Goal: Task Accomplishment & Management: Complete application form

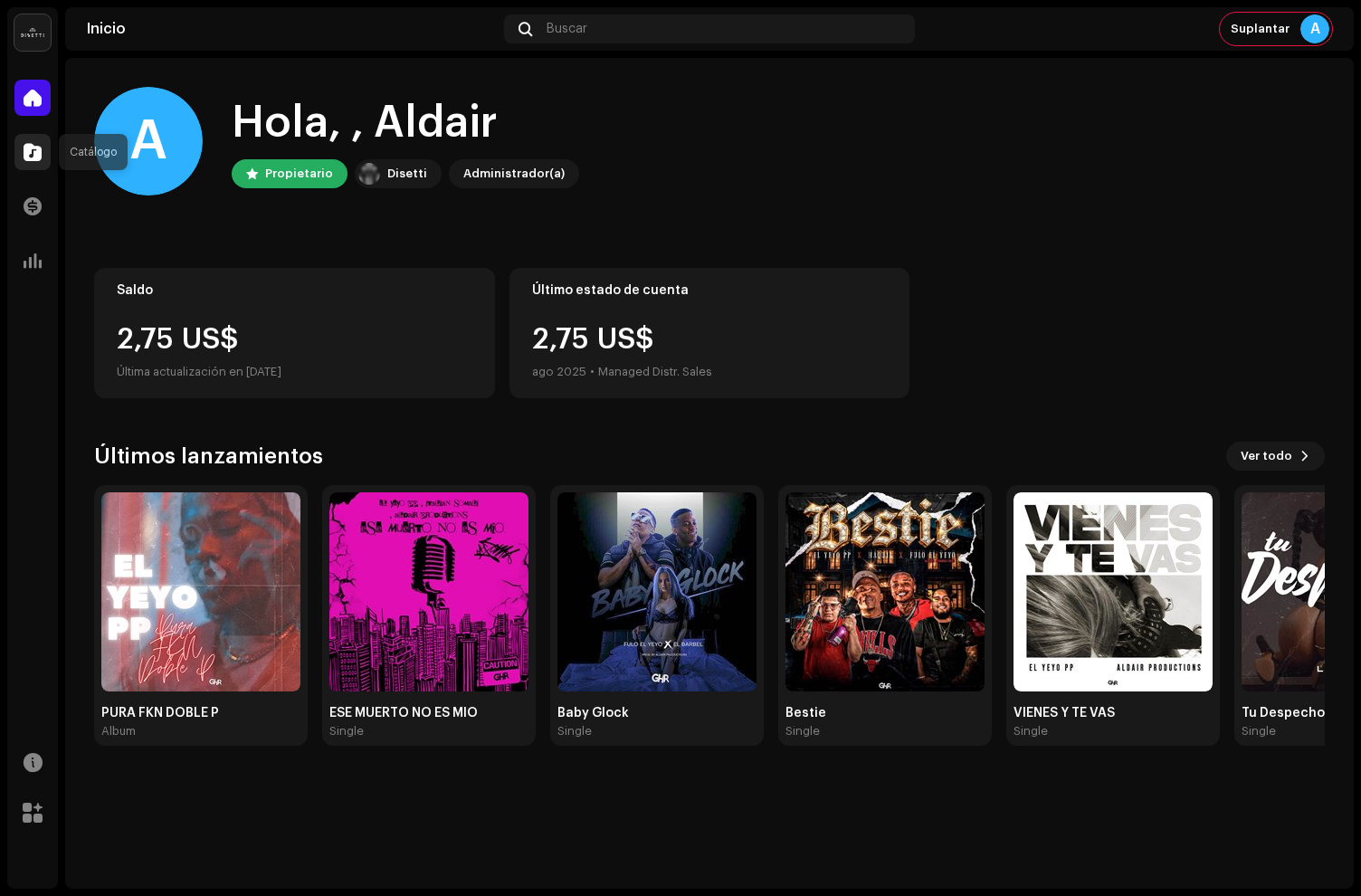
click at [29, 158] on span at bounding box center [32, 151] width 18 height 14
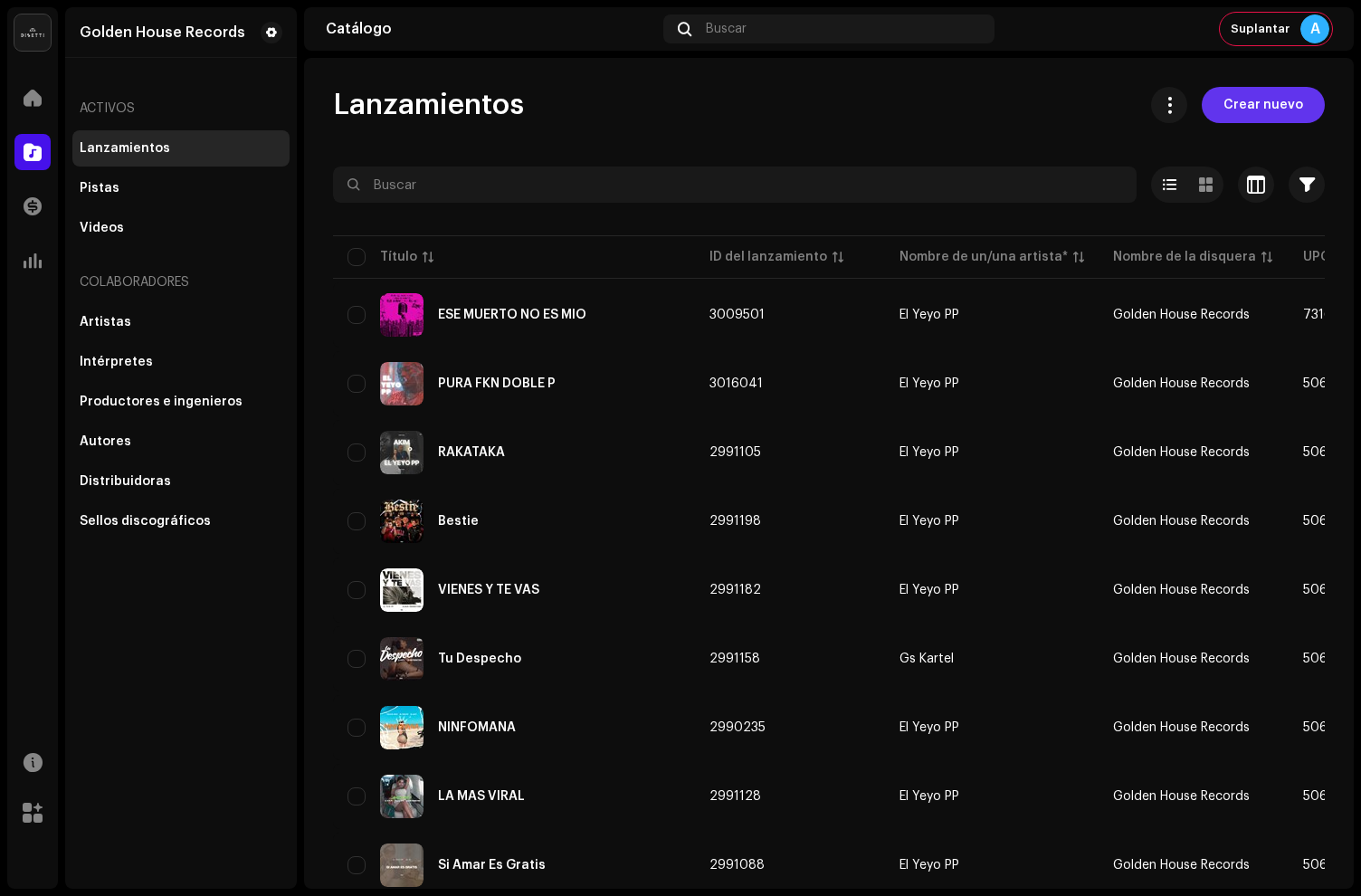
click at [1249, 114] on span "Crear nuevo" at bounding box center [1264, 105] width 80 height 36
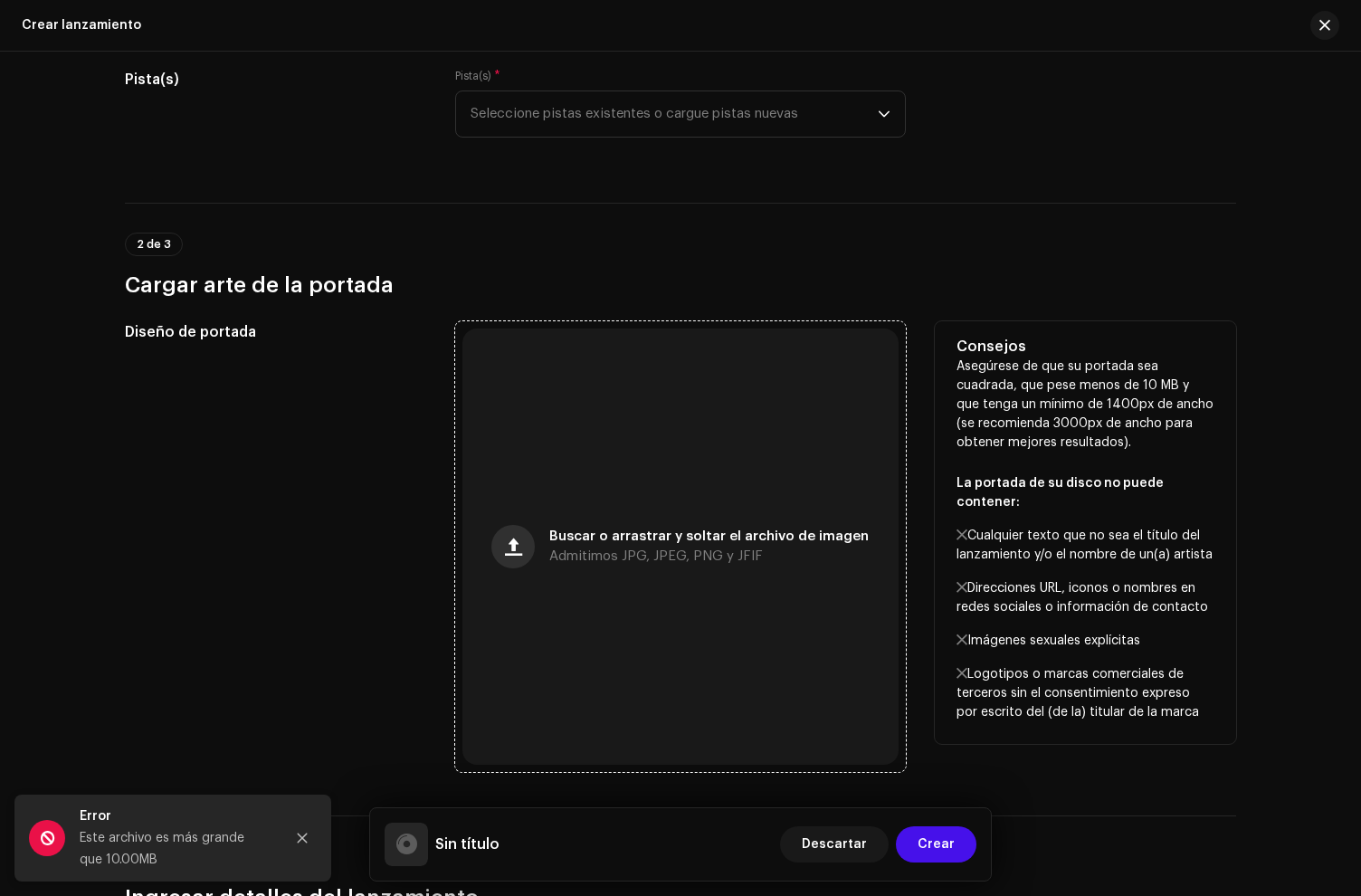
scroll to position [261, 0]
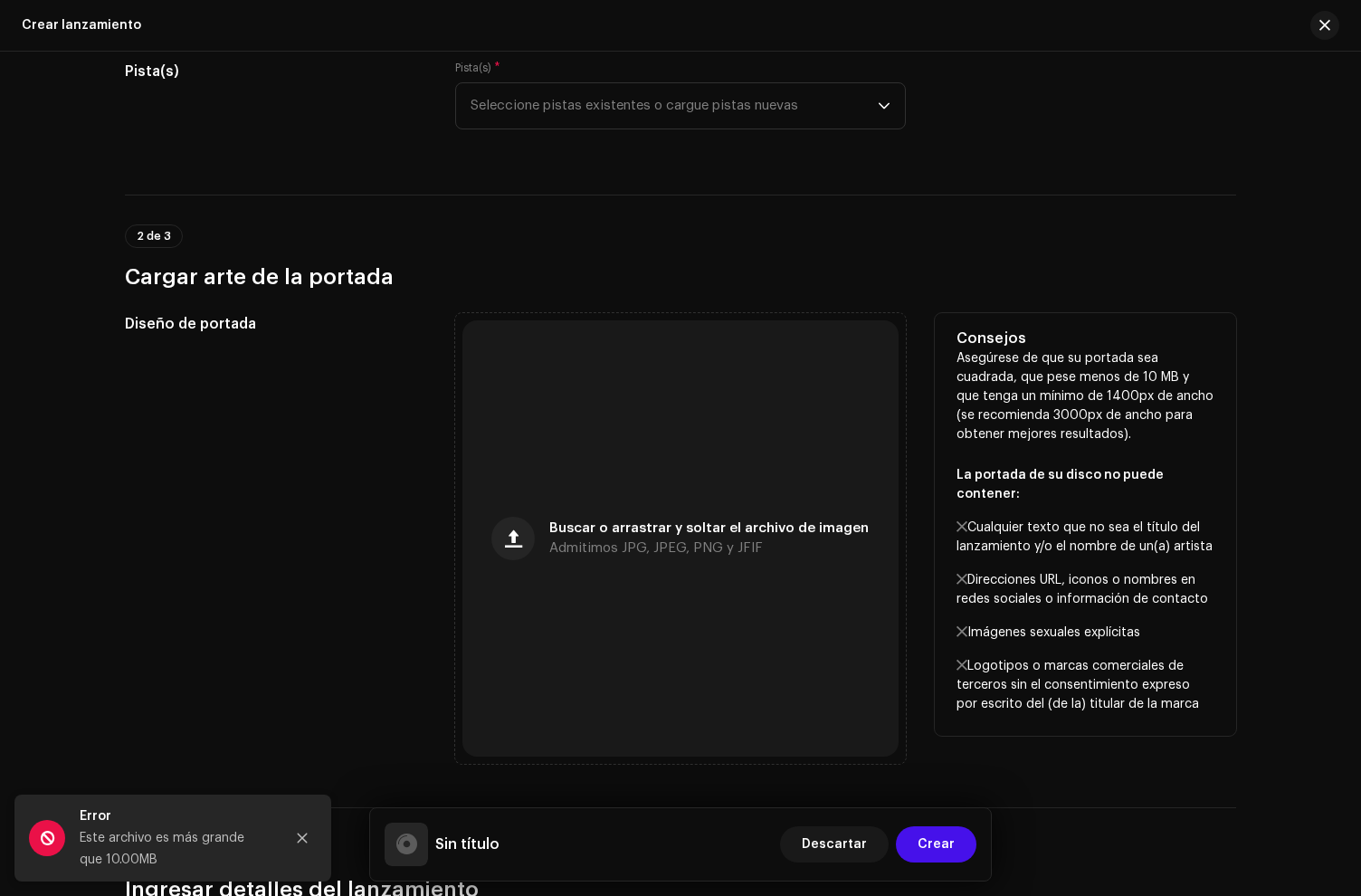
drag, startPoint x: 306, startPoint y: 840, endPoint x: 1036, endPoint y: 457, distance: 824.4
click at [306, 839] on icon "Close" at bounding box center [301, 837] width 12 height 12
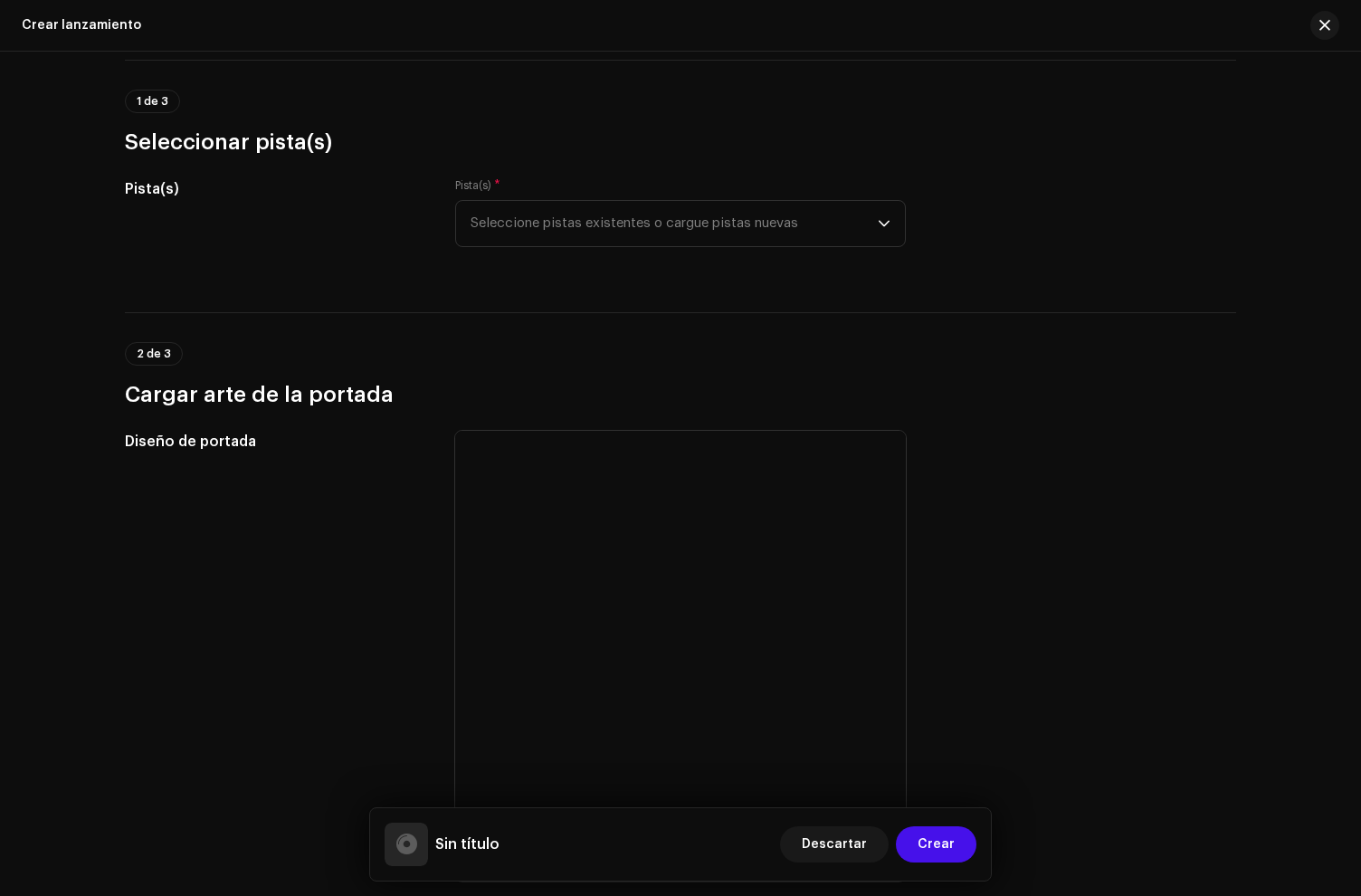
scroll to position [0, 0]
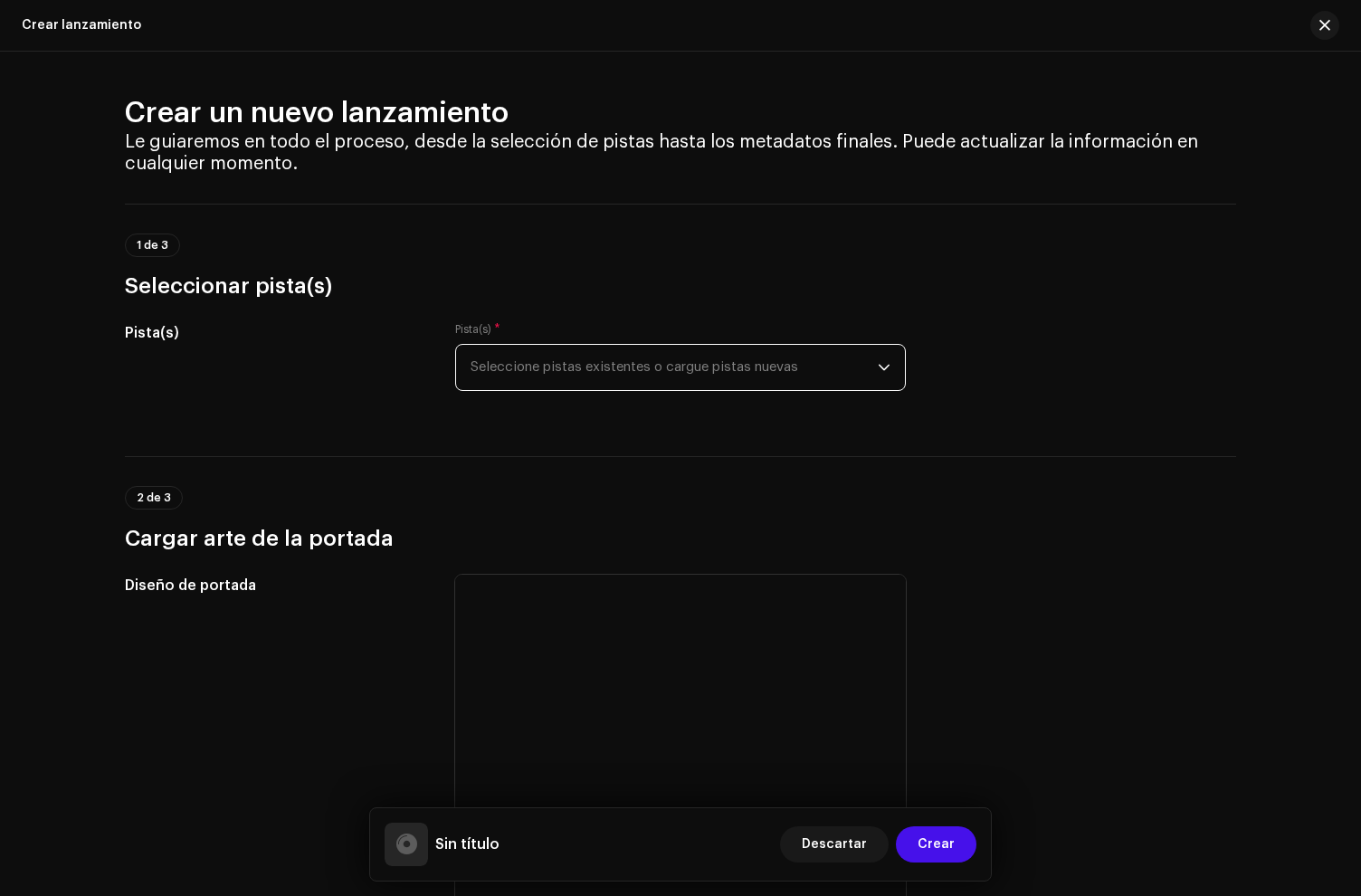
click at [648, 355] on span "Seleccione pistas existentes o cargue pistas nuevas" at bounding box center [674, 368] width 408 height 46
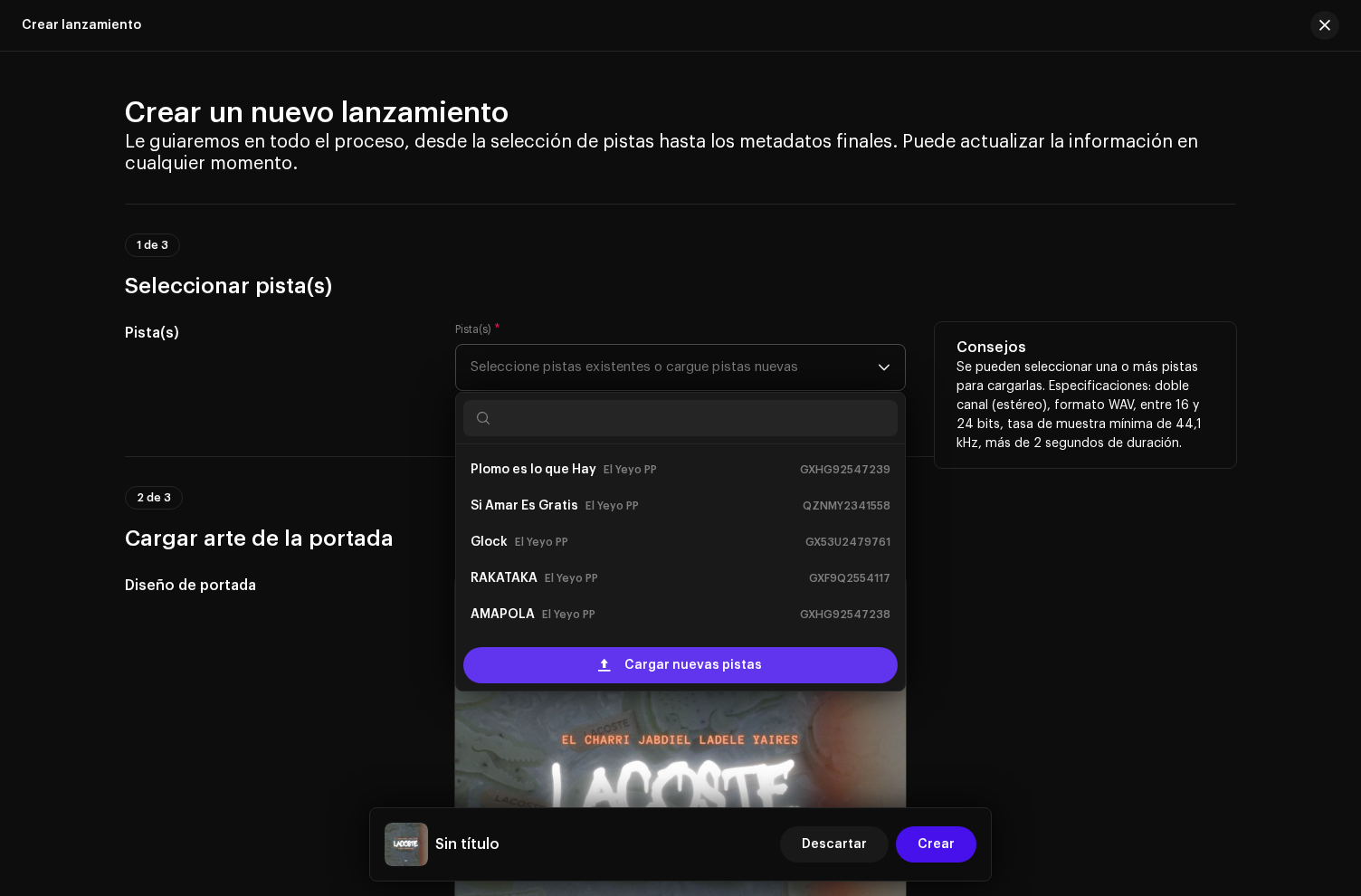
click at [614, 662] on div "Cargar nuevas pistas" at bounding box center [680, 665] width 434 height 36
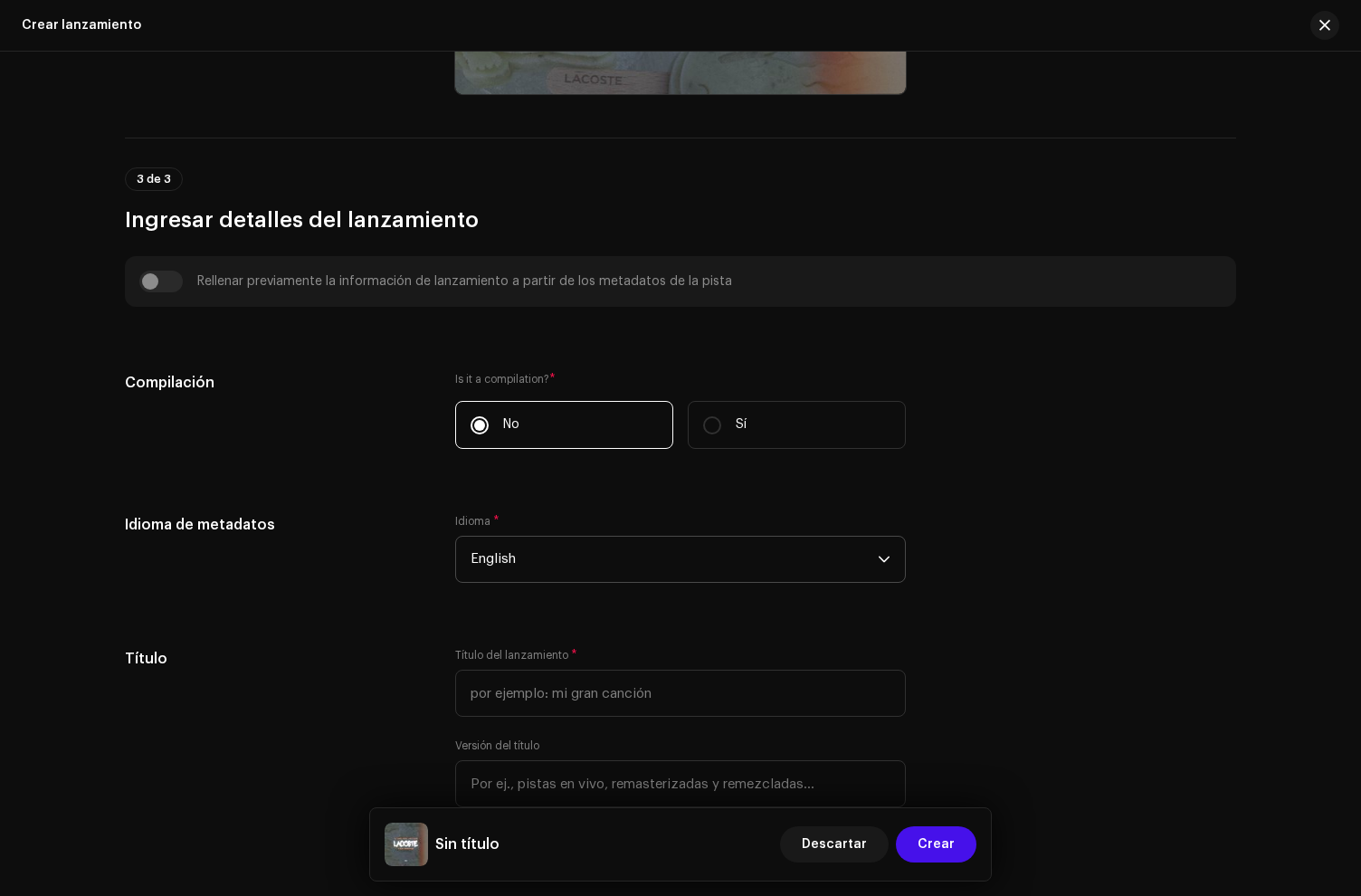
scroll to position [936, 0]
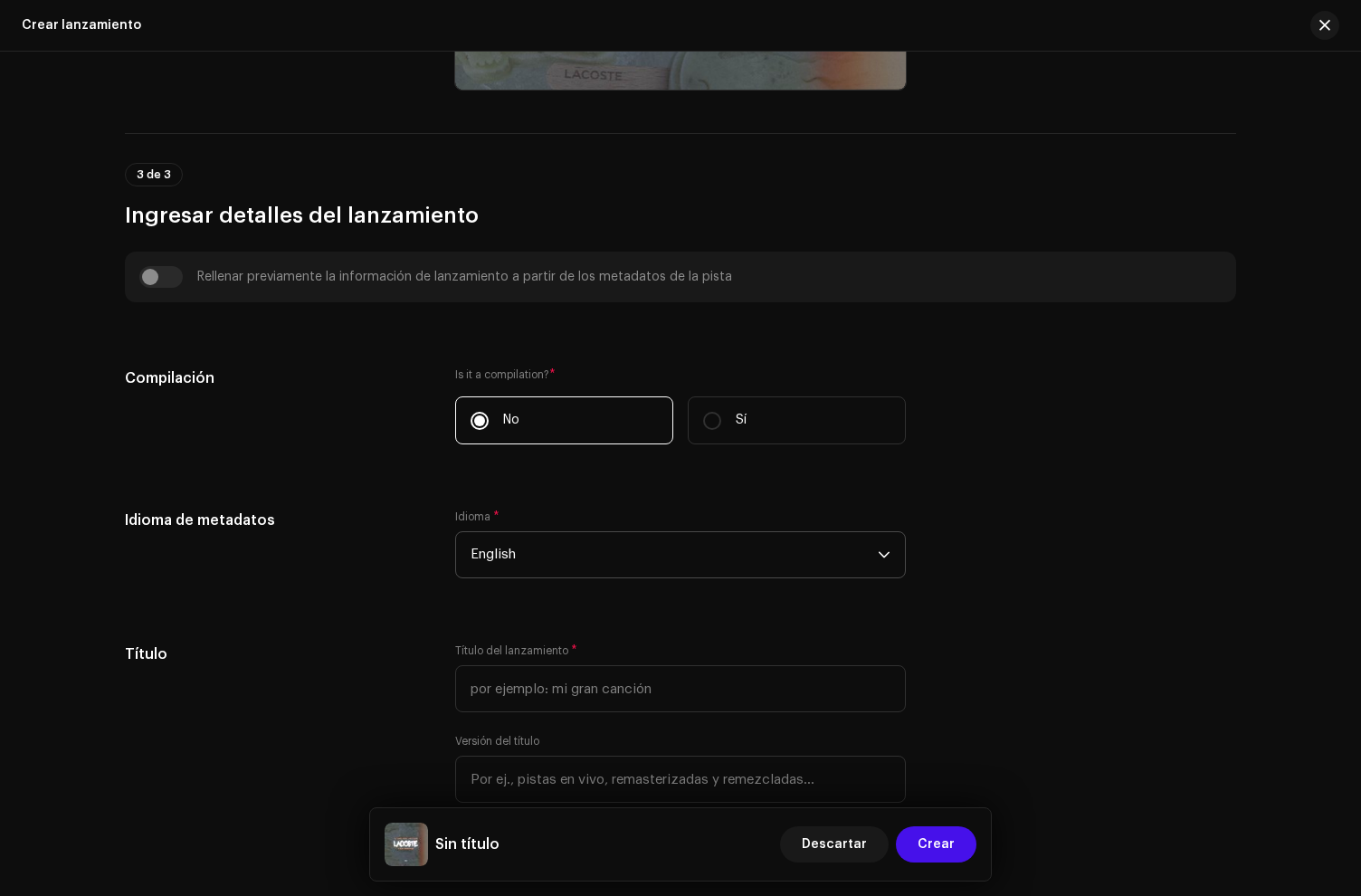
click at [534, 560] on span "English" at bounding box center [674, 555] width 408 height 46
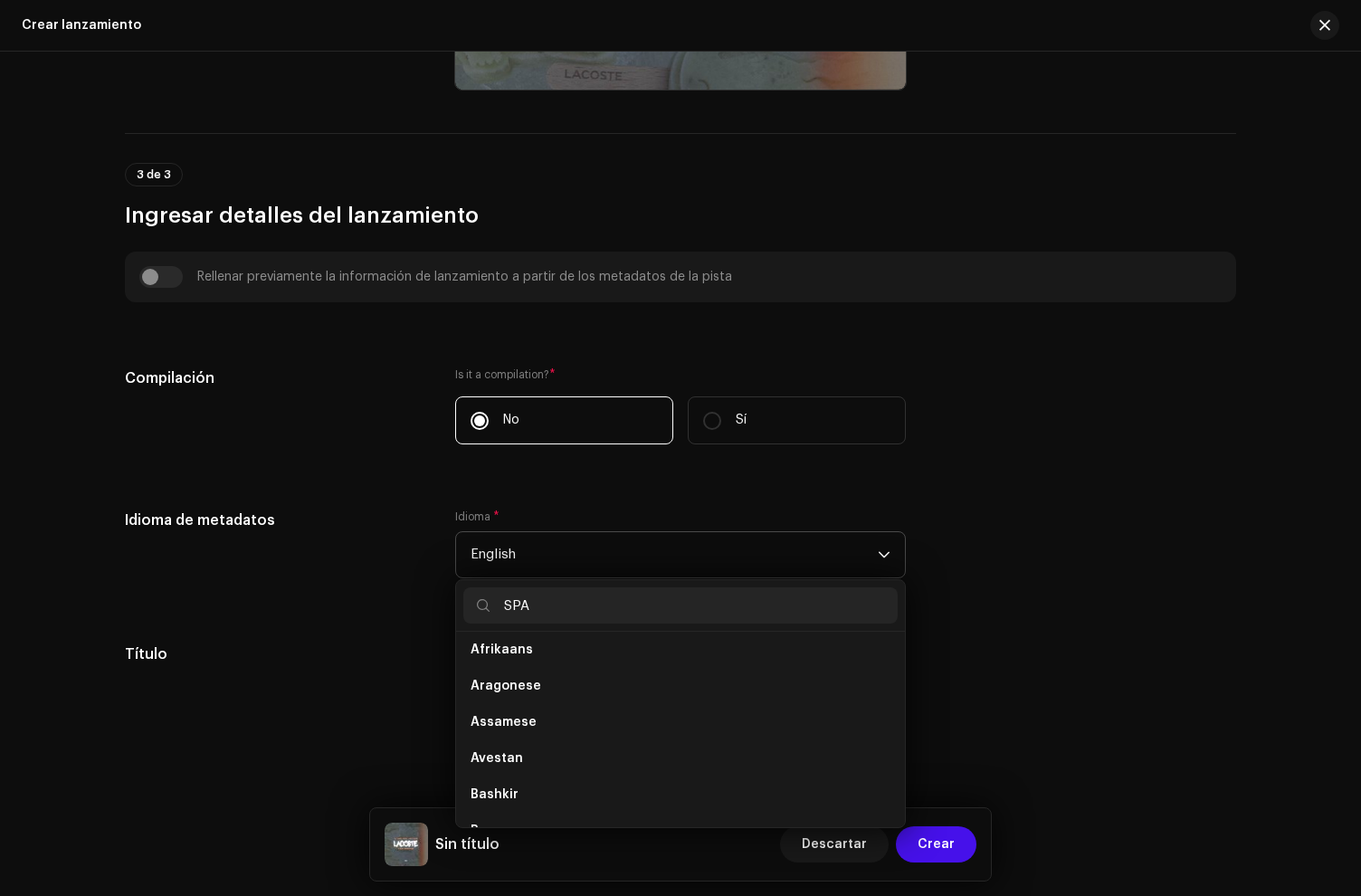
scroll to position [0, 0]
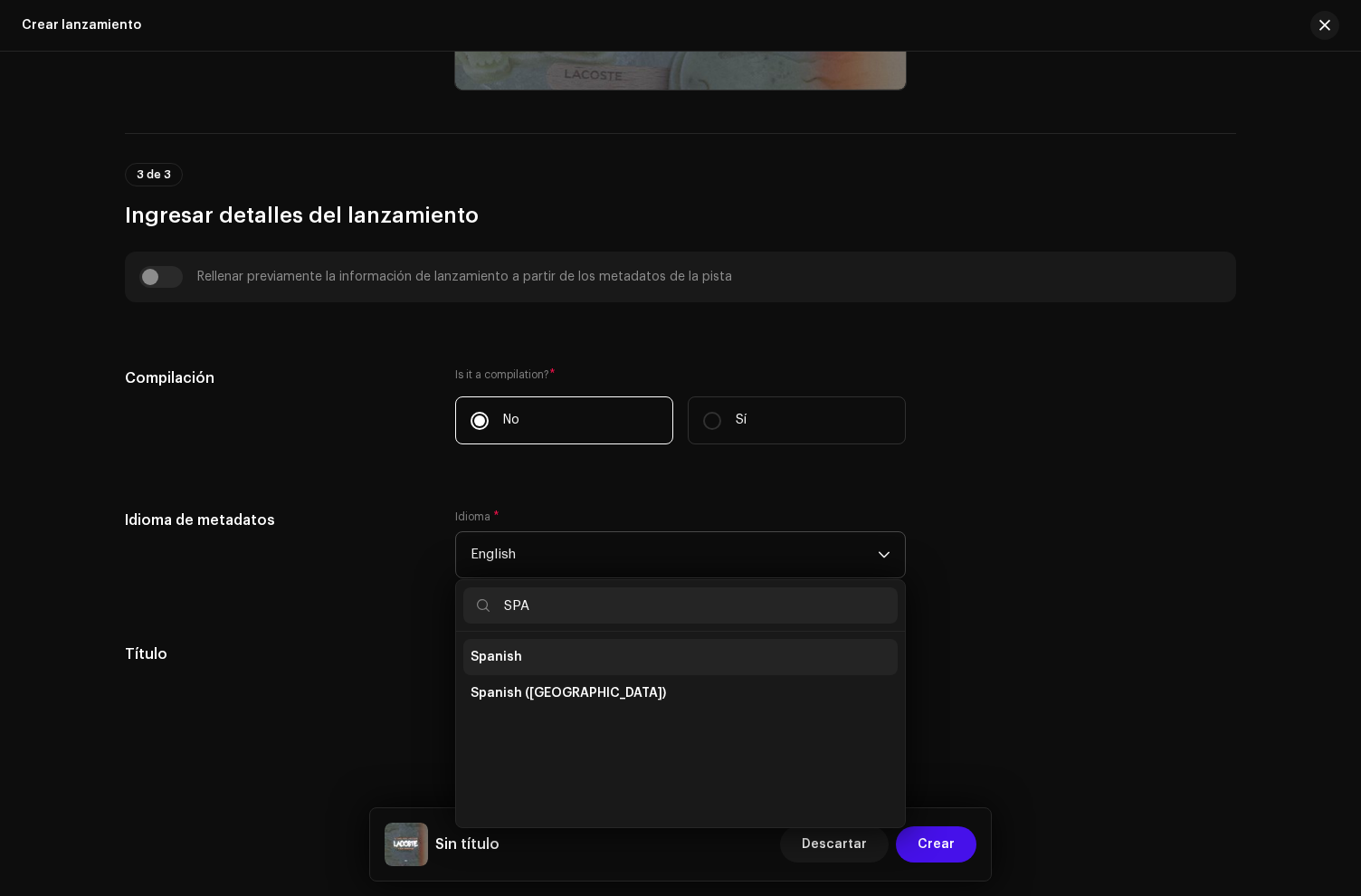
type input "SPA"
click at [504, 662] on span "Spanish" at bounding box center [496, 657] width 51 height 18
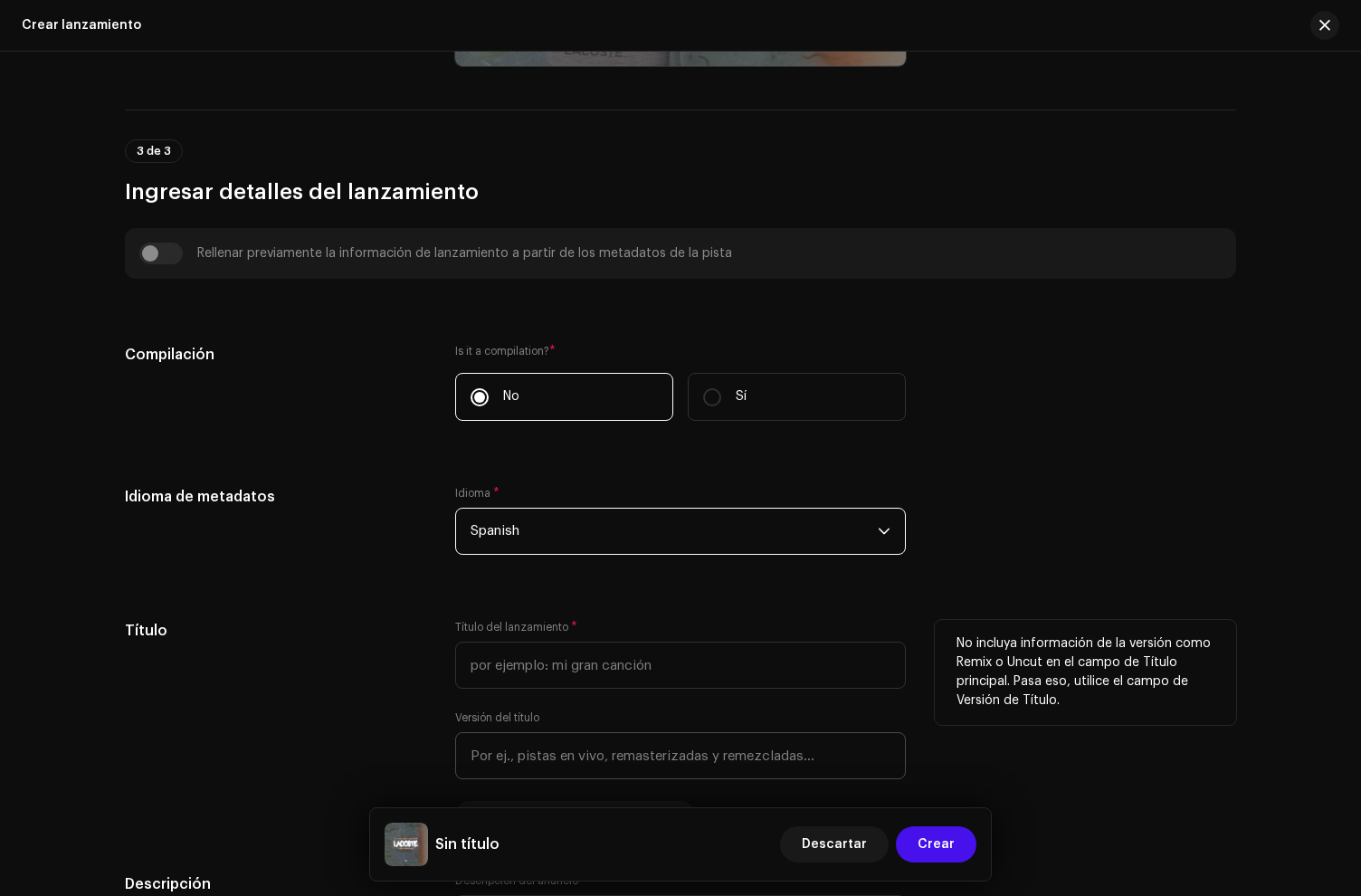
scroll to position [991, 0]
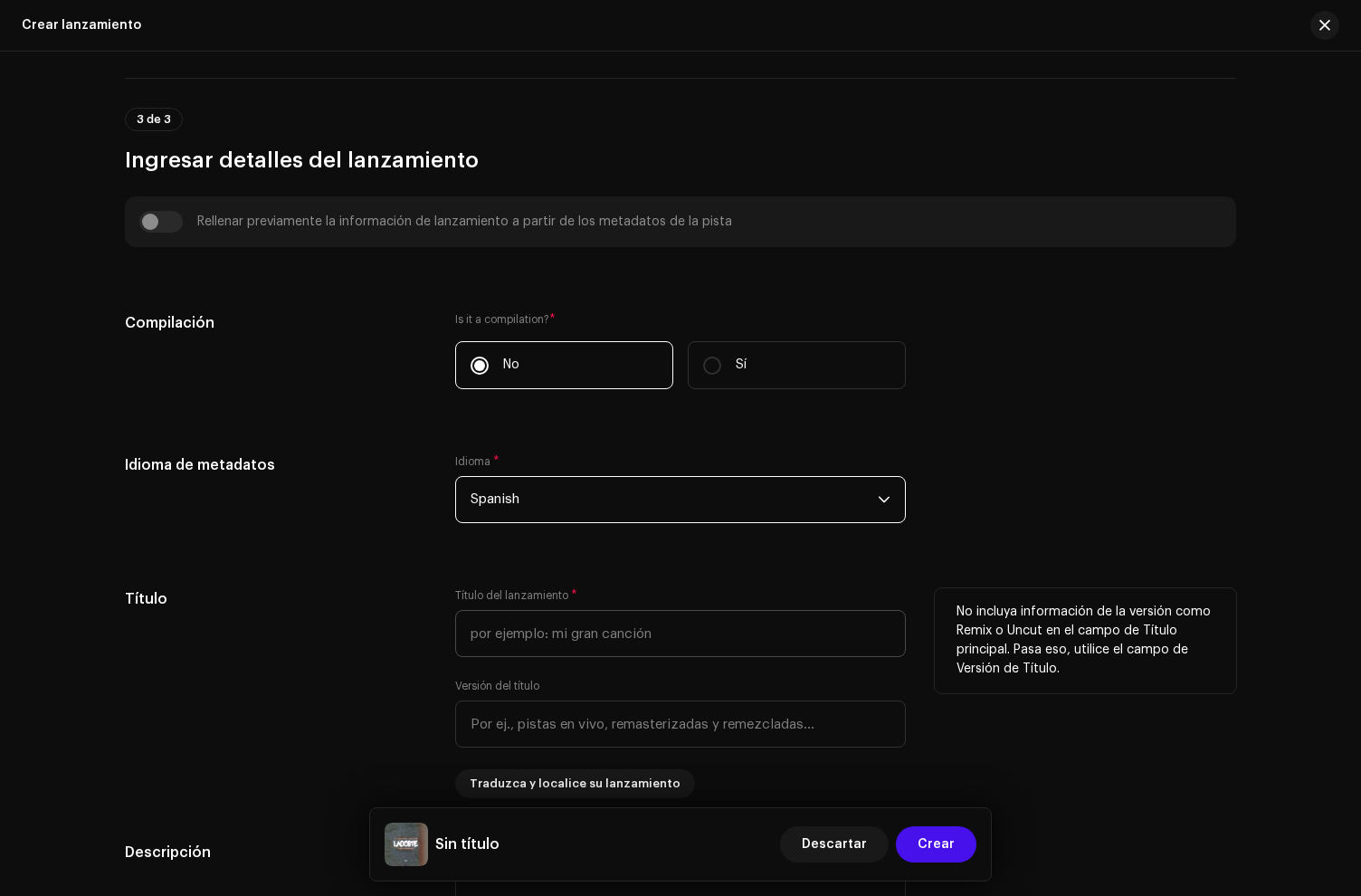
click at [531, 658] on div "Título del lanzamiento * Versión del título Traduzca y localice su lanzamiento" at bounding box center [680, 693] width 450 height 210
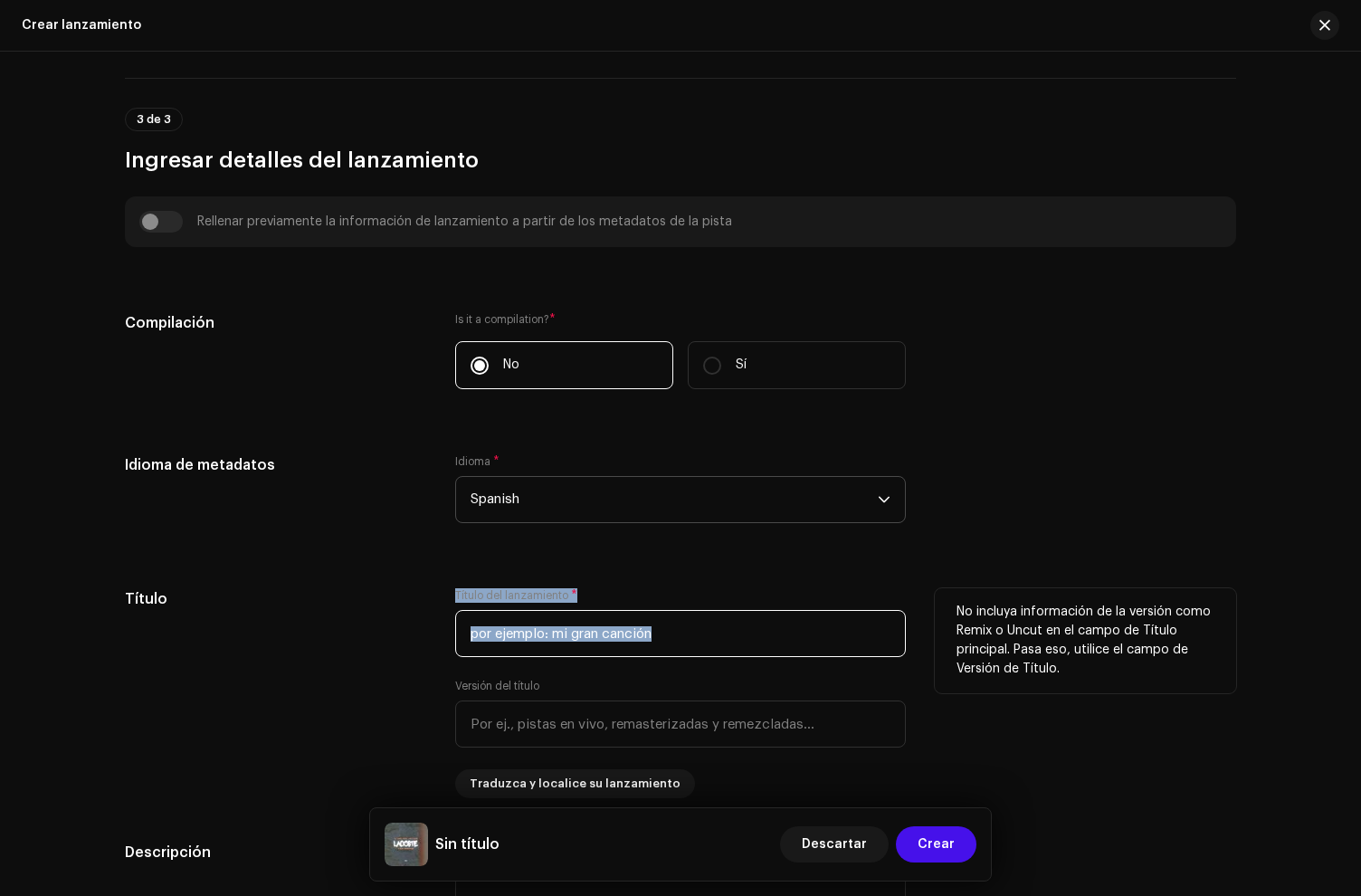
click at [531, 651] on input "text" at bounding box center [680, 634] width 450 height 48
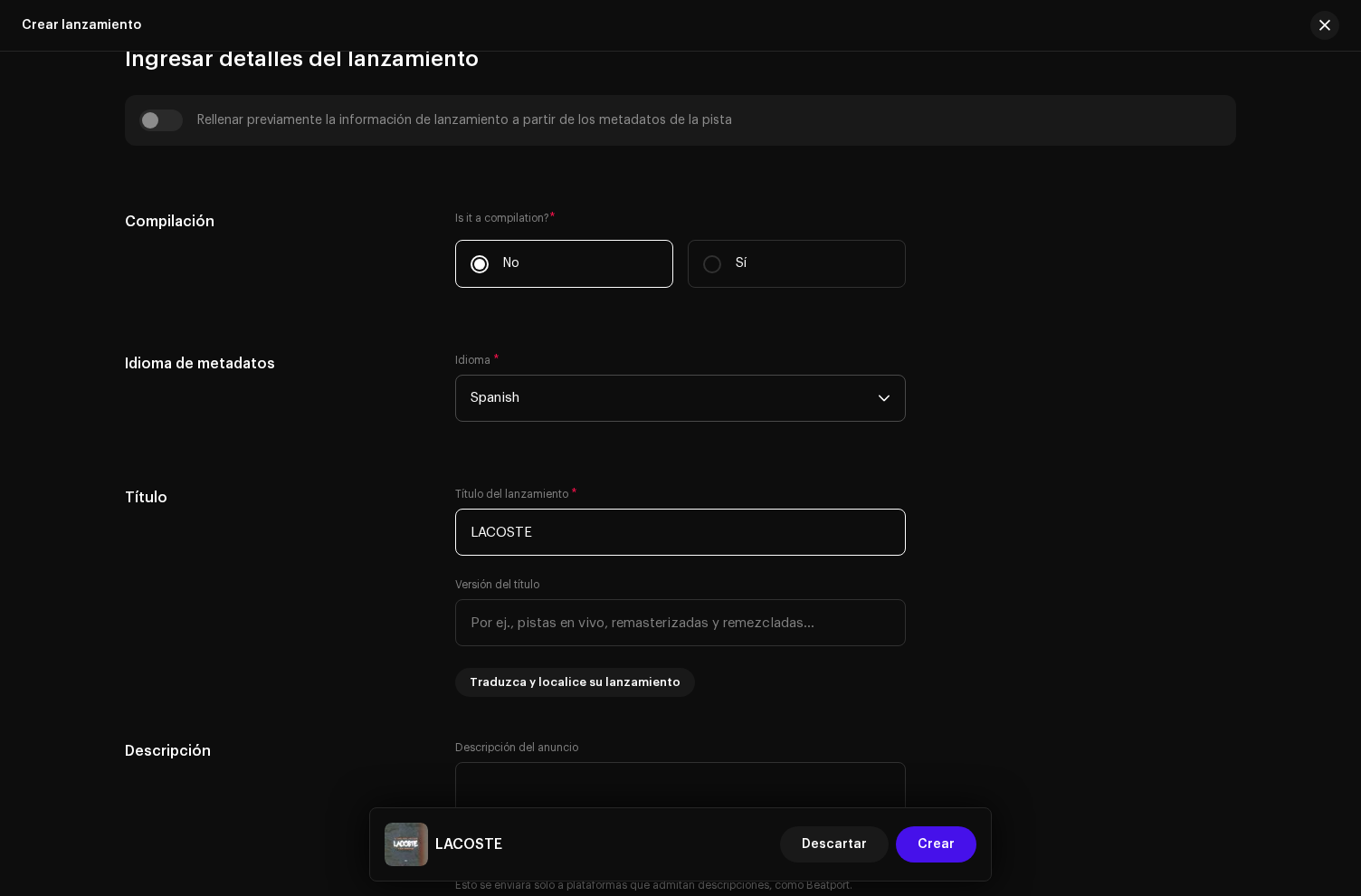
scroll to position [1401, 0]
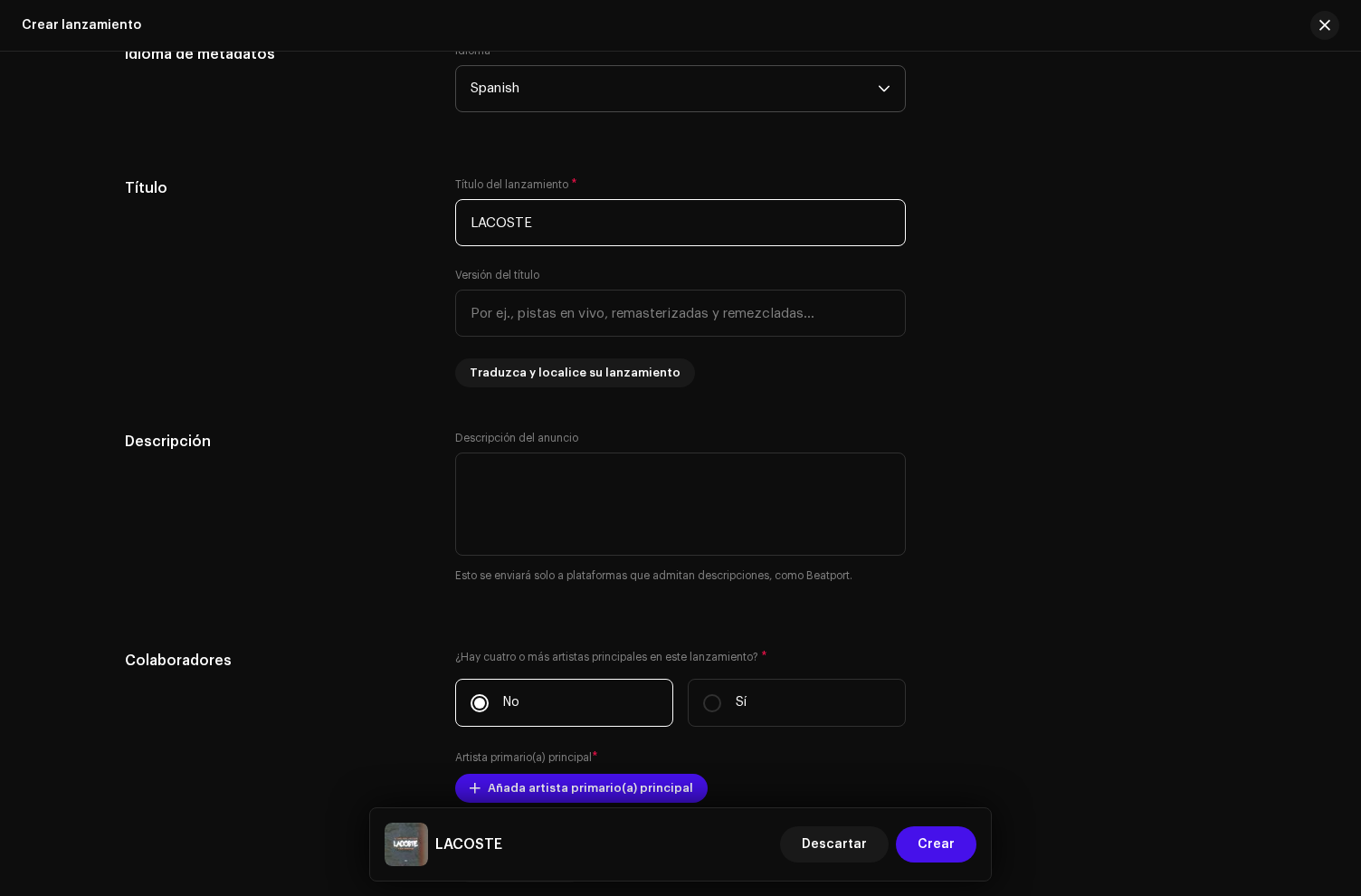
type input "LACOSTE"
click at [378, 498] on div "Descripción" at bounding box center [275, 518] width 301 height 176
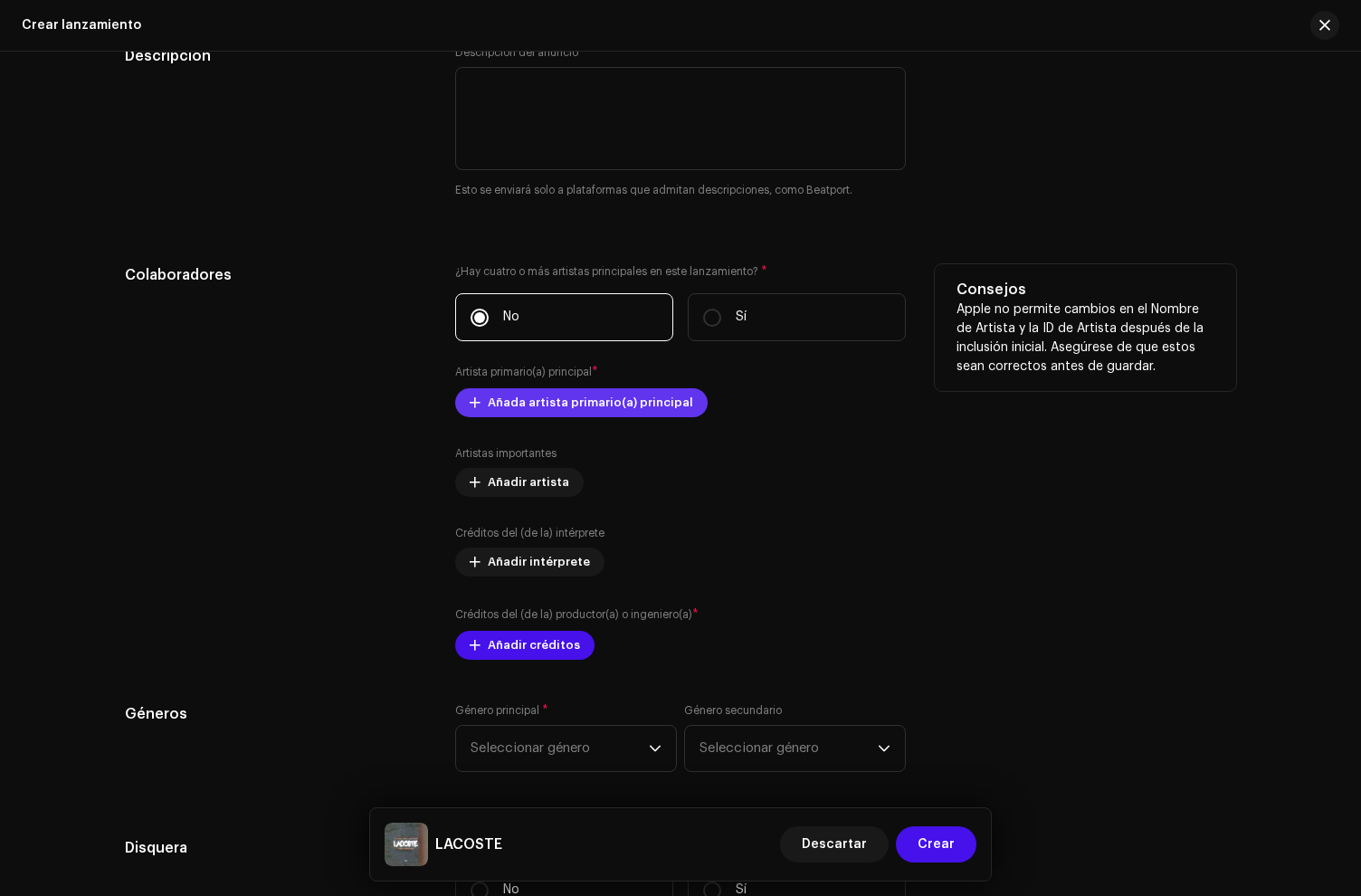
scroll to position [1788, 0]
click at [510, 409] on span "Añada artista primario(a) principal" at bounding box center [590, 402] width 205 height 36
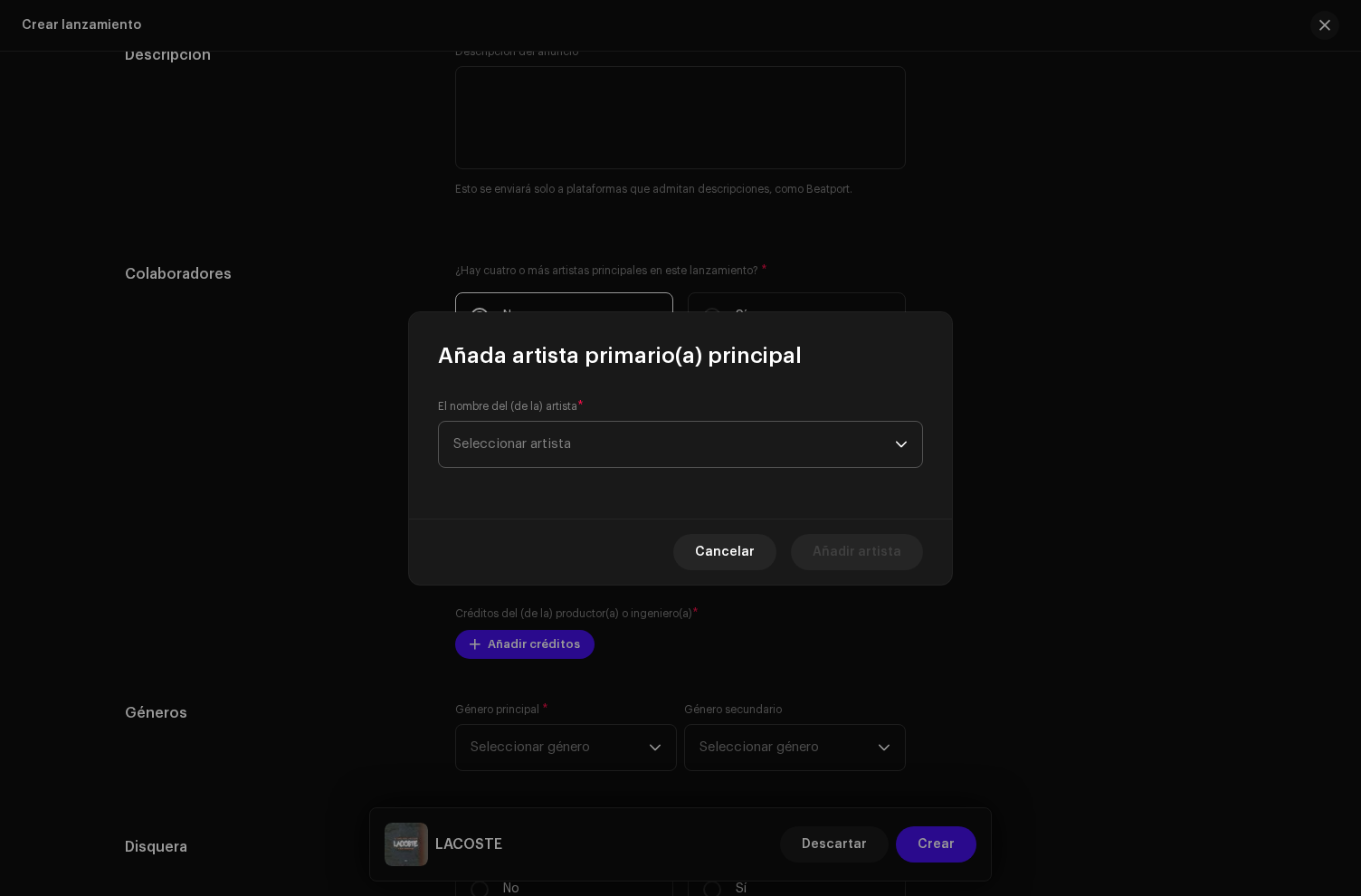
click at [514, 436] on span "Seleccionar artista" at bounding box center [674, 445] width 442 height 46
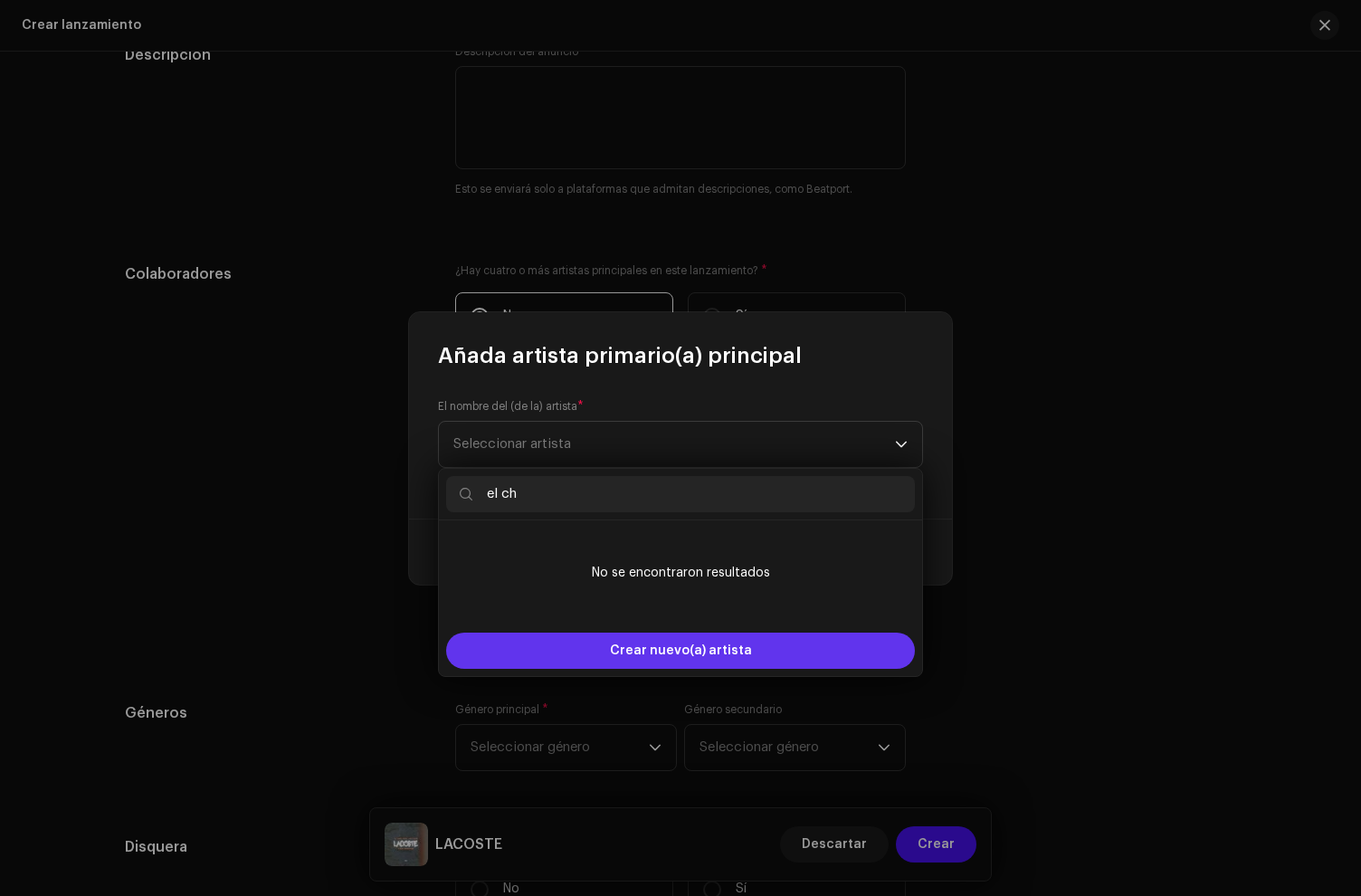
type input "el ch"
click at [623, 656] on span "Crear nuevo(a) artista" at bounding box center [681, 651] width 143 height 36
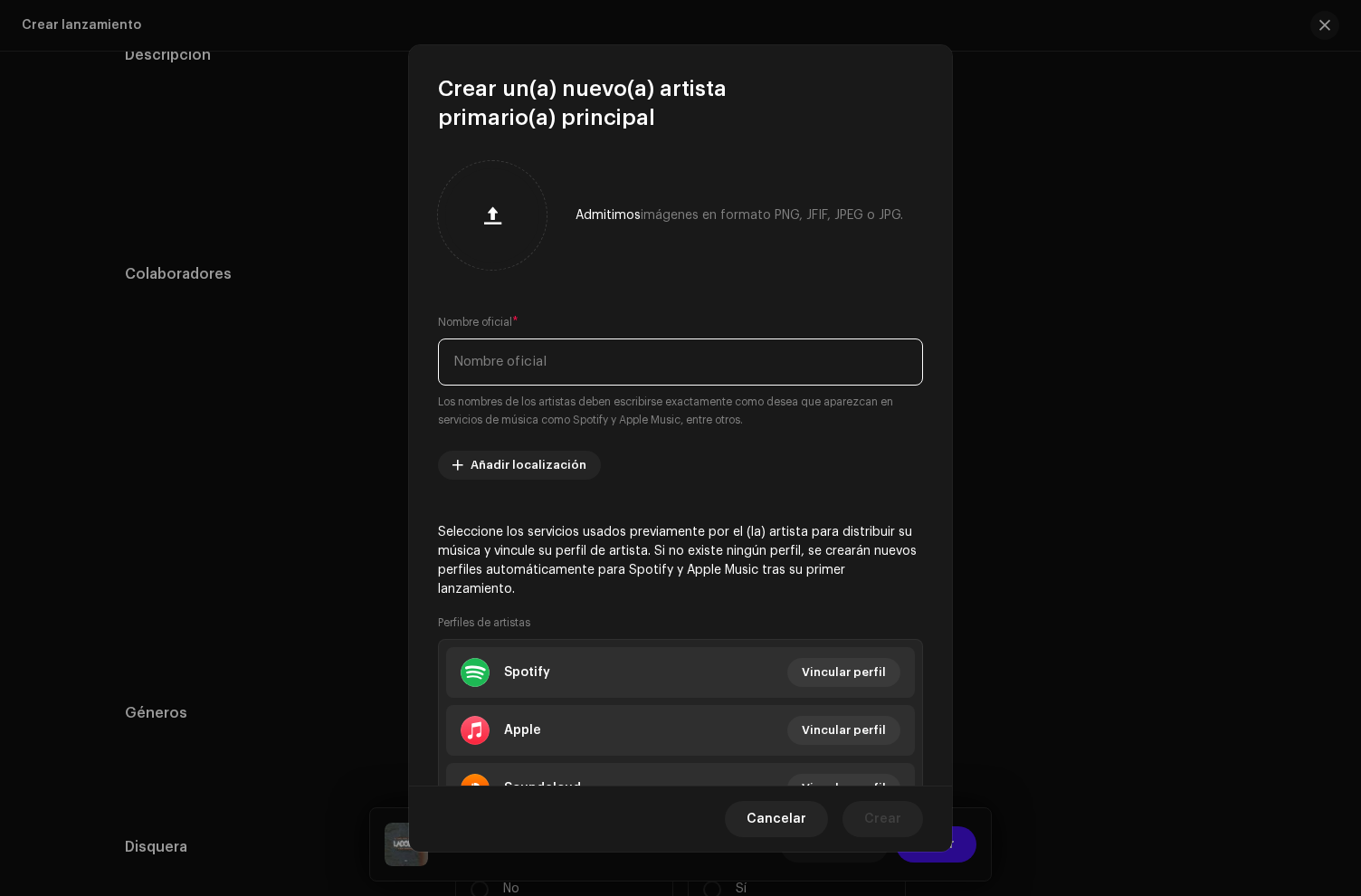
click at [524, 371] on input "text" at bounding box center [680, 362] width 485 height 48
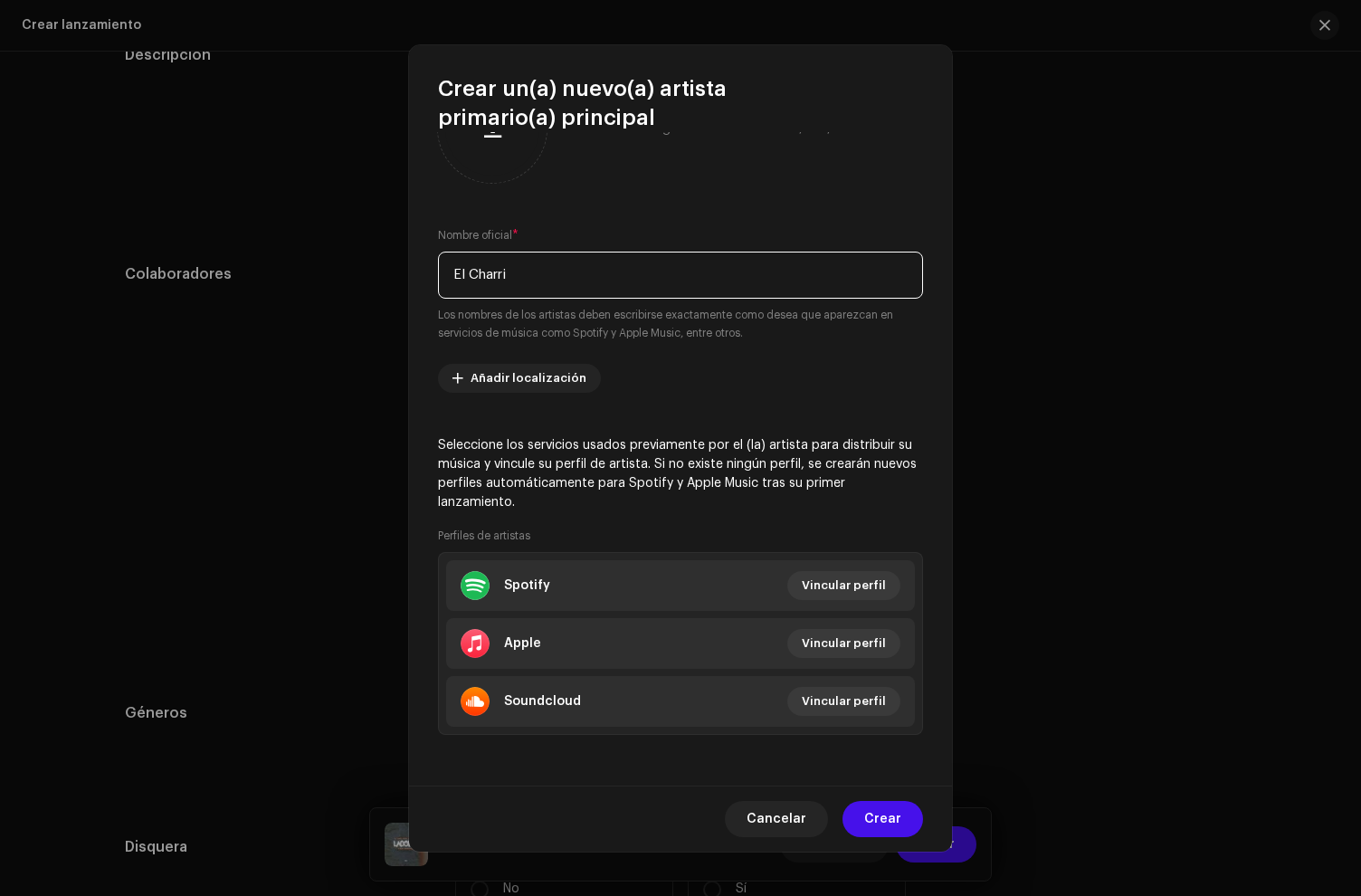
type input "El Charri"
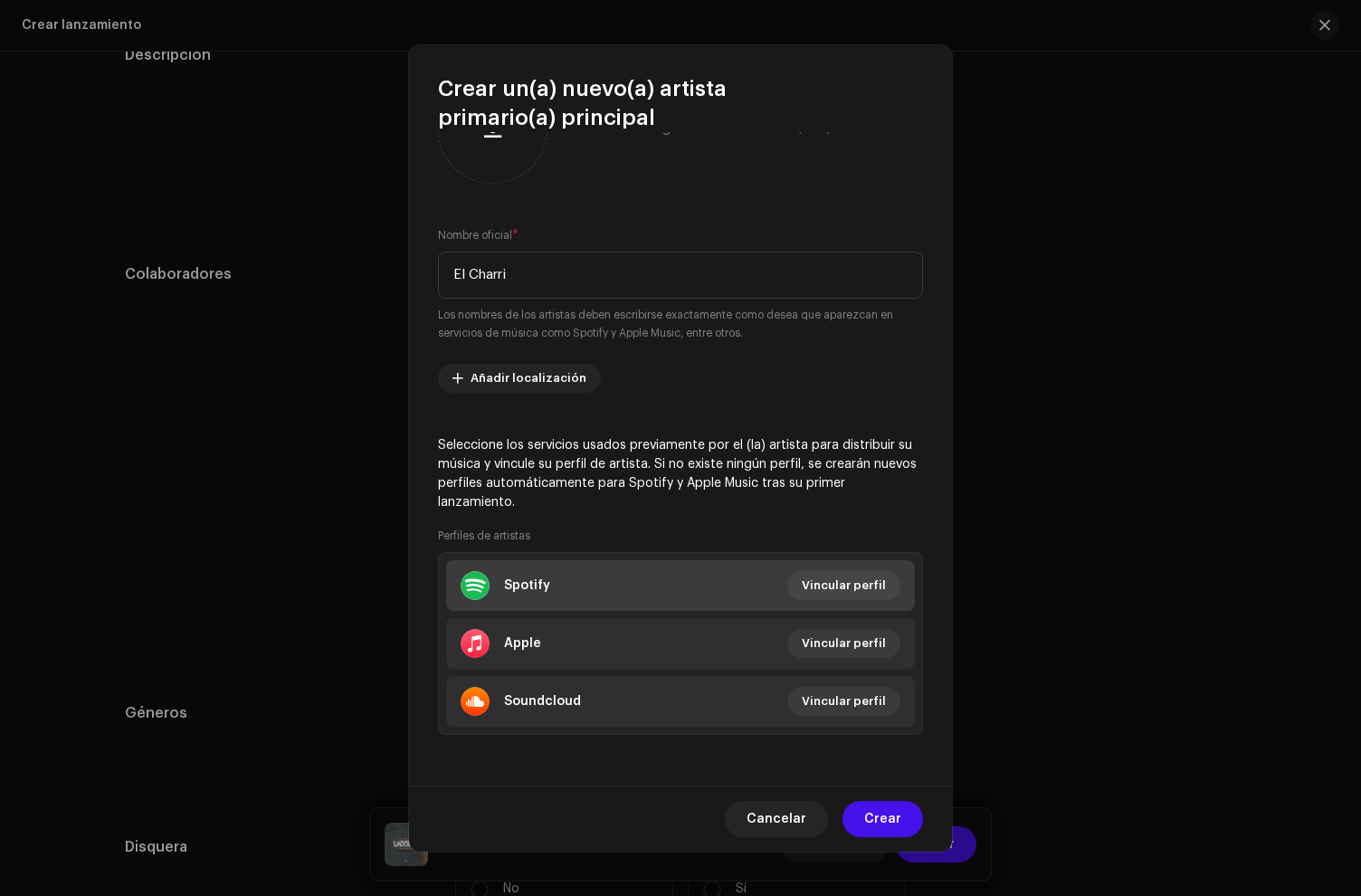
click at [550, 586] on li "Spotify Vincular perfil" at bounding box center [680, 585] width 469 height 50
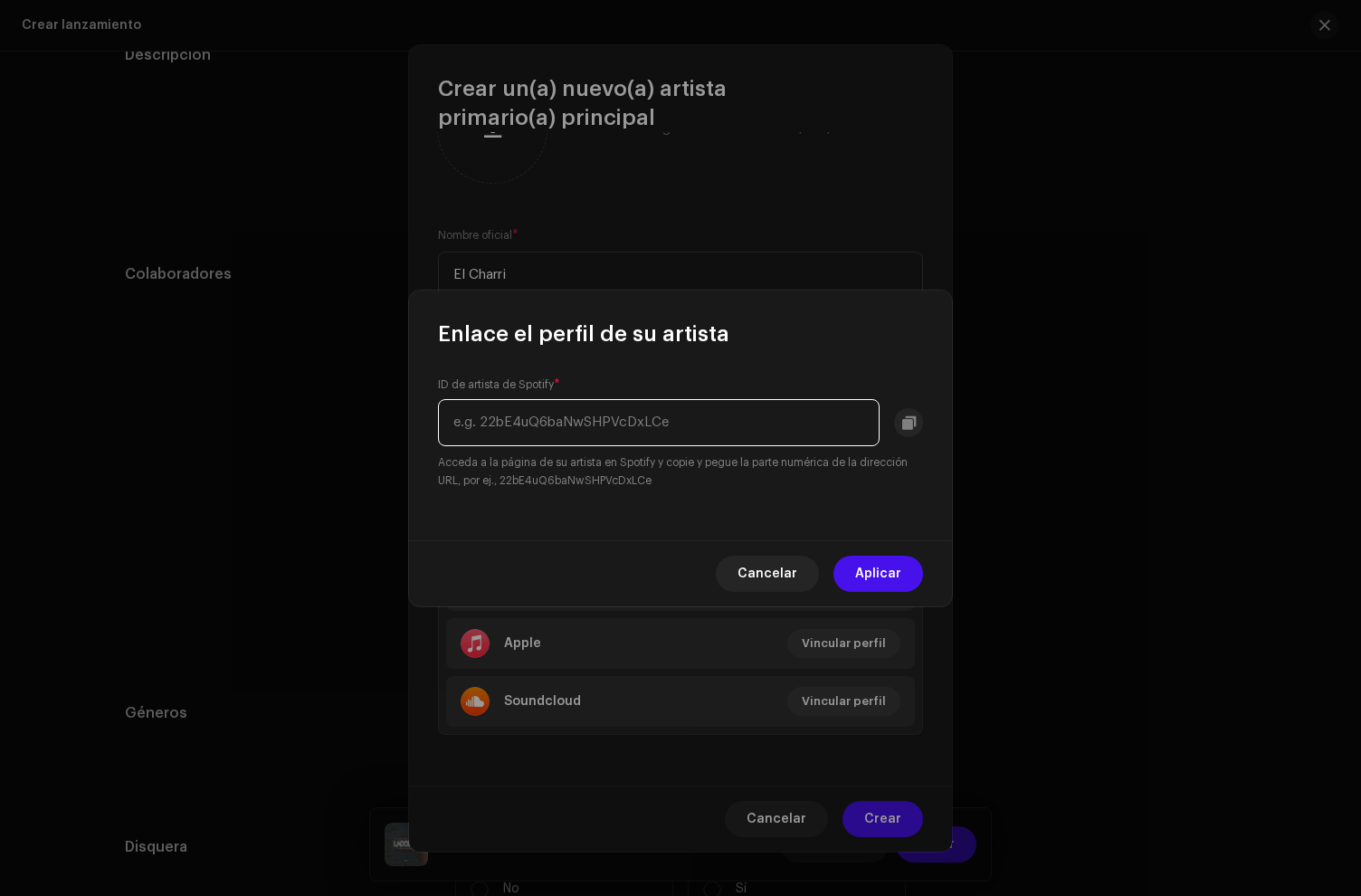
click at [553, 419] on input "text" at bounding box center [659, 423] width 442 height 48
paste input "5qTqU3wq4x1DonsVsi60Iy"
type input "5qTqU3wq4x1DonsVsi60Iy"
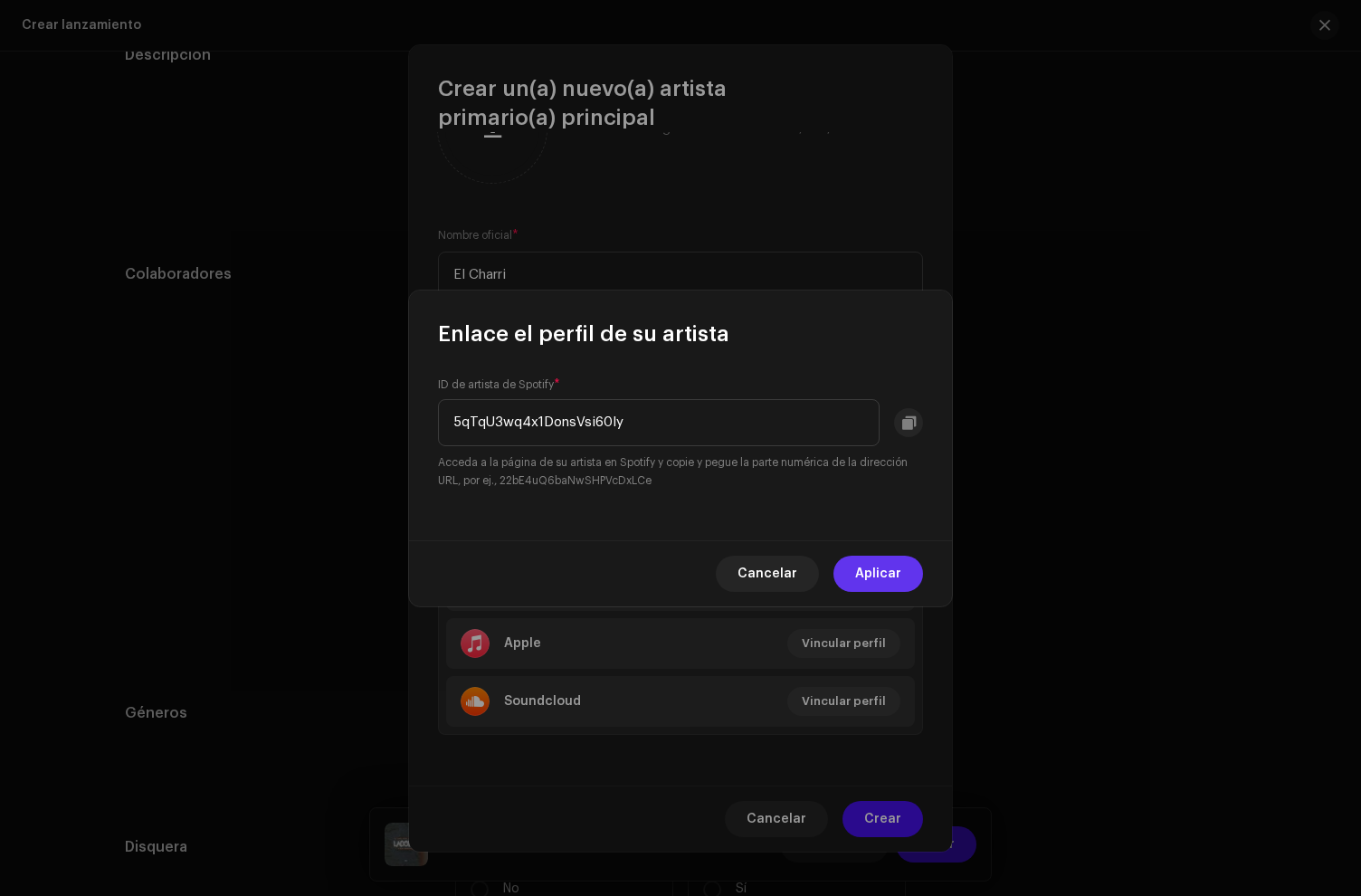
click at [869, 565] on span "Aplicar" at bounding box center [878, 574] width 47 height 36
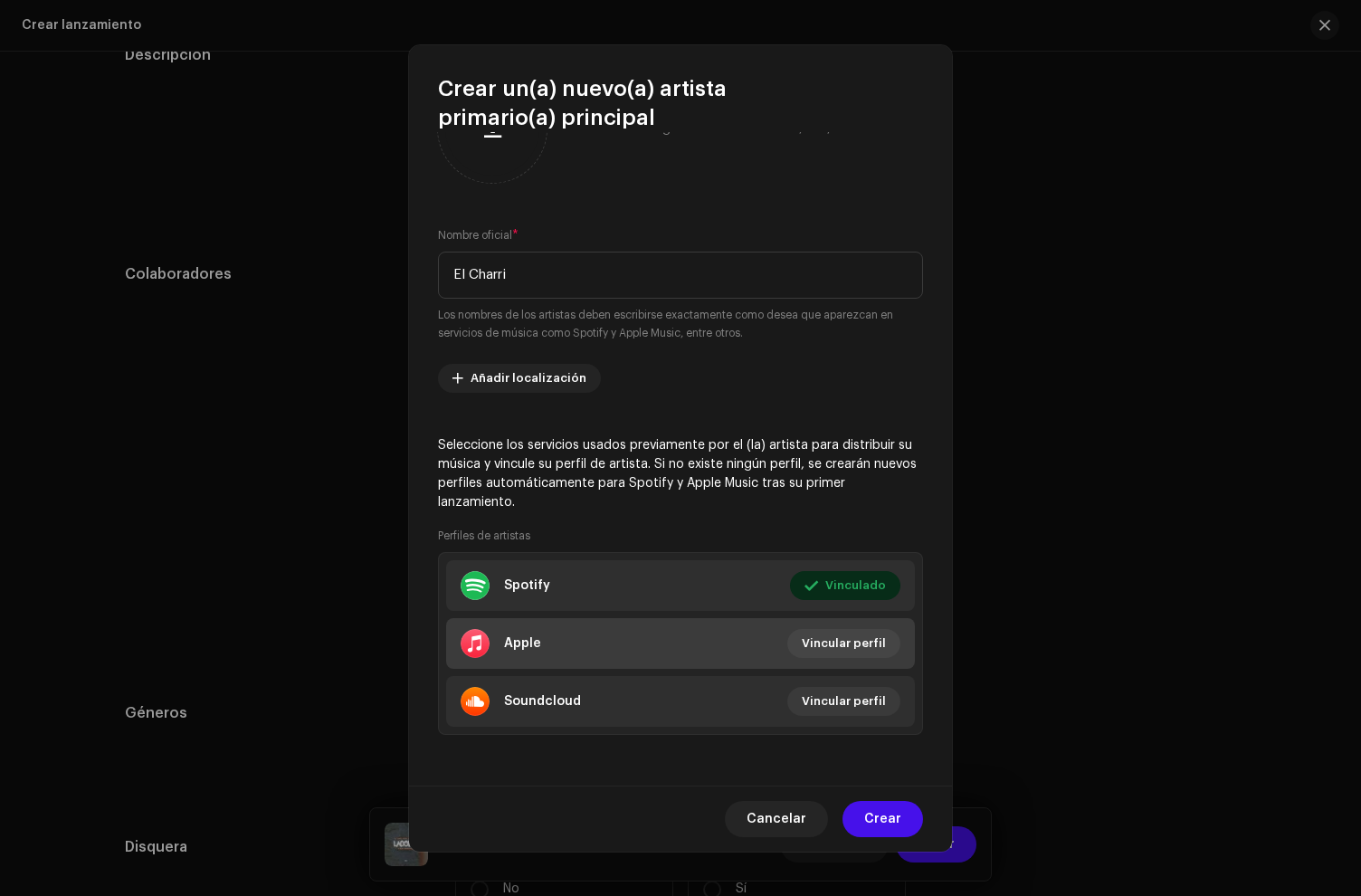
click at [581, 625] on li "Apple Vincular perfil" at bounding box center [680, 642] width 469 height 50
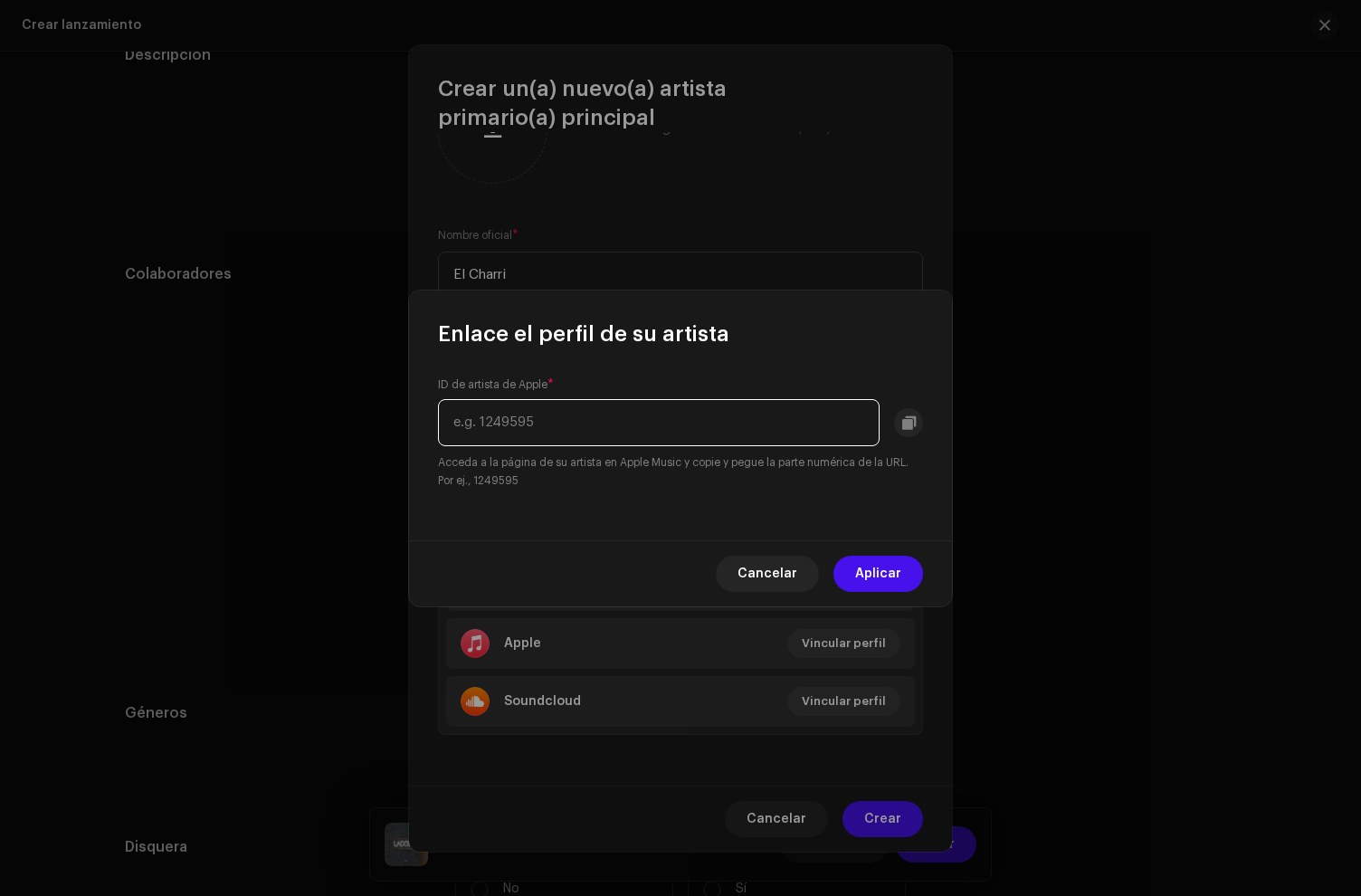
click at [507, 431] on input "text" at bounding box center [659, 423] width 442 height 48
paste input "1073172930"
type input "1073172930"
click at [901, 575] on span "Aplicar" at bounding box center [878, 574] width 47 height 36
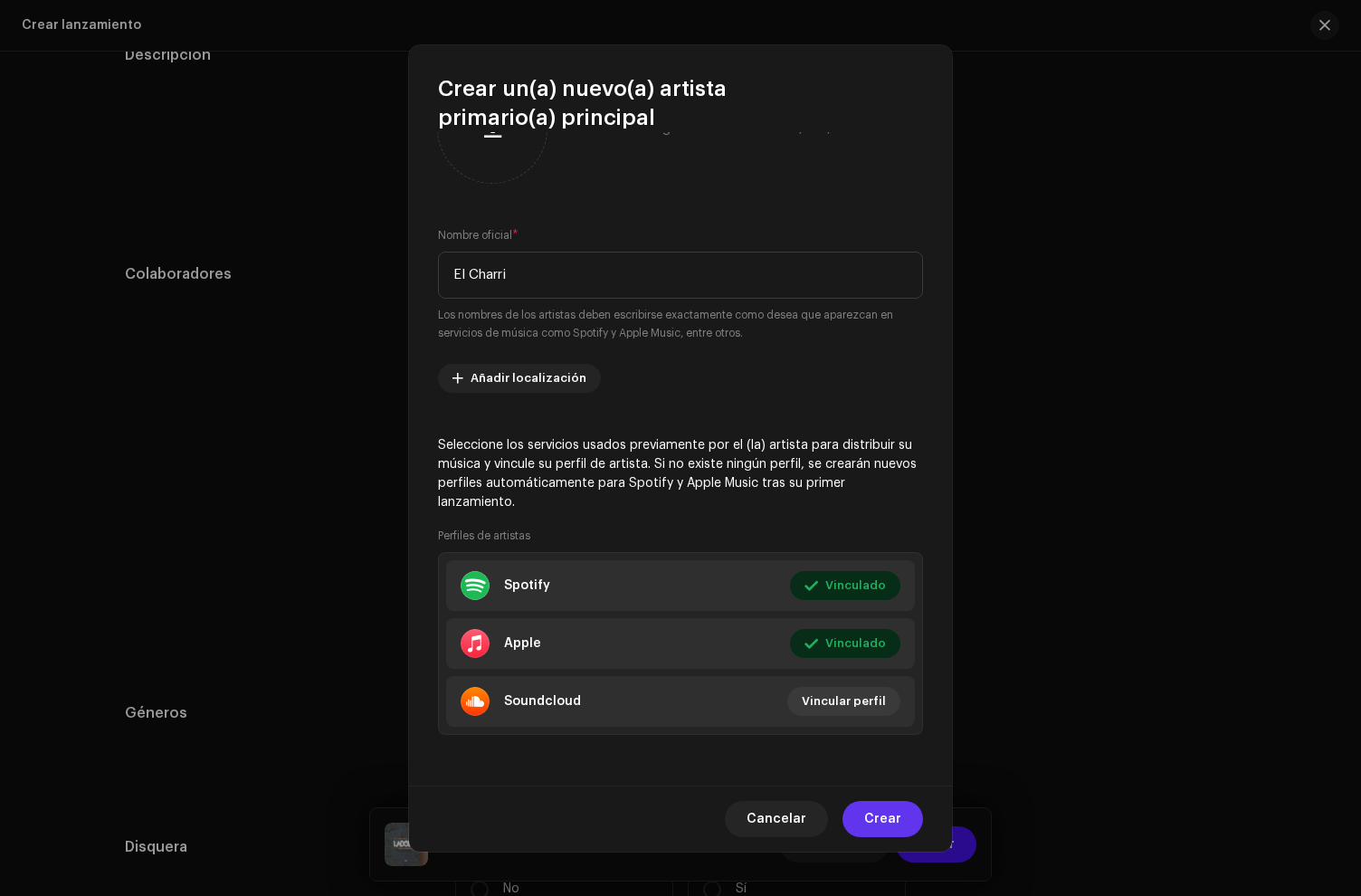
click at [881, 813] on span "Crear" at bounding box center [883, 819] width 37 height 36
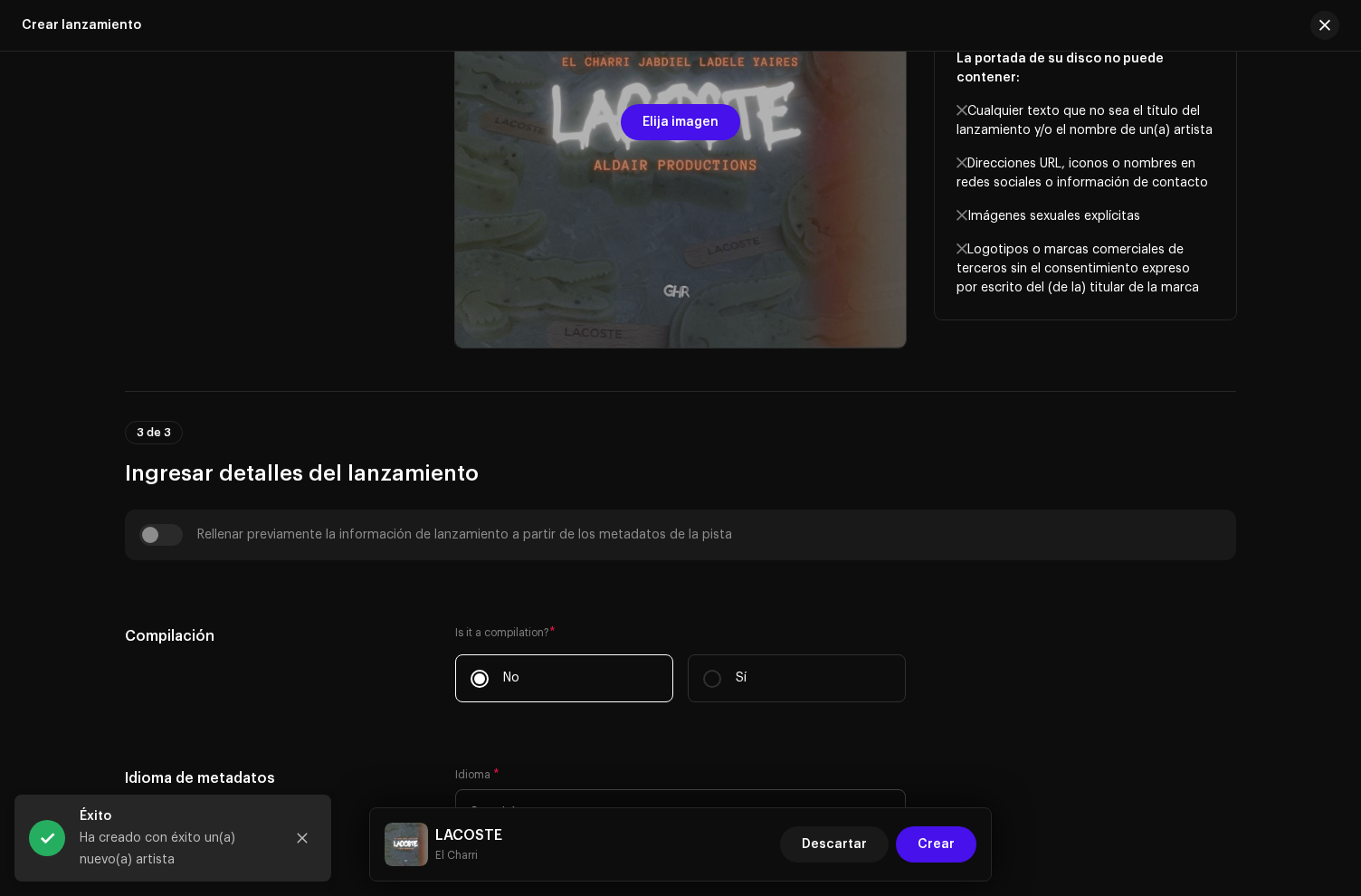
scroll to position [354, 0]
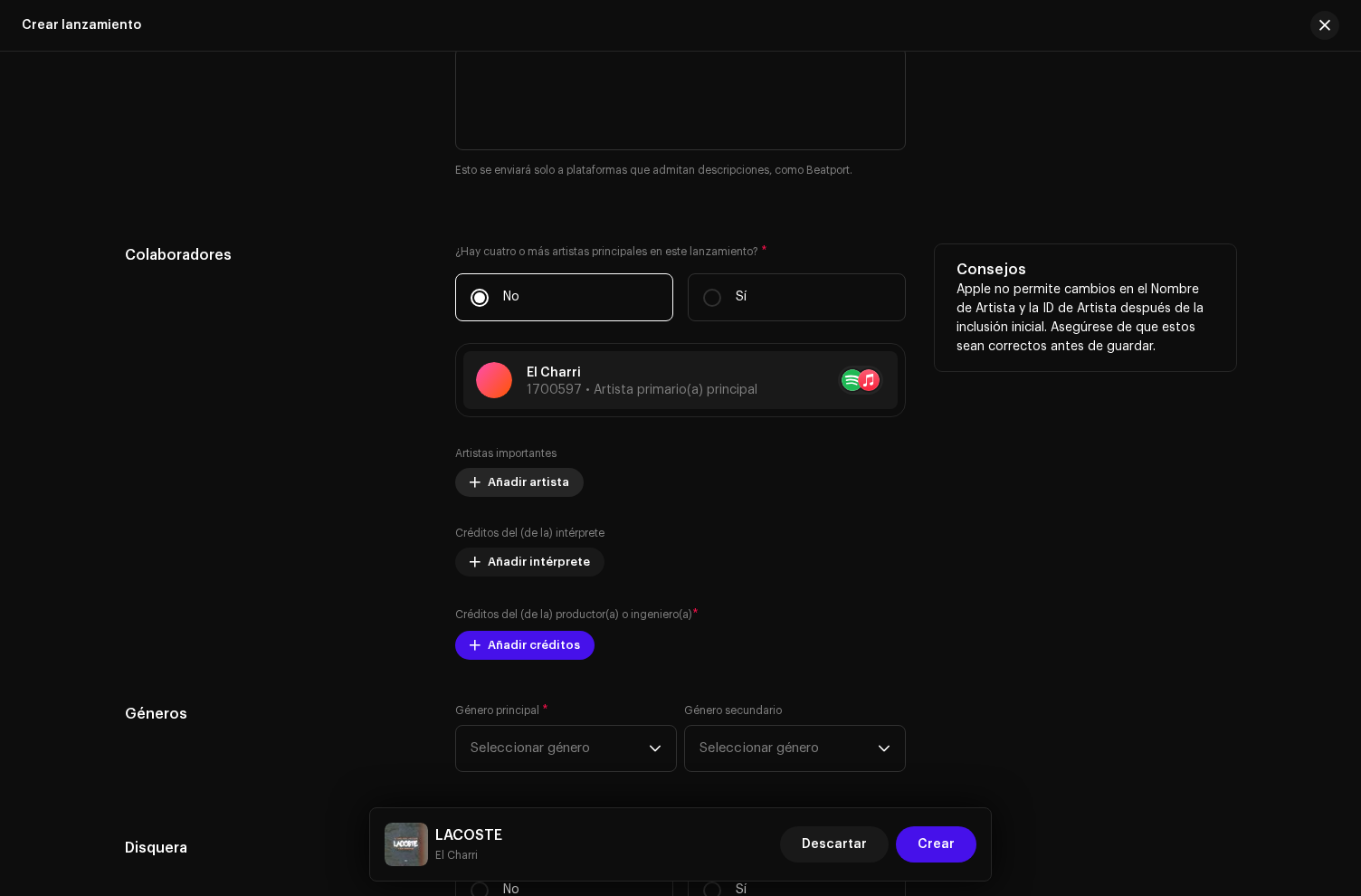
click at [506, 495] on span "Añadir artista" at bounding box center [528, 483] width 82 height 36
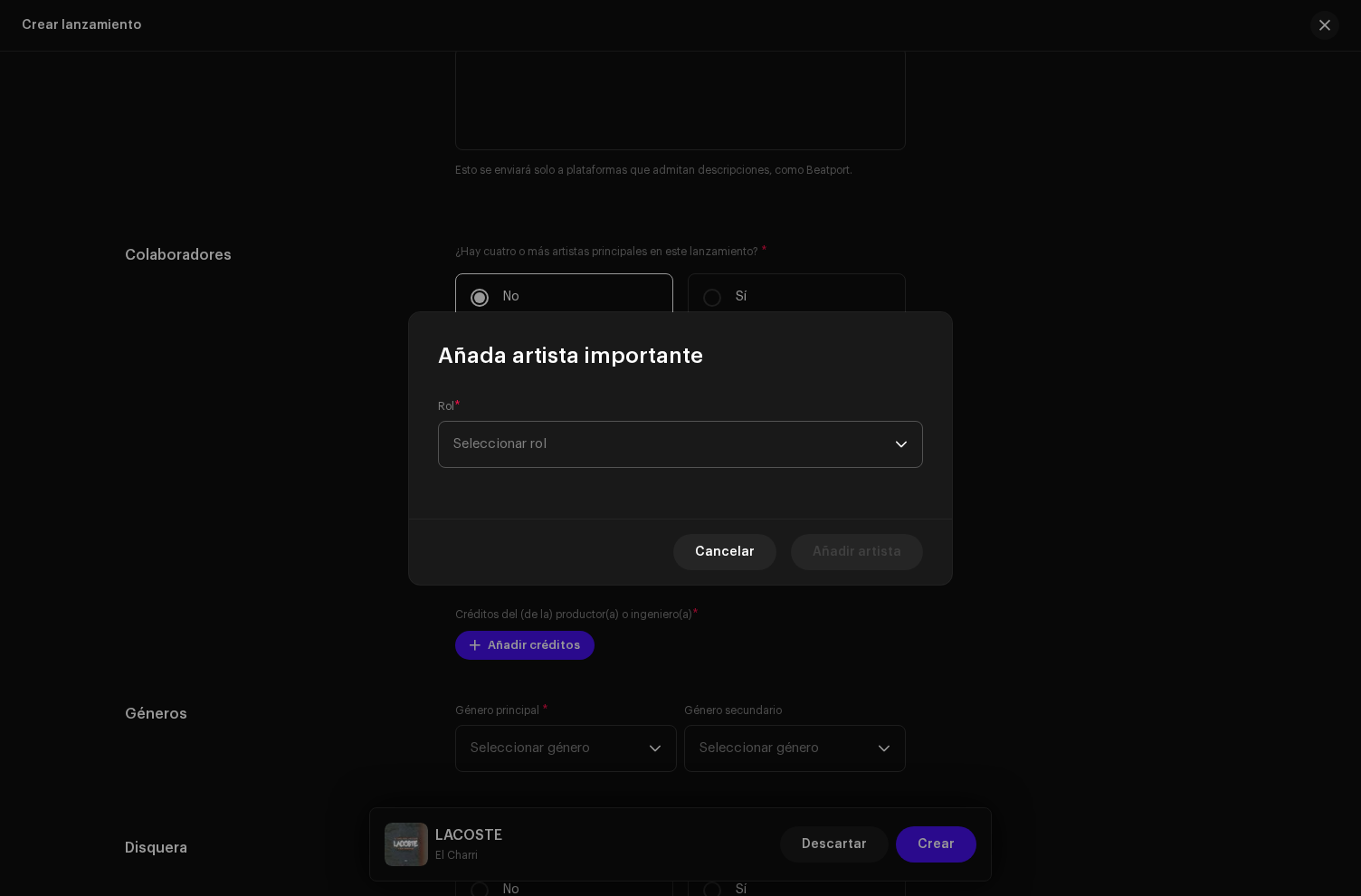
scroll to position [1812, 0]
click at [513, 462] on span "Seleccionar rol" at bounding box center [674, 445] width 442 height 46
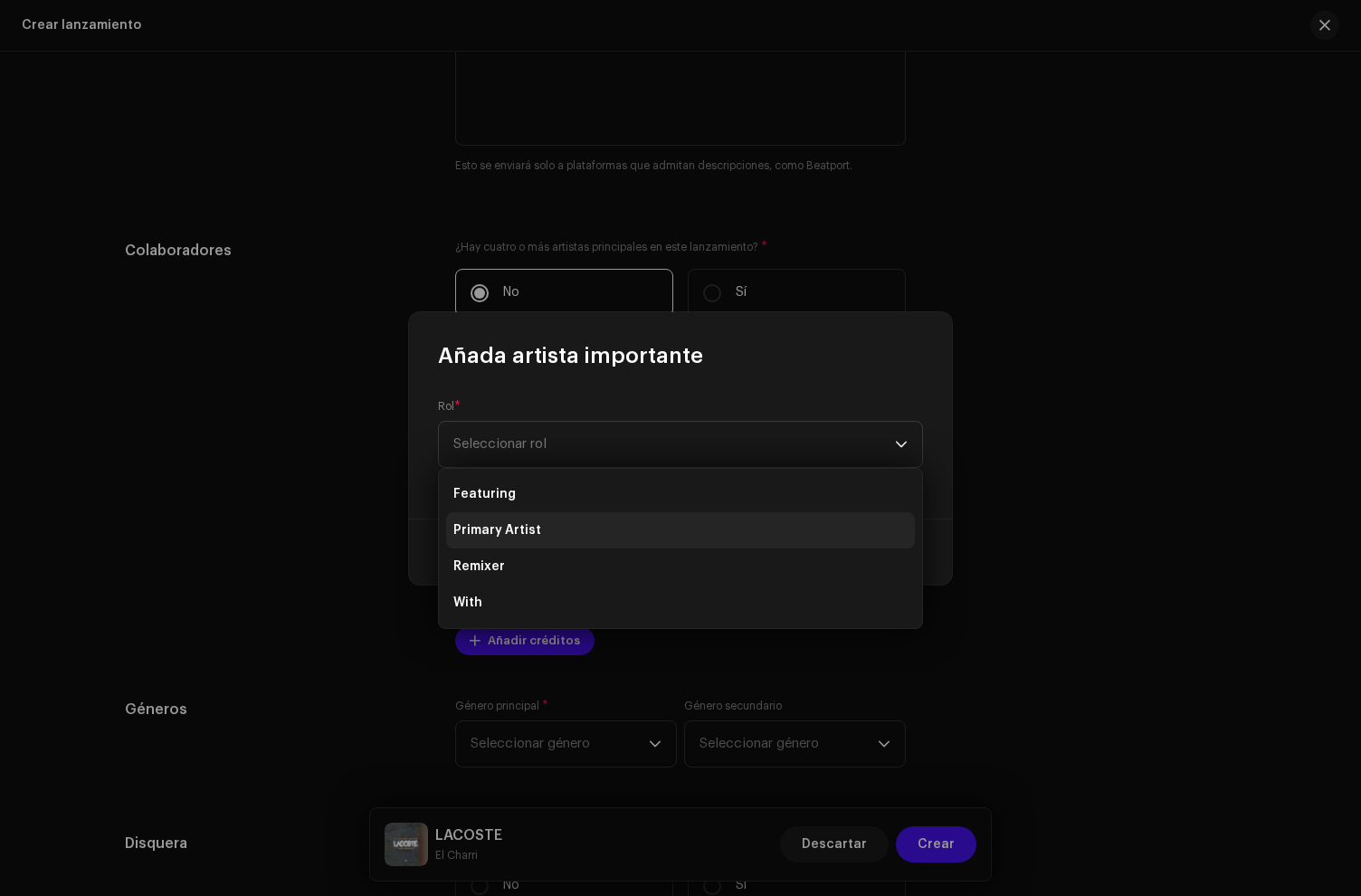
drag, startPoint x: 516, startPoint y: 527, endPoint x: 519, endPoint y: 483, distance: 44.1
click at [516, 525] on span "Primary Artist" at bounding box center [497, 530] width 87 height 18
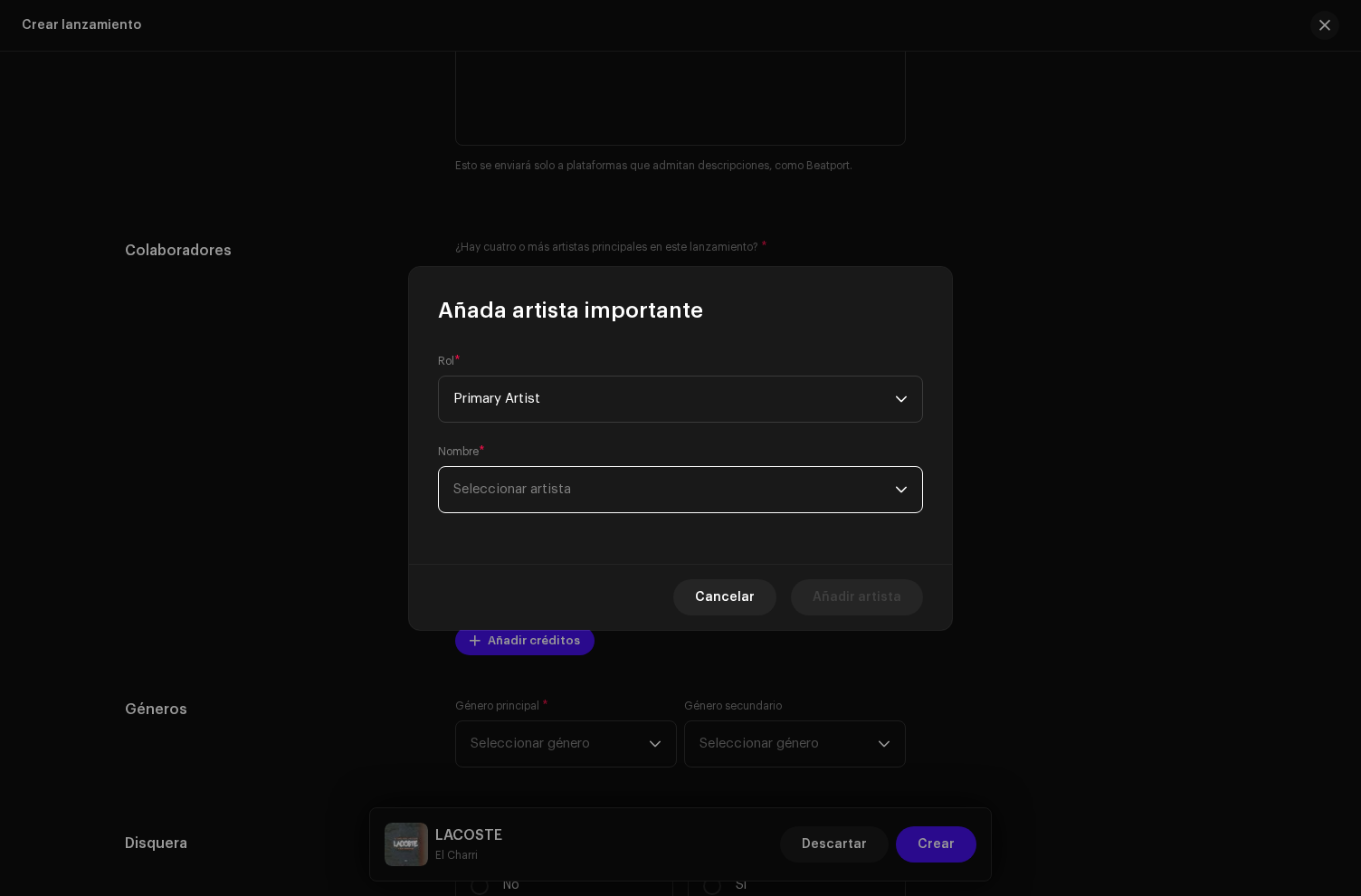
click at [518, 473] on span "Seleccionar artista" at bounding box center [674, 489] width 442 height 46
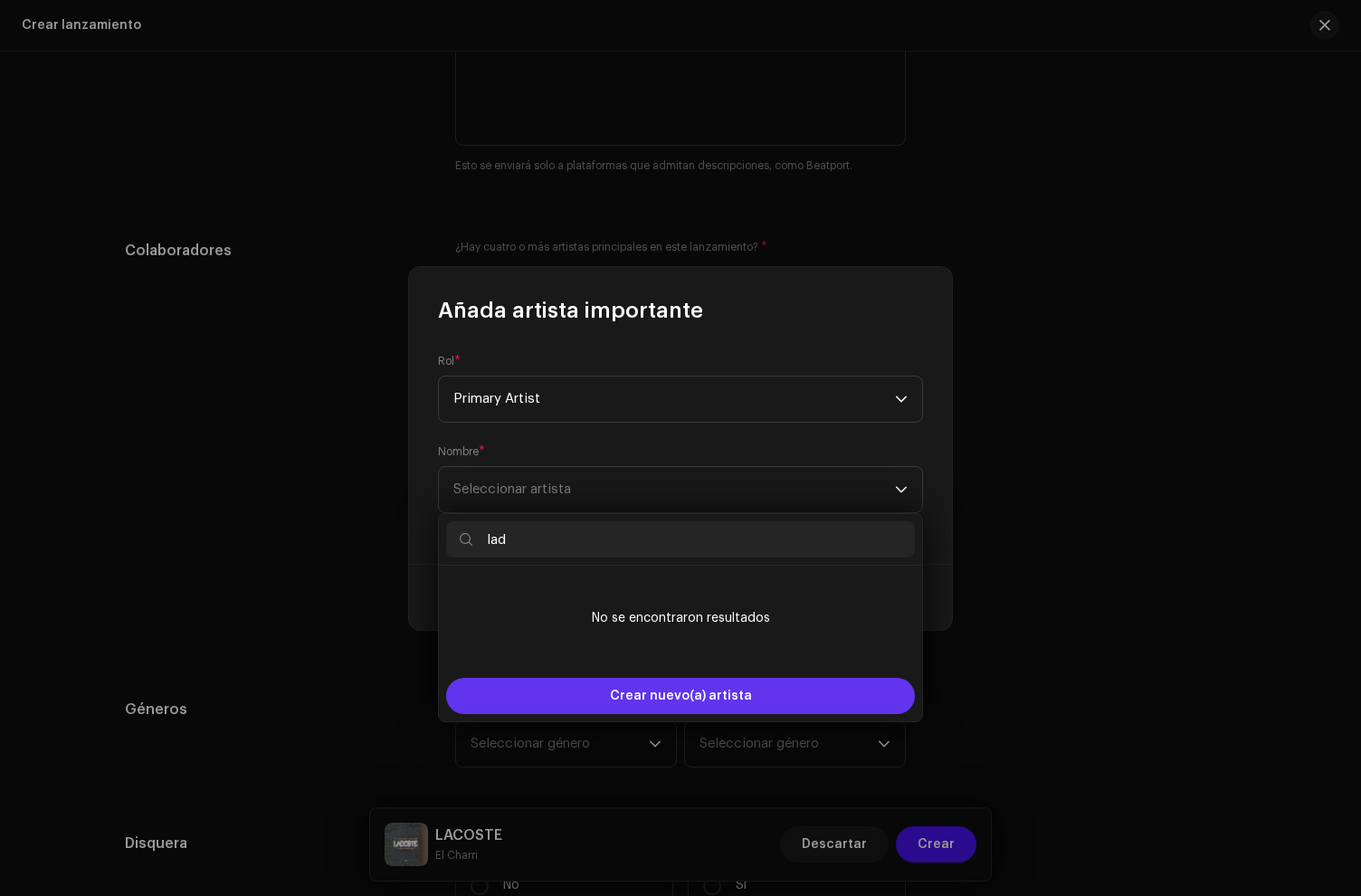
type input "lad"
click at [616, 709] on span "Crear nuevo(a) artista" at bounding box center [681, 696] width 143 height 36
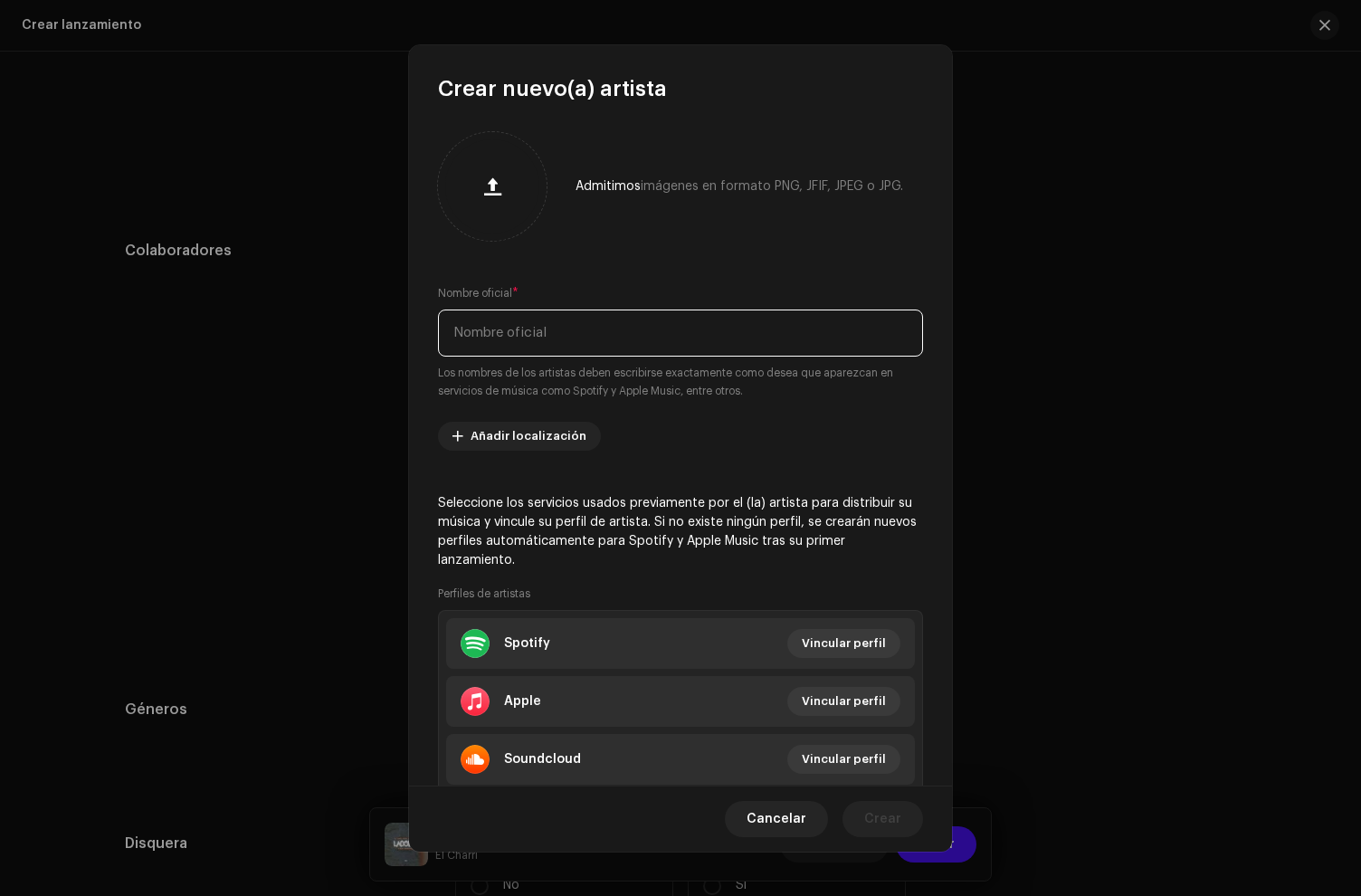
click at [511, 333] on input "text" at bounding box center [680, 334] width 485 height 48
type input "Ladele OTM"
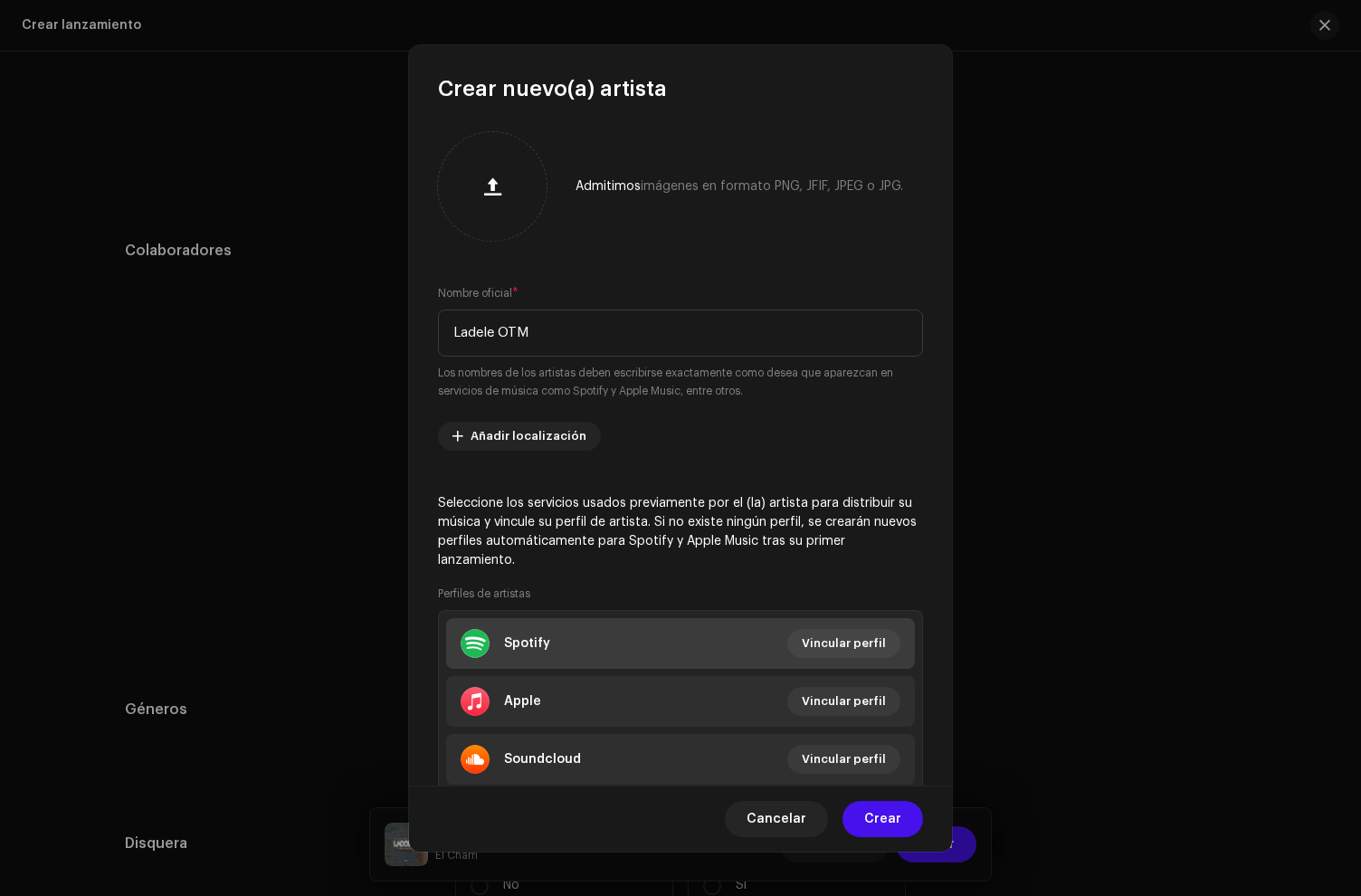
drag, startPoint x: 611, startPoint y: 670, endPoint x: 556, endPoint y: 640, distance: 62.6
click at [611, 669] on ul "Spotify Vincular perfil Apple Vincular perfil Soundcloud Vincular perfil" at bounding box center [680, 701] width 485 height 182
click at [556, 640] on li "Spotify Vincular perfil" at bounding box center [680, 642] width 469 height 50
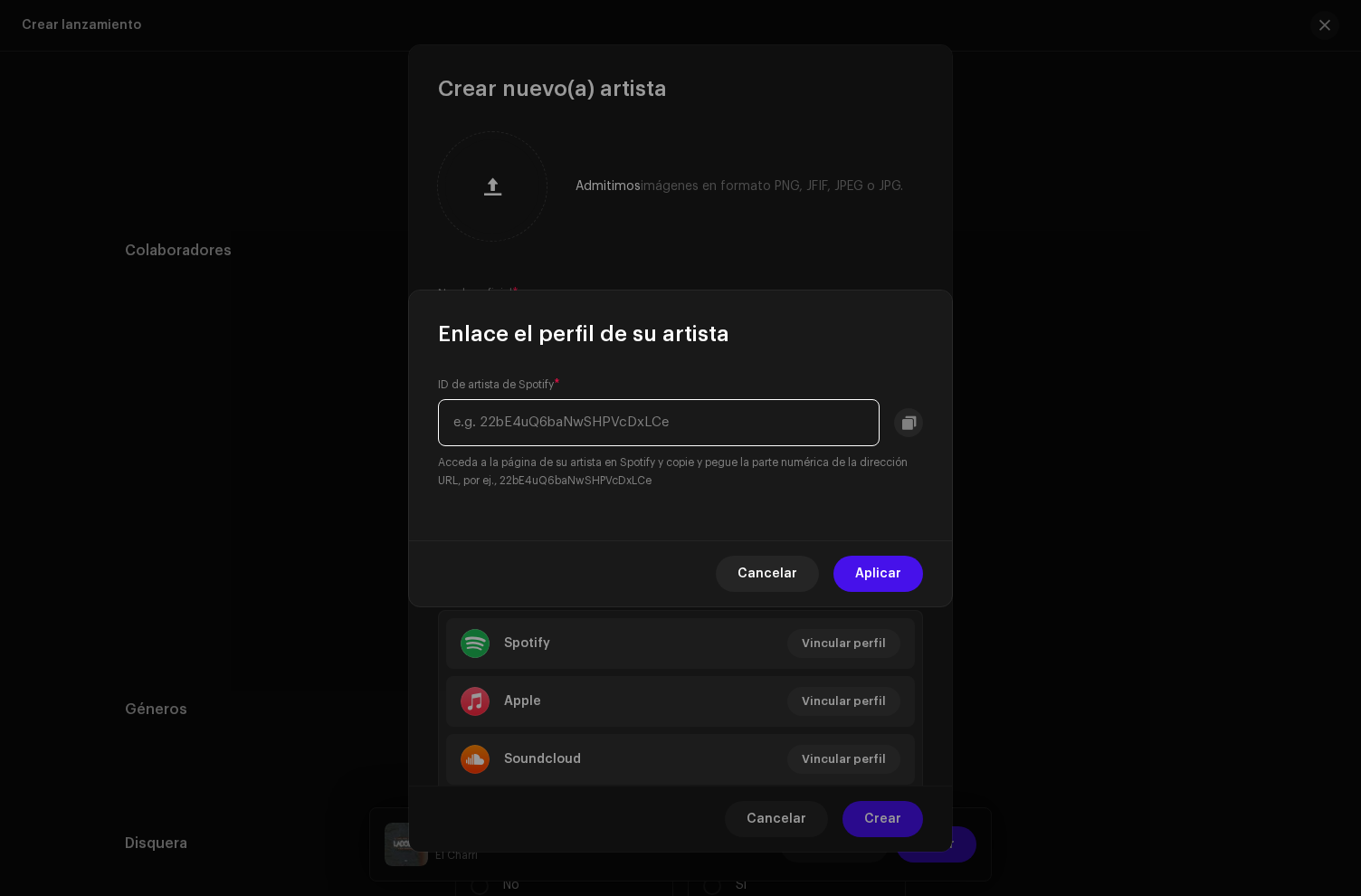
click at [520, 418] on input "text" at bounding box center [659, 423] width 442 height 48
type input "v"
paste input "0ryLYxj89KsjwIZEwS0k8J"
type input "0ryLYxj89KsjwIZEwS0k8J"
click at [854, 564] on button "Aplicar" at bounding box center [878, 574] width 89 height 36
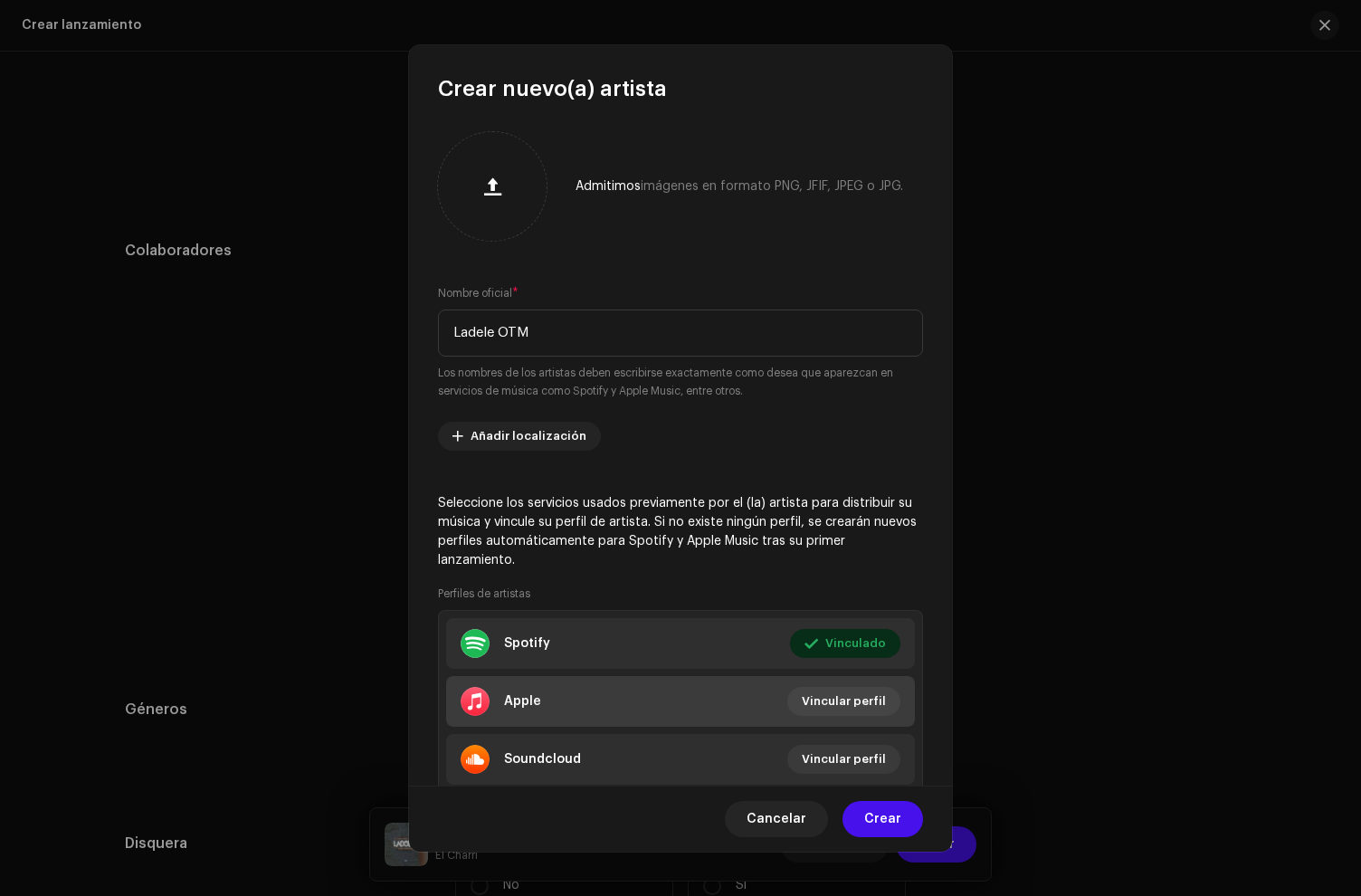
click at [563, 710] on li "Apple Vincular perfil" at bounding box center [680, 700] width 469 height 50
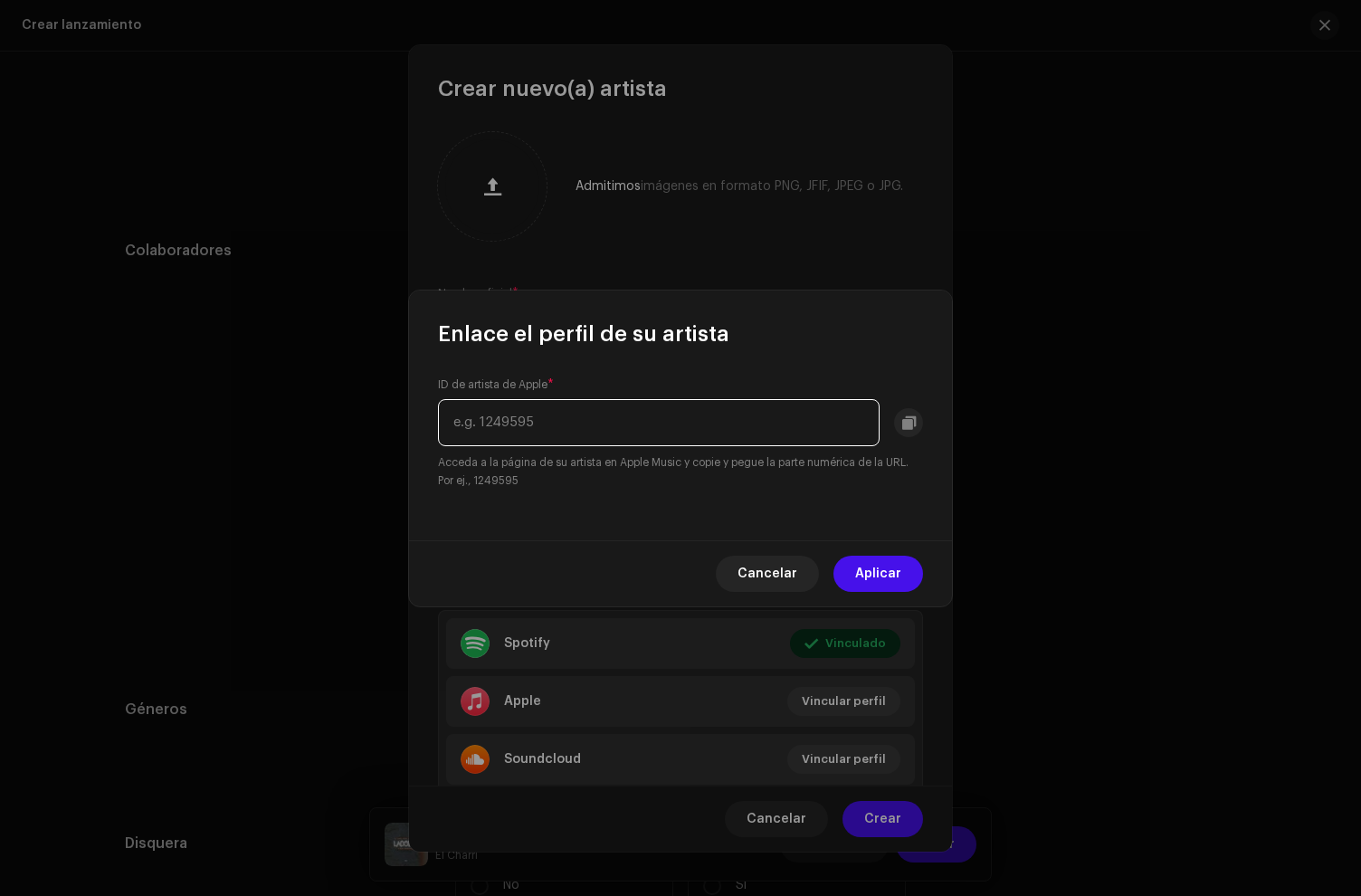
drag, startPoint x: 514, startPoint y: 427, endPoint x: 527, endPoint y: 429, distance: 13.2
click at [514, 426] on input "text" at bounding box center [659, 423] width 442 height 48
paste input "1638295385"
type input "1638295385"
click at [917, 570] on button "Aplicar" at bounding box center [878, 574] width 89 height 36
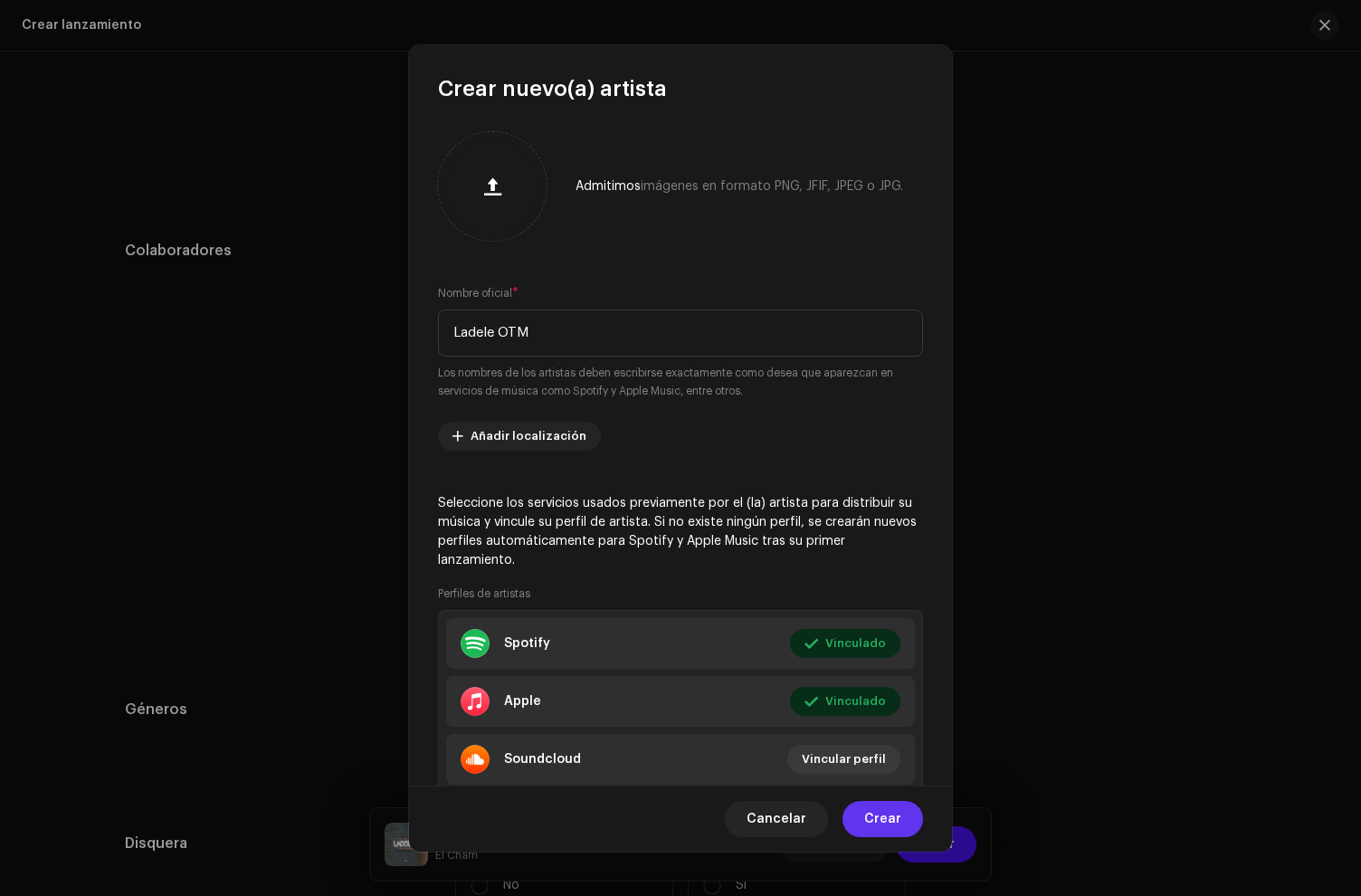
click at [883, 804] on span "Crear" at bounding box center [883, 819] width 37 height 36
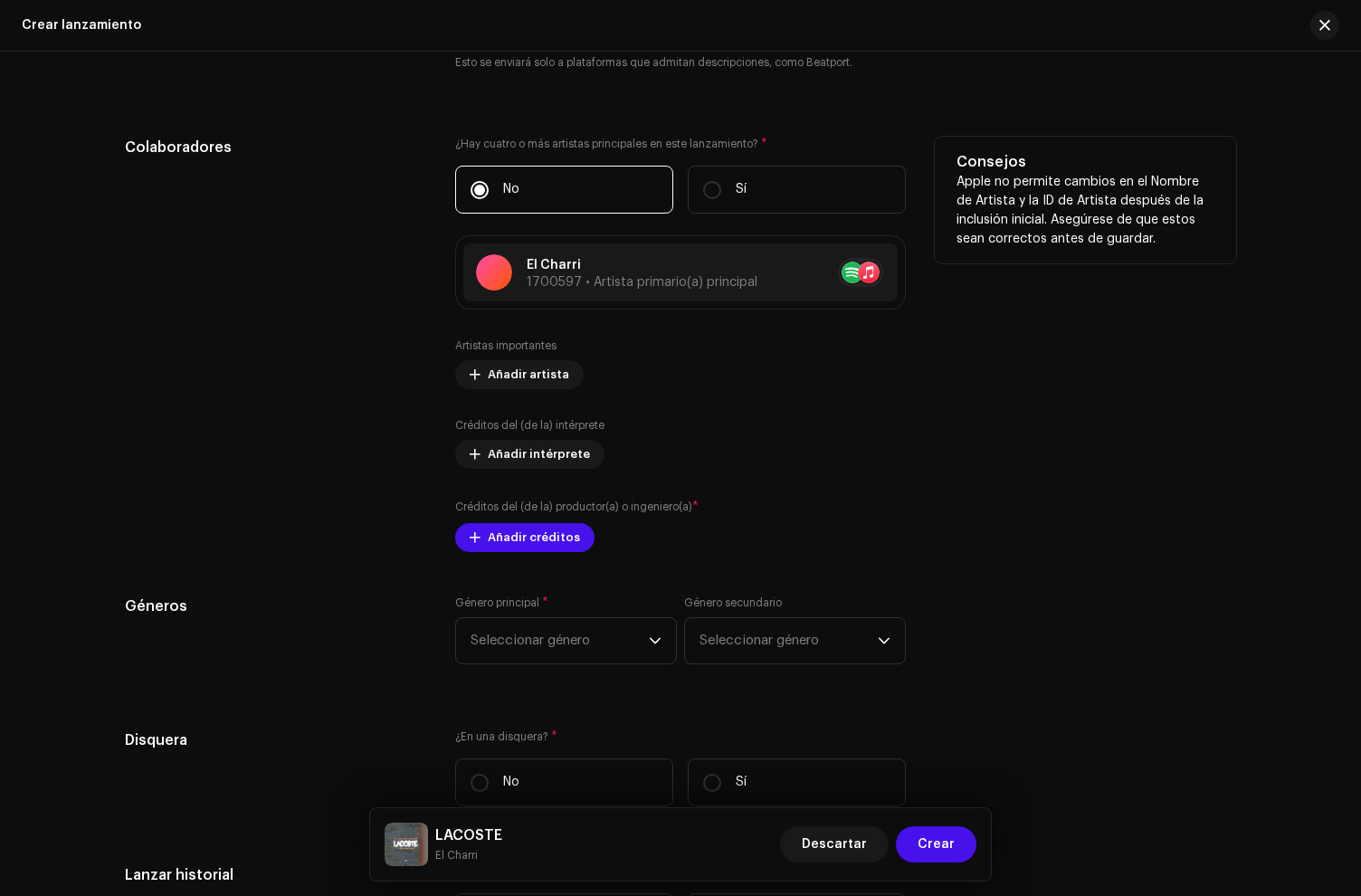
scroll to position [1919, 0]
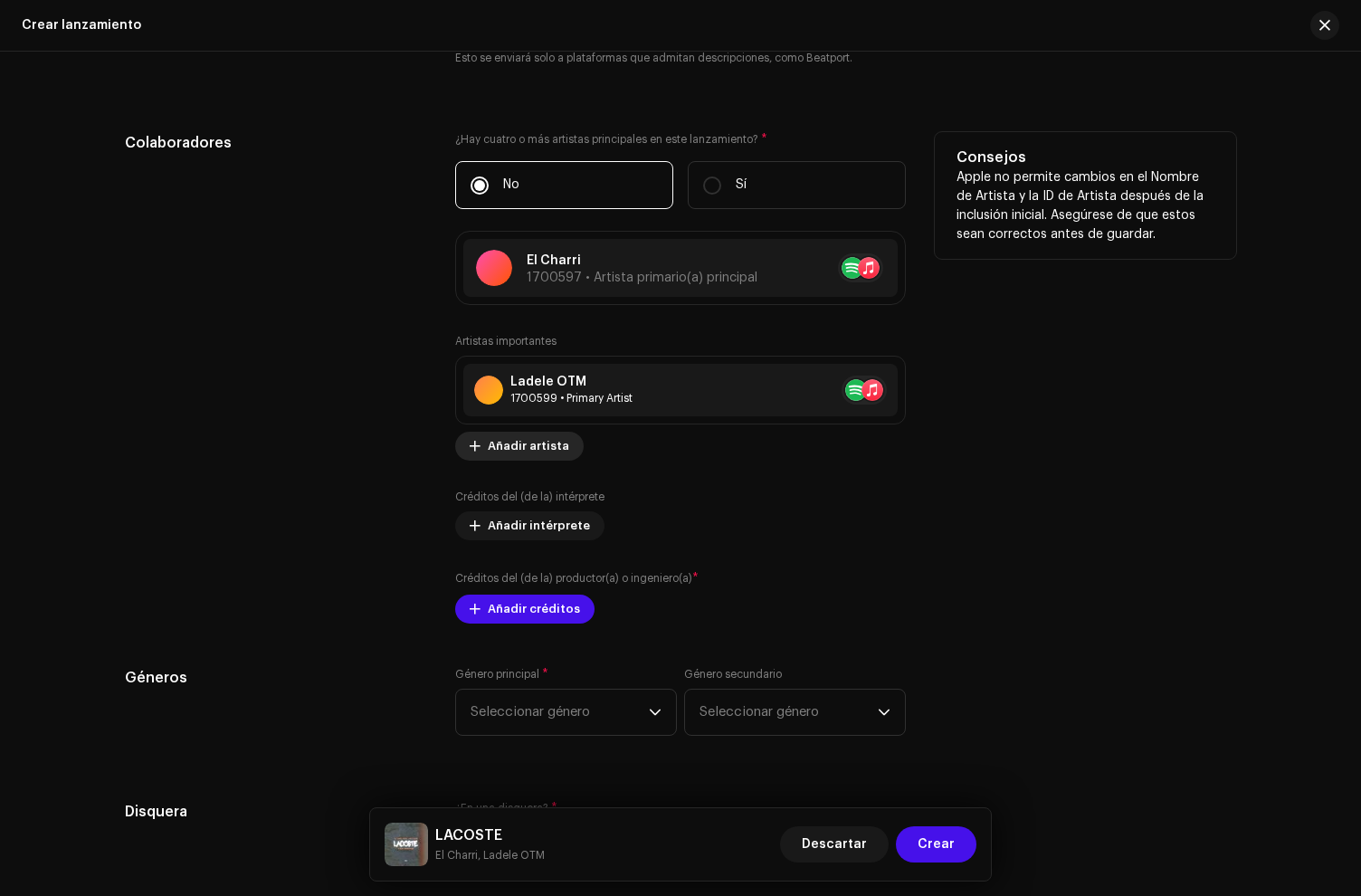
click at [529, 447] on span "Añadir artista" at bounding box center [528, 446] width 82 height 36
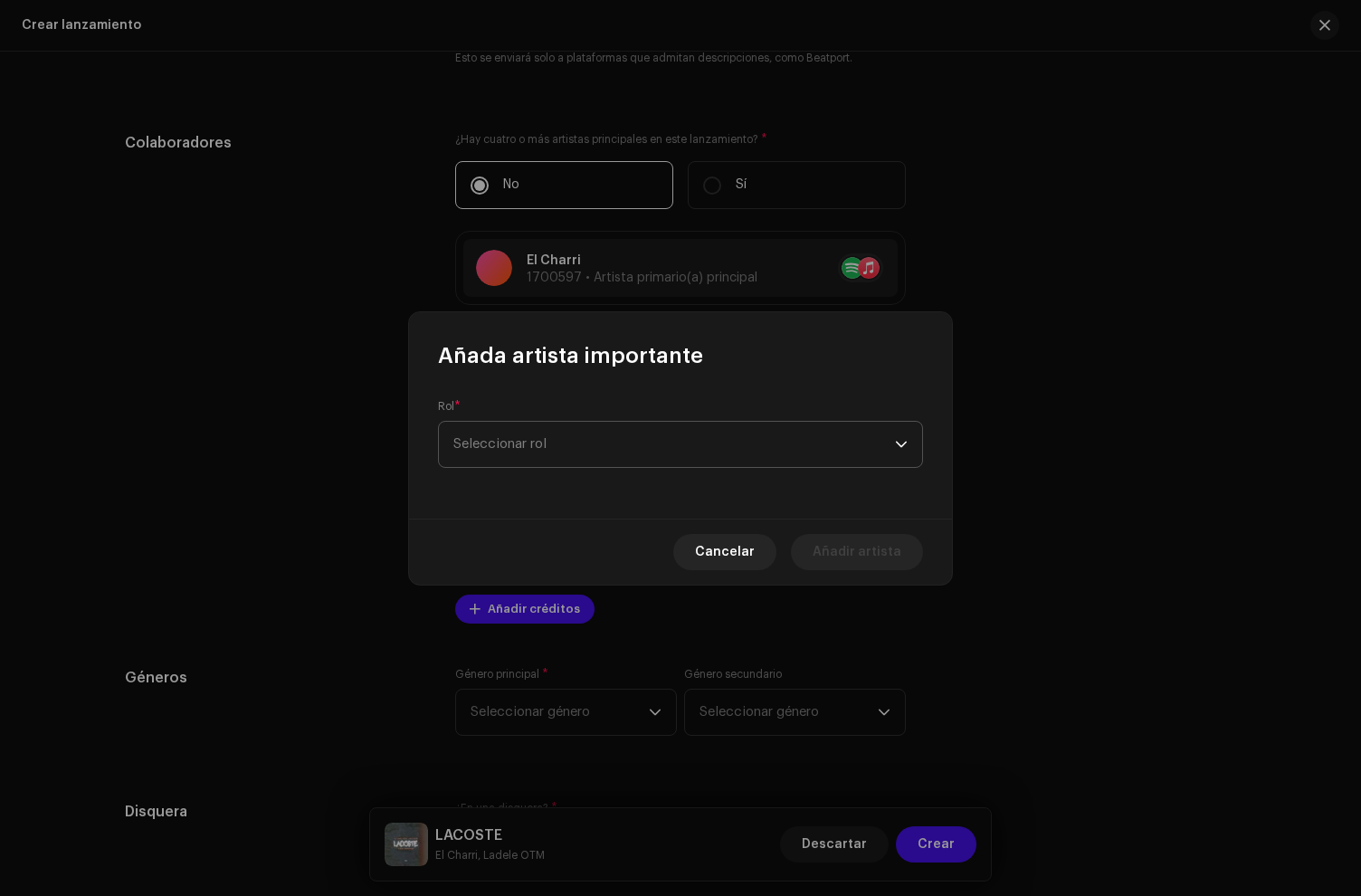
click at [545, 448] on span "Seleccionar rol" at bounding box center [674, 445] width 442 height 46
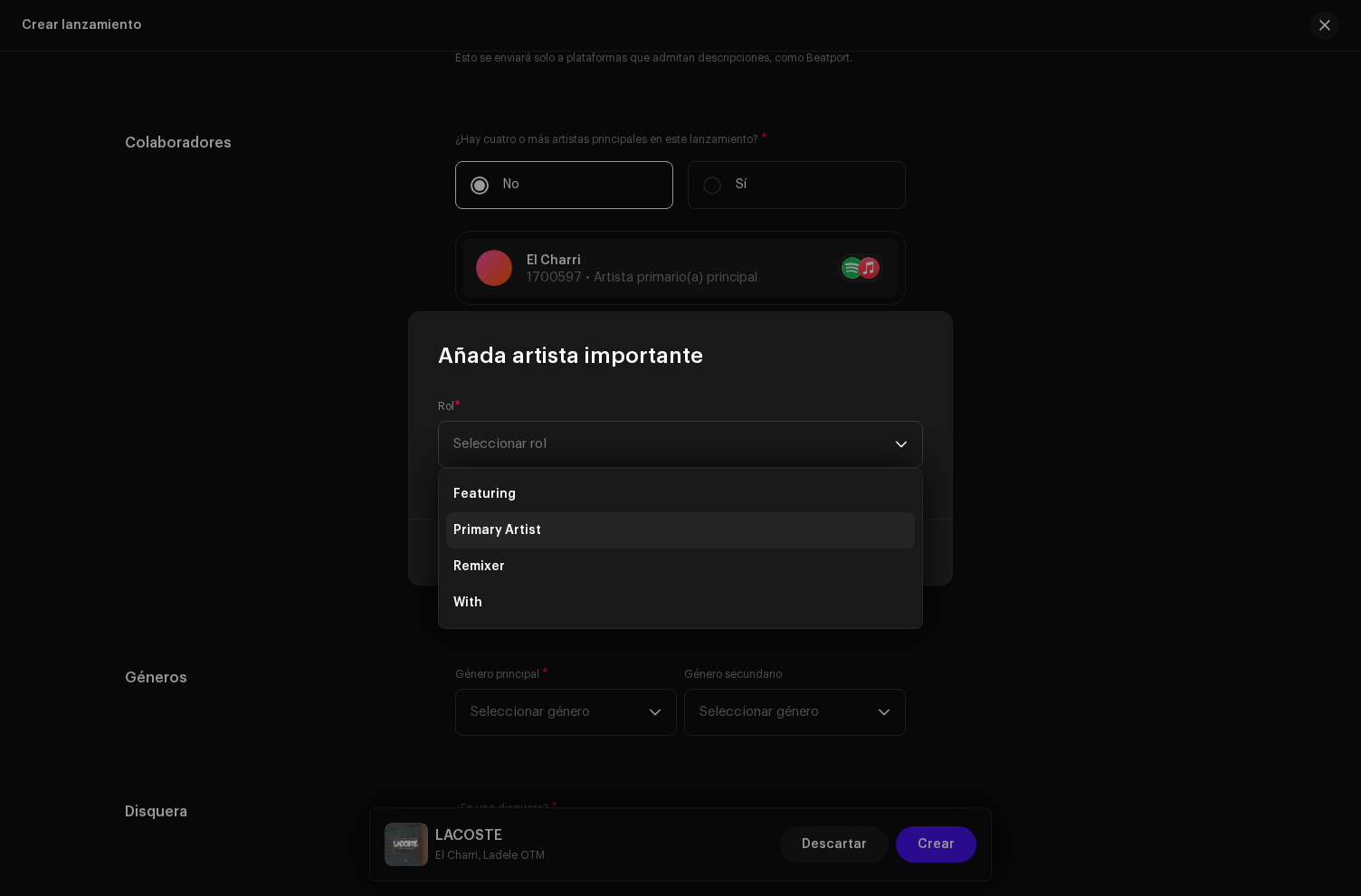
click at [542, 533] on li "Primary Artist" at bounding box center [680, 530] width 469 height 36
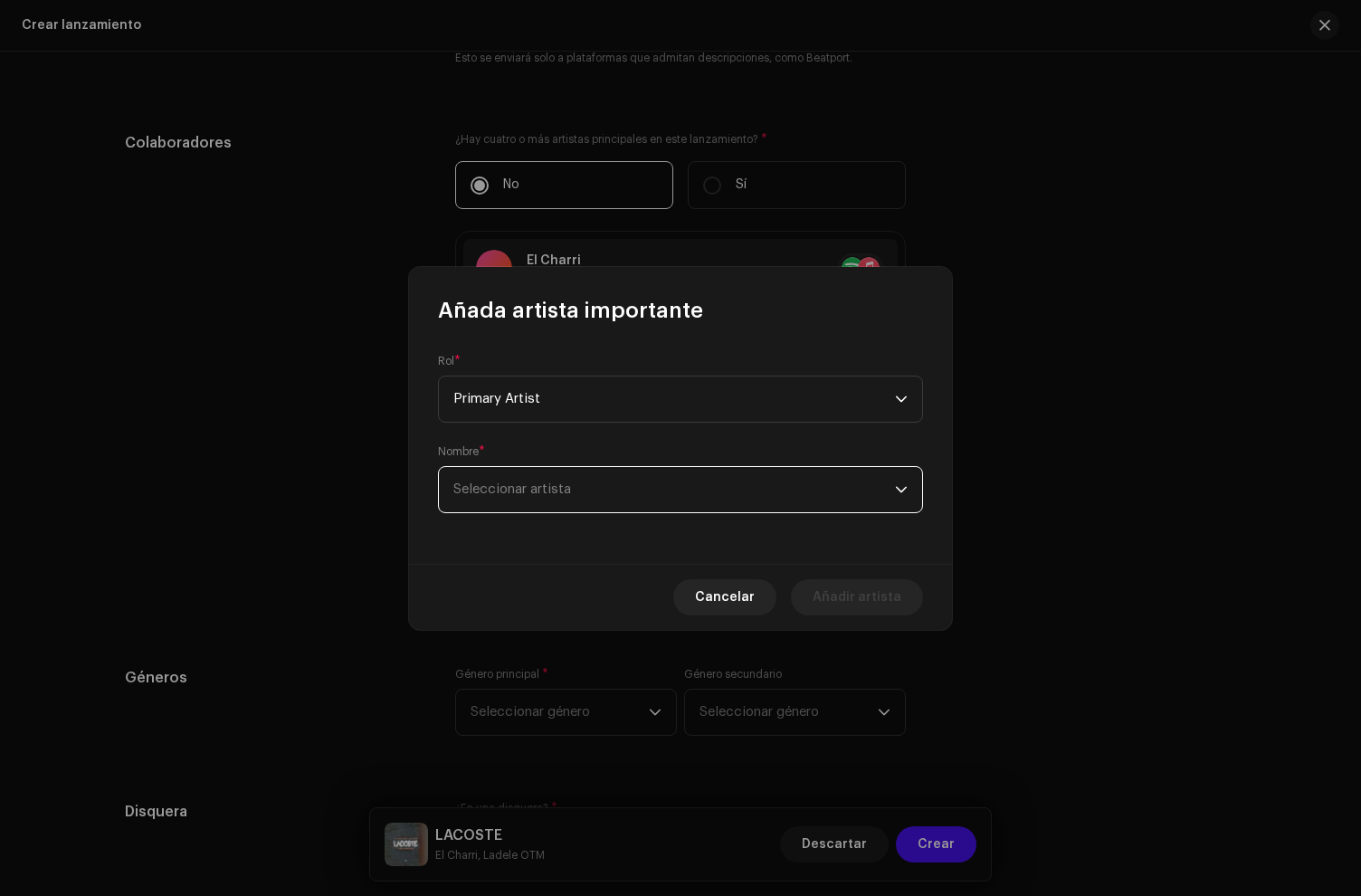
click at [542, 489] on span "Seleccionar artista" at bounding box center [512, 489] width 118 height 13
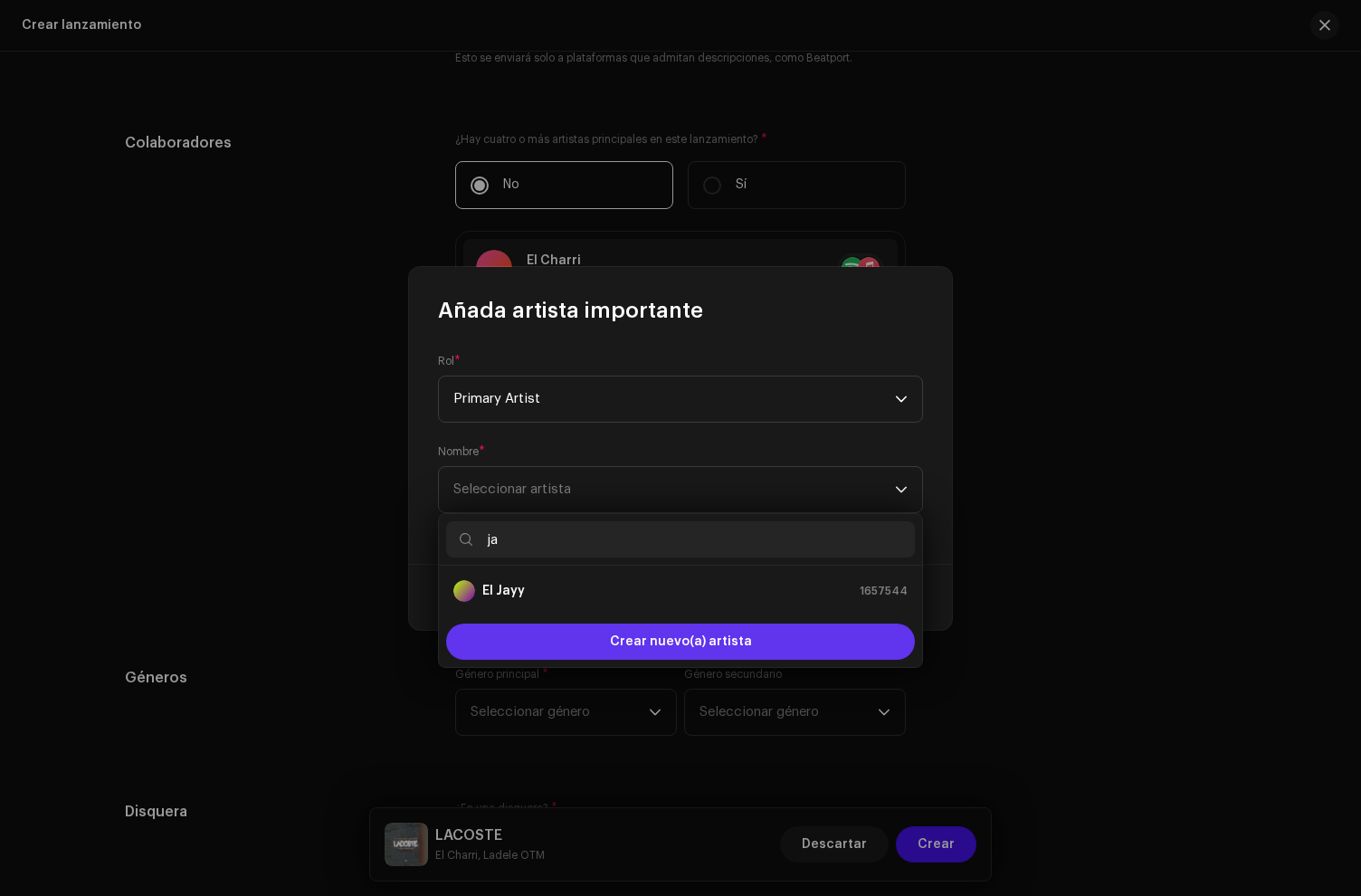
type input "ja"
click at [592, 641] on div "Crear nuevo(a) artista" at bounding box center [680, 641] width 469 height 36
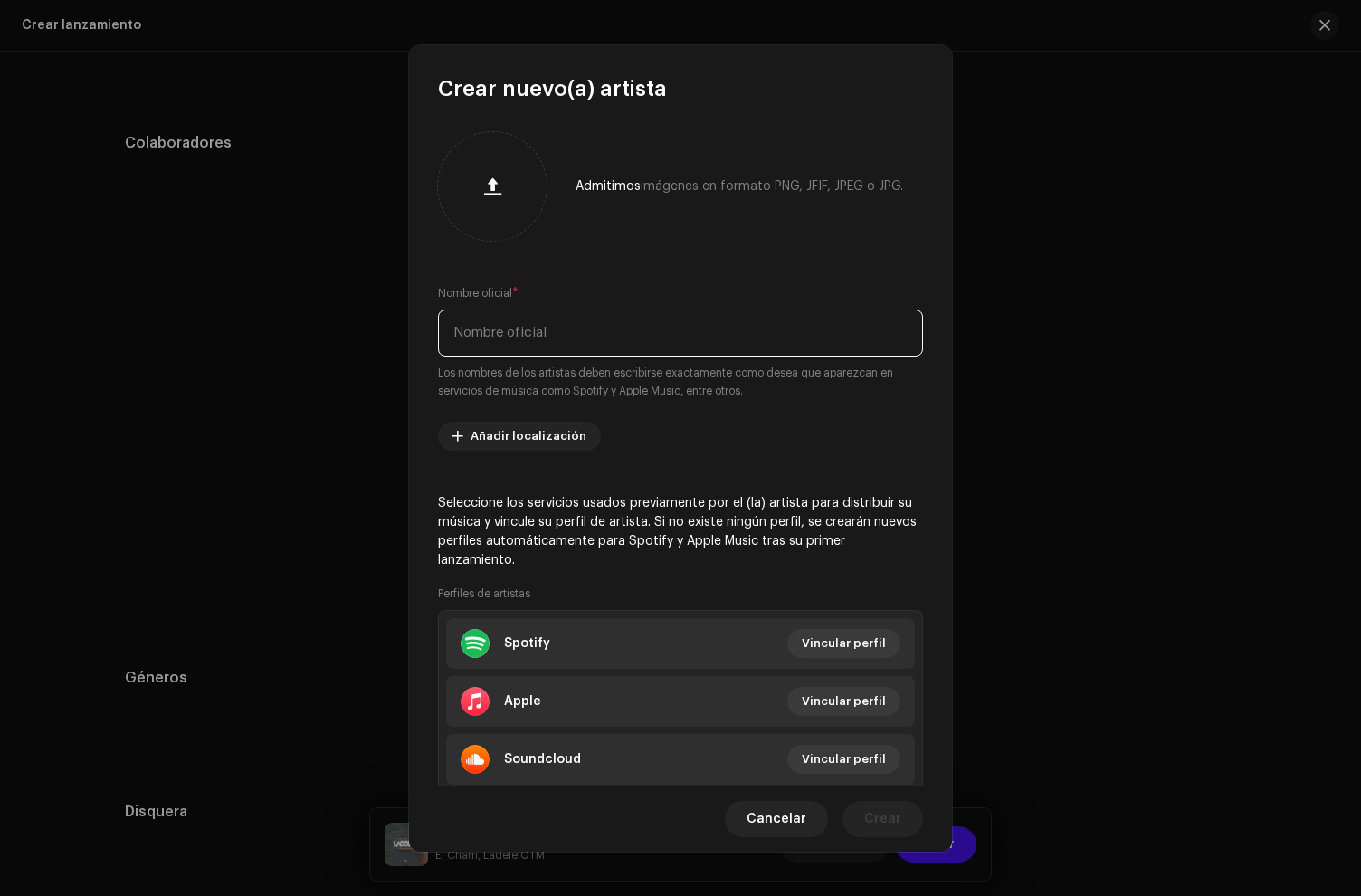
click at [485, 334] on input "text" at bounding box center [680, 334] width 485 height 48
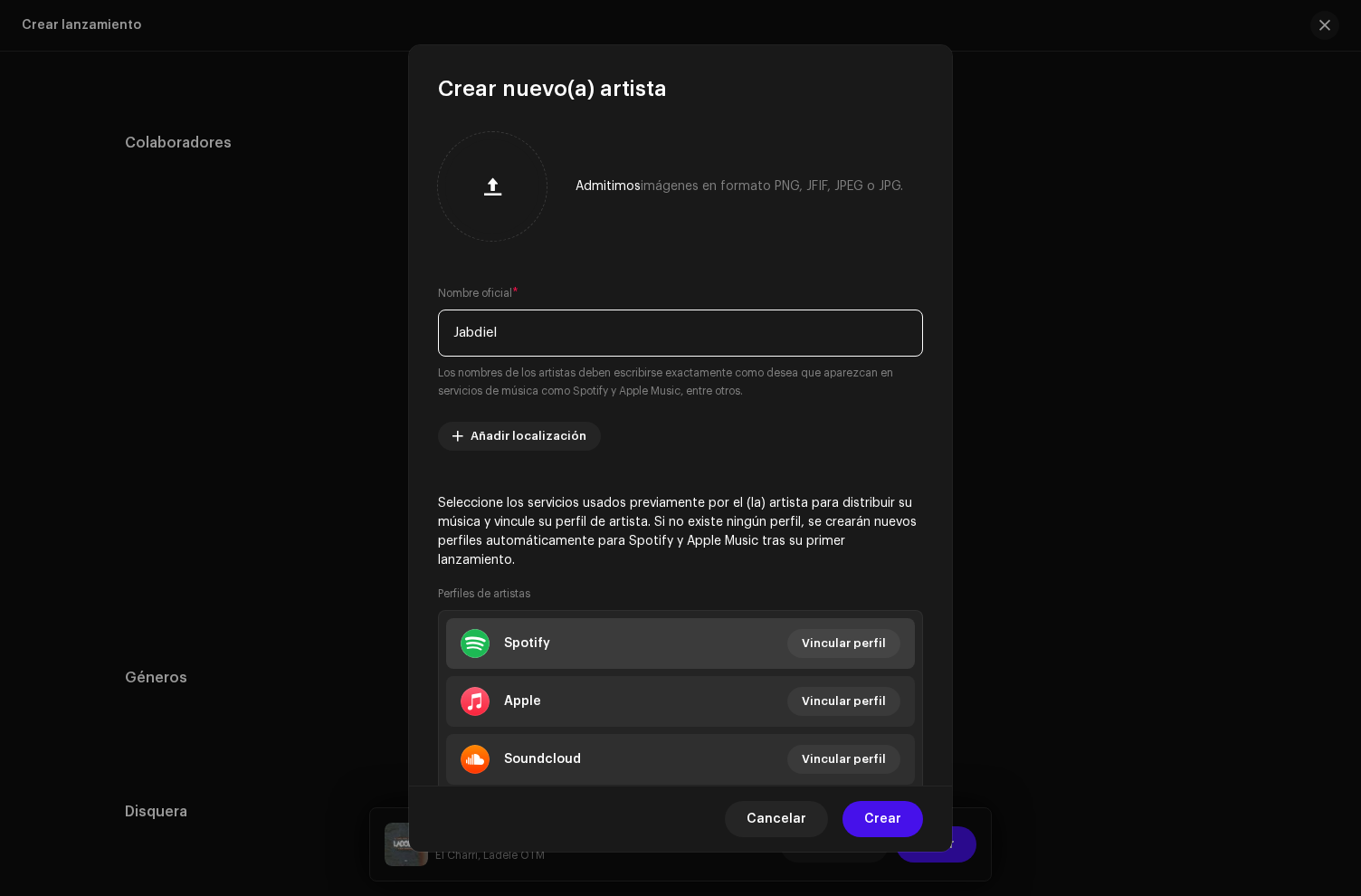
type input "Jabdiel"
click at [590, 635] on li "Spotify Vincular perfil" at bounding box center [680, 642] width 469 height 50
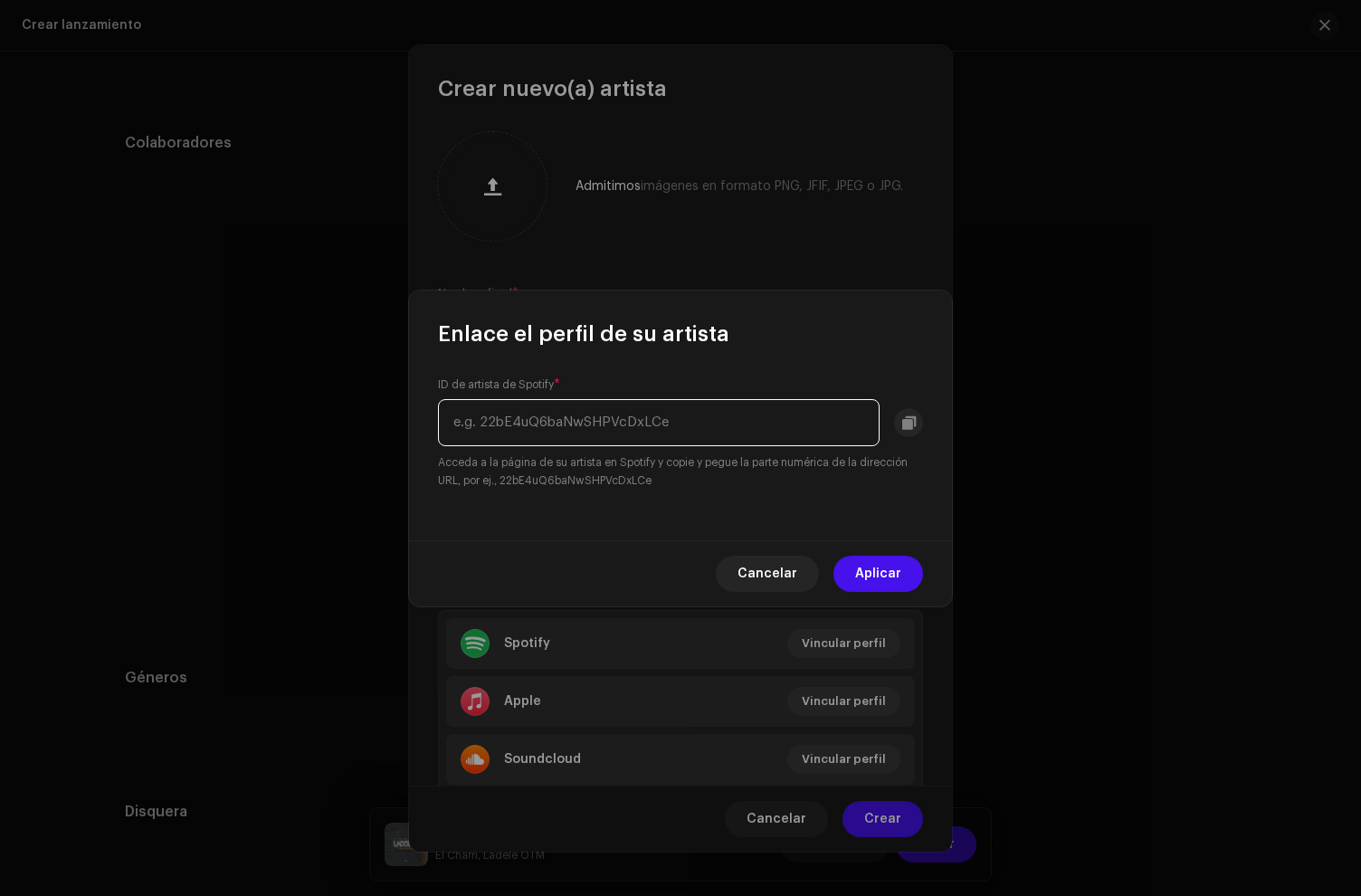
paste input "5zSy4lhTorzbAyktTLT8Zm"
type input "5zSy4lhTorzbAyktTLT8Zm"
click at [908, 574] on button "Aplicar" at bounding box center [878, 574] width 89 height 36
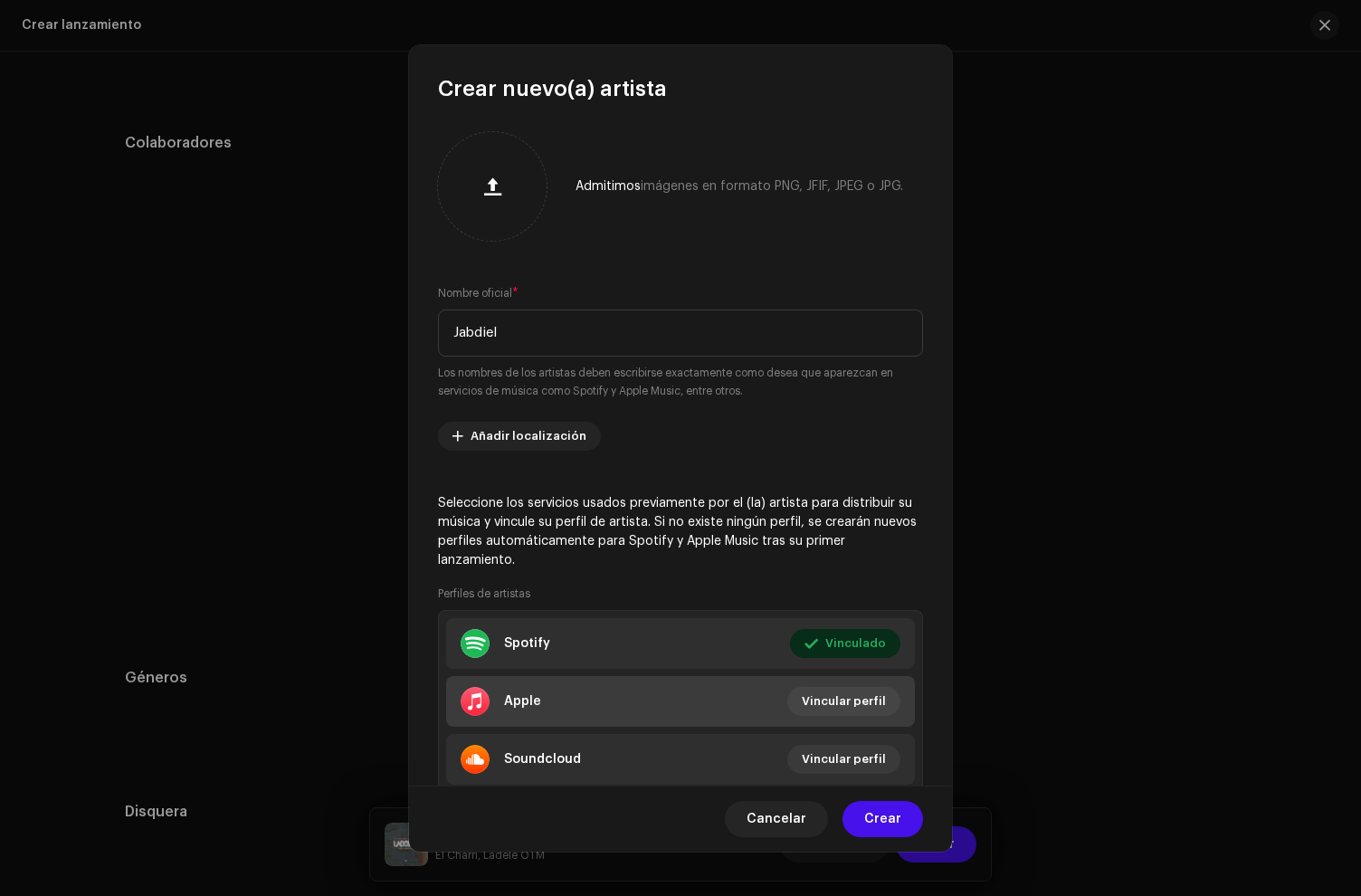
click at [511, 676] on li "Apple Vincular perfil" at bounding box center [680, 700] width 469 height 50
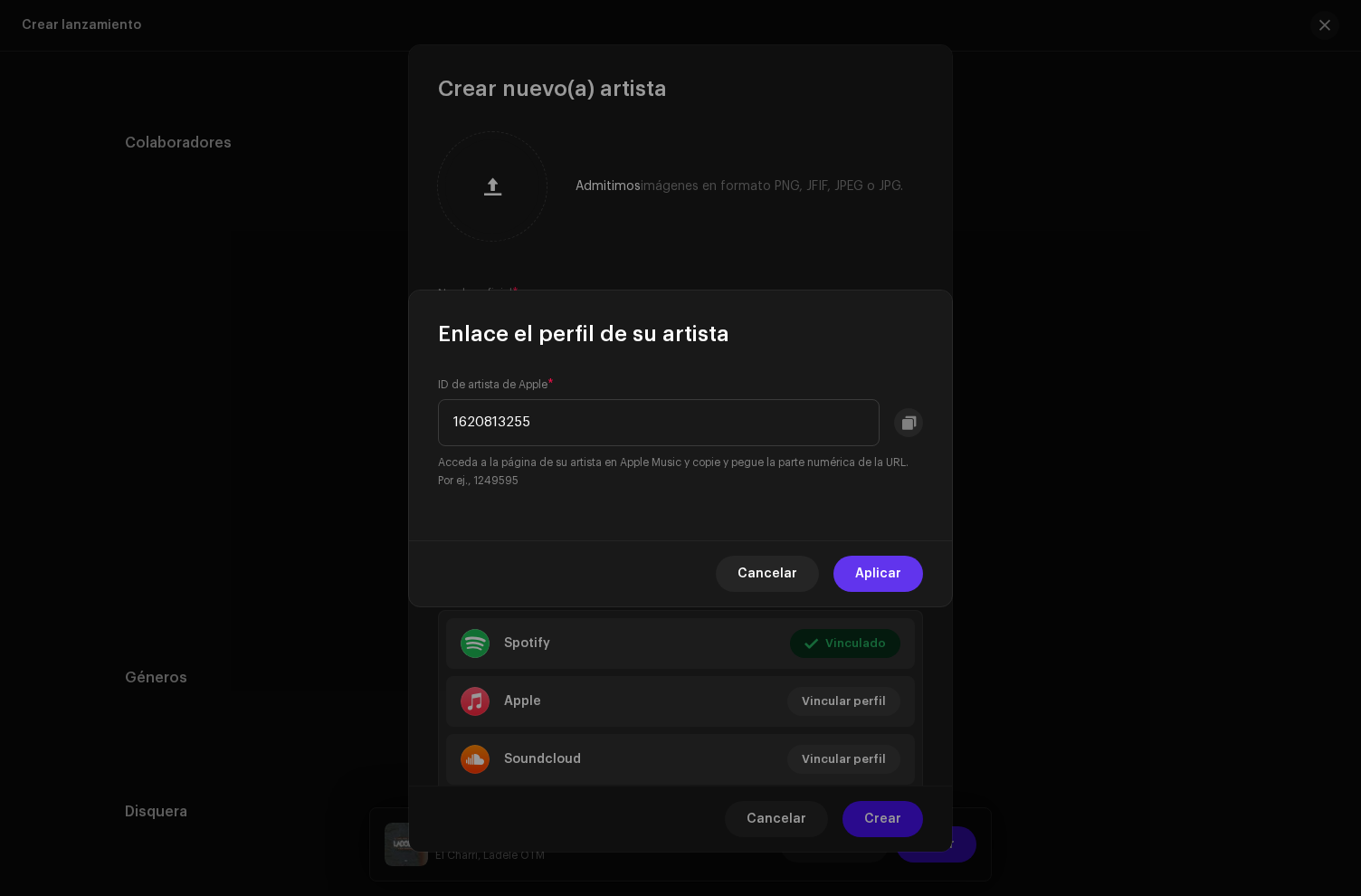
type input "1620813255"
drag, startPoint x: 896, startPoint y: 566, endPoint x: 885, endPoint y: 789, distance: 223.3
click at [896, 567] on span "Aplicar" at bounding box center [878, 574] width 47 height 36
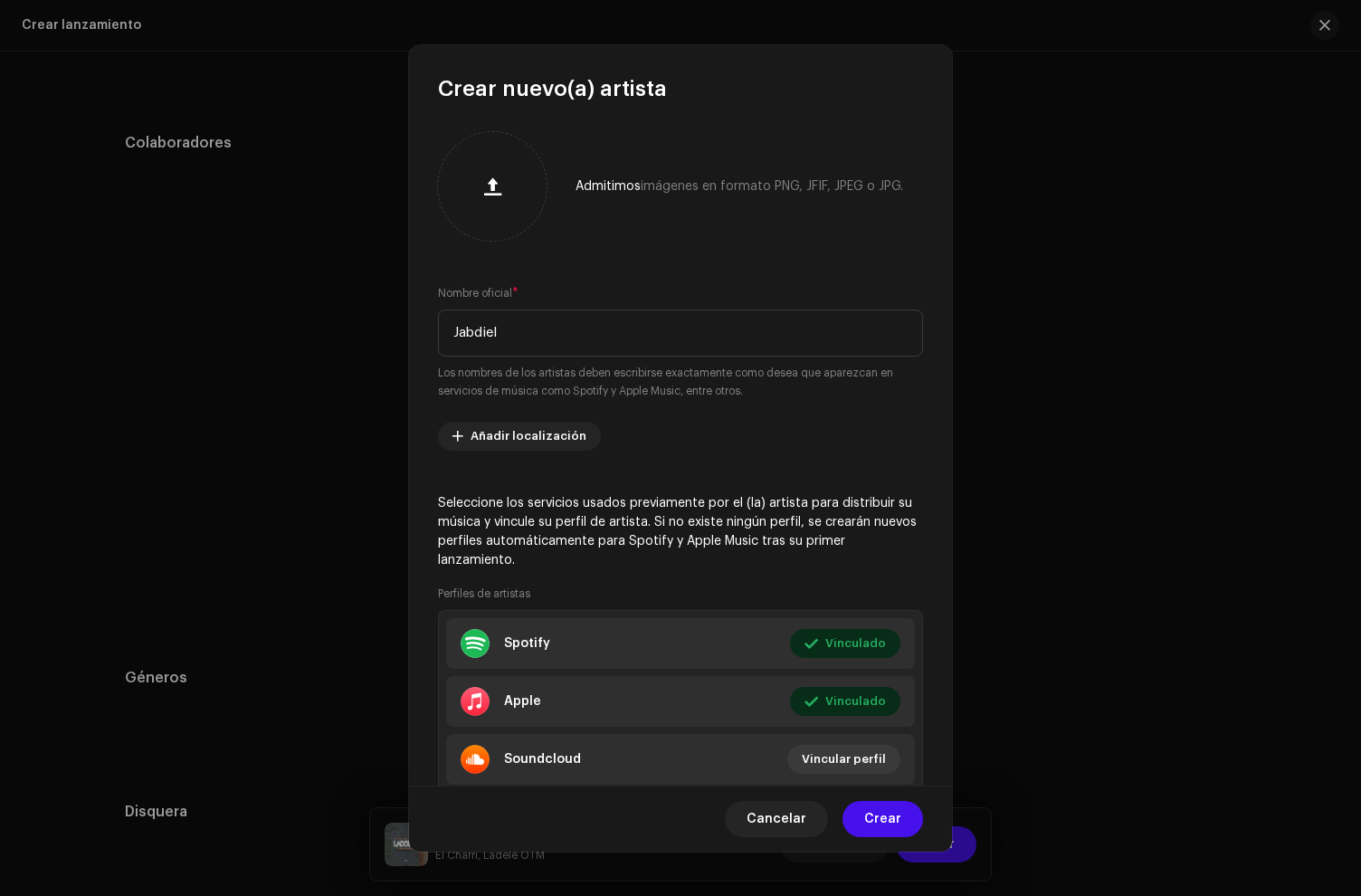
click at [884, 807] on span "Crear" at bounding box center [883, 819] width 37 height 36
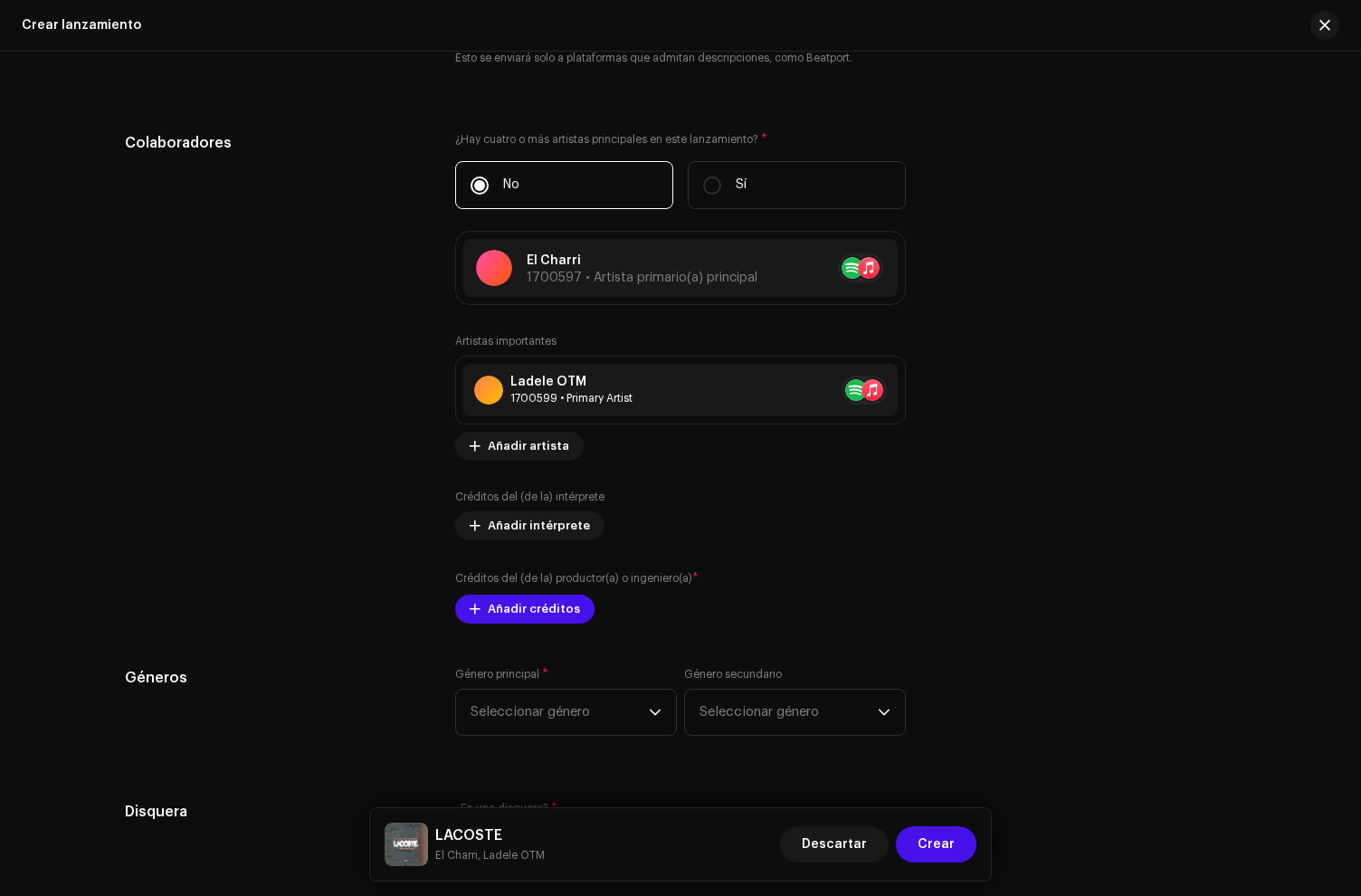
scroll to position [2011, 0]
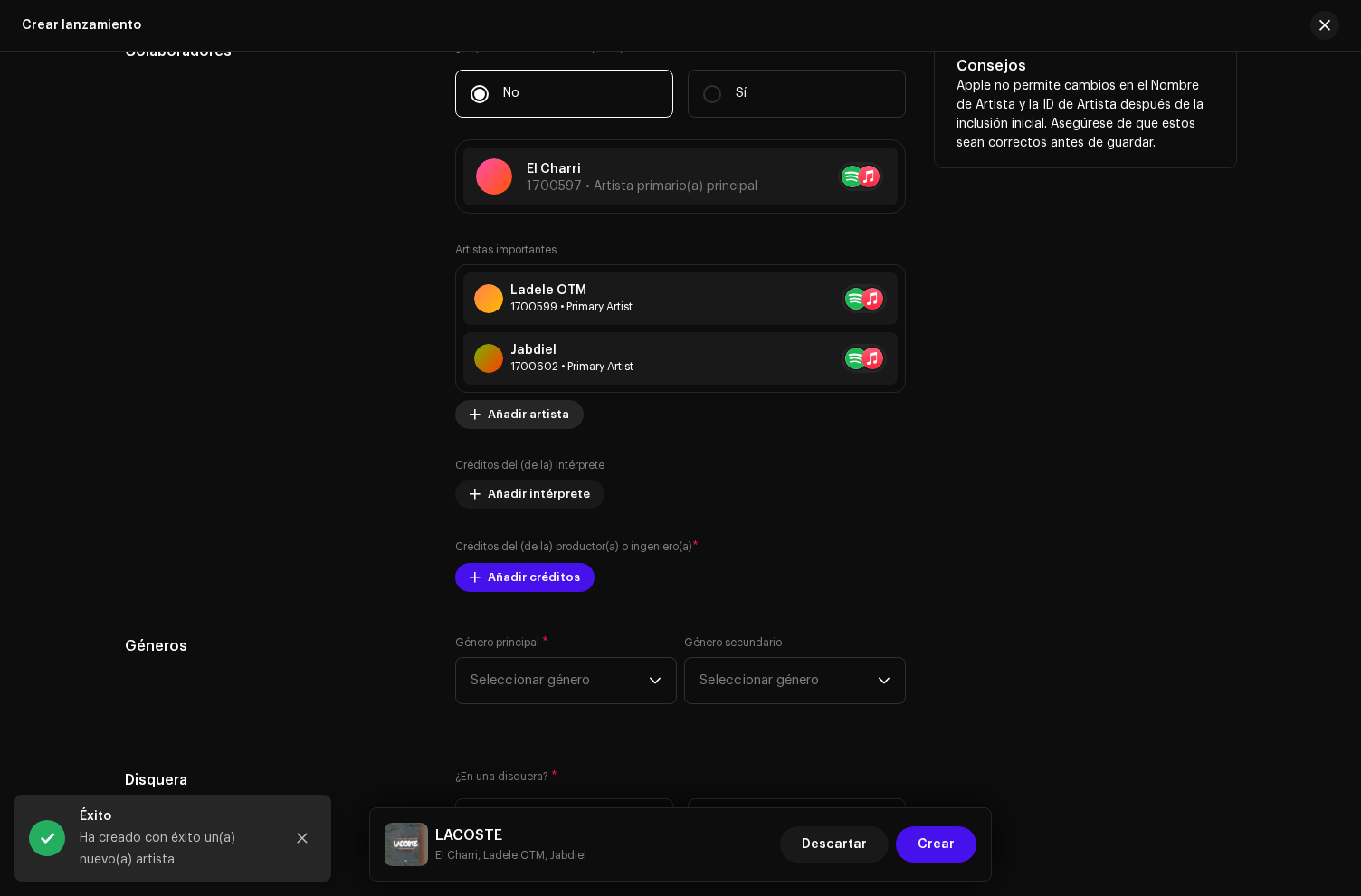
click at [523, 414] on span "Añadir artista" at bounding box center [528, 414] width 82 height 36
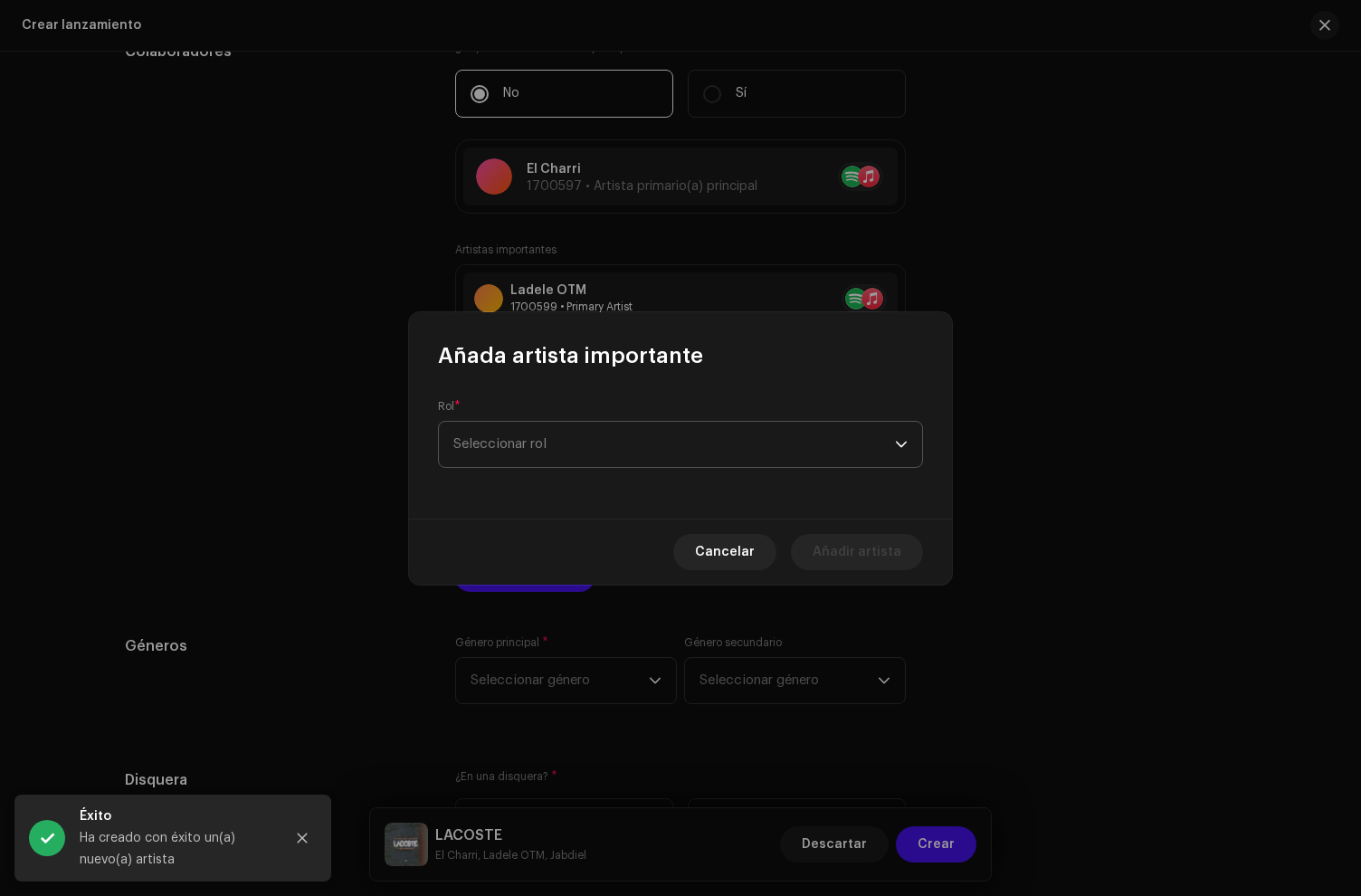
click at [537, 447] on span "Seleccionar rol" at bounding box center [674, 445] width 442 height 46
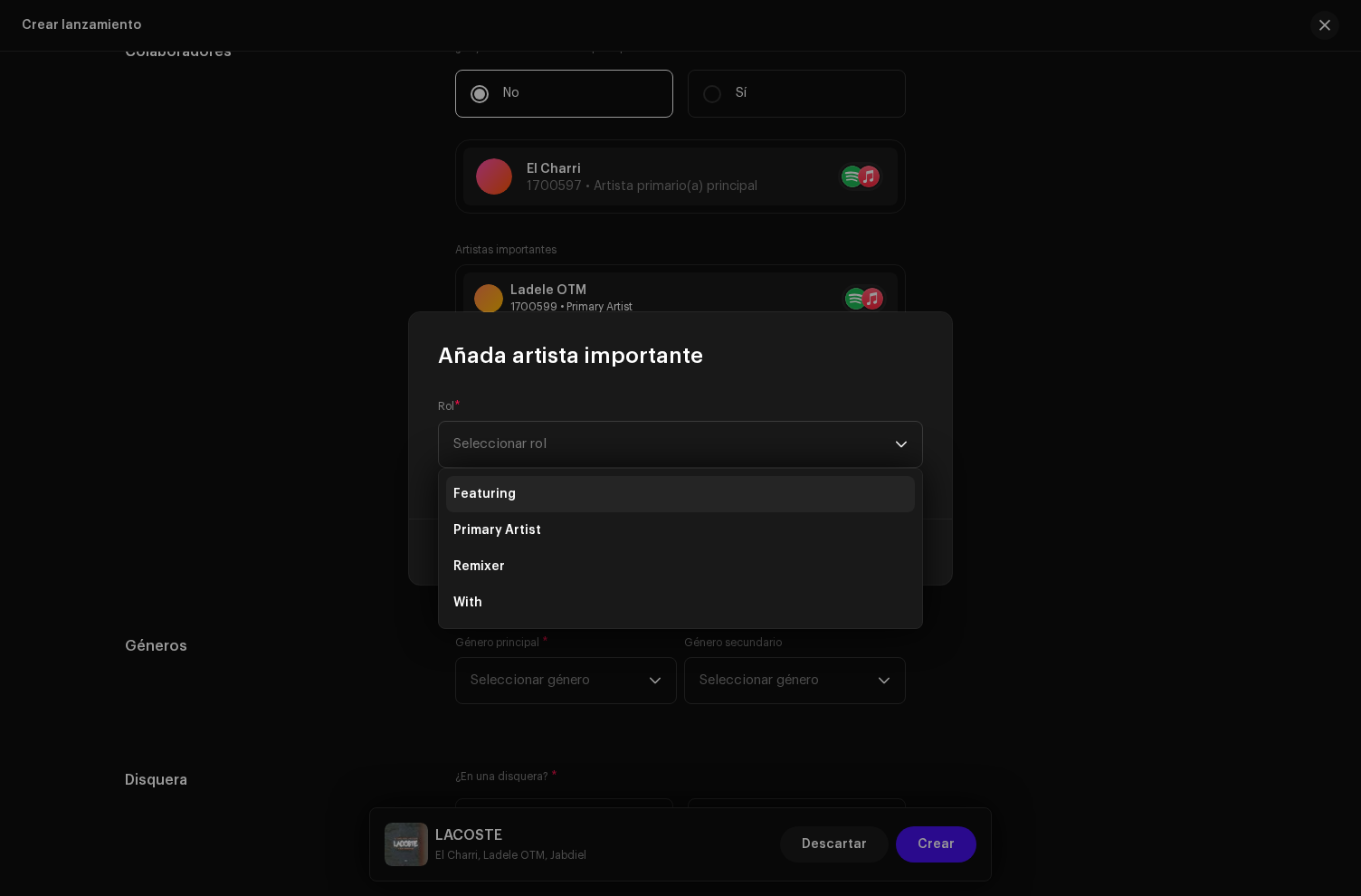
drag, startPoint x: 518, startPoint y: 537, endPoint x: 510, endPoint y: 499, distance: 38.8
click at [517, 537] on span "Primary Artist" at bounding box center [497, 530] width 87 height 18
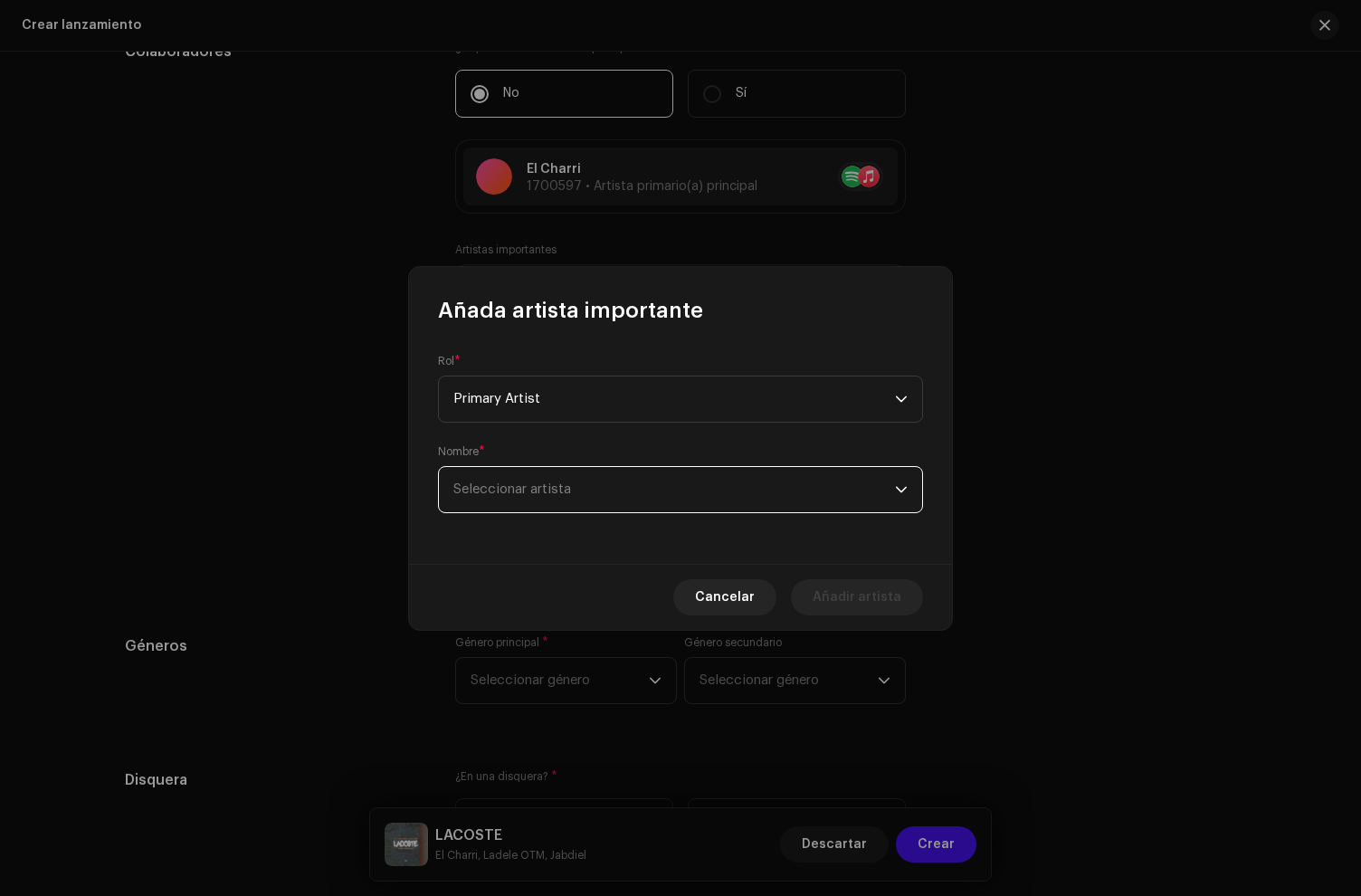
click at [511, 495] on span "Seleccionar artista" at bounding box center [512, 489] width 118 height 13
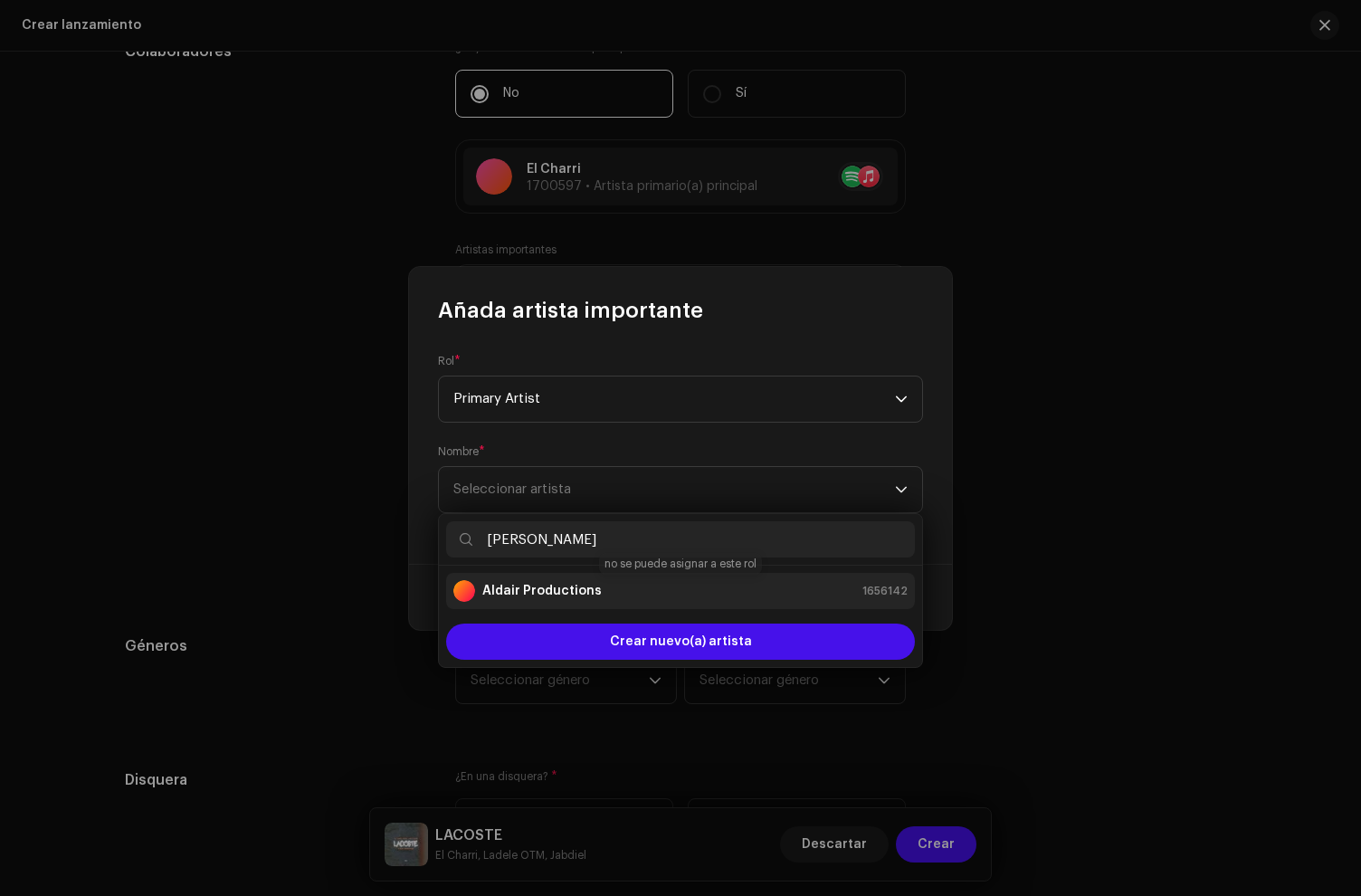
type input "[PERSON_NAME]"
click at [613, 594] on div "Aldair Productions 1656142" at bounding box center [680, 590] width 454 height 22
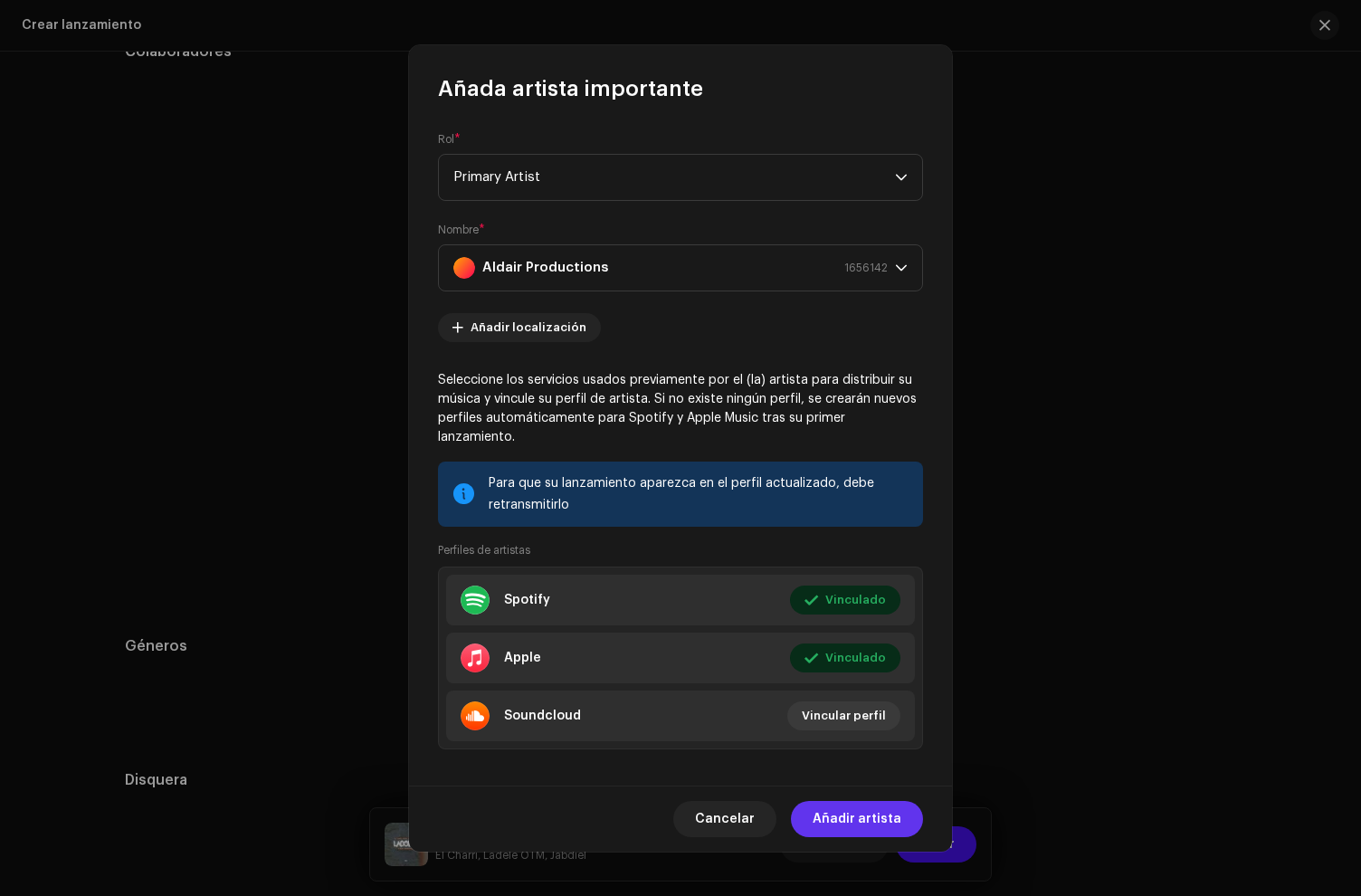
click at [853, 829] on span "Añadir artista" at bounding box center [856, 819] width 88 height 36
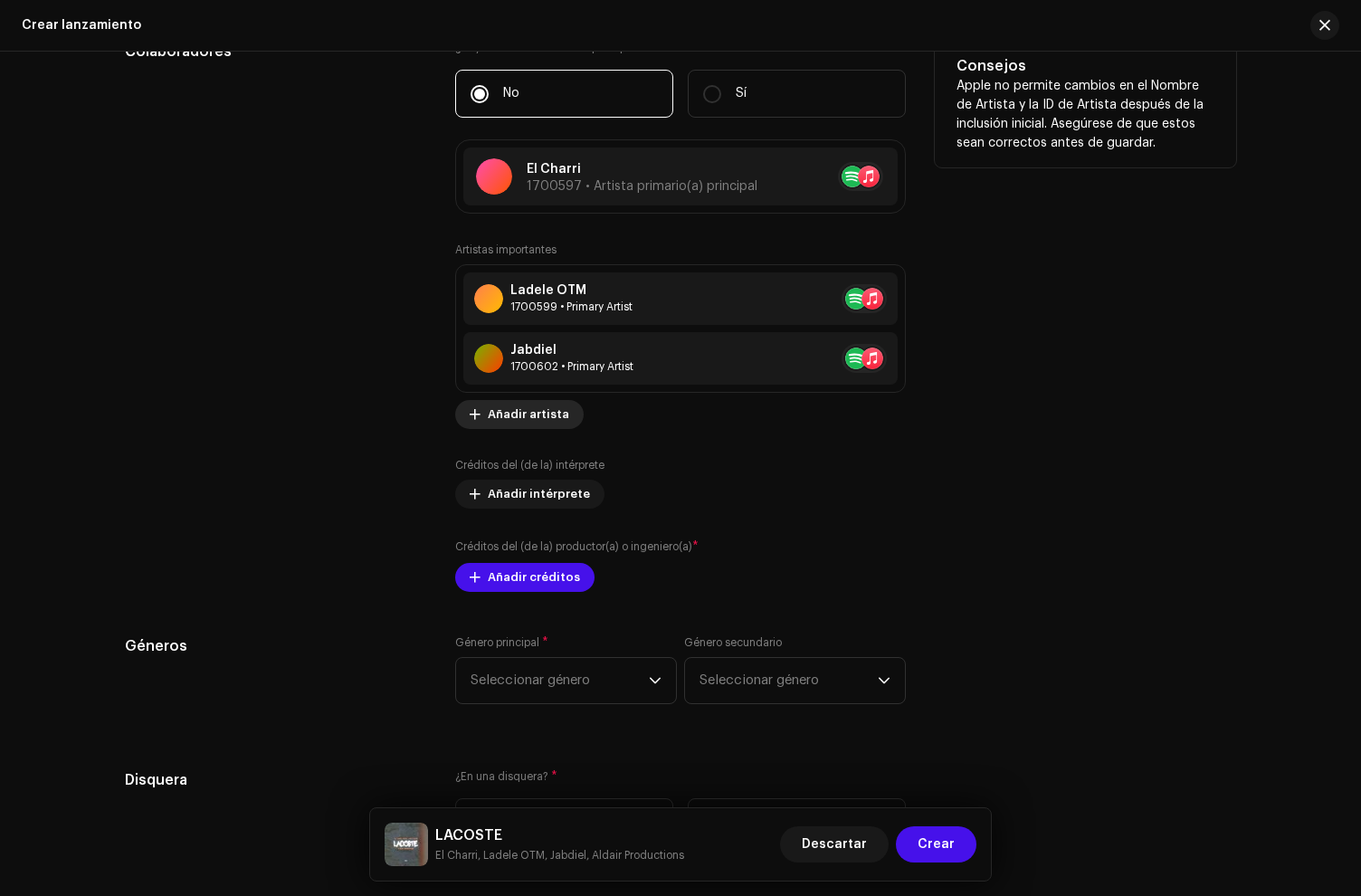
click at [512, 413] on span "Añadir artista" at bounding box center [528, 414] width 82 height 36
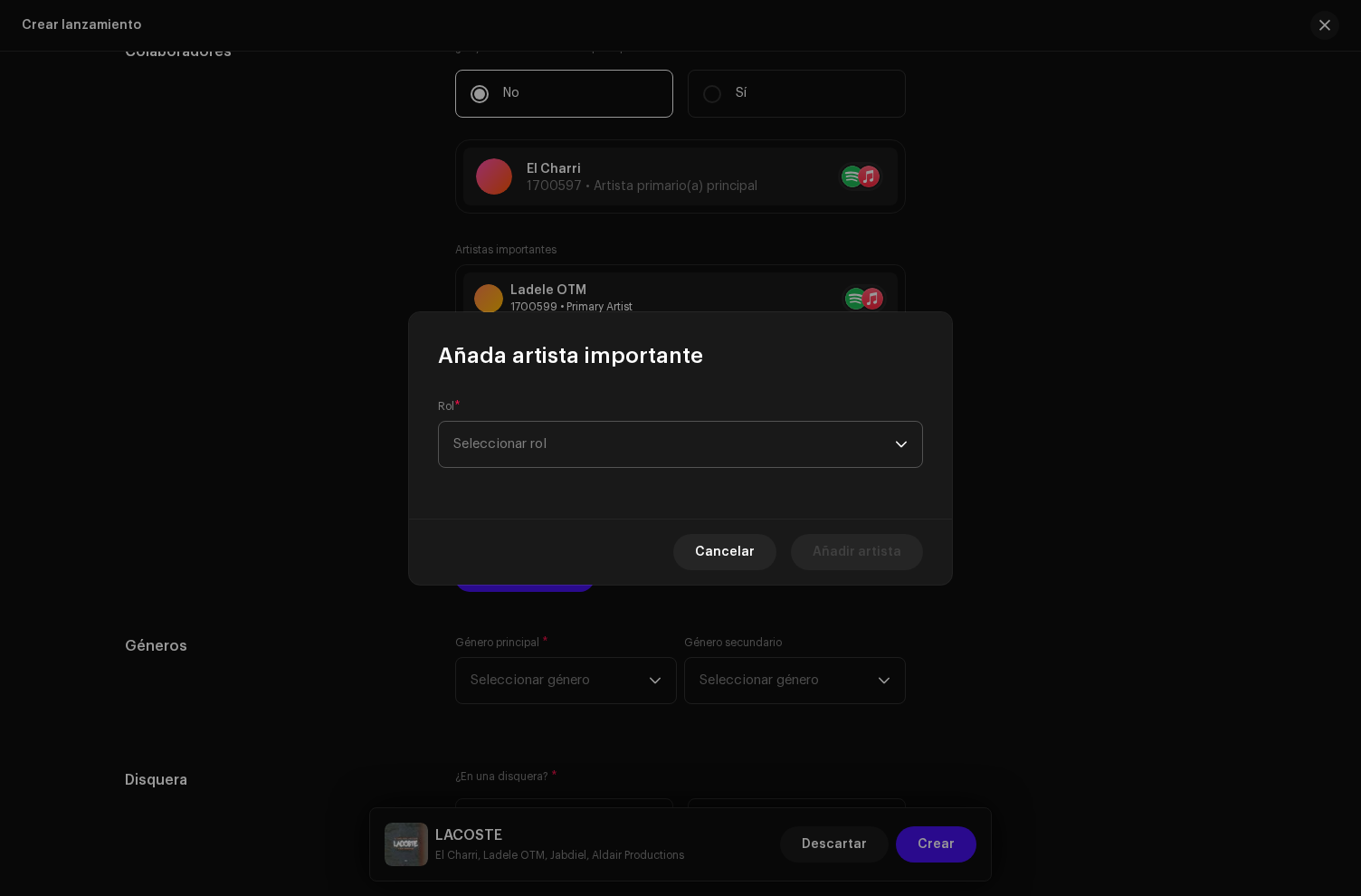
click at [550, 462] on span "Seleccionar rol" at bounding box center [674, 445] width 442 height 46
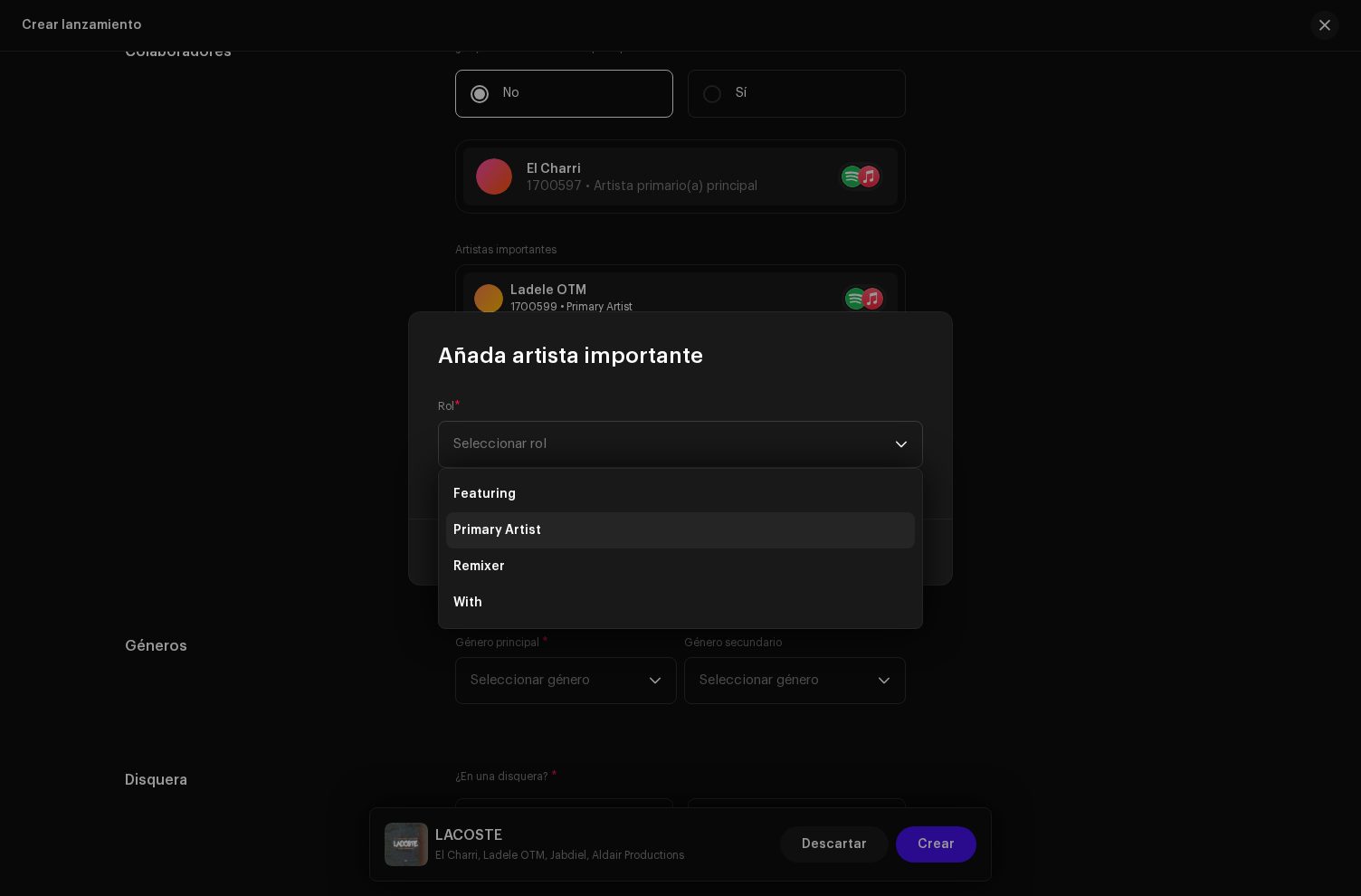
click at [560, 532] on li "Primary Artist" at bounding box center [680, 530] width 469 height 36
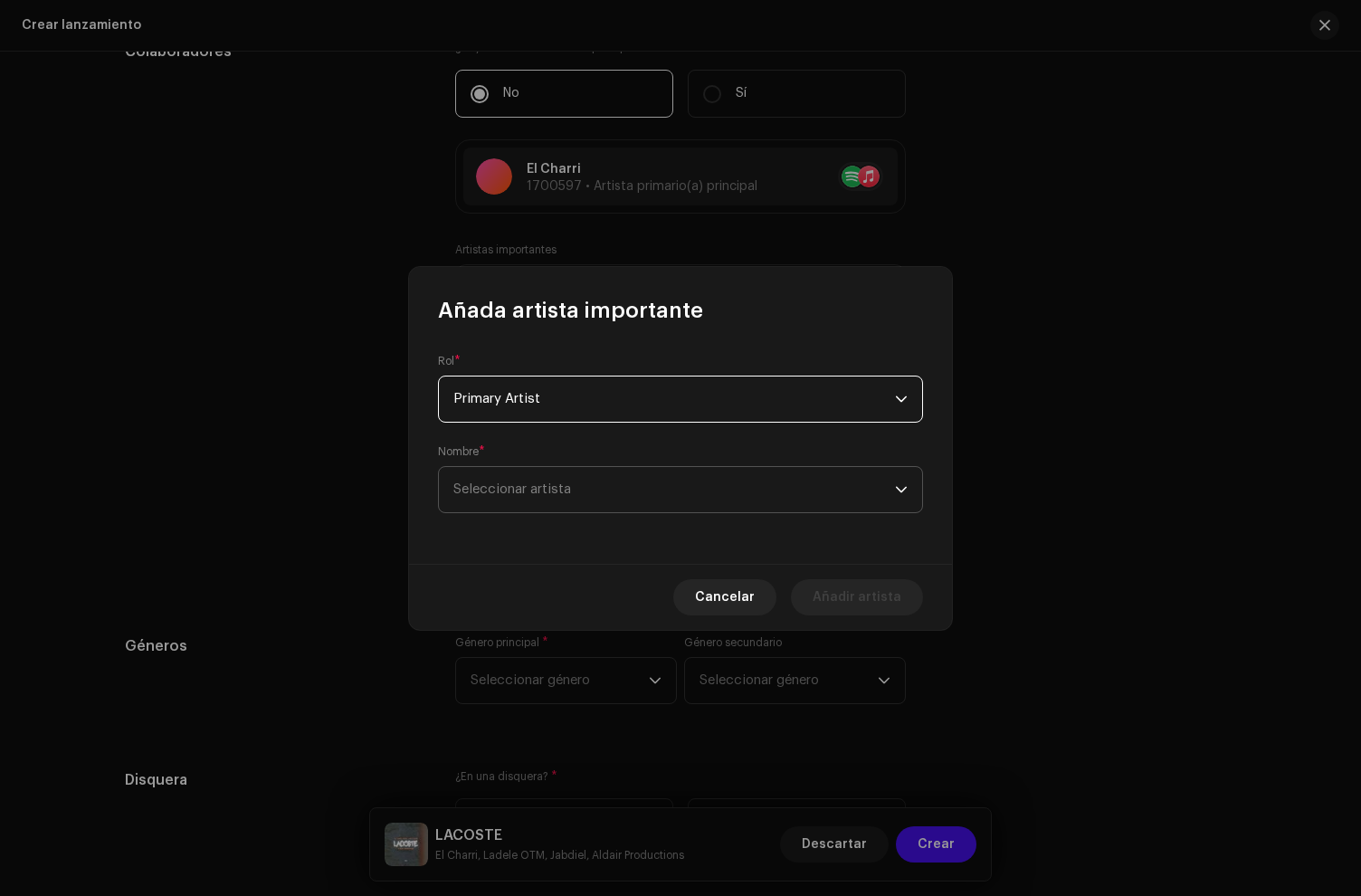
click at [546, 486] on span "Seleccionar artista" at bounding box center [512, 489] width 118 height 13
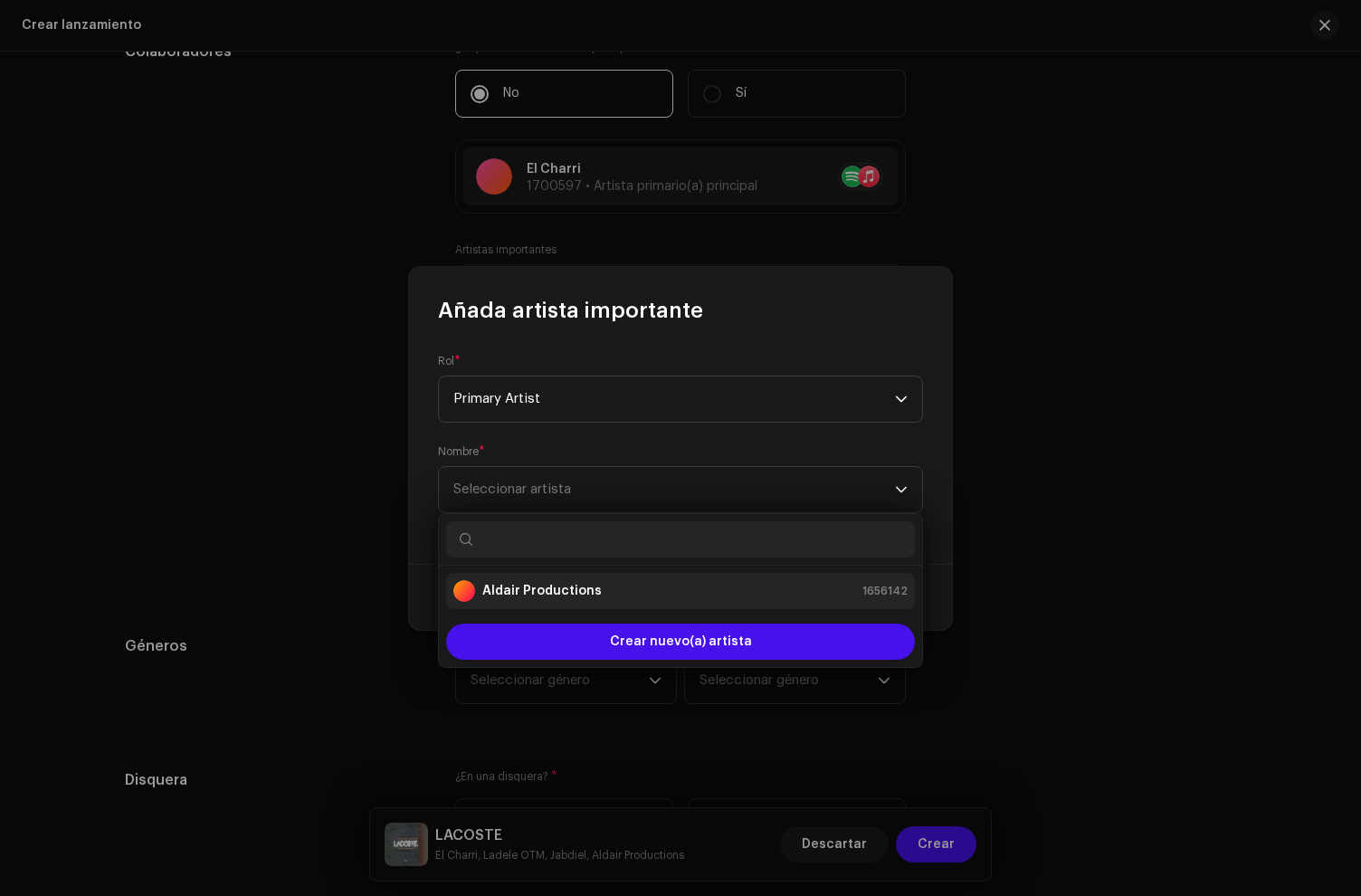
click at [541, 576] on li "Aldair Productions 1656142" at bounding box center [680, 591] width 469 height 36
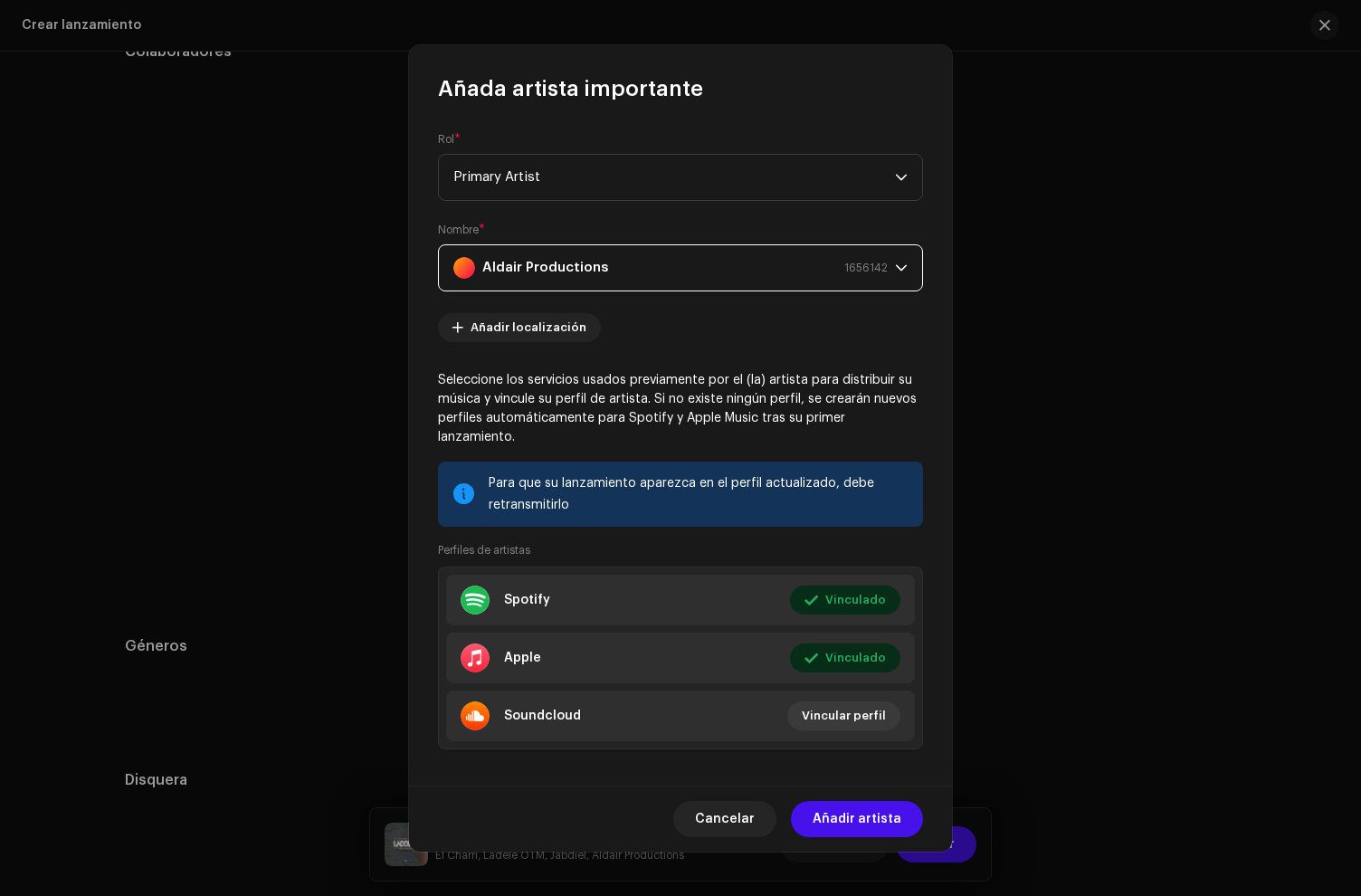
click at [889, 818] on span "Añadir artista" at bounding box center [856, 819] width 88 height 36
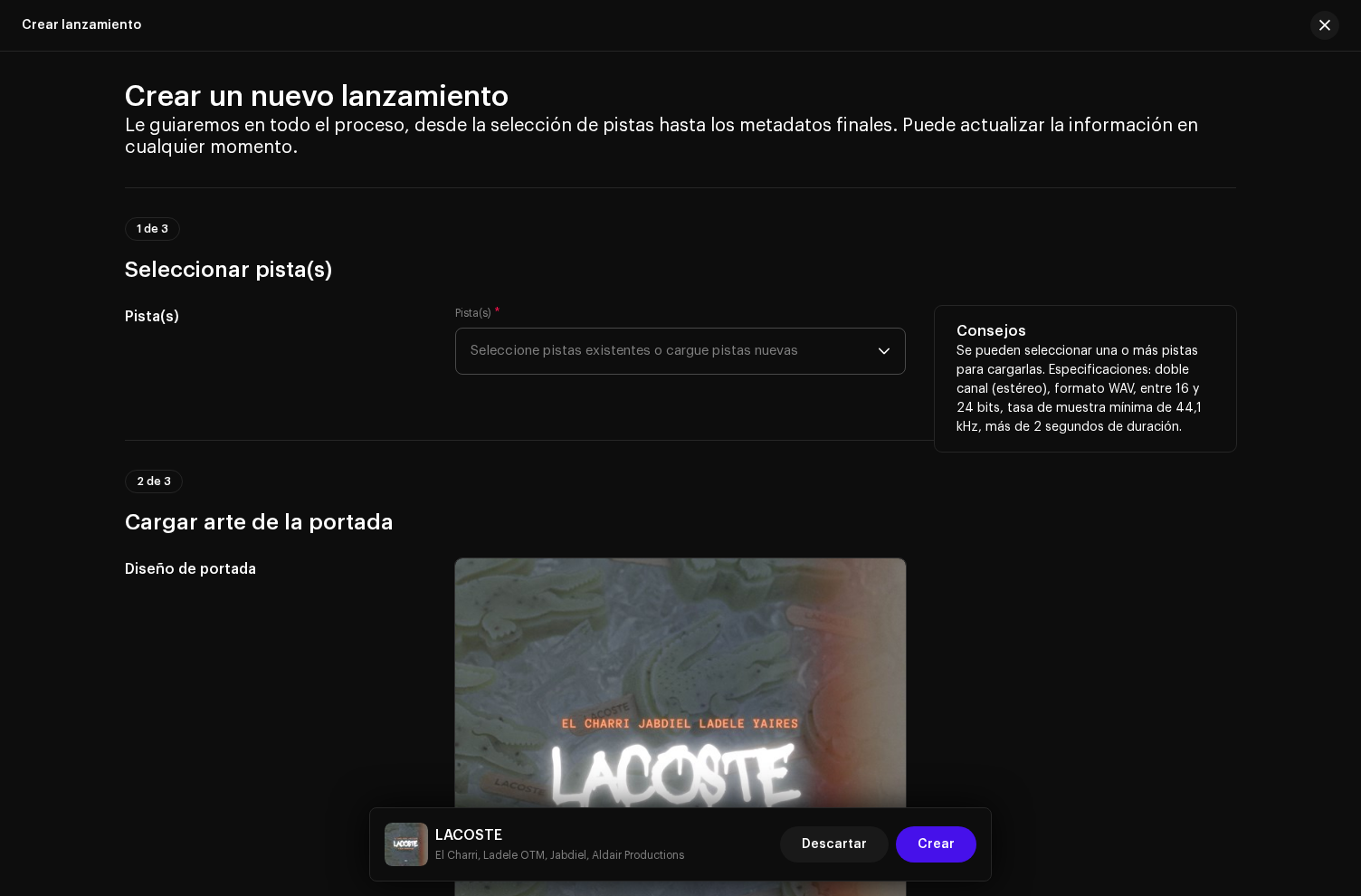
scroll to position [0, 0]
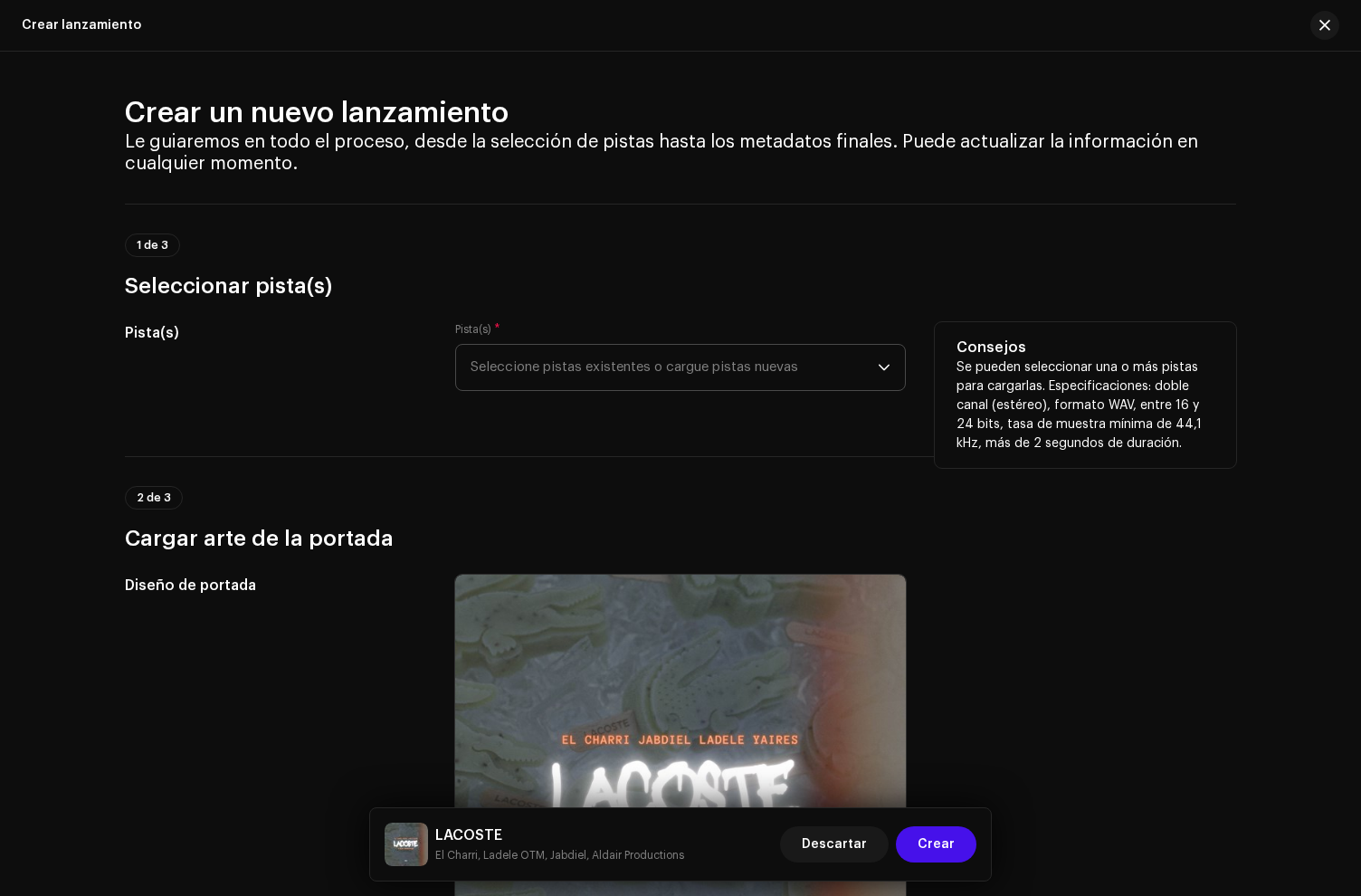
click at [581, 353] on span "Seleccione pistas existentes o cargue pistas nuevas" at bounding box center [674, 368] width 408 height 46
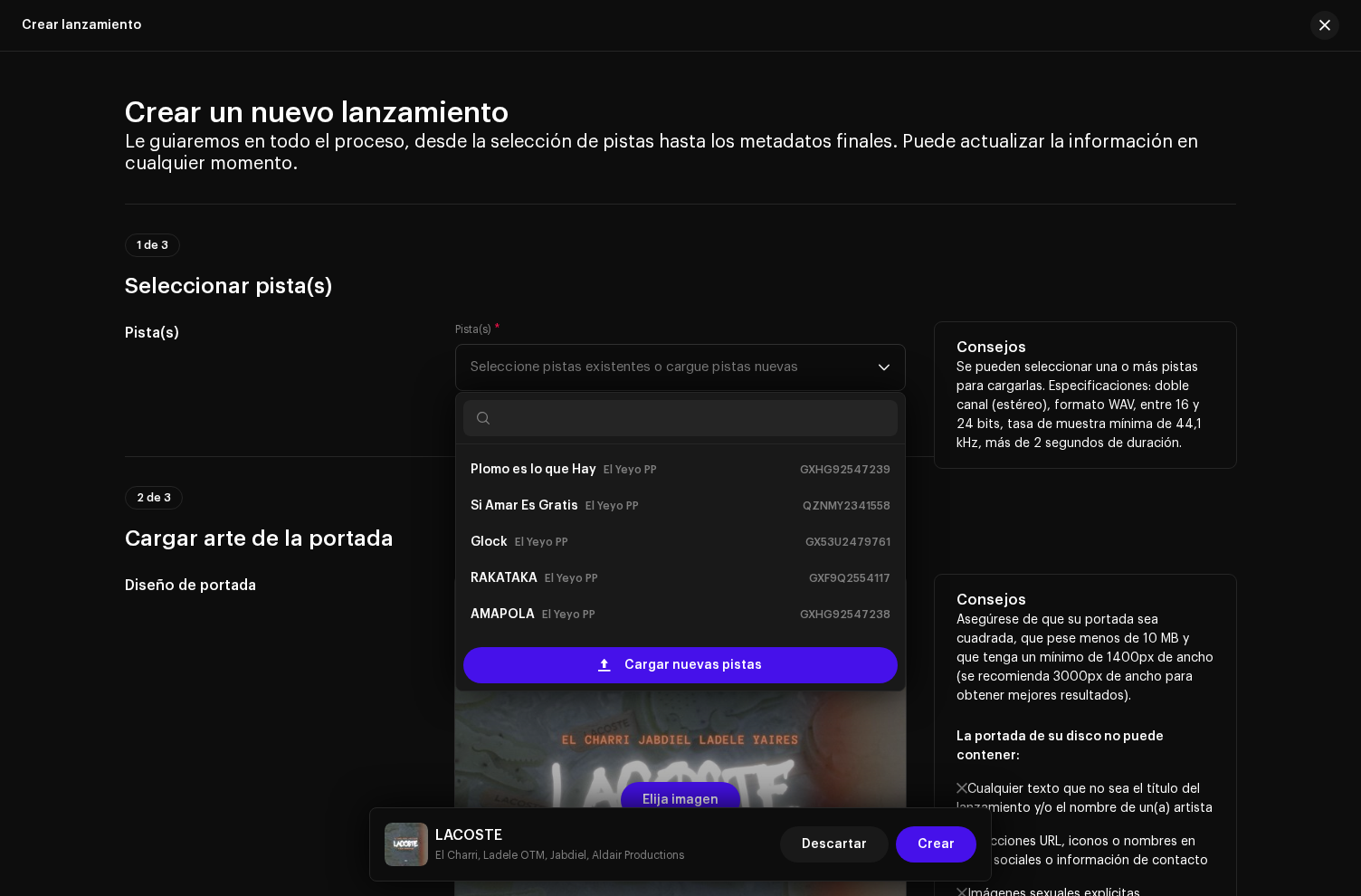
scroll to position [29, 0]
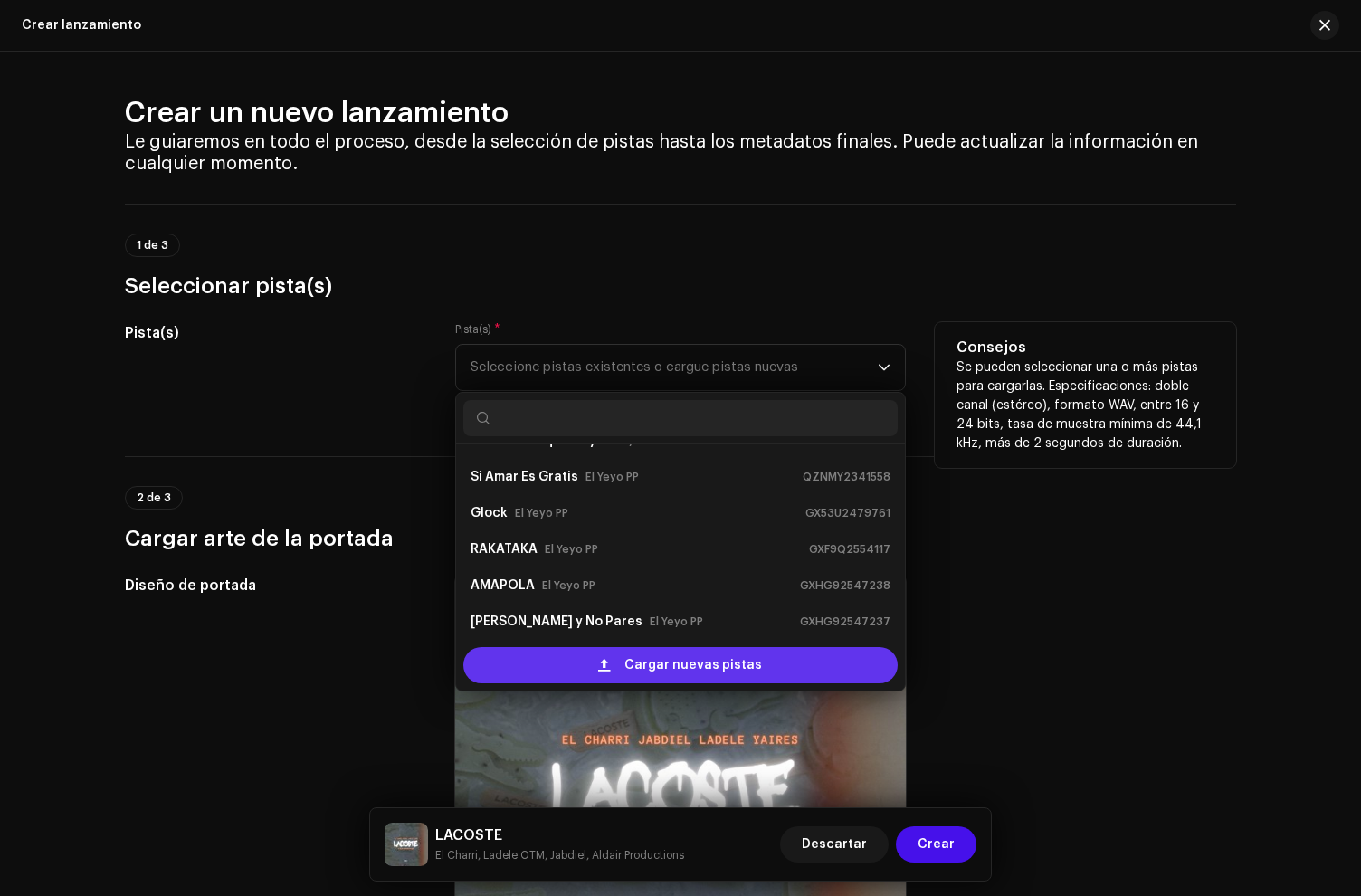
click at [623, 671] on div "Cargar nuevas pistas" at bounding box center [680, 665] width 434 height 36
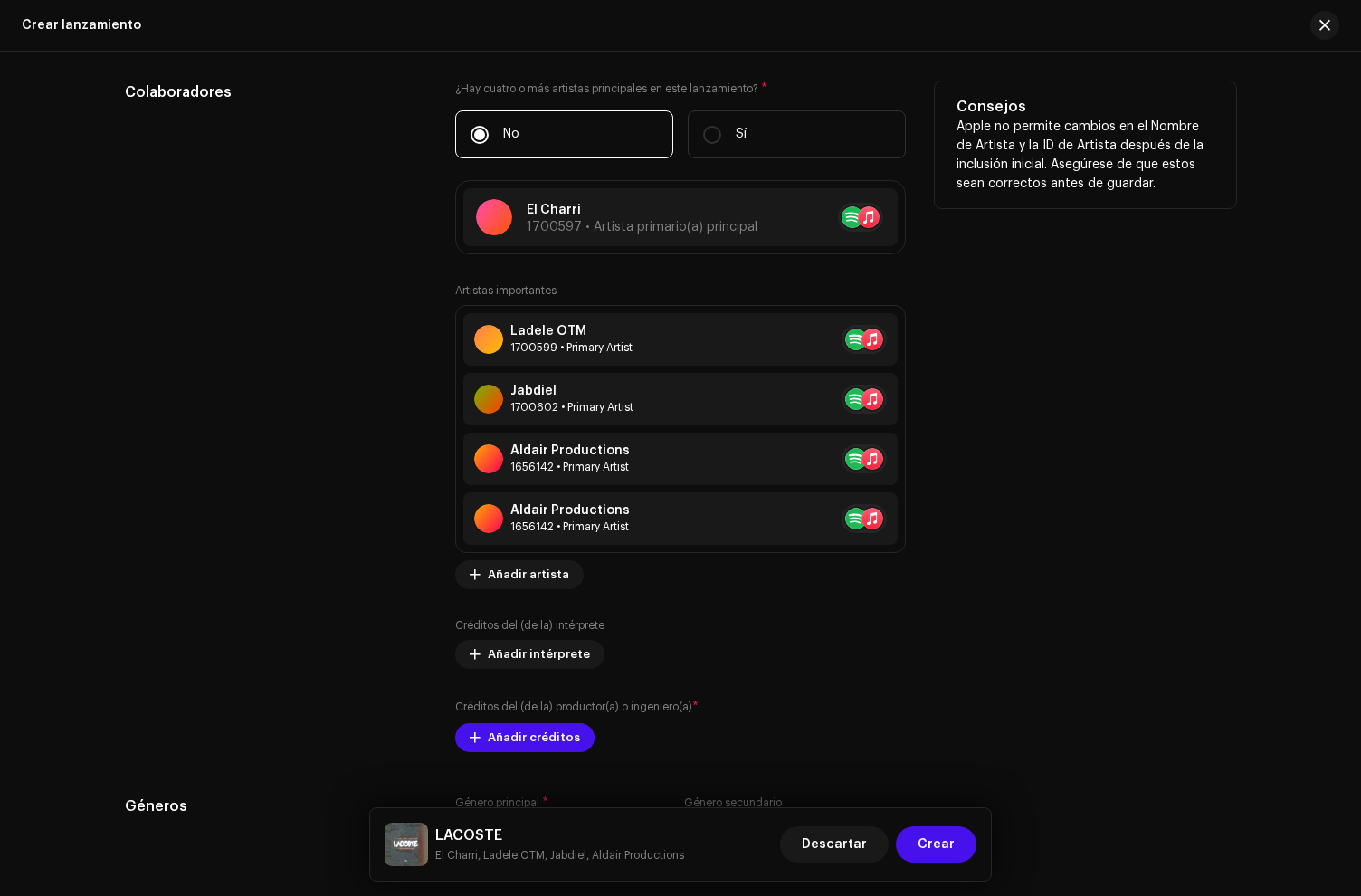
scroll to position [2192, 0]
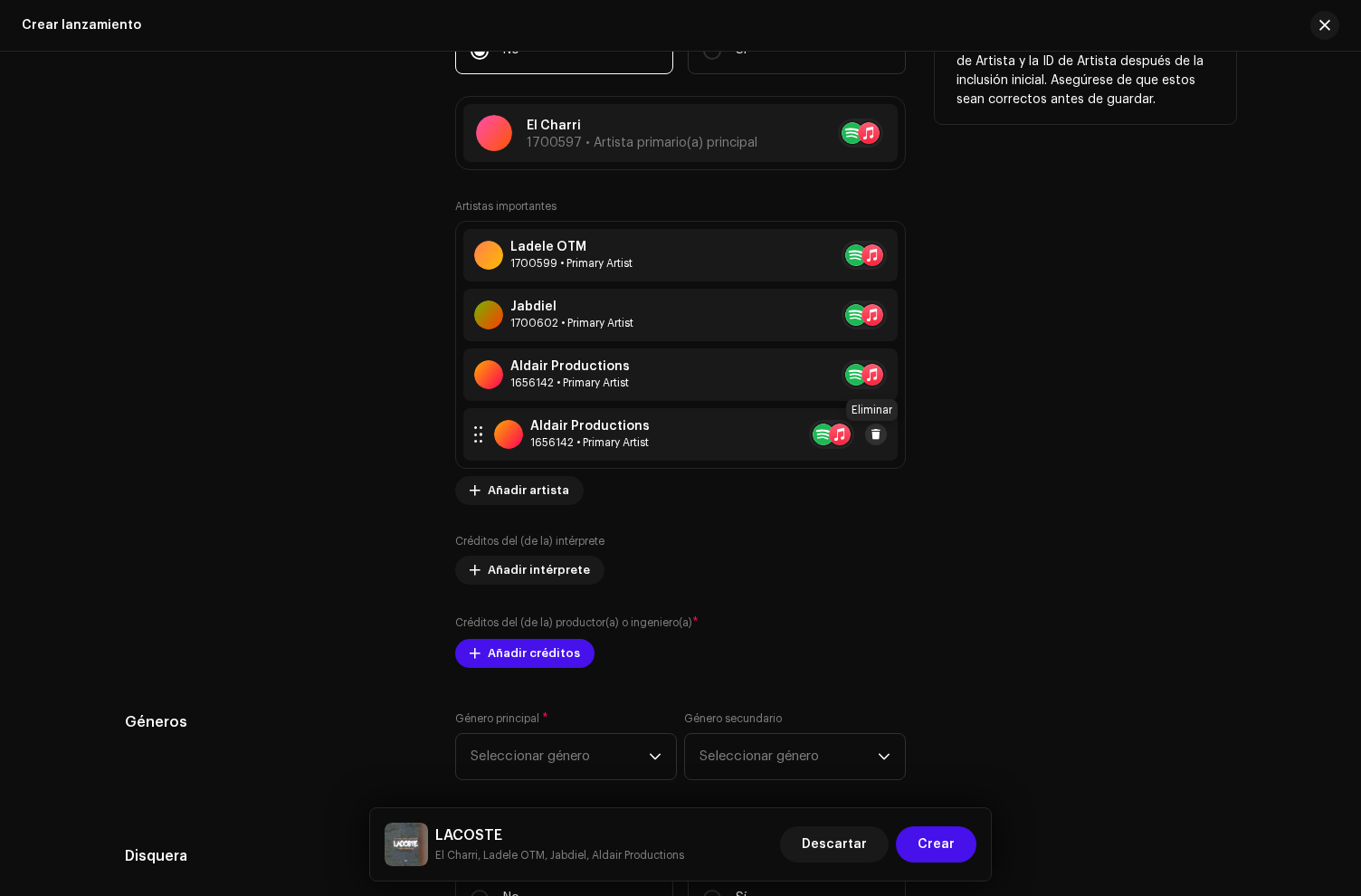
click at [874, 437] on span at bounding box center [875, 434] width 10 height 14
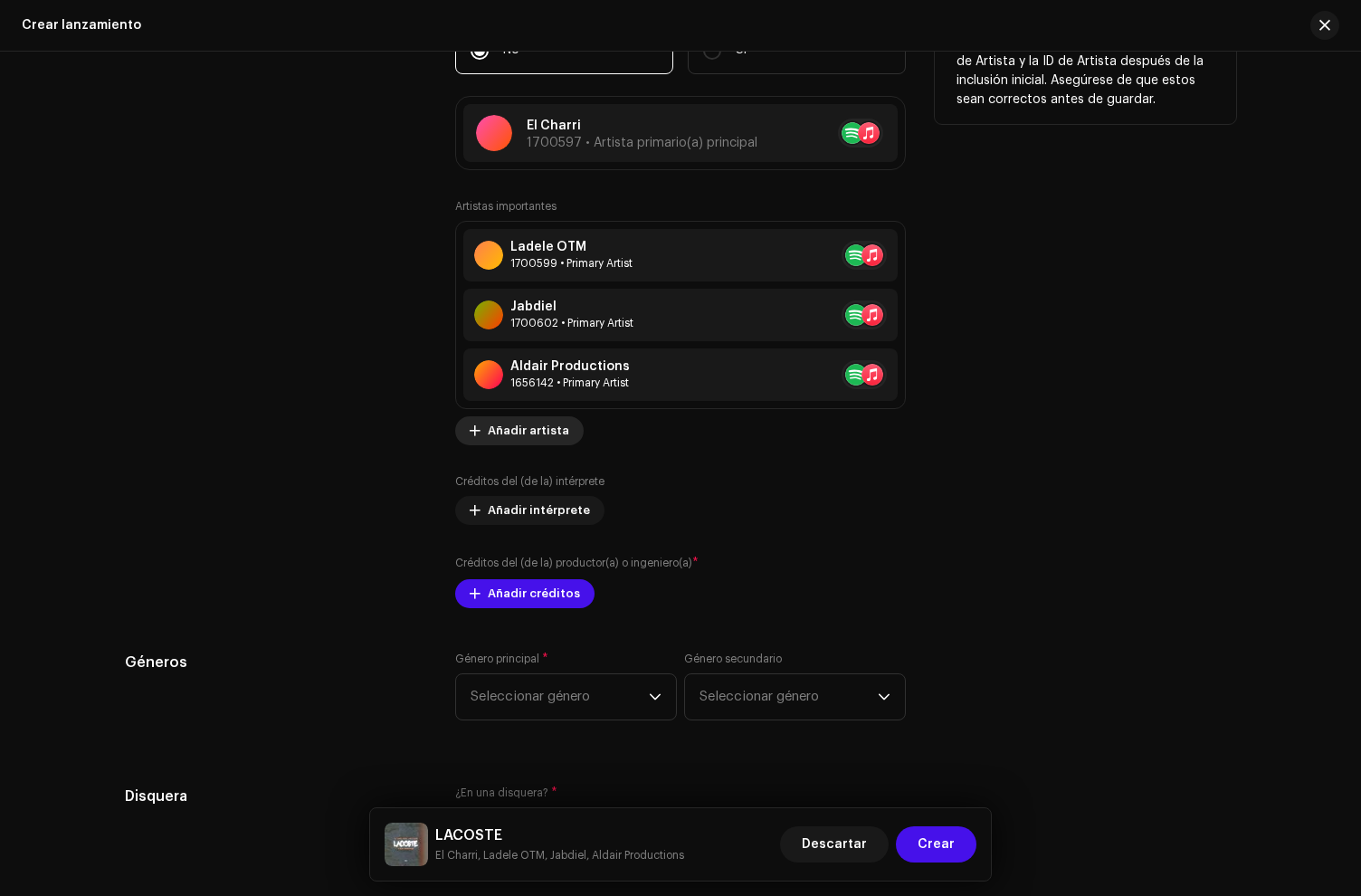
click at [501, 437] on span "Añadir artista" at bounding box center [528, 430] width 82 height 36
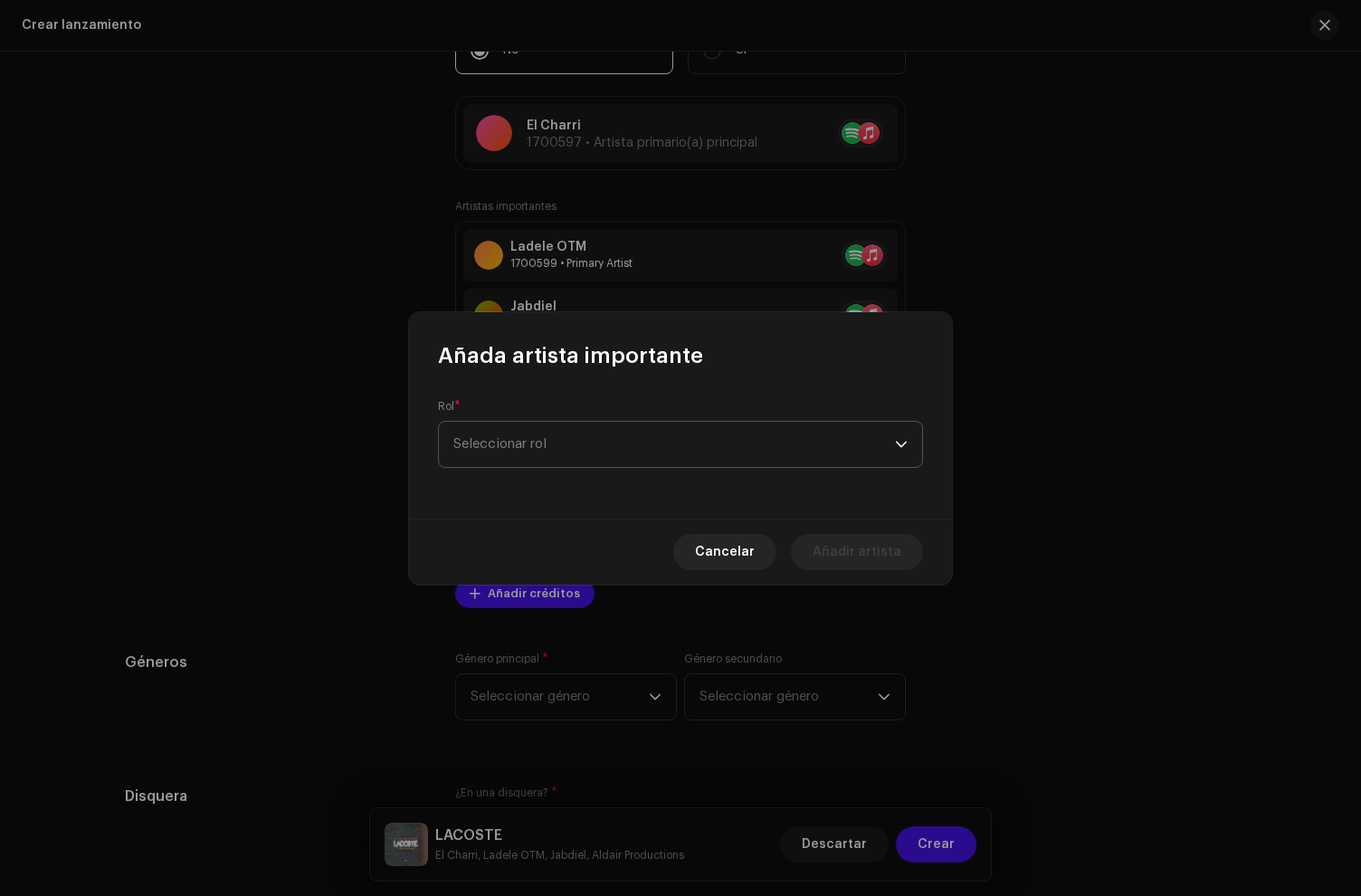
click at [508, 448] on span "Seleccionar rol" at bounding box center [674, 445] width 442 height 46
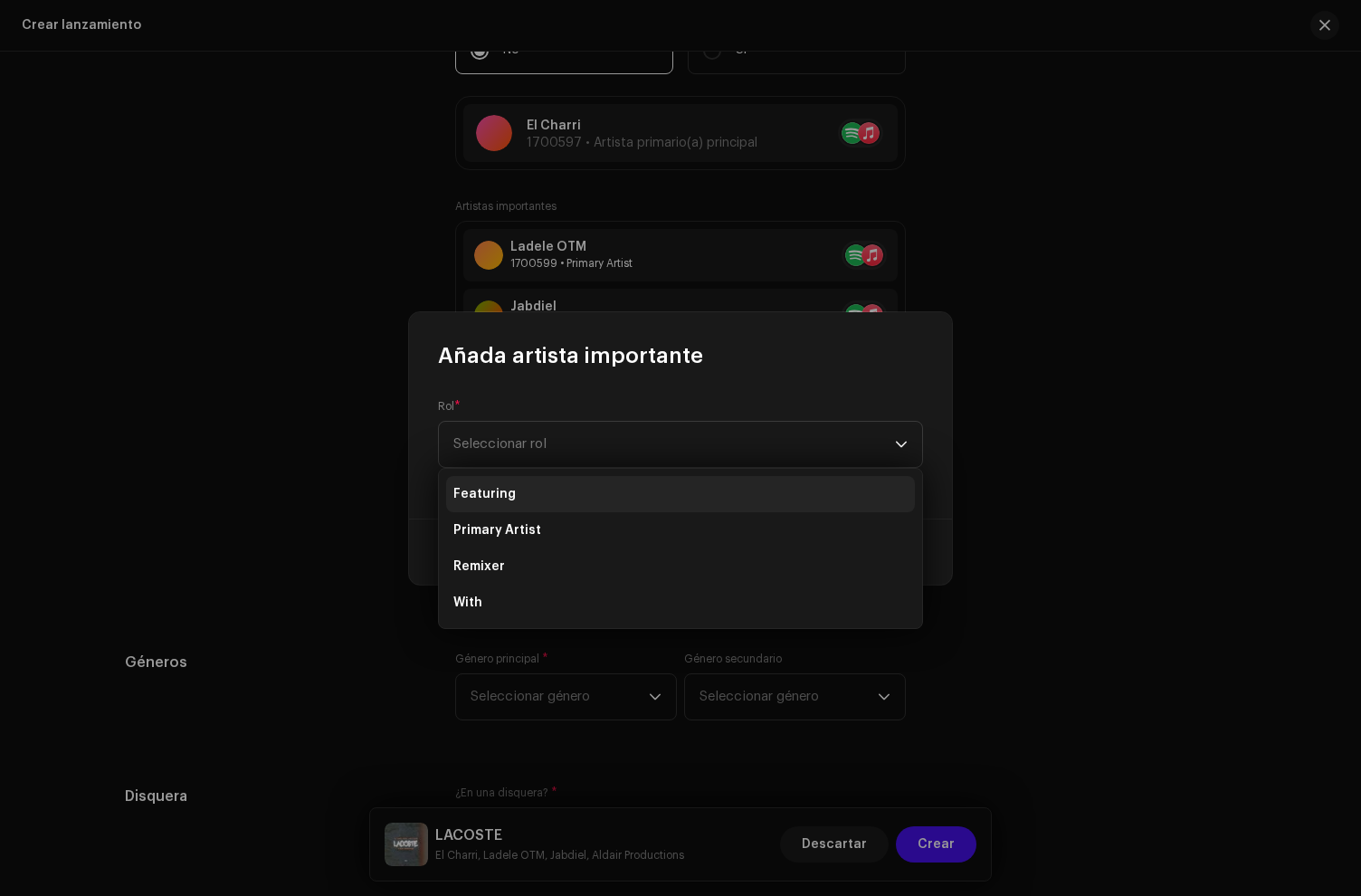
click at [496, 480] on li "Featuring" at bounding box center [680, 494] width 469 height 36
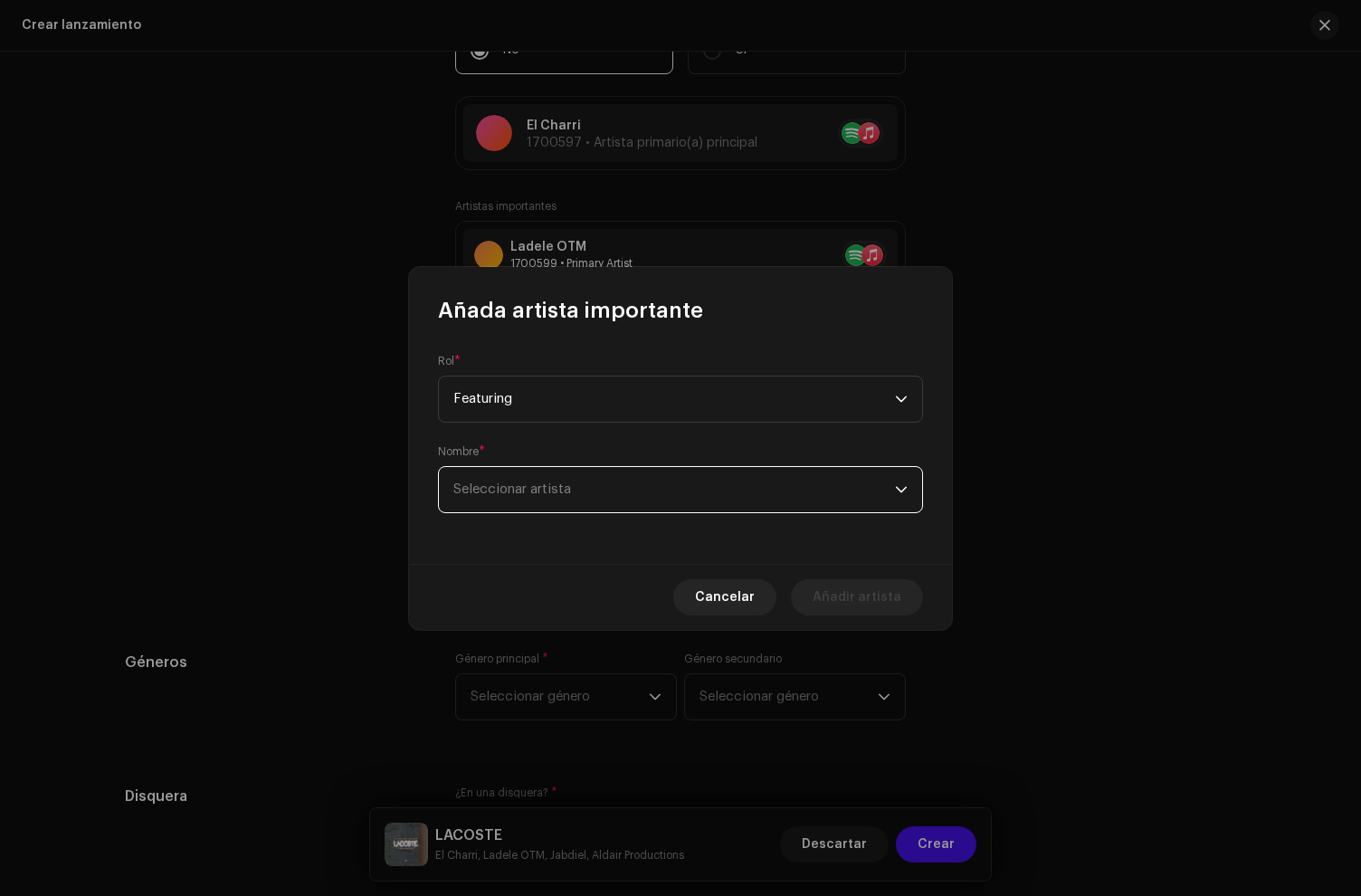
click at [508, 486] on span "Seleccionar artista" at bounding box center [512, 489] width 118 height 13
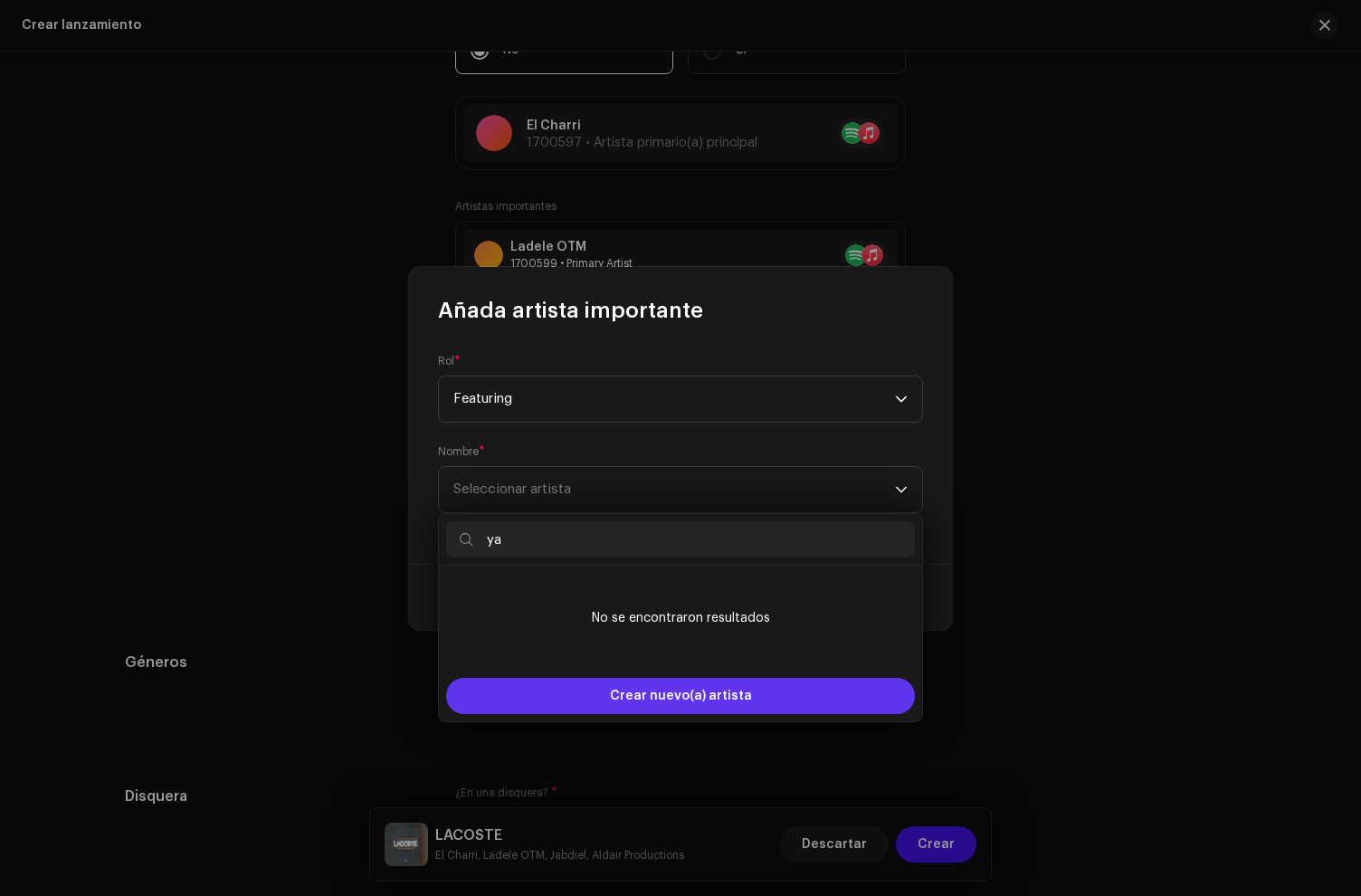
type input "ya"
click at [550, 686] on div "Crear nuevo(a) artista" at bounding box center [680, 696] width 469 height 36
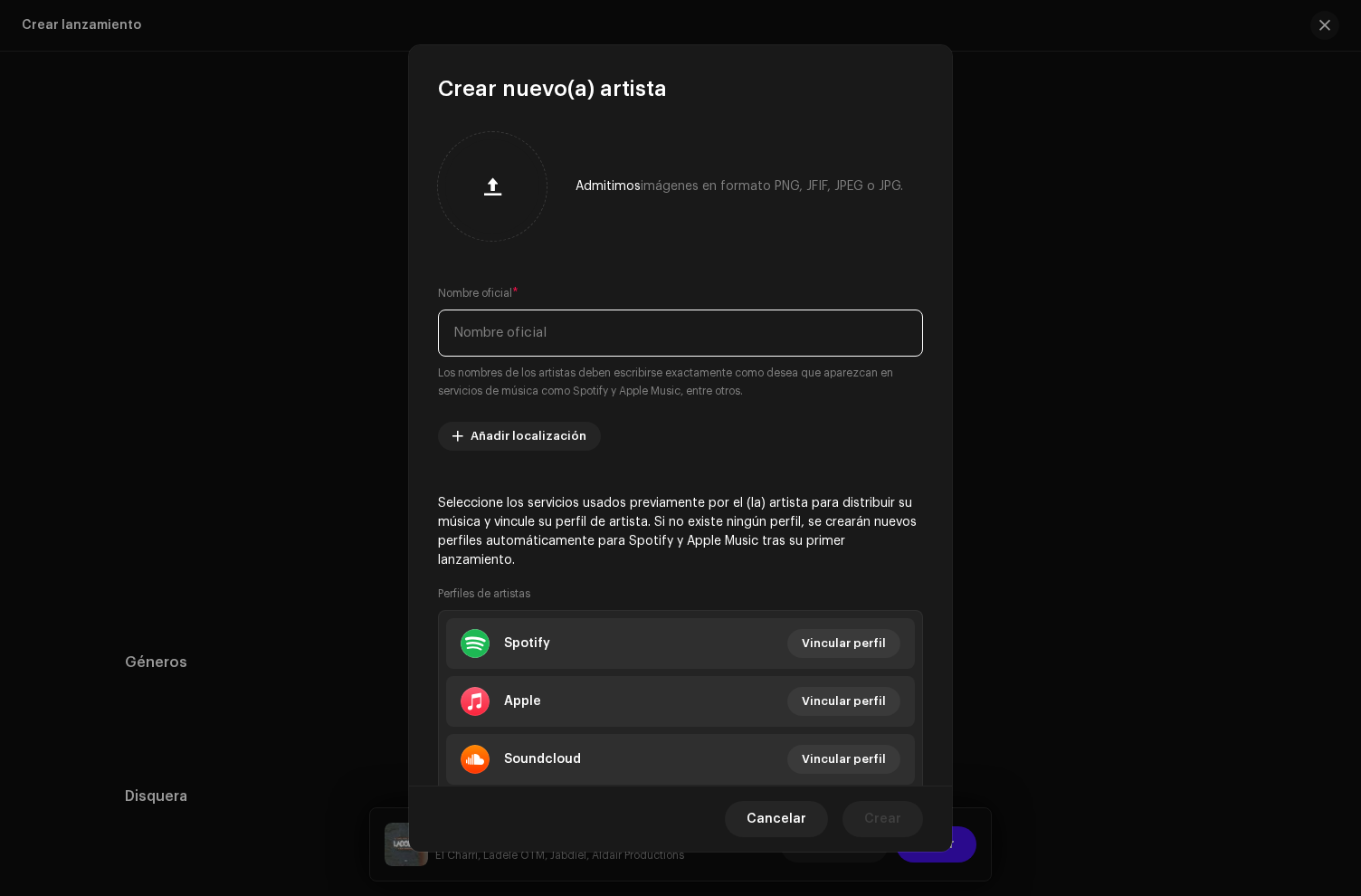
click at [583, 333] on input "text" at bounding box center [680, 334] width 485 height 48
type input "Yaires"
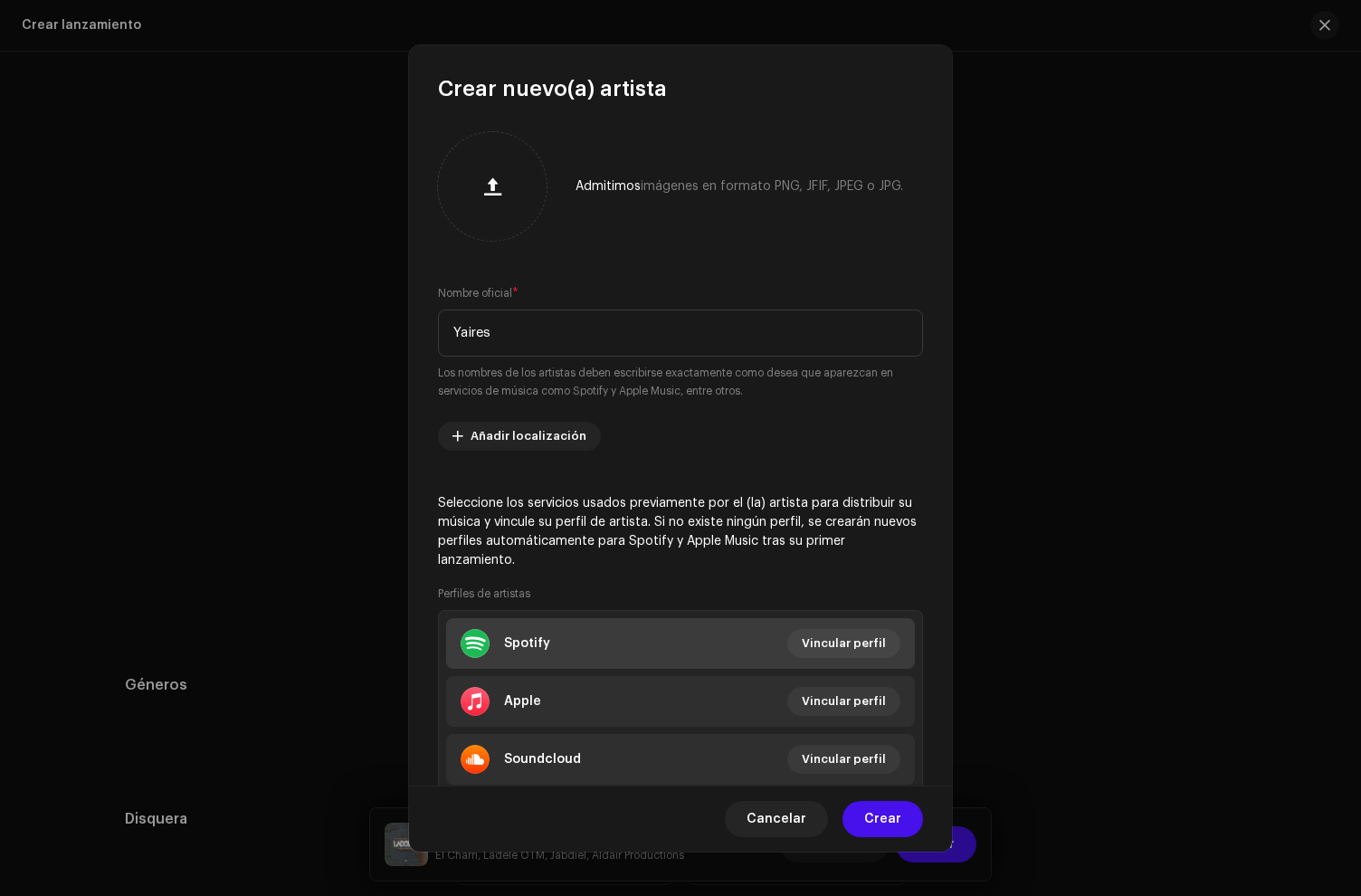
drag, startPoint x: 592, startPoint y: 651, endPoint x: 603, endPoint y: 655, distance: 11.7
click at [603, 655] on li "Spotify Vincular perfil" at bounding box center [680, 642] width 469 height 50
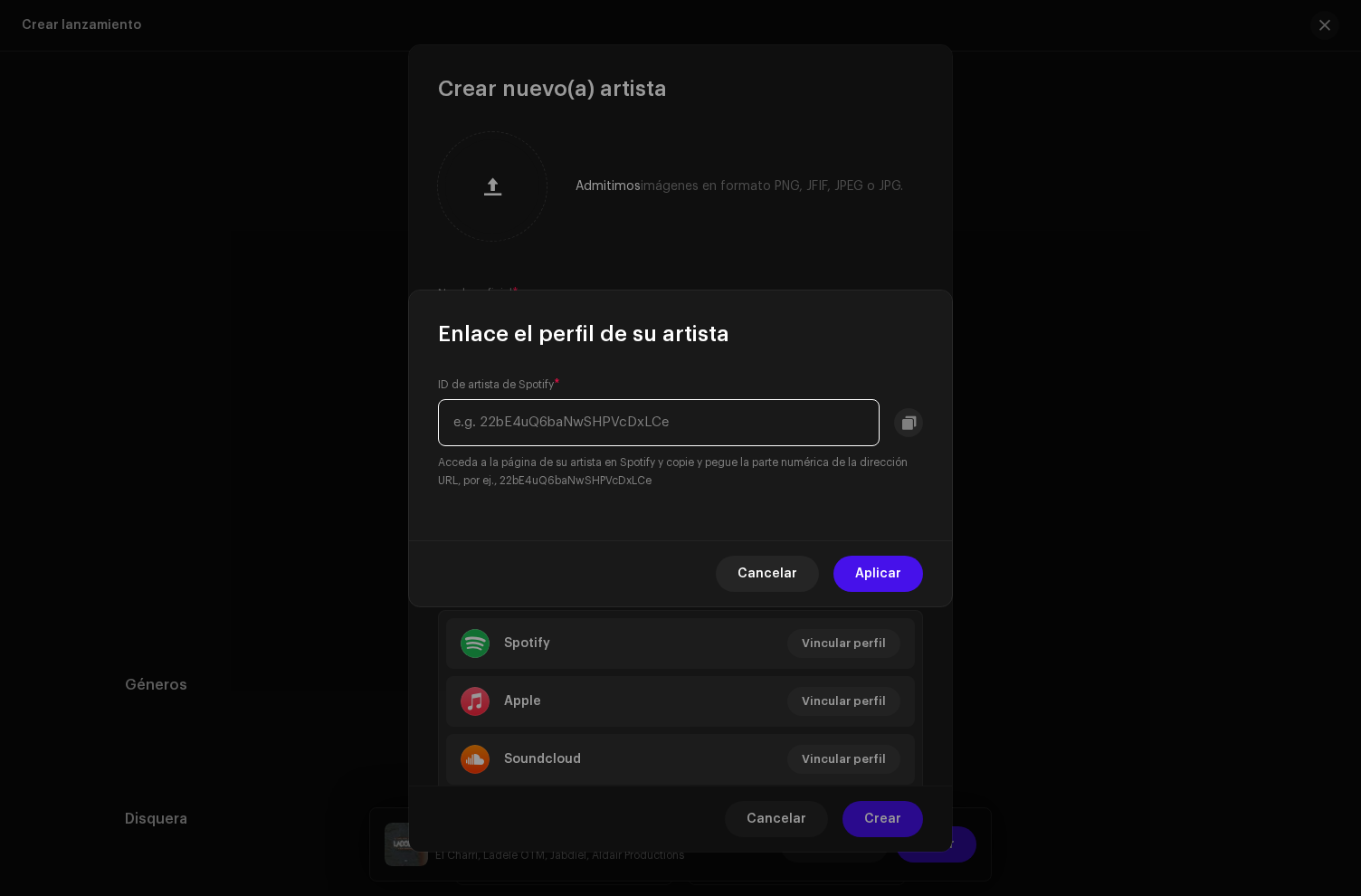
click at [545, 431] on input "text" at bounding box center [659, 423] width 442 height 48
paste input "7LQLGymihjMfum8nNNs0RD"
type input "7LQLGymihjMfum8nNNs0RD"
click at [882, 567] on span "Aplicar" at bounding box center [878, 574] width 47 height 36
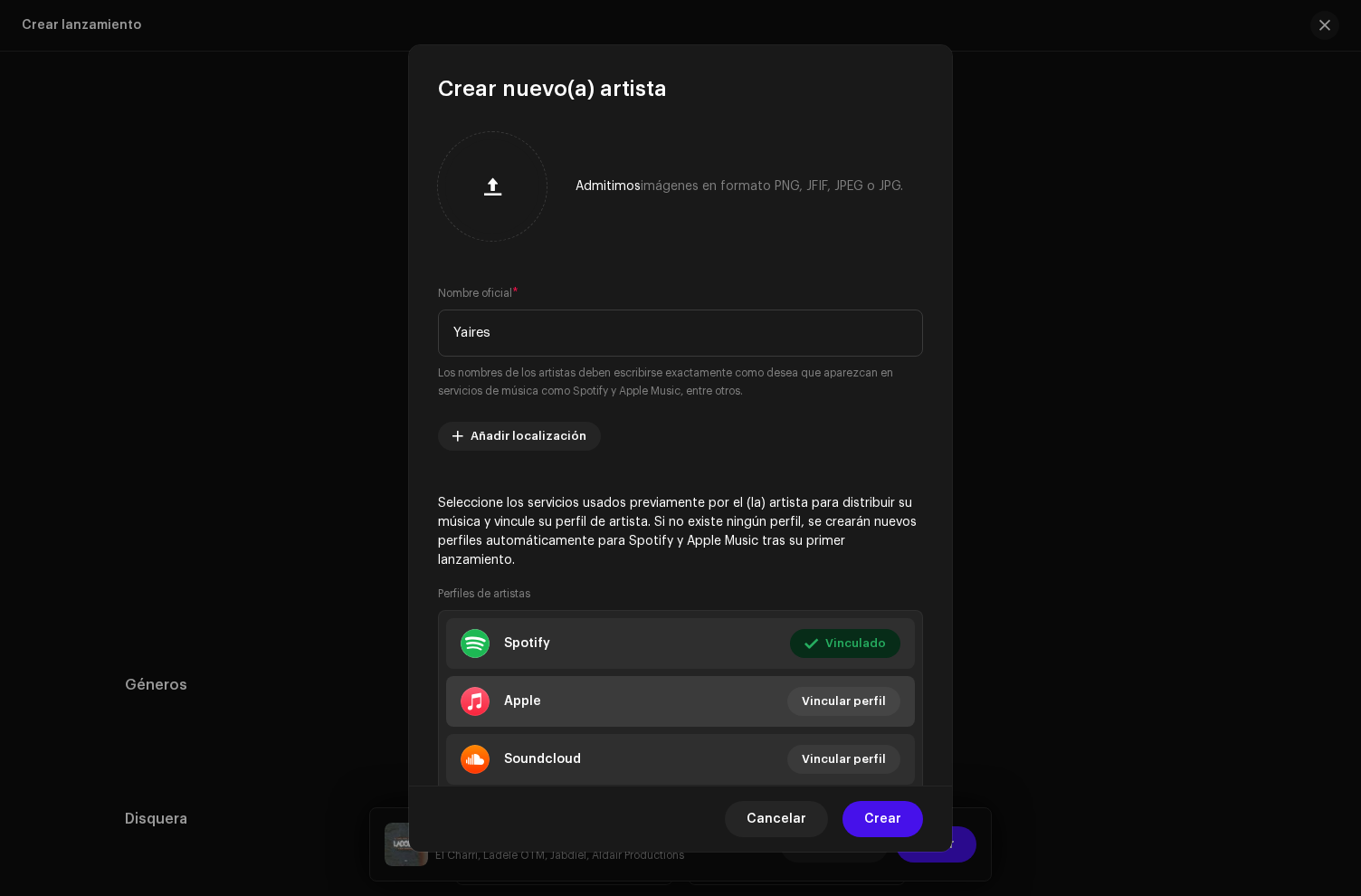
click at [486, 691] on div at bounding box center [475, 701] width 29 height 29
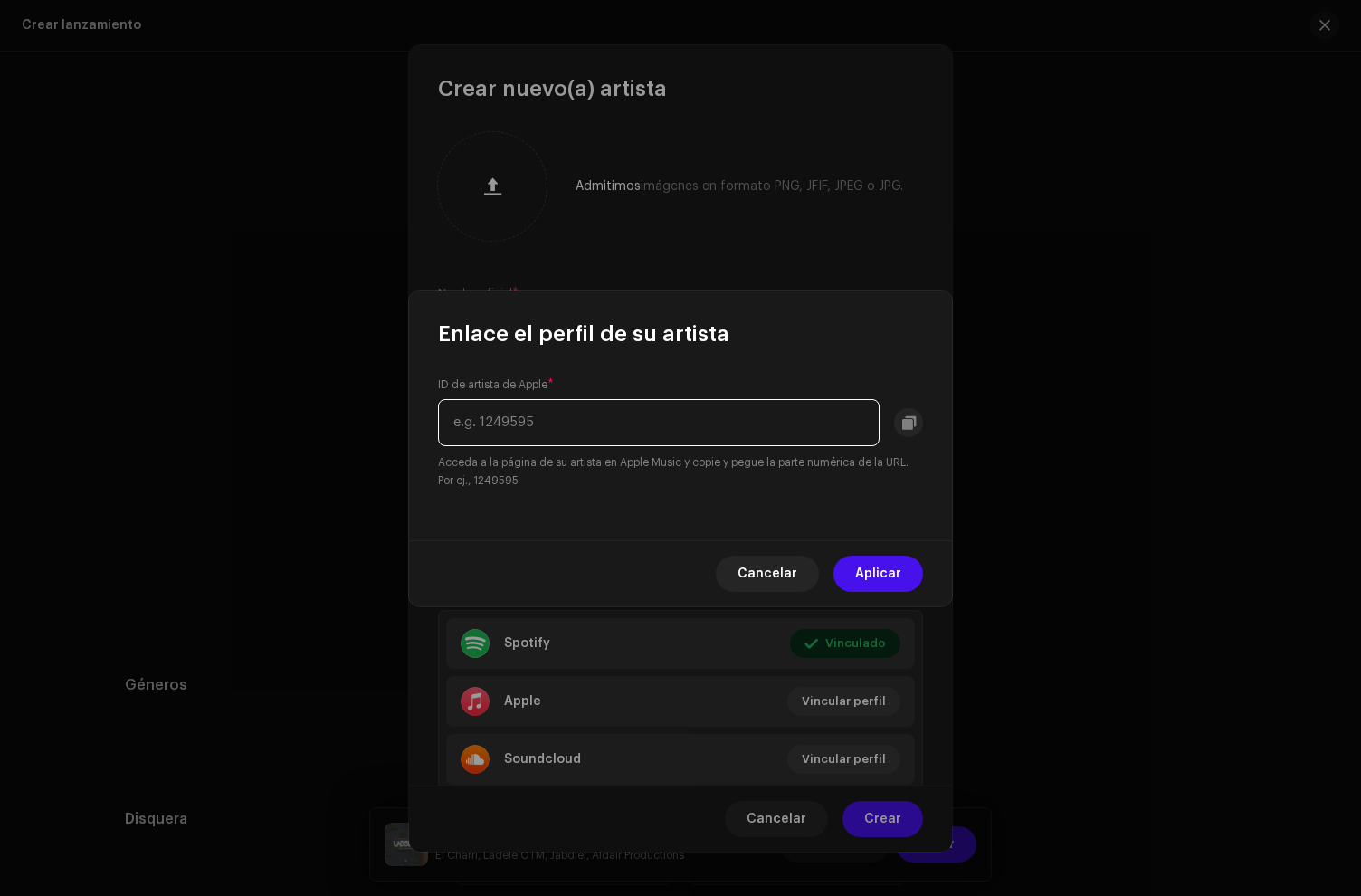
click at [539, 415] on input "text" at bounding box center [659, 423] width 442 height 48
paste input "1676803188"
type input "1676803188"
click at [902, 577] on button "Aplicar" at bounding box center [878, 574] width 89 height 36
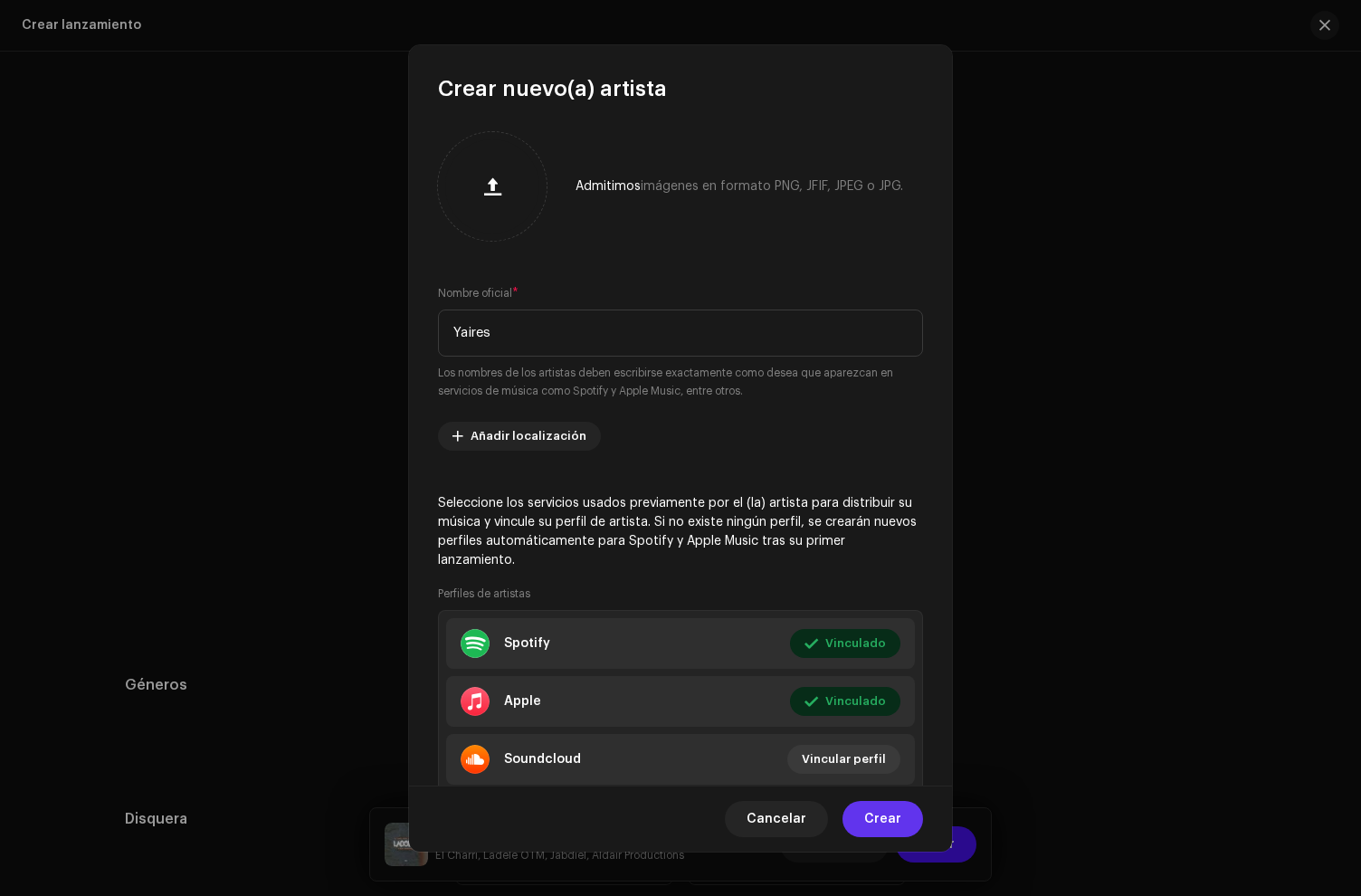
click at [888, 814] on span "Crear" at bounding box center [883, 819] width 37 height 36
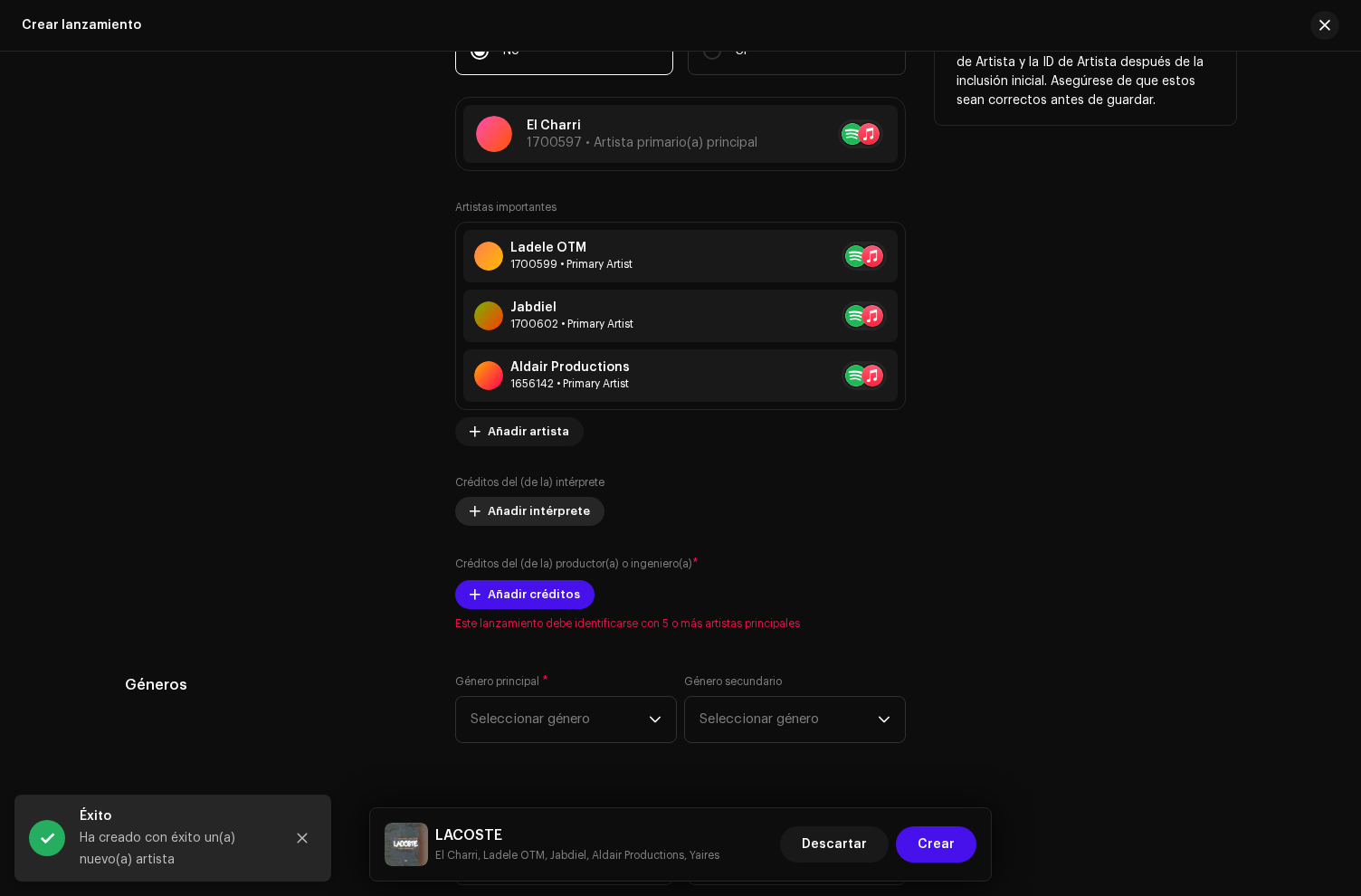
click at [518, 523] on span "Añadir intérprete" at bounding box center [539, 511] width 103 height 36
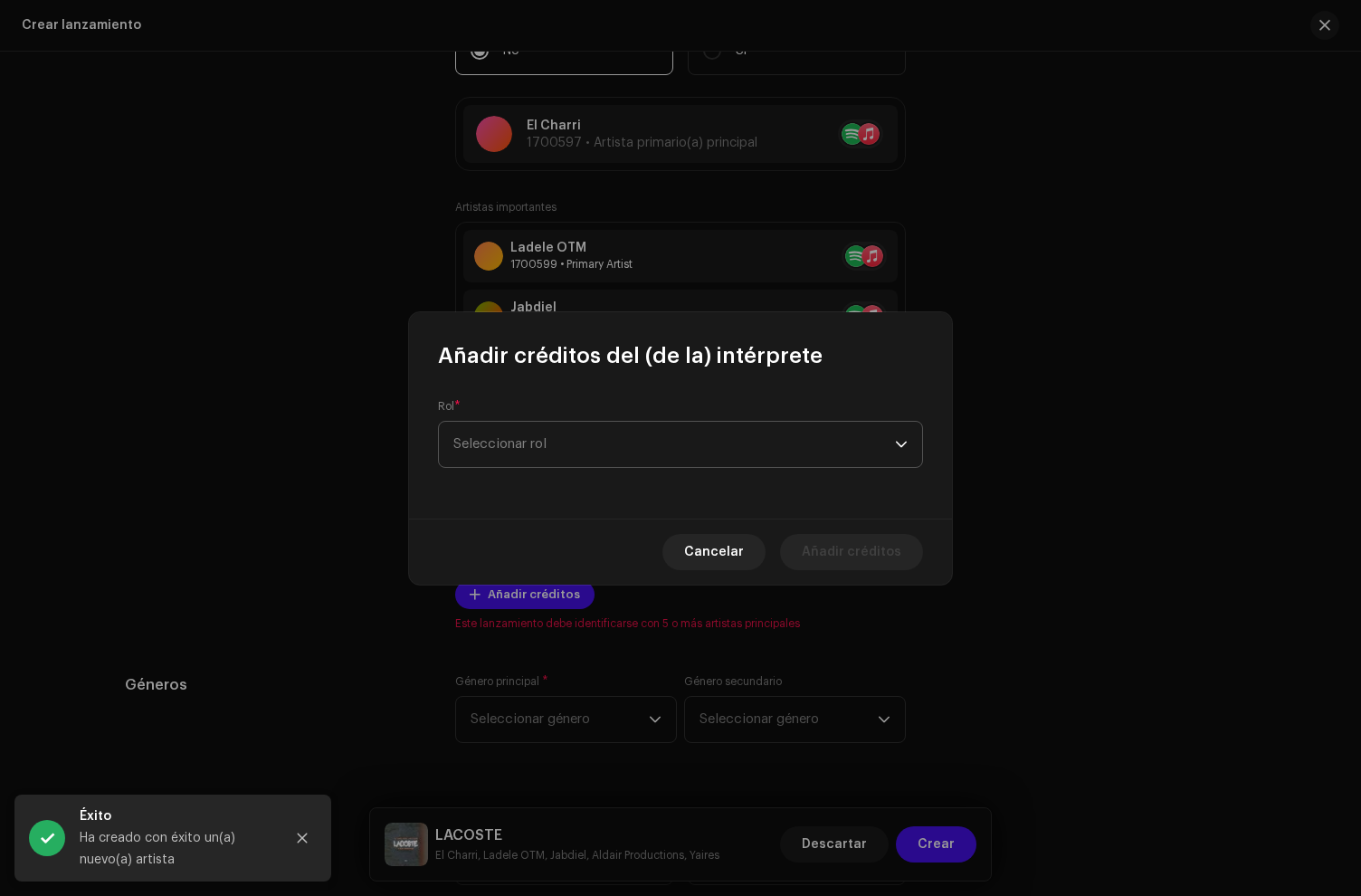
click at [517, 444] on span "Seleccionar rol" at bounding box center [674, 445] width 442 height 46
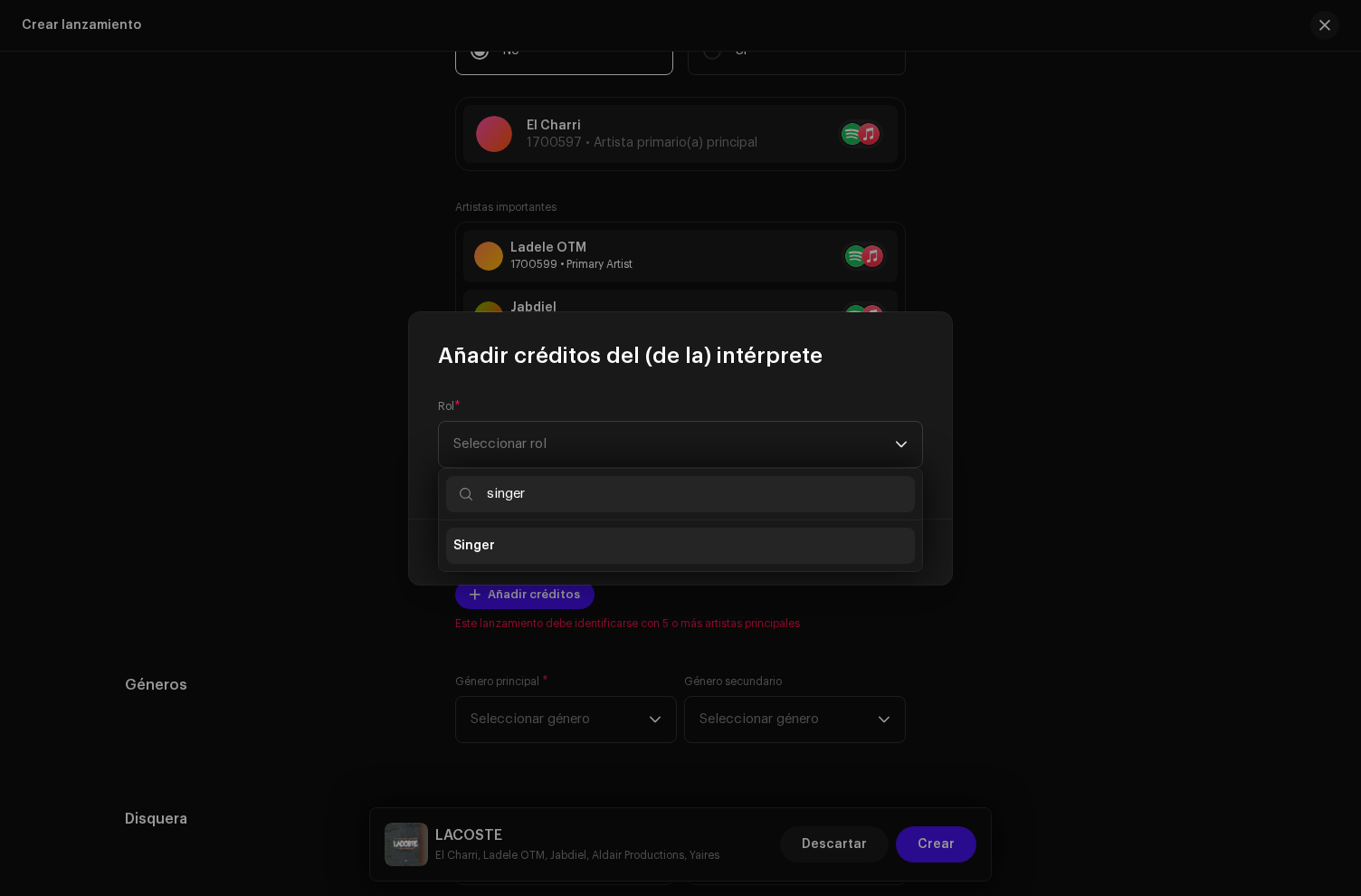
type input "singer"
click at [536, 557] on li "Singer" at bounding box center [680, 545] width 469 height 36
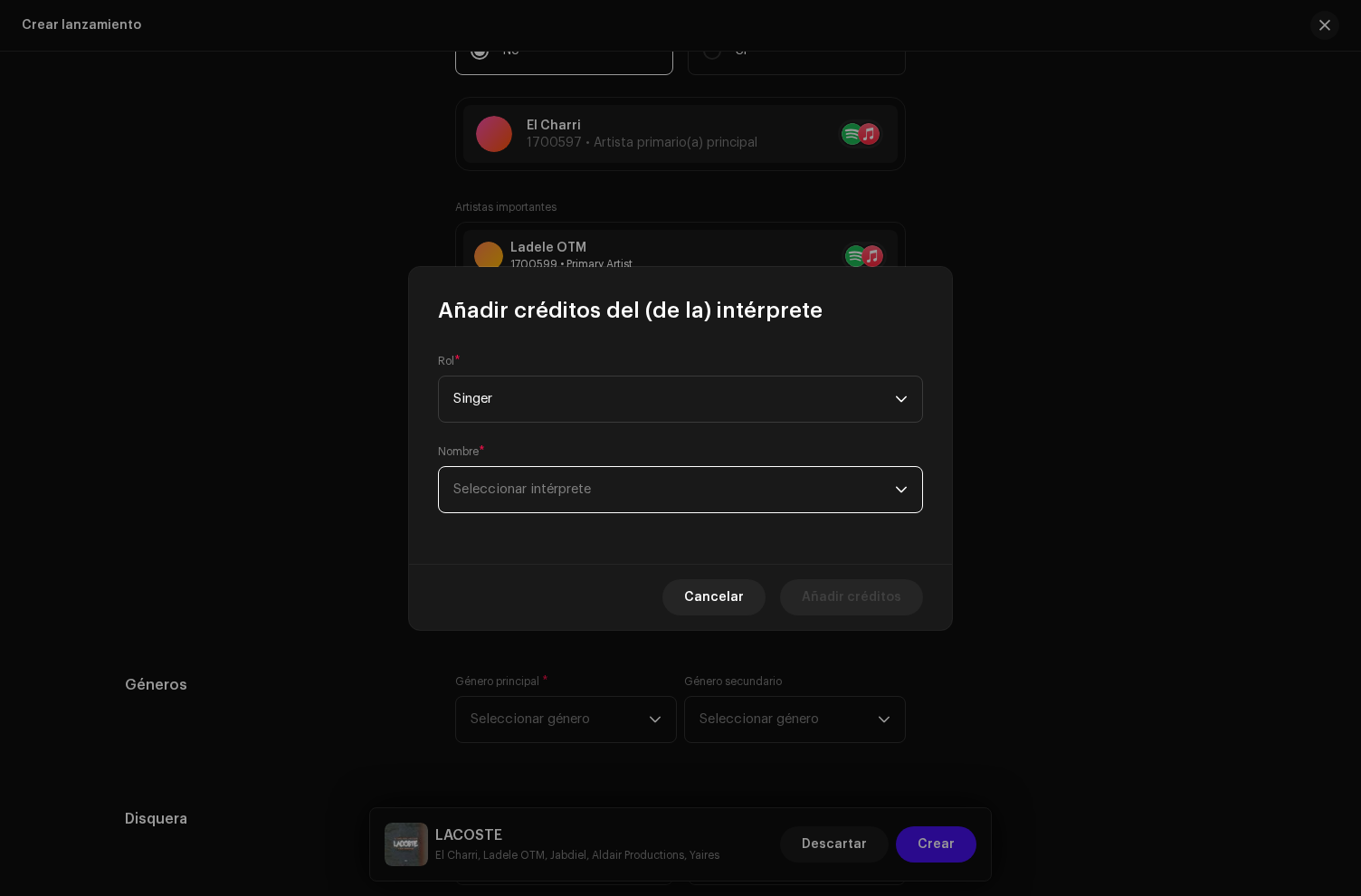
click at [565, 505] on span "Seleccionar intérprete" at bounding box center [674, 489] width 442 height 46
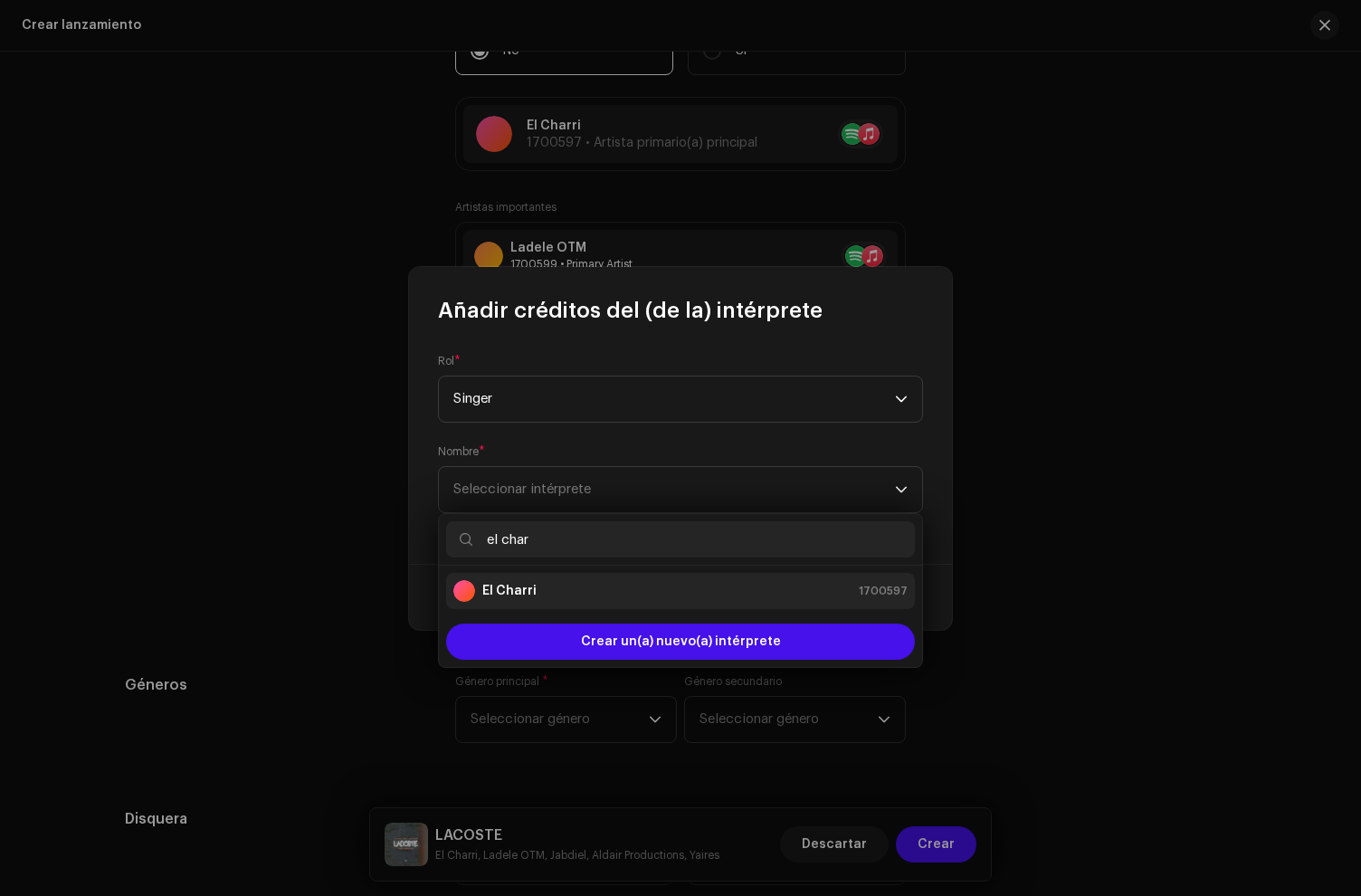
type input "el char"
click at [567, 574] on li "El Charri 1700597" at bounding box center [680, 591] width 469 height 36
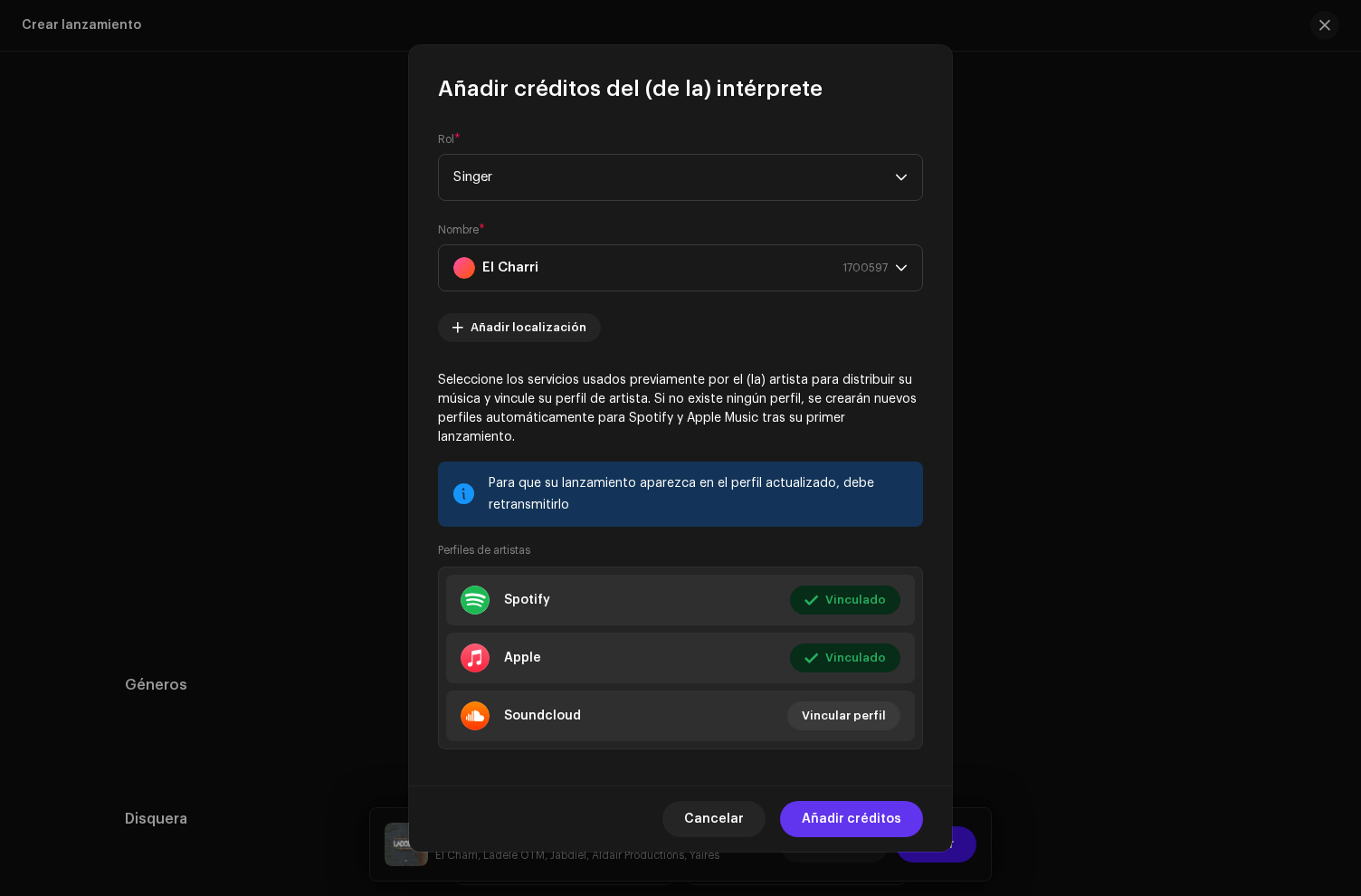
click at [880, 808] on span "Añadir créditos" at bounding box center [852, 819] width 100 height 36
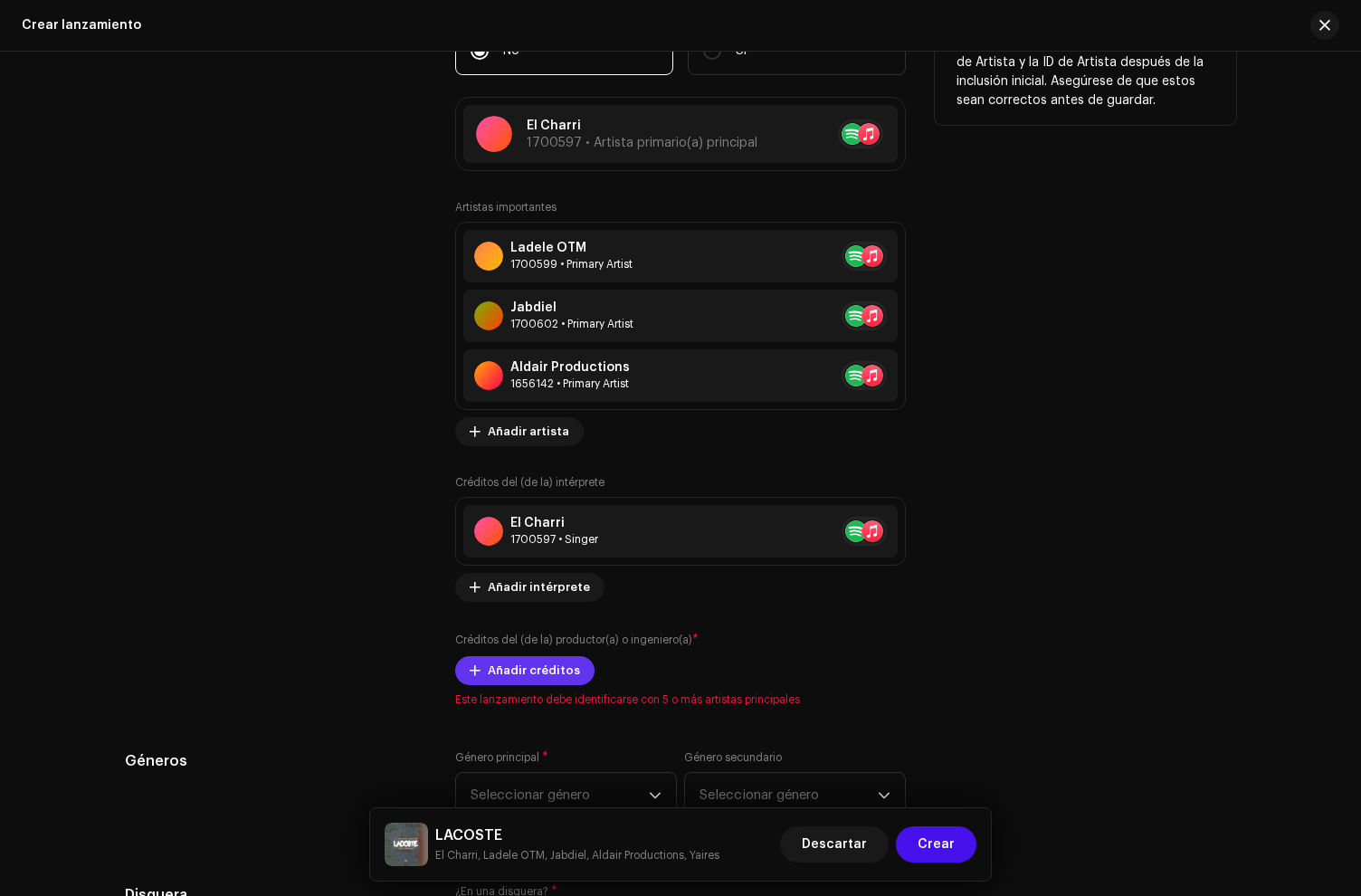
click at [499, 675] on span "Añadir créditos" at bounding box center [533, 671] width 92 height 36
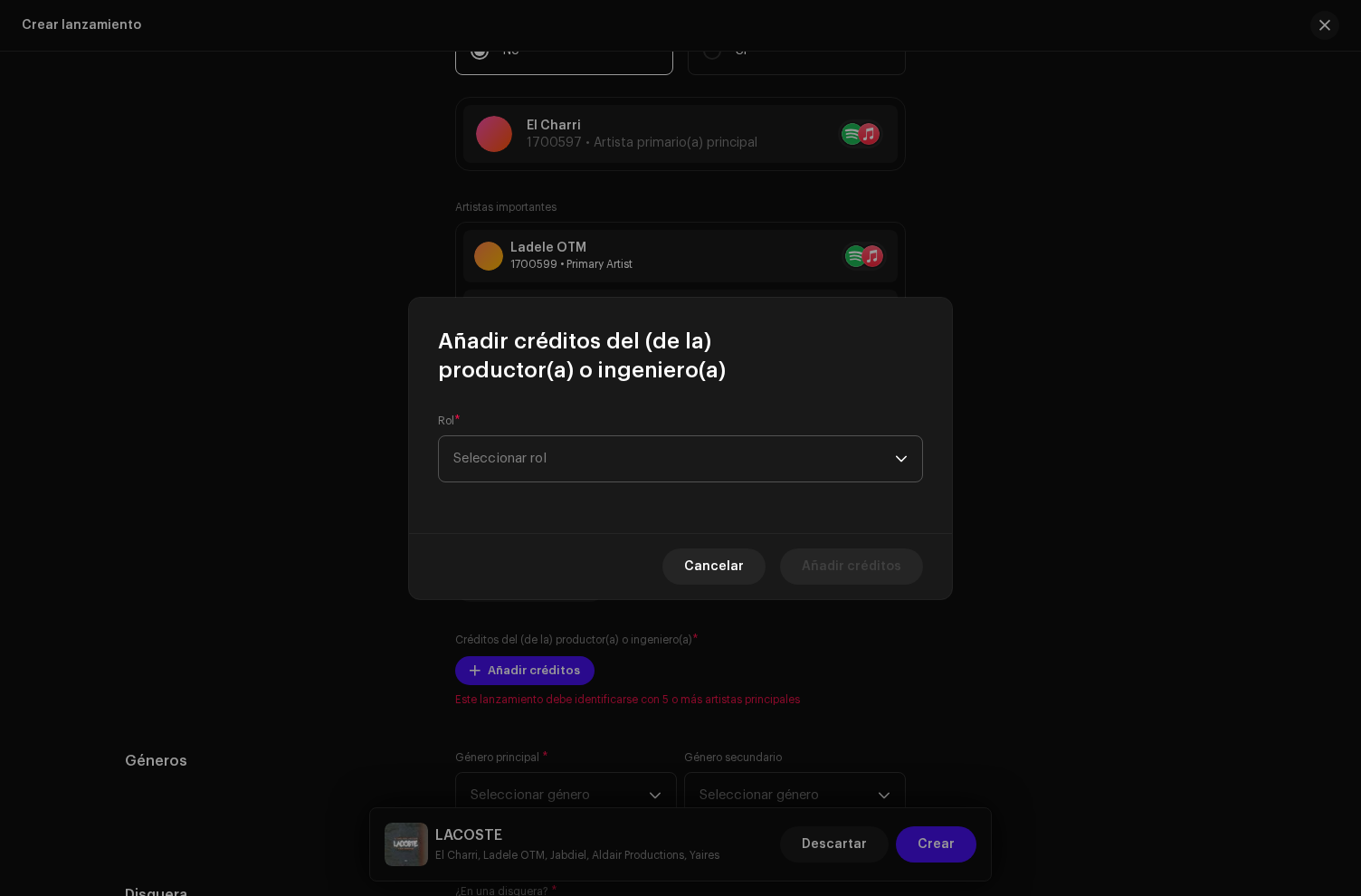
click at [559, 469] on span "Seleccionar rol" at bounding box center [674, 459] width 442 height 46
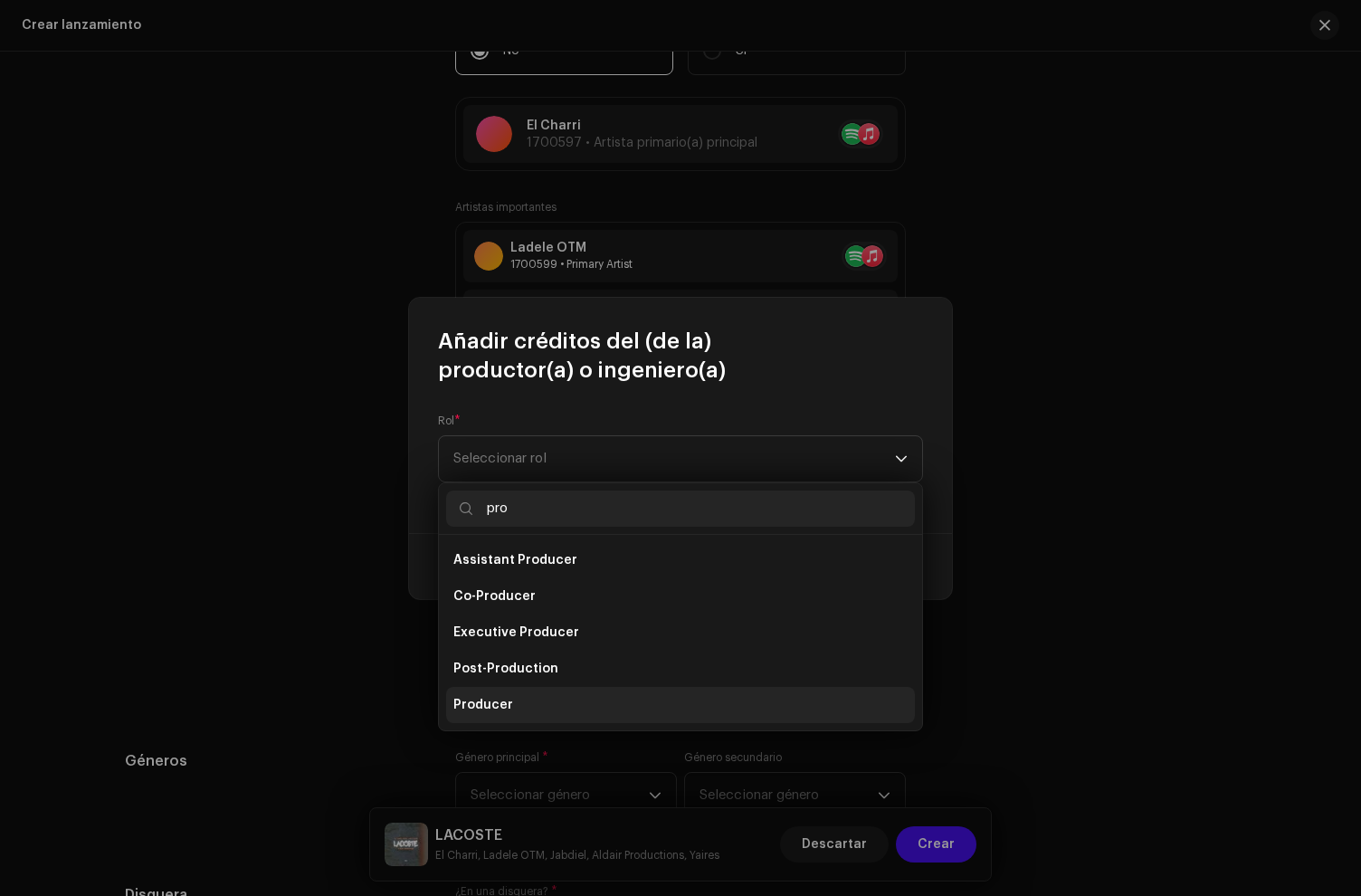
type input "pro"
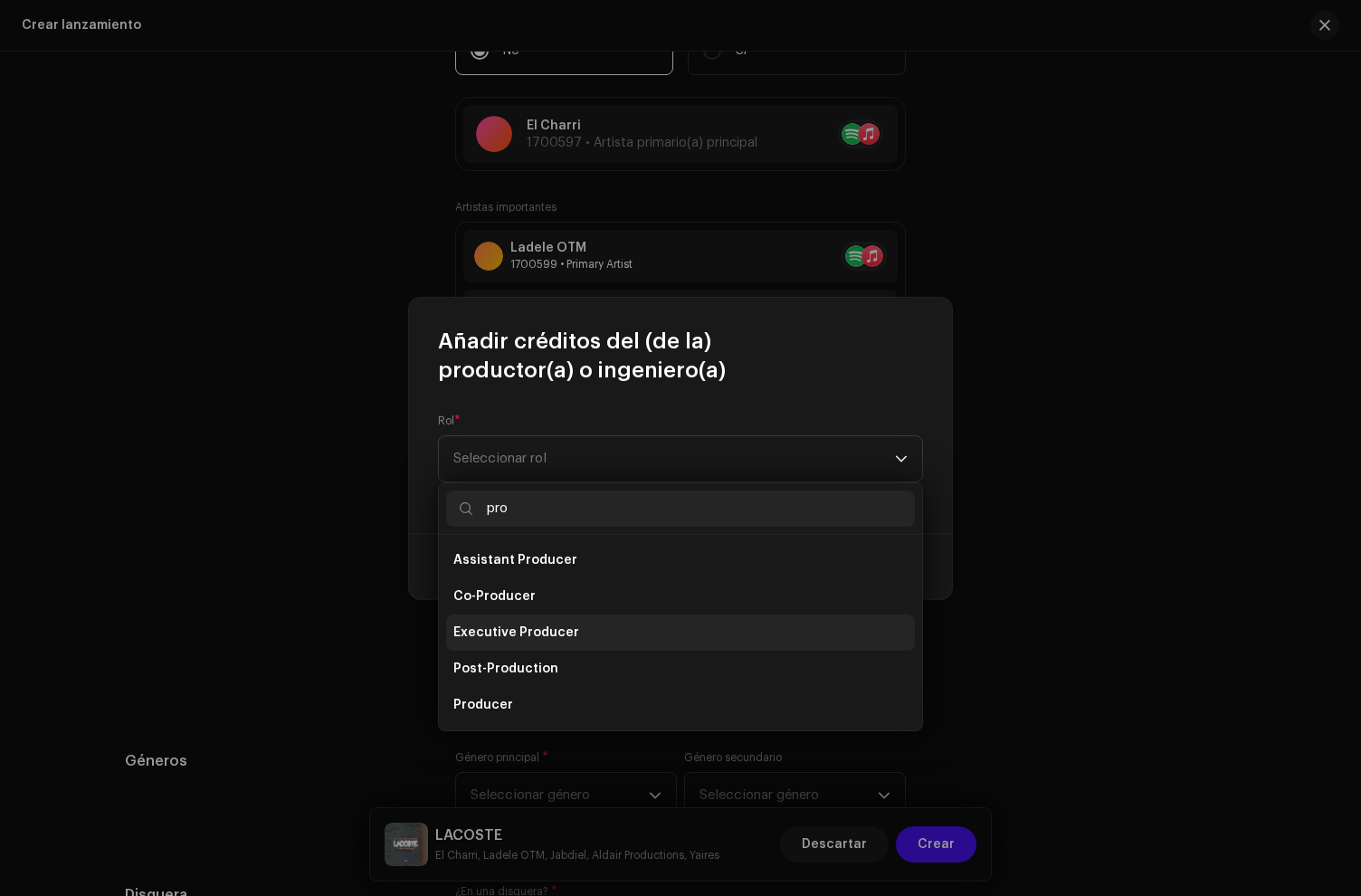
drag, startPoint x: 485, startPoint y: 697, endPoint x: 509, endPoint y: 593, distance: 106.7
click at [486, 696] on span "Producer" at bounding box center [483, 704] width 60 height 18
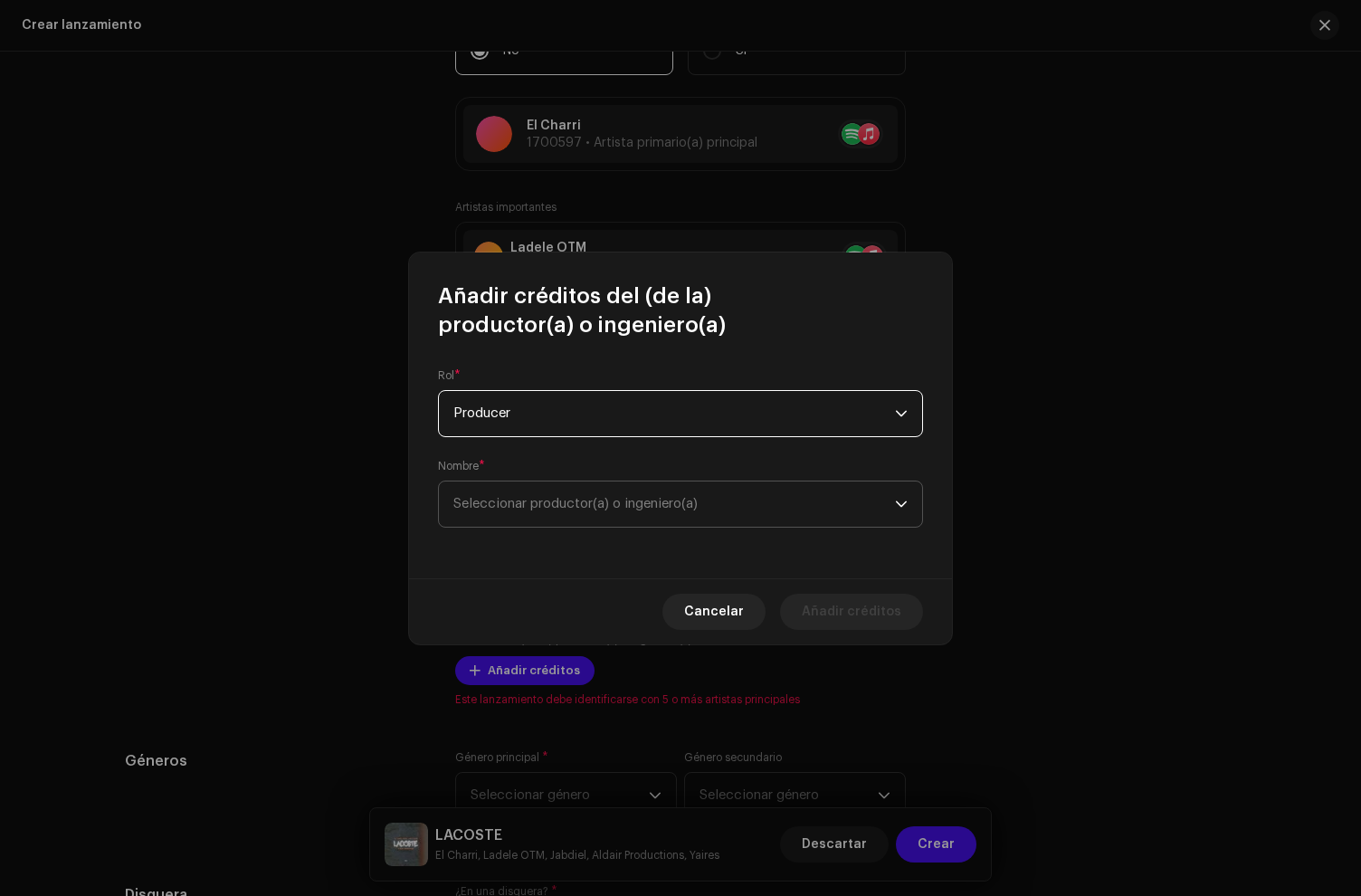
click at [509, 517] on span "Seleccionar productor(a) o ingeniero(a)" at bounding box center [674, 505] width 442 height 46
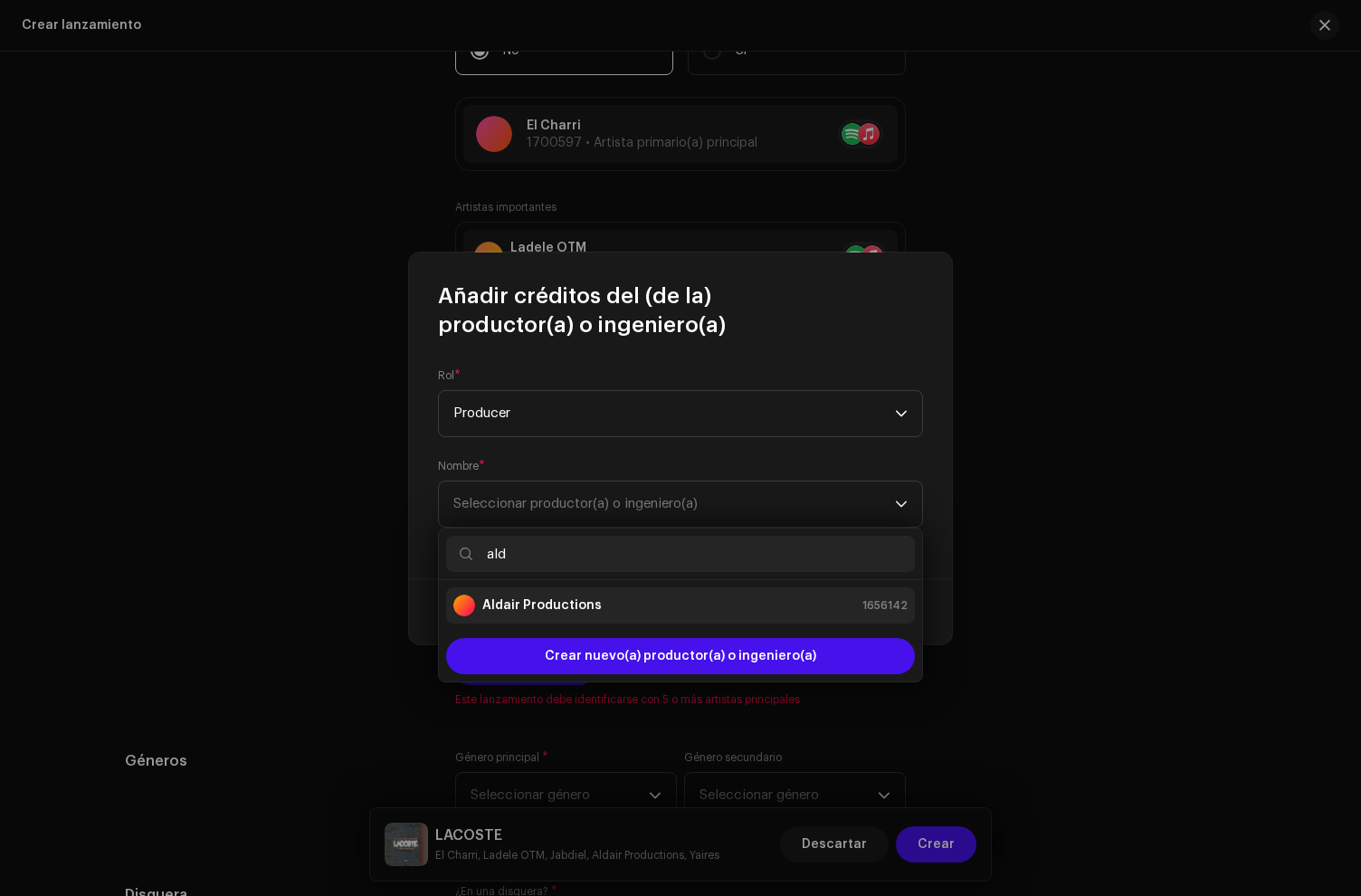
type input "ald"
click at [554, 595] on div "Aldair Productions" at bounding box center [527, 605] width 148 height 22
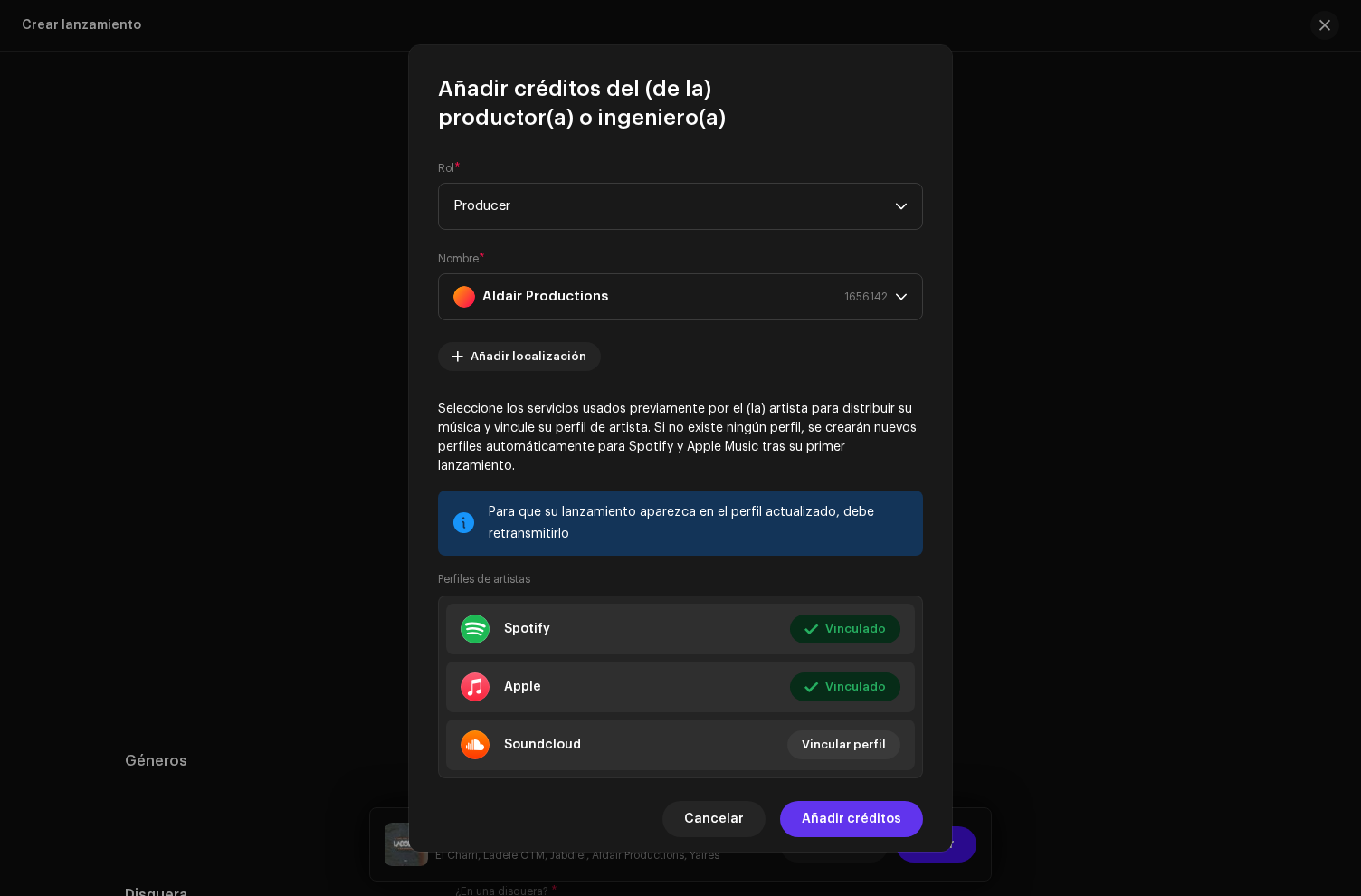
drag, startPoint x: 869, startPoint y: 808, endPoint x: 852, endPoint y: 760, distance: 50.9
click at [869, 809] on span "Añadir créditos" at bounding box center [852, 819] width 100 height 36
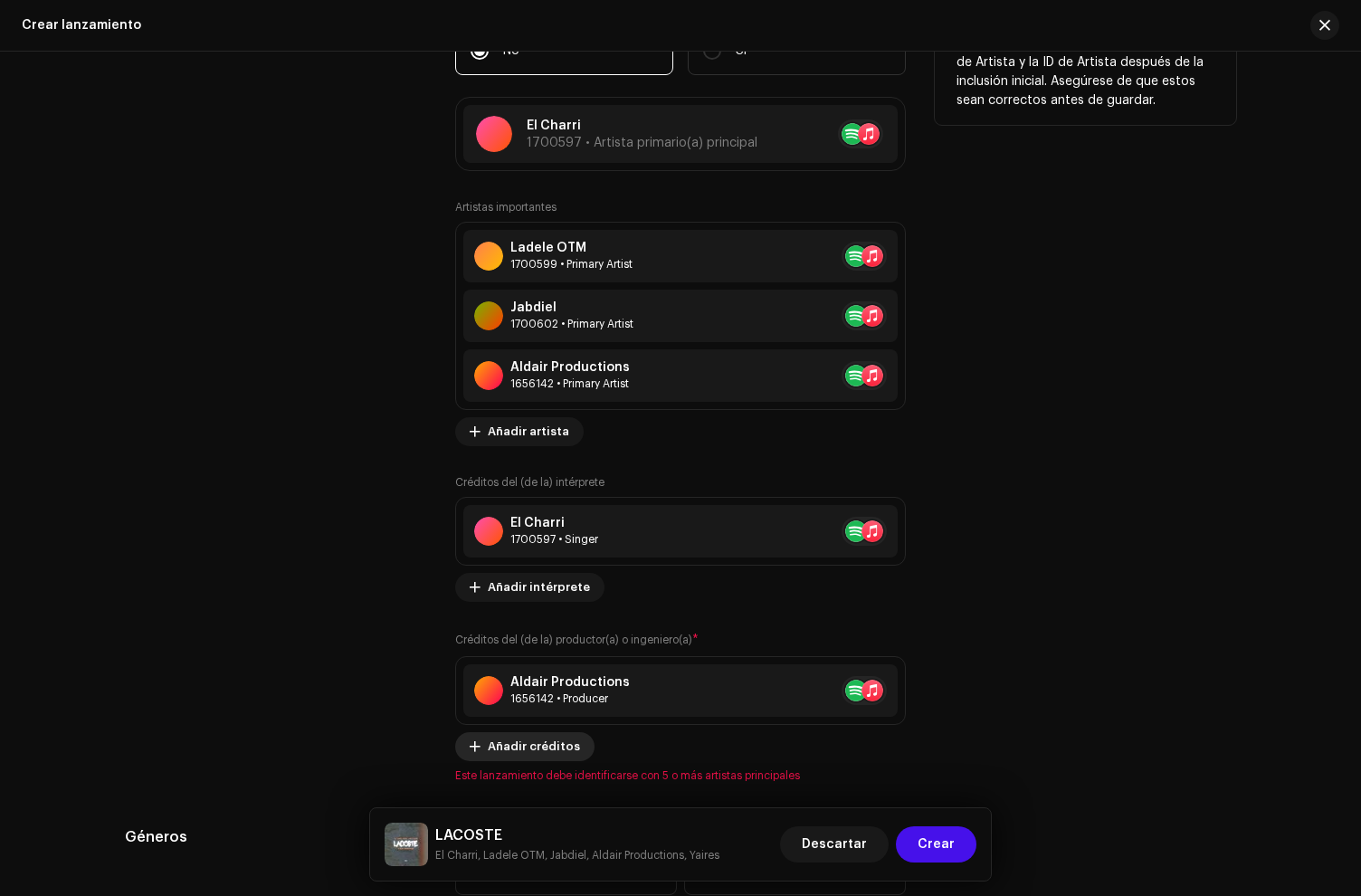
click at [506, 742] on span "Añadir créditos" at bounding box center [533, 747] width 92 height 36
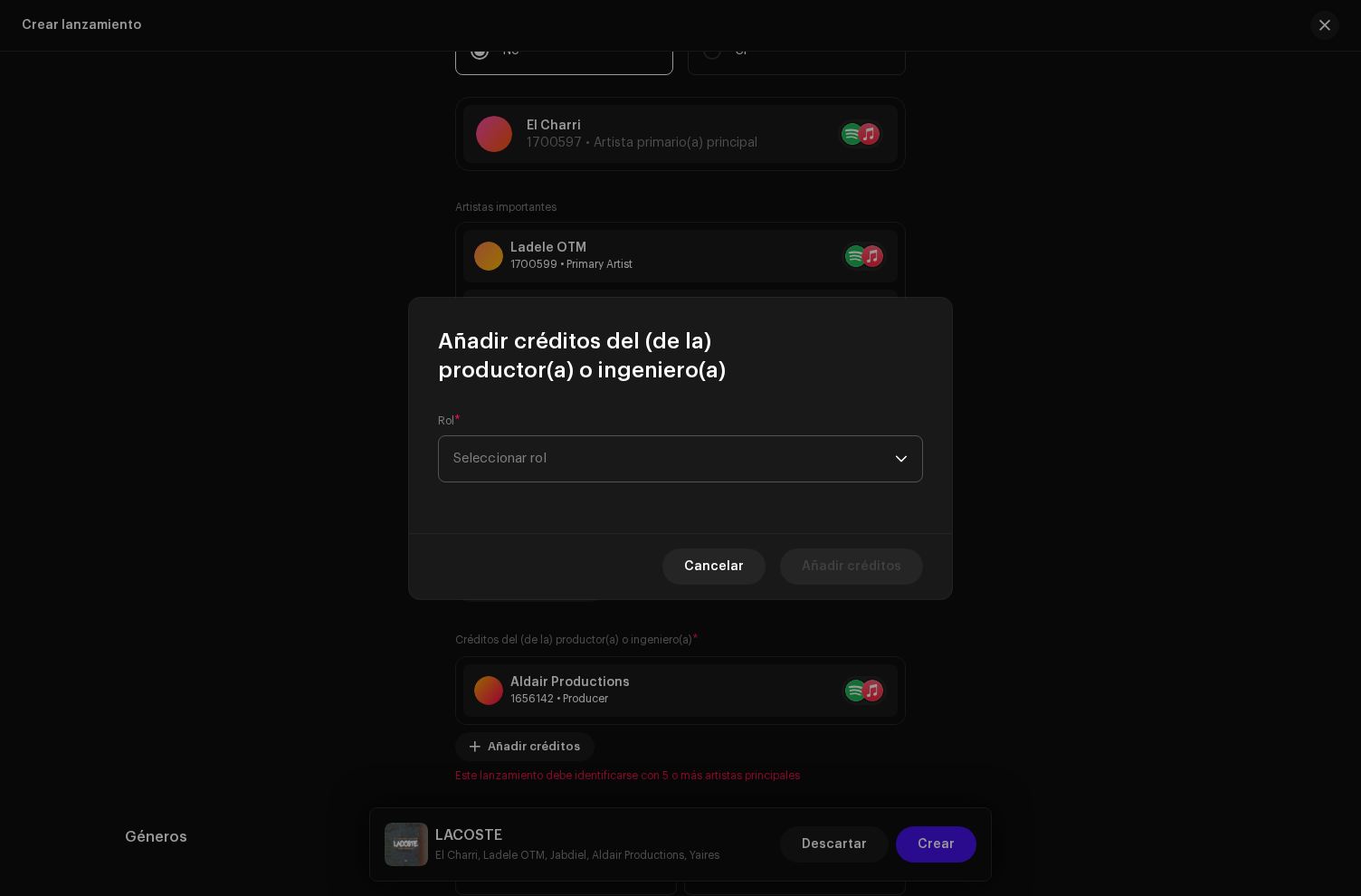
click at [538, 446] on span "Seleccionar rol" at bounding box center [674, 459] width 442 height 46
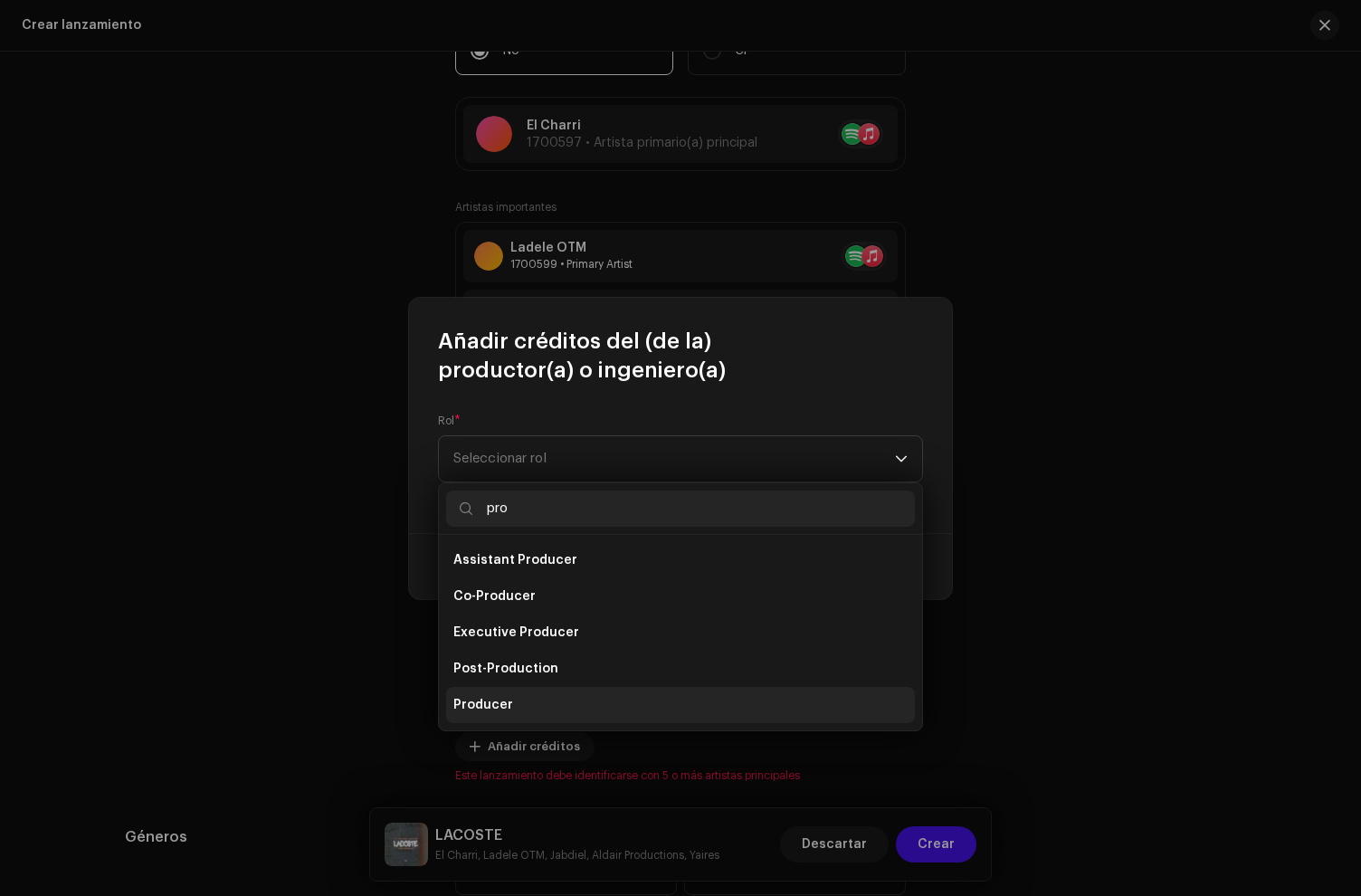
type input "pro"
click at [570, 704] on li "Producer" at bounding box center [680, 705] width 469 height 36
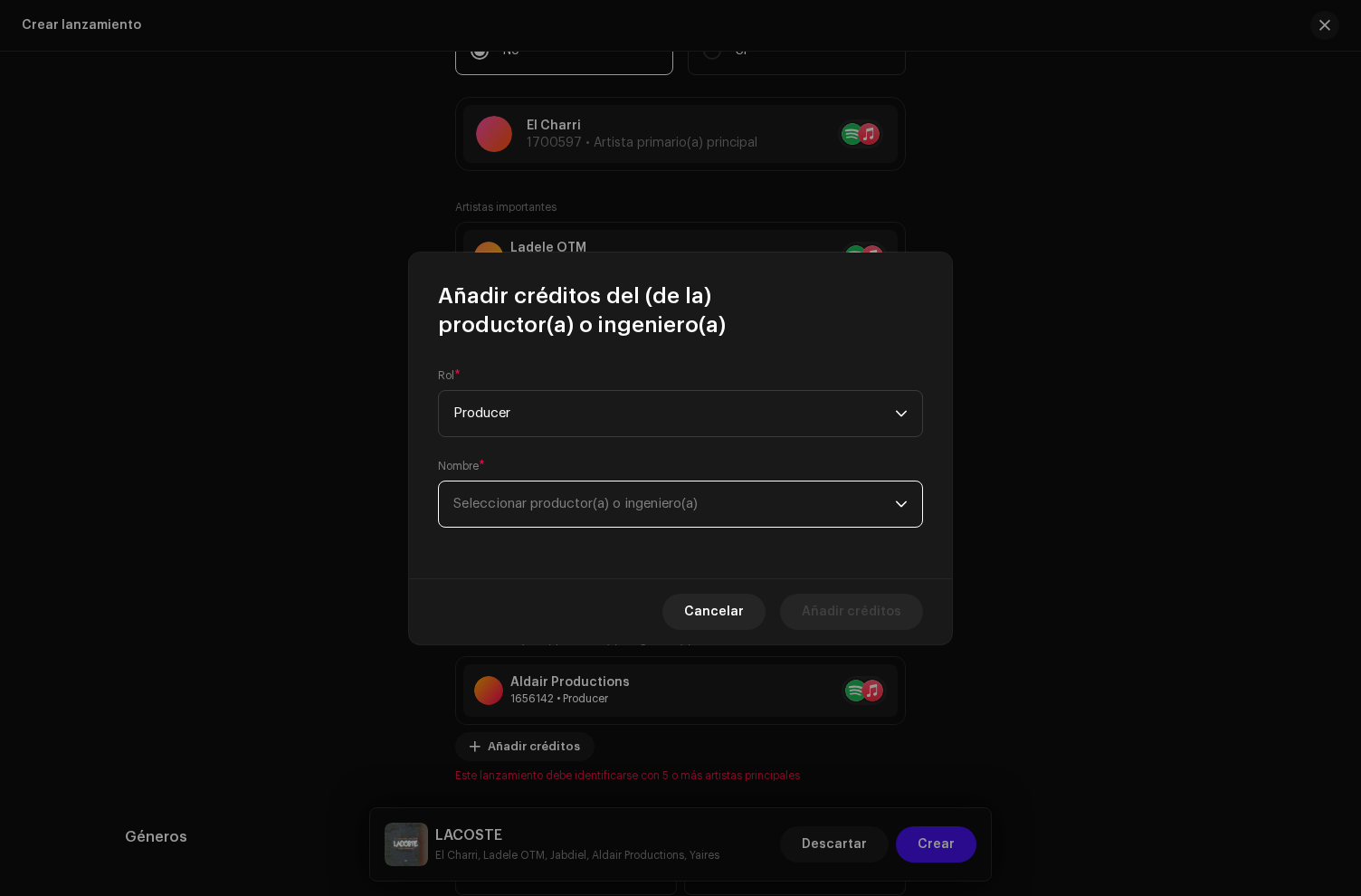
click at [540, 509] on span "Seleccionar productor(a) o ingeniero(a)" at bounding box center [575, 504] width 244 height 13
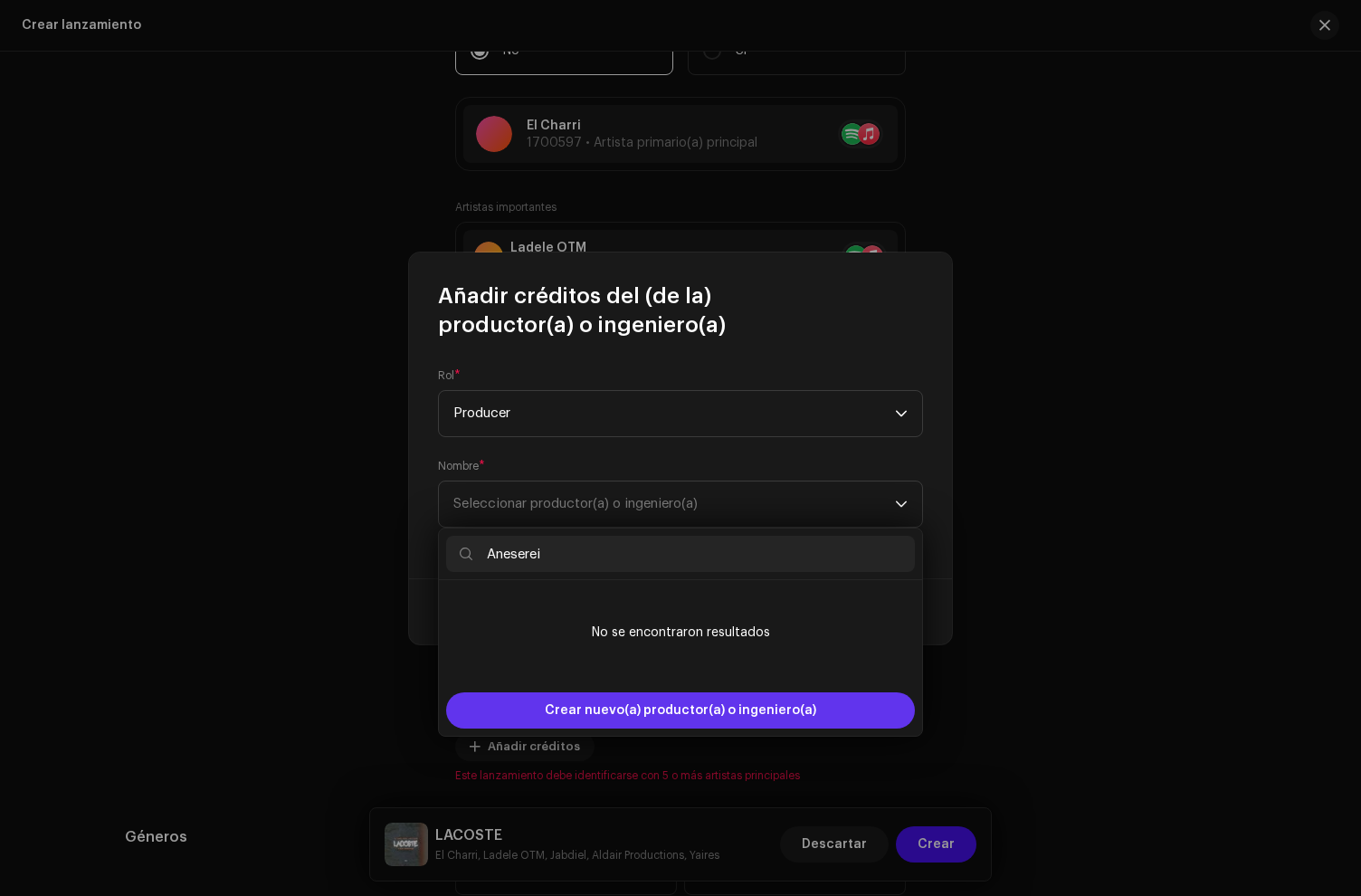
type input "Aneserei"
click at [589, 716] on span "Crear nuevo(a) productor(a) o ingeniero(a)" at bounding box center [680, 711] width 272 height 36
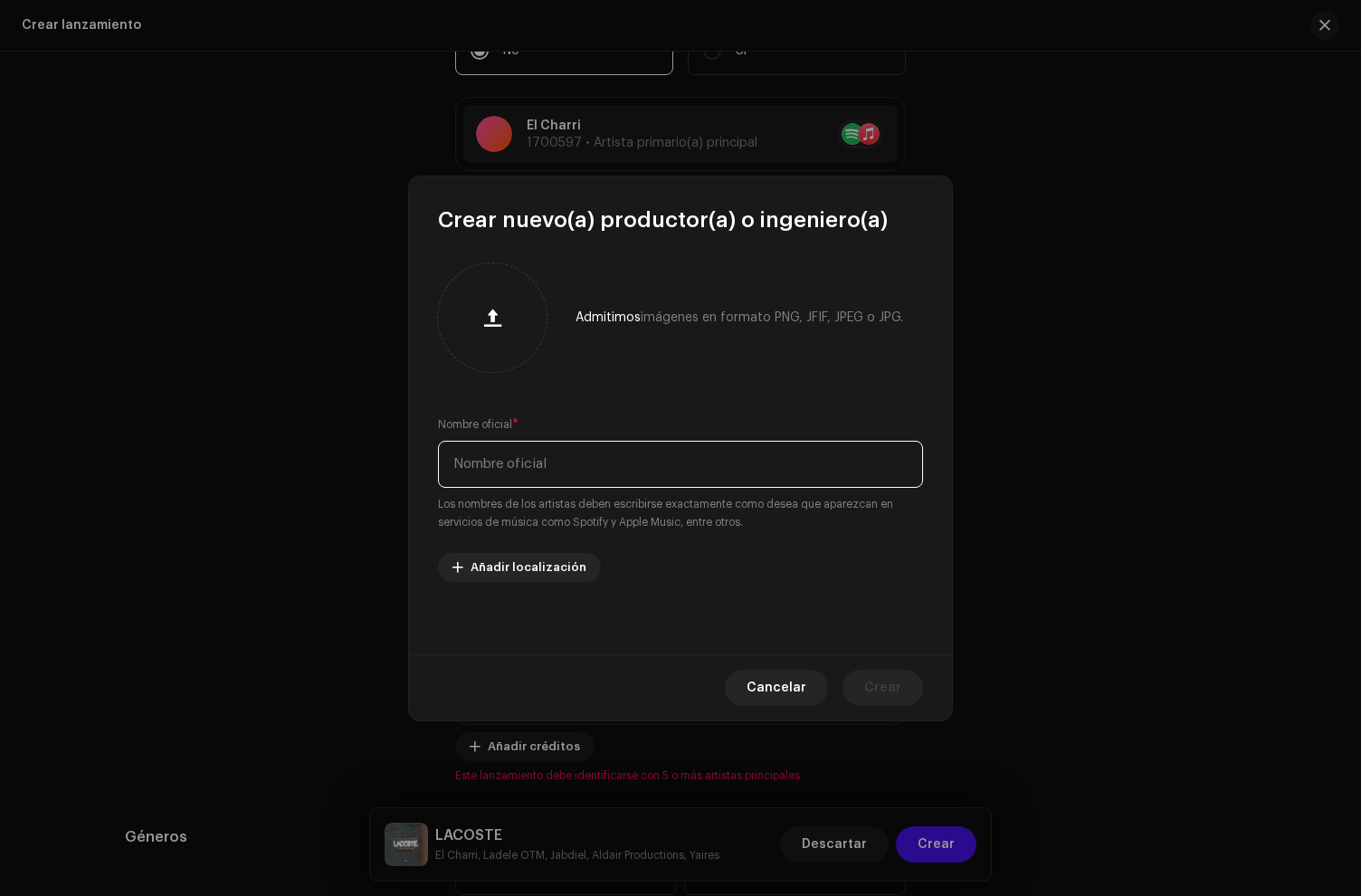
click at [526, 472] on input "text" at bounding box center [680, 465] width 485 height 48
paste input "Aneserei"
type input "Aneserei"
click at [876, 681] on span "Crear" at bounding box center [883, 688] width 37 height 36
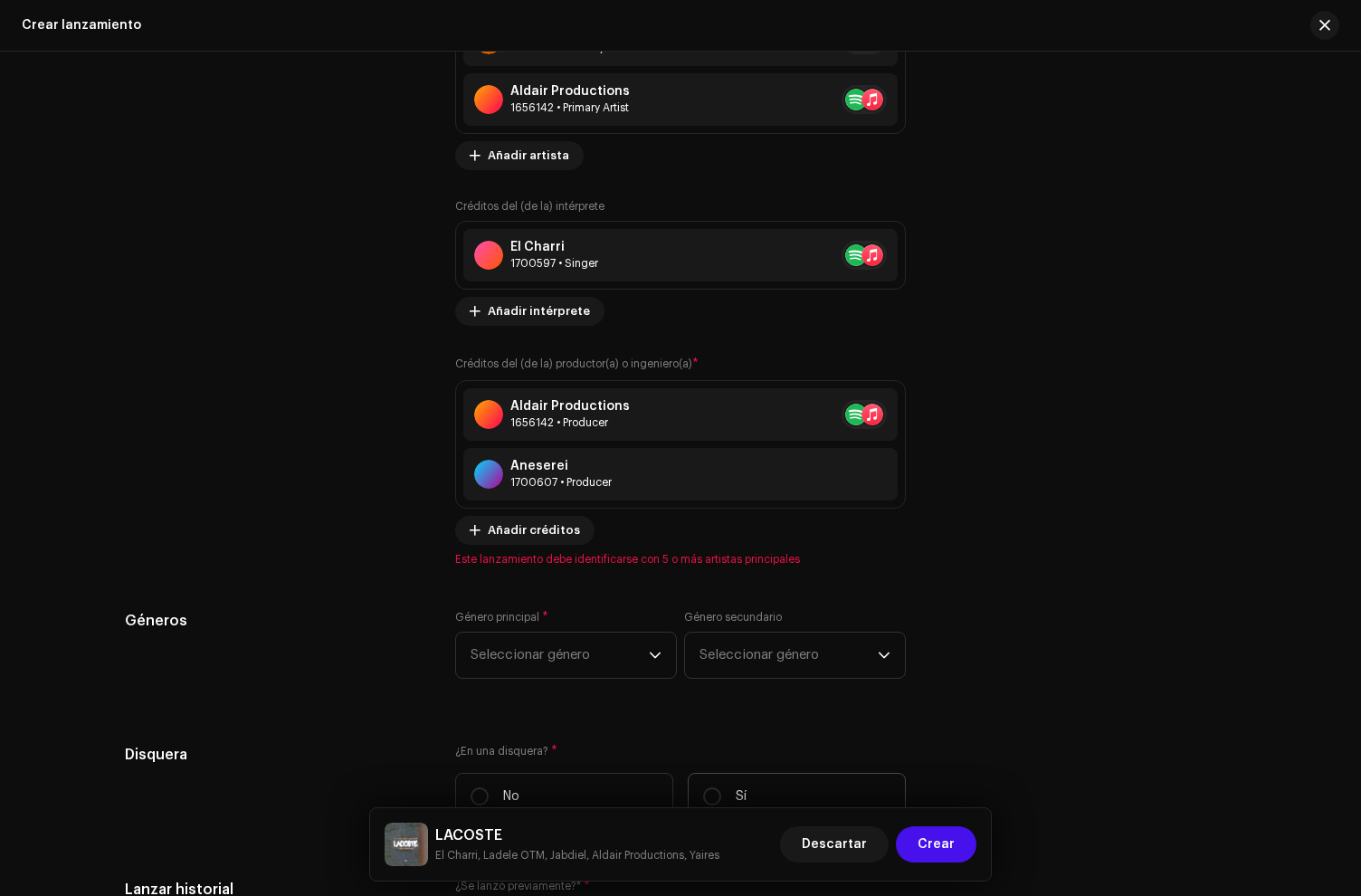
scroll to position [2688, 0]
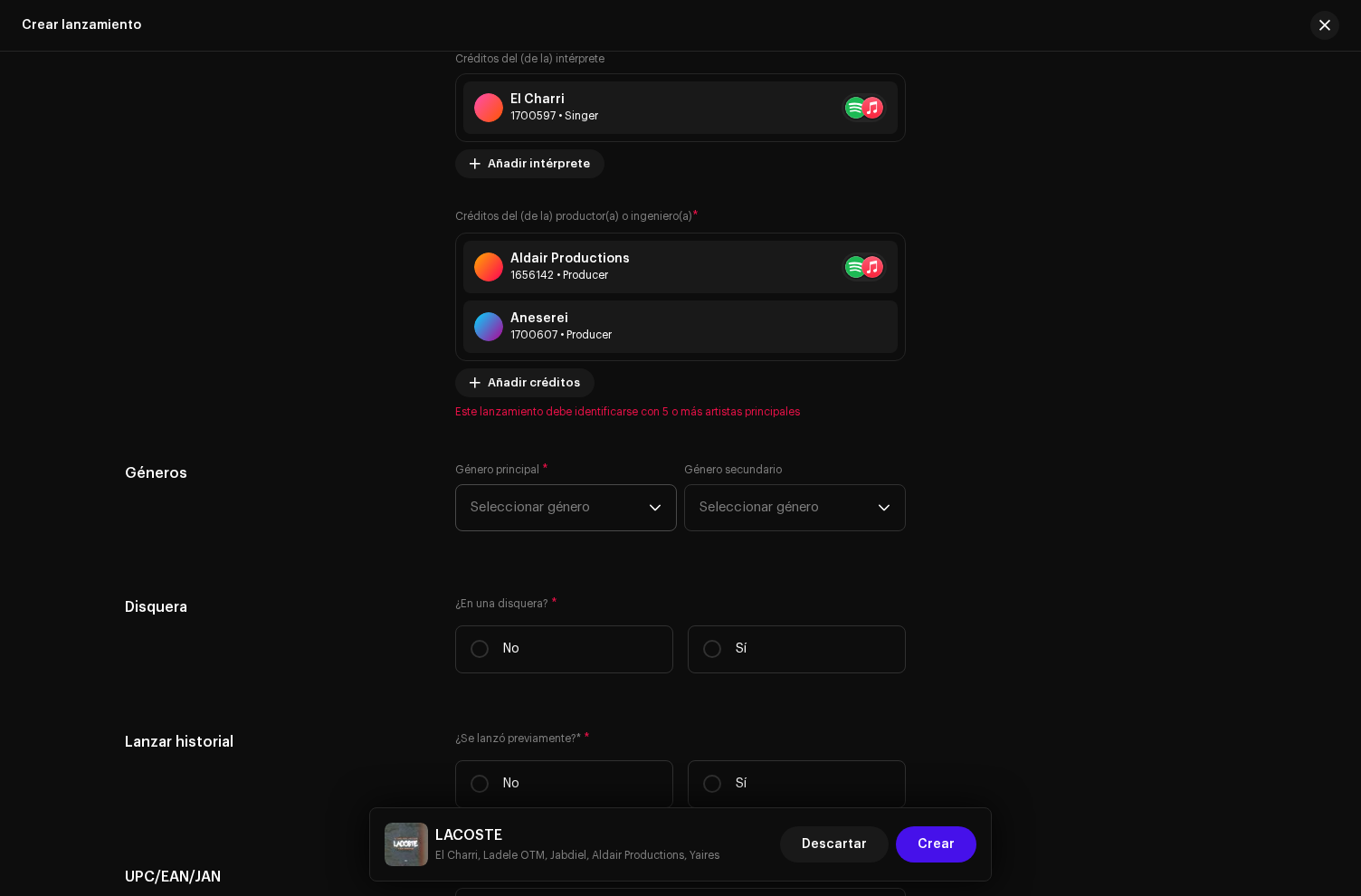
click at [549, 522] on span "Seleccionar género" at bounding box center [560, 507] width 179 height 46
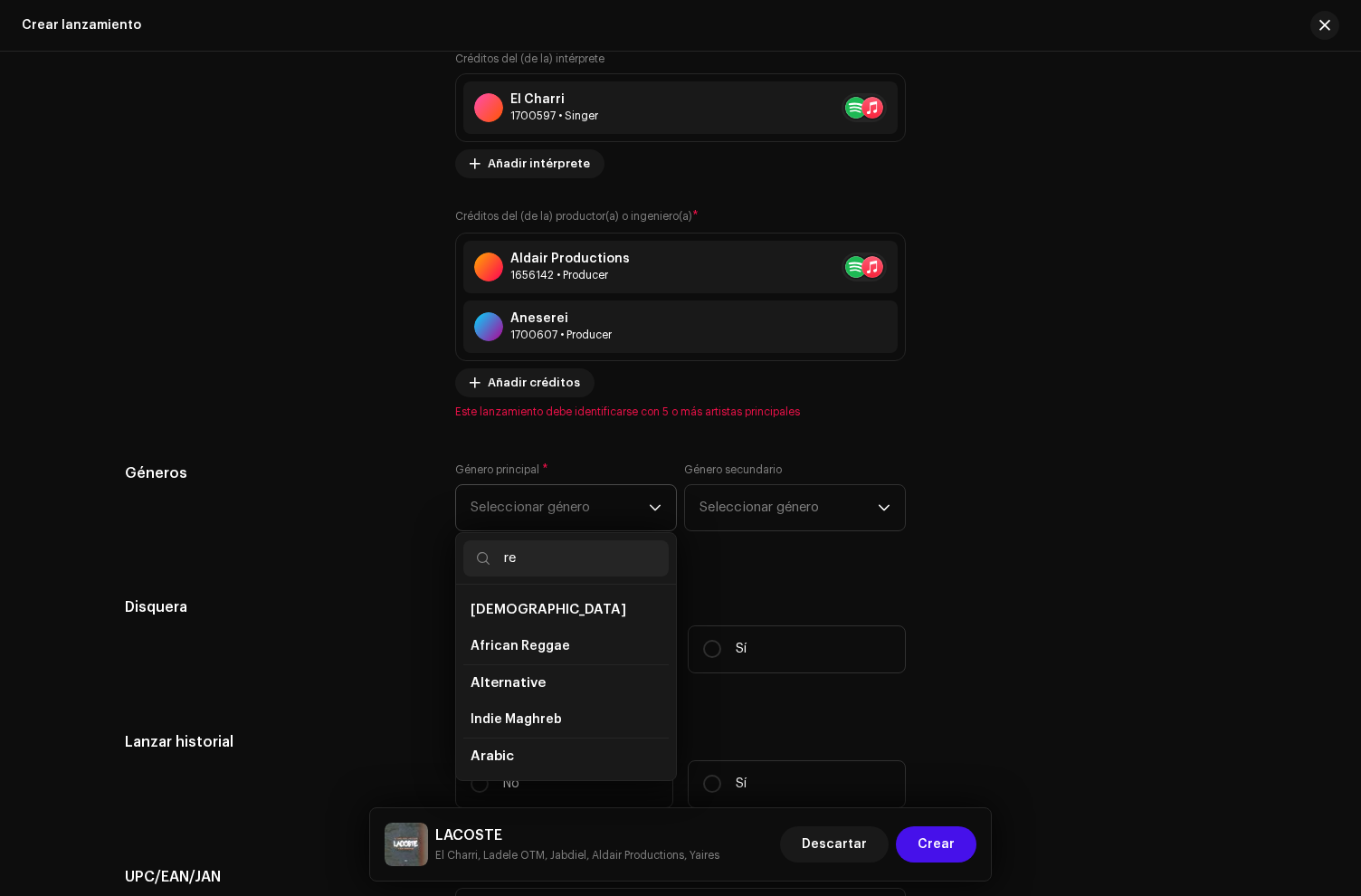
type input "r"
type input "dance"
click at [526, 752] on span "Classic/Modern Dancehall" at bounding box center [555, 754] width 170 height 18
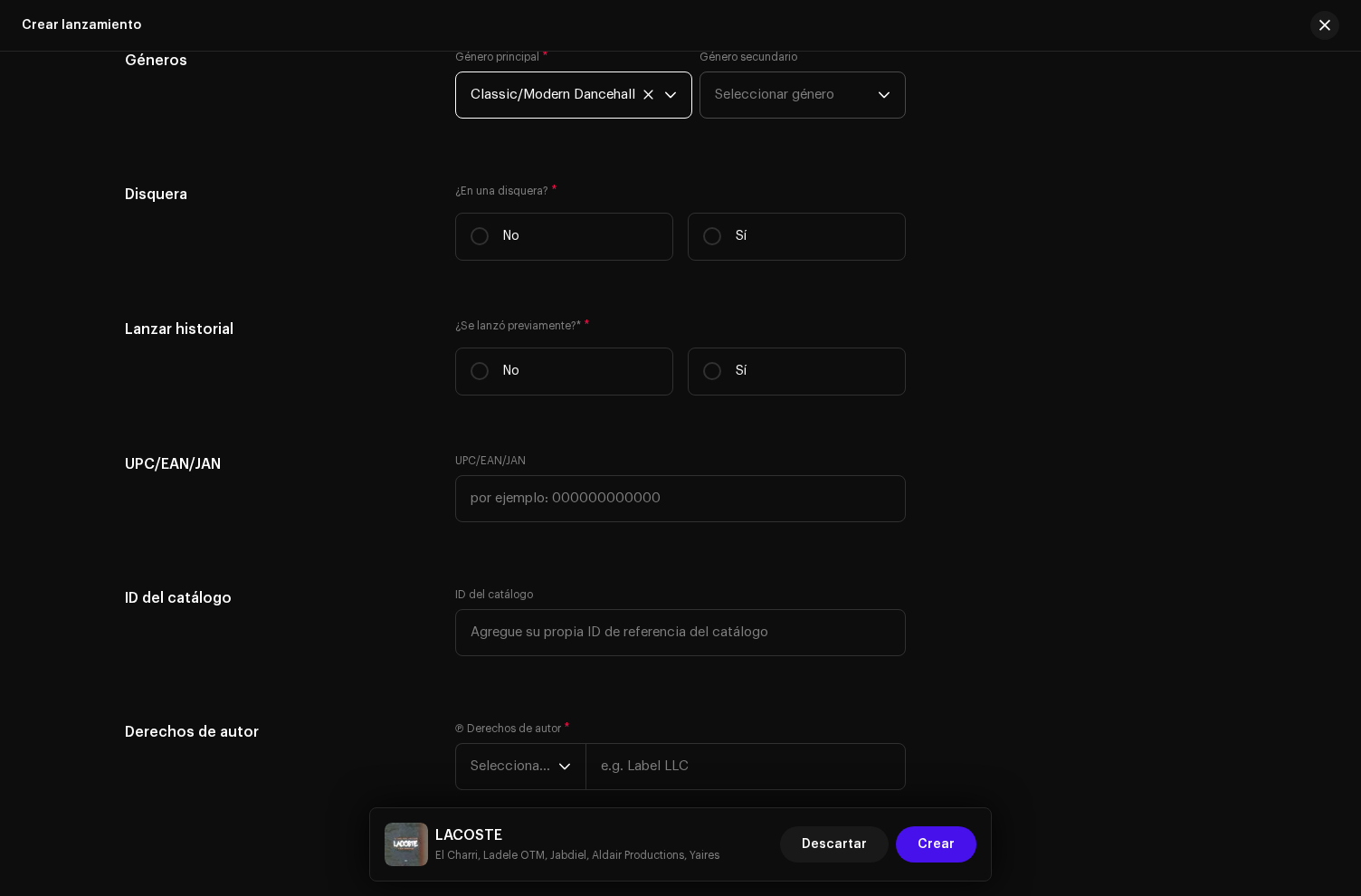
scroll to position [3091, 0]
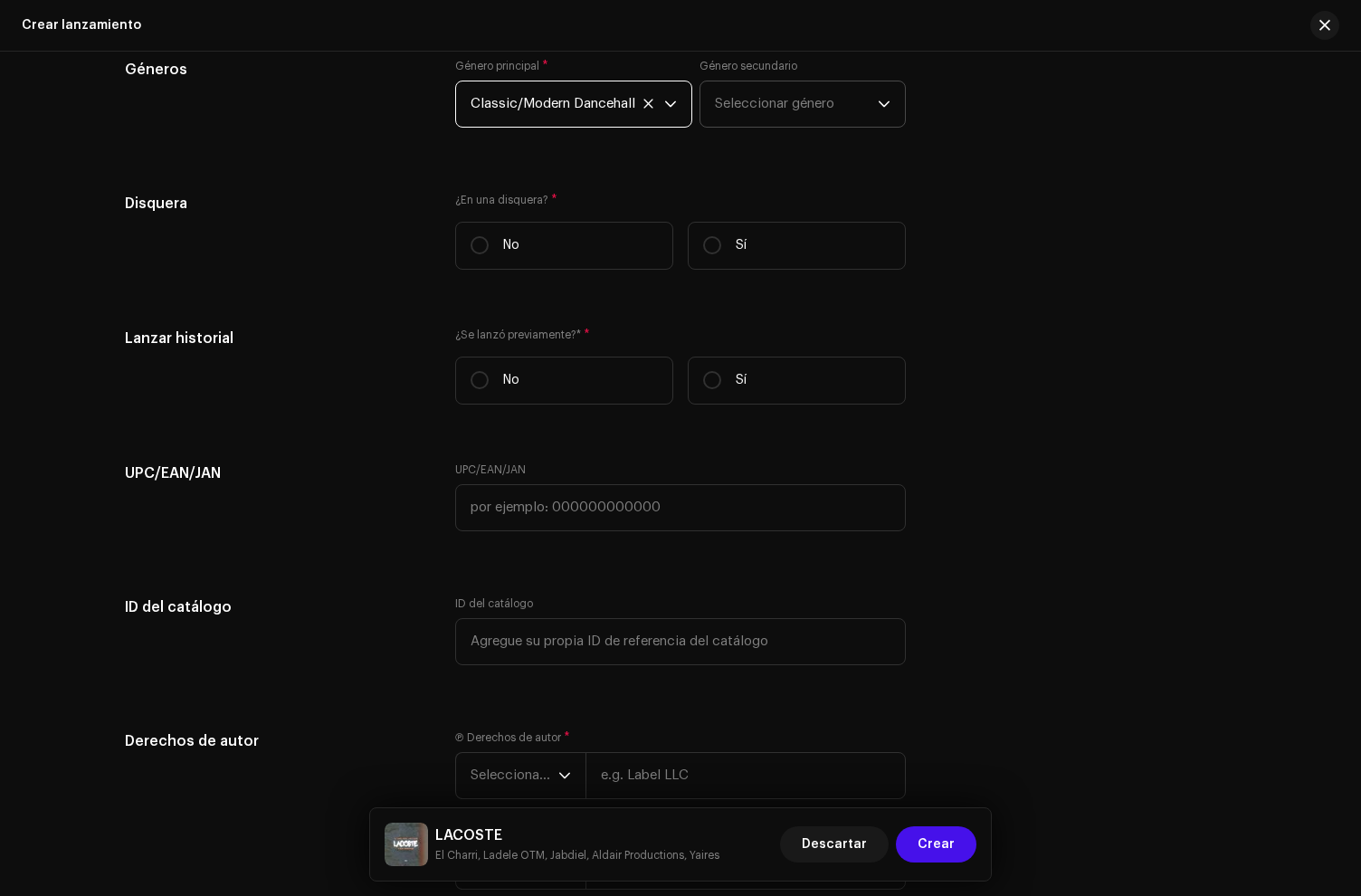
click at [738, 105] on span "Seleccionar género" at bounding box center [796, 105] width 163 height 46
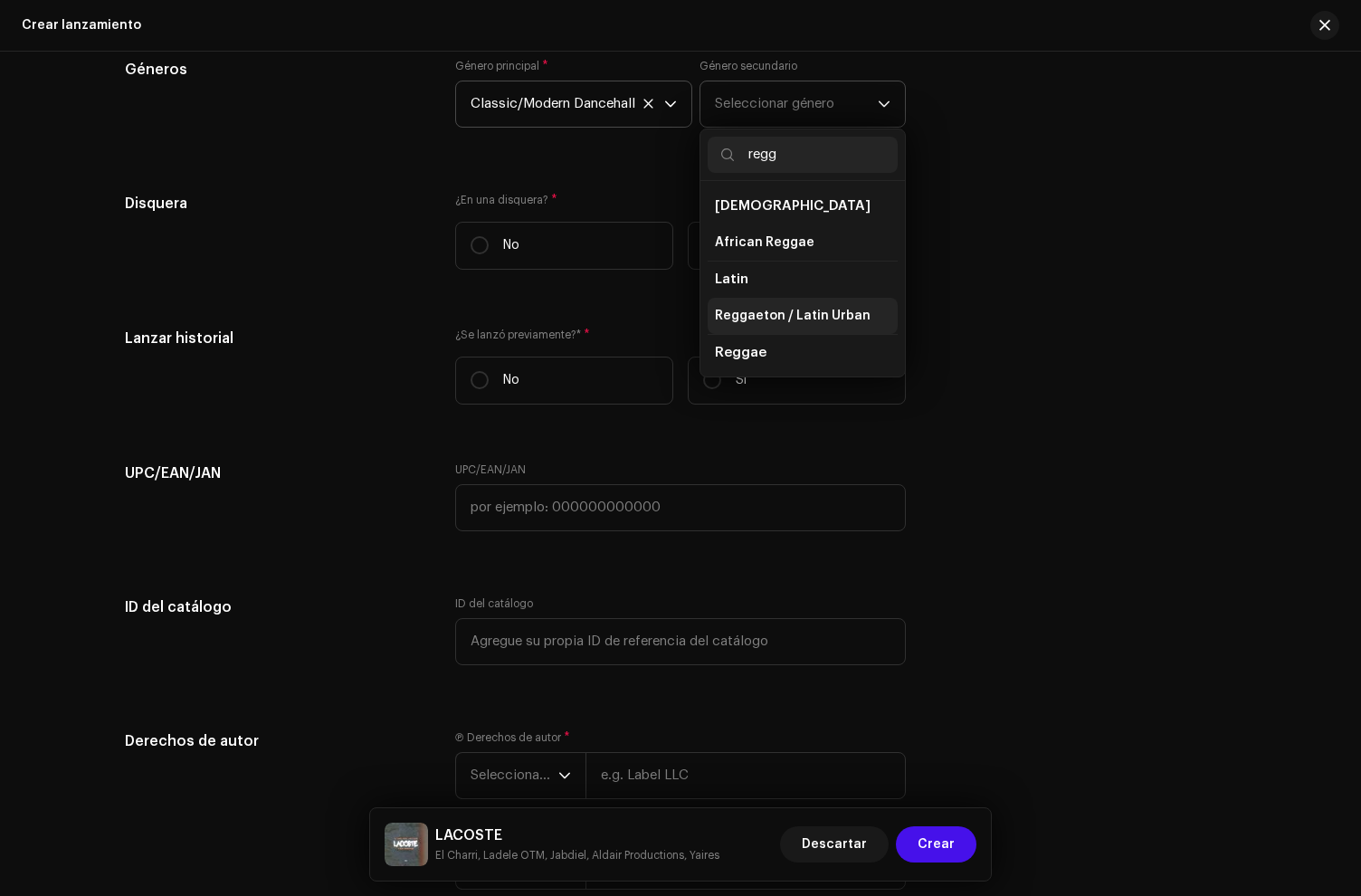
type input "regg"
click at [776, 302] on li "Reggaeton / Latin Urban" at bounding box center [803, 315] width 190 height 36
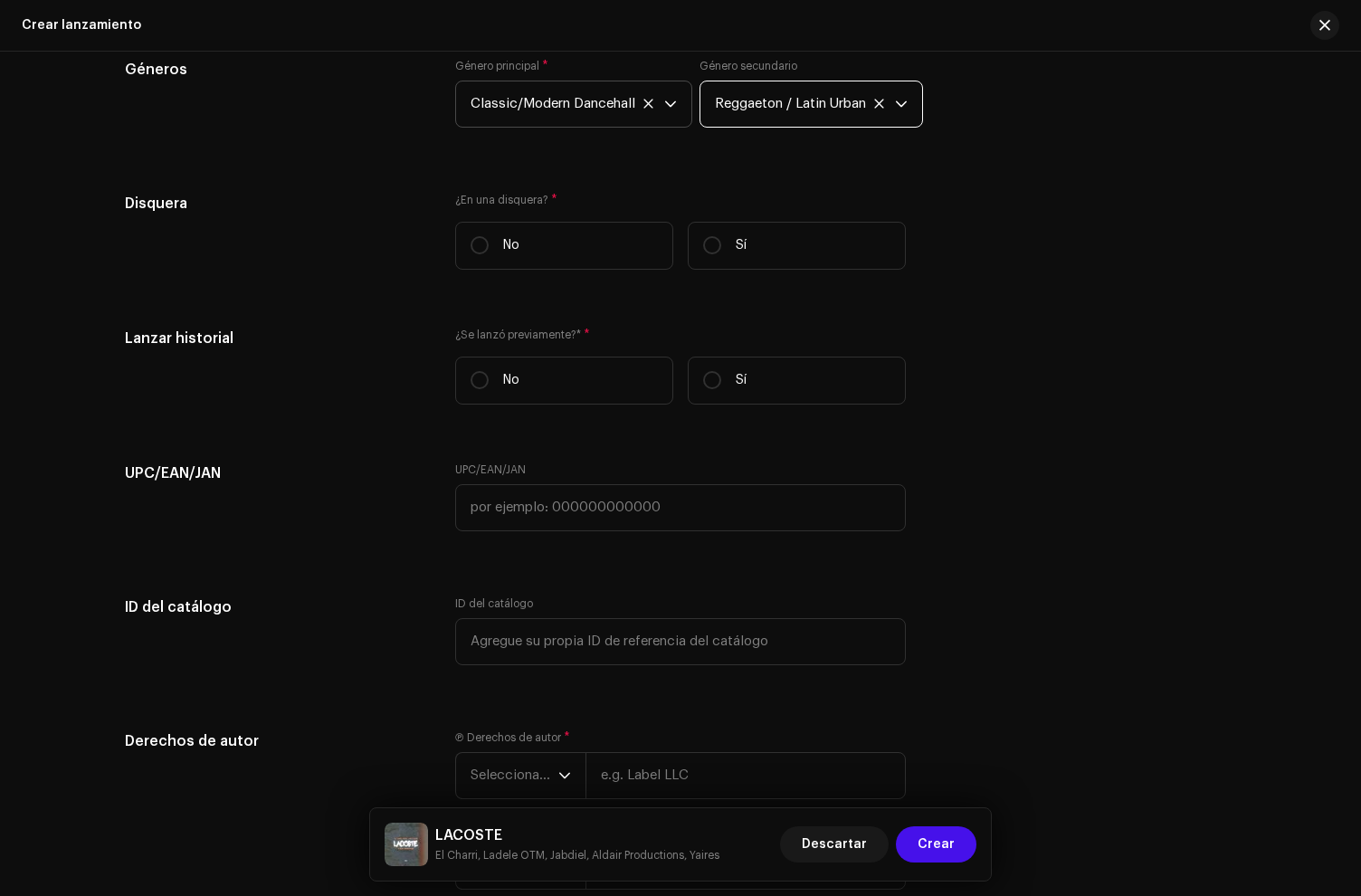
drag, startPoint x: 729, startPoint y: 250, endPoint x: 701, endPoint y: 281, distance: 41.8
click at [729, 250] on label "Sí" at bounding box center [797, 245] width 219 height 48
click at [721, 250] on input "Sí" at bounding box center [712, 245] width 18 height 18
radio input "true"
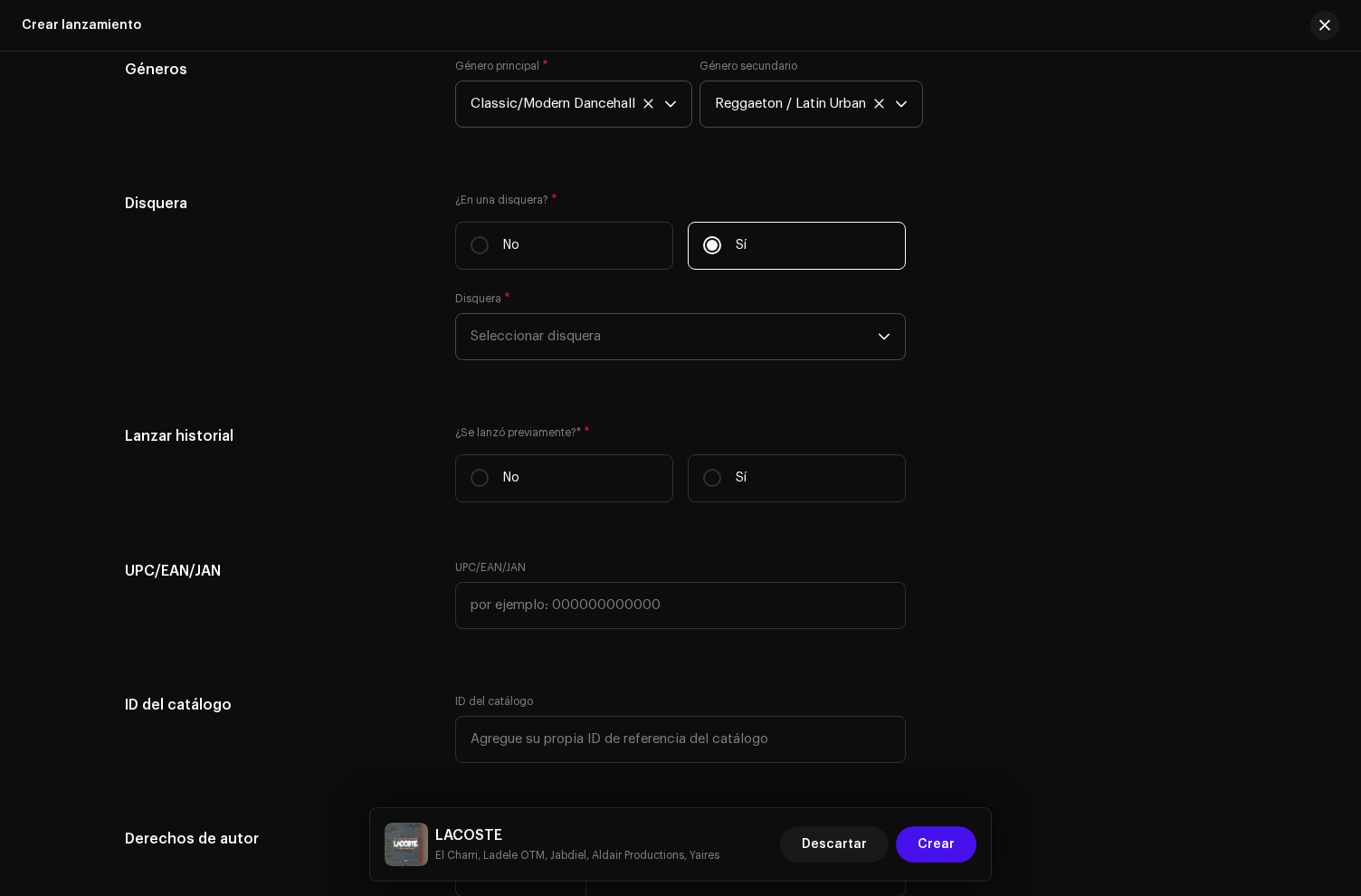
click at [592, 349] on span "Seleccionar disquera" at bounding box center [674, 336] width 408 height 46
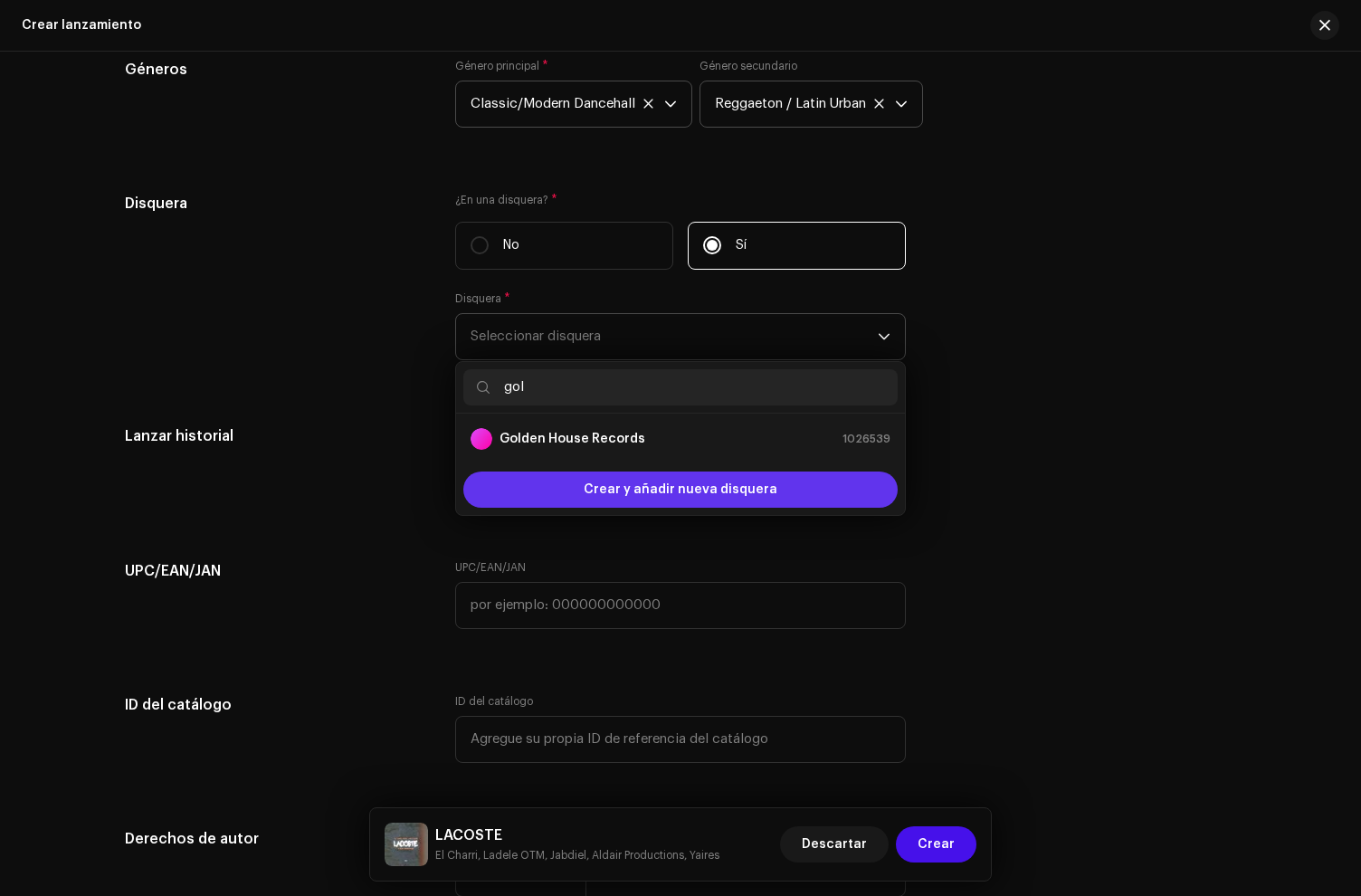
type input "gol"
click at [637, 491] on span "Crear y añadir nueva disquera" at bounding box center [680, 489] width 194 height 36
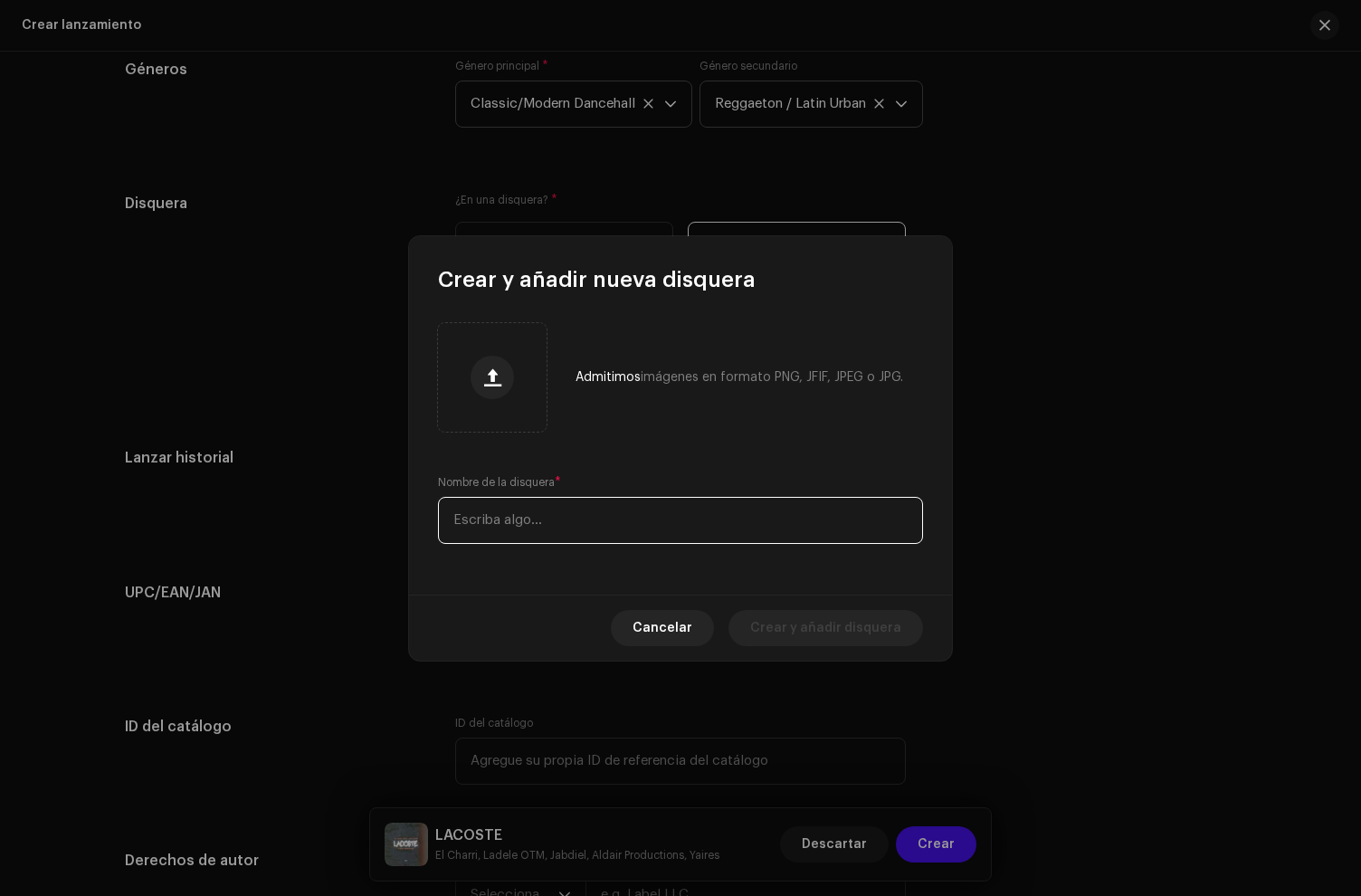
click at [554, 514] on input "text" at bounding box center [680, 521] width 485 height 48
paste input "Golden House Records , MVP Music Group"
drag, startPoint x: 603, startPoint y: 523, endPoint x: 616, endPoint y: 553, distance: 32.7
click at [604, 527] on input "Golden House Records , MVP Music Group" at bounding box center [680, 521] width 485 height 48
type input "Golden House Records, MVP Music Group"
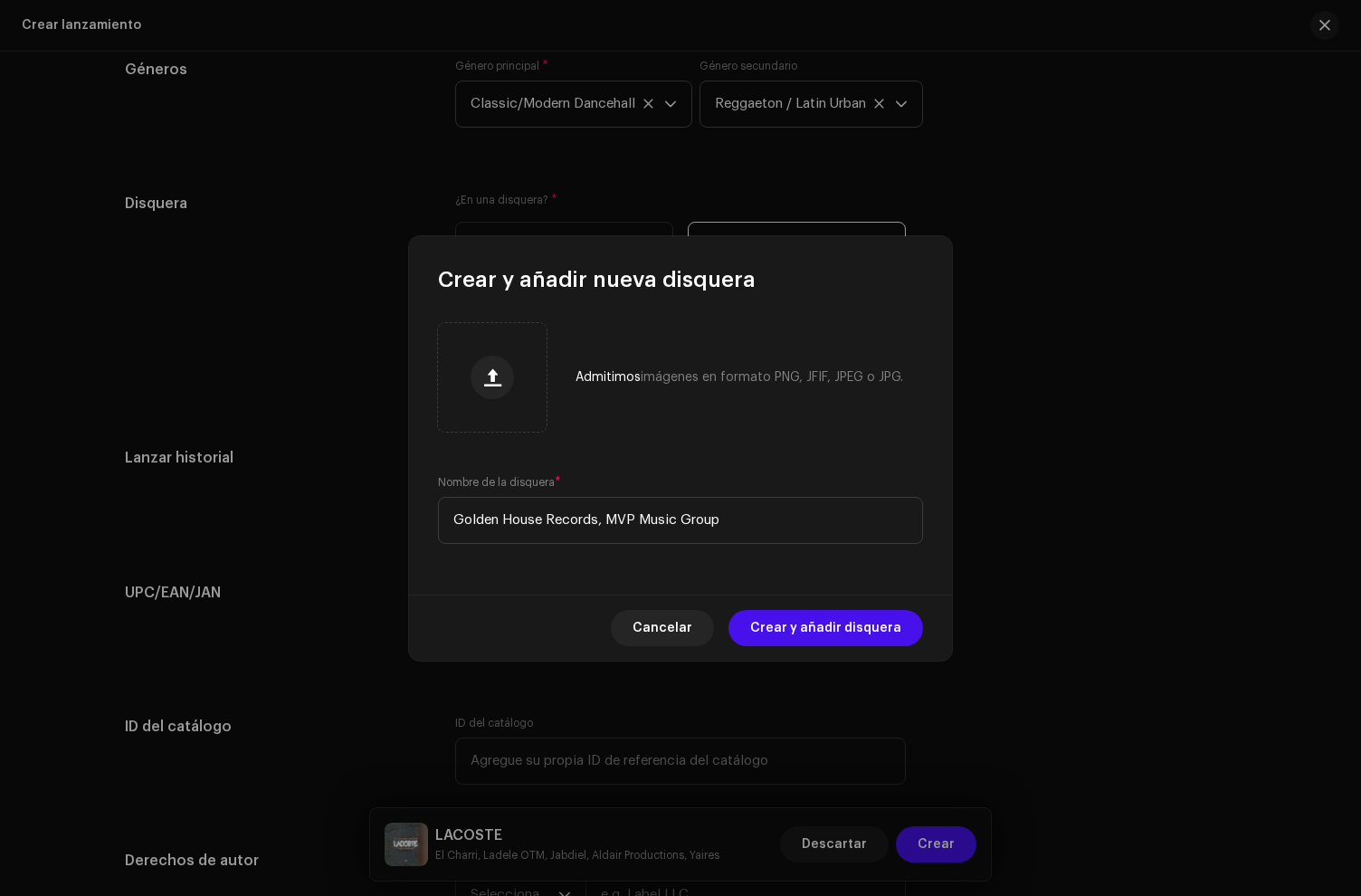
click at [834, 632] on span "Crear y añadir disquera" at bounding box center [826, 628] width 151 height 36
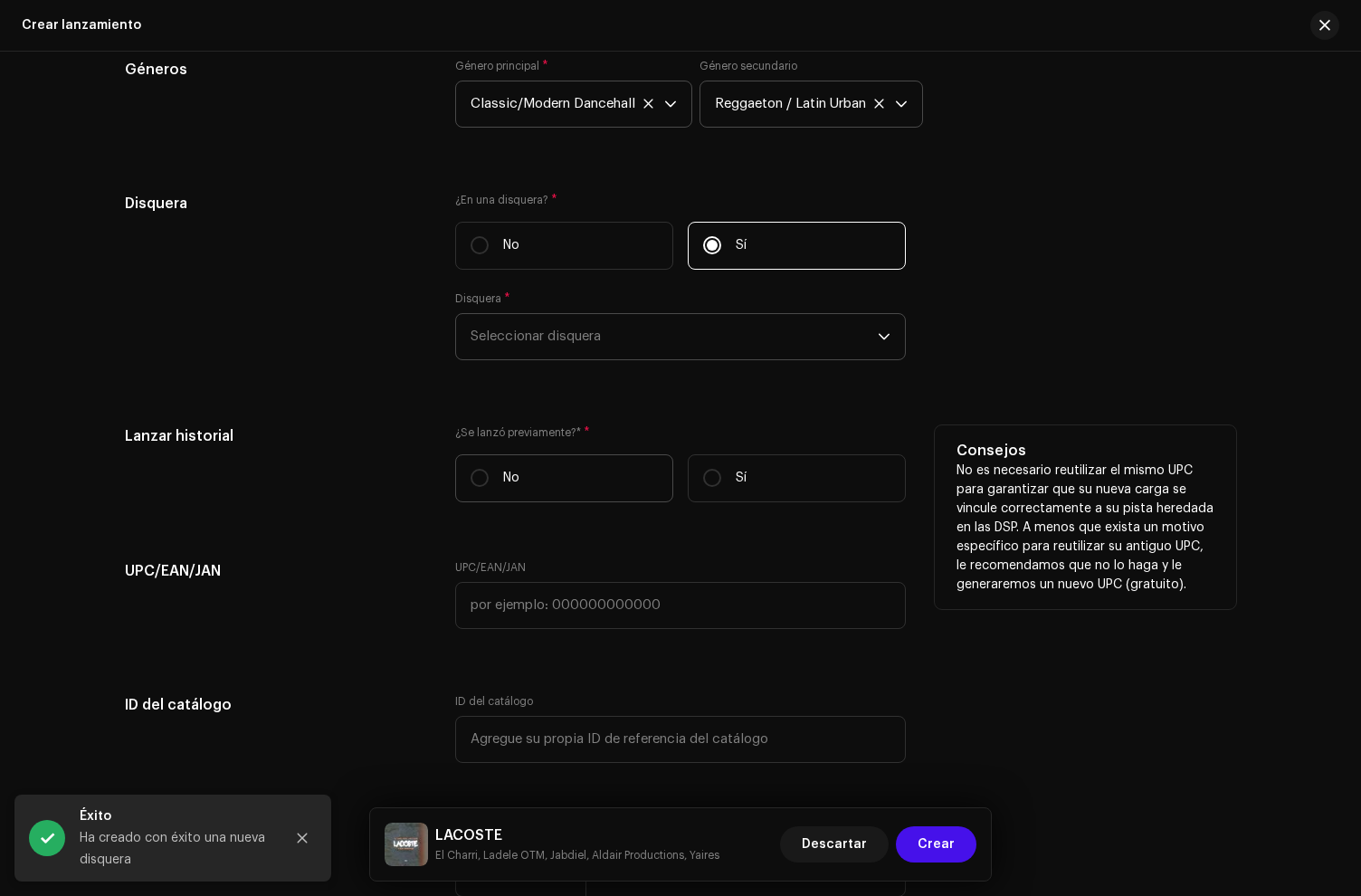
click at [574, 491] on label "No" at bounding box center [565, 478] width 219 height 48
click at [489, 486] on input "No" at bounding box center [479, 477] width 18 height 18
radio input "true"
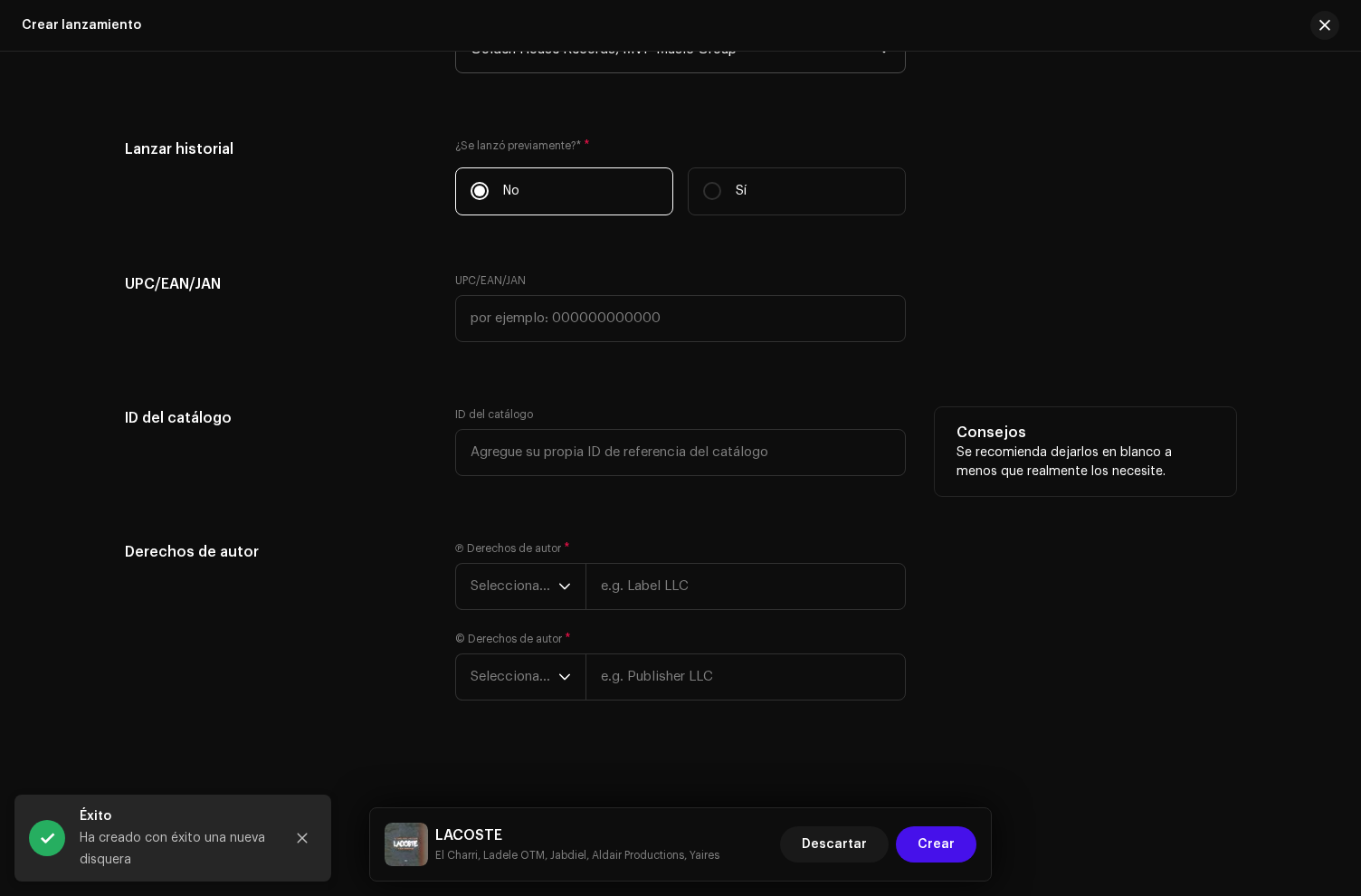
scroll to position [3384, 0]
click at [518, 568] on span "Seleccionar año" at bounding box center [514, 586] width 87 height 46
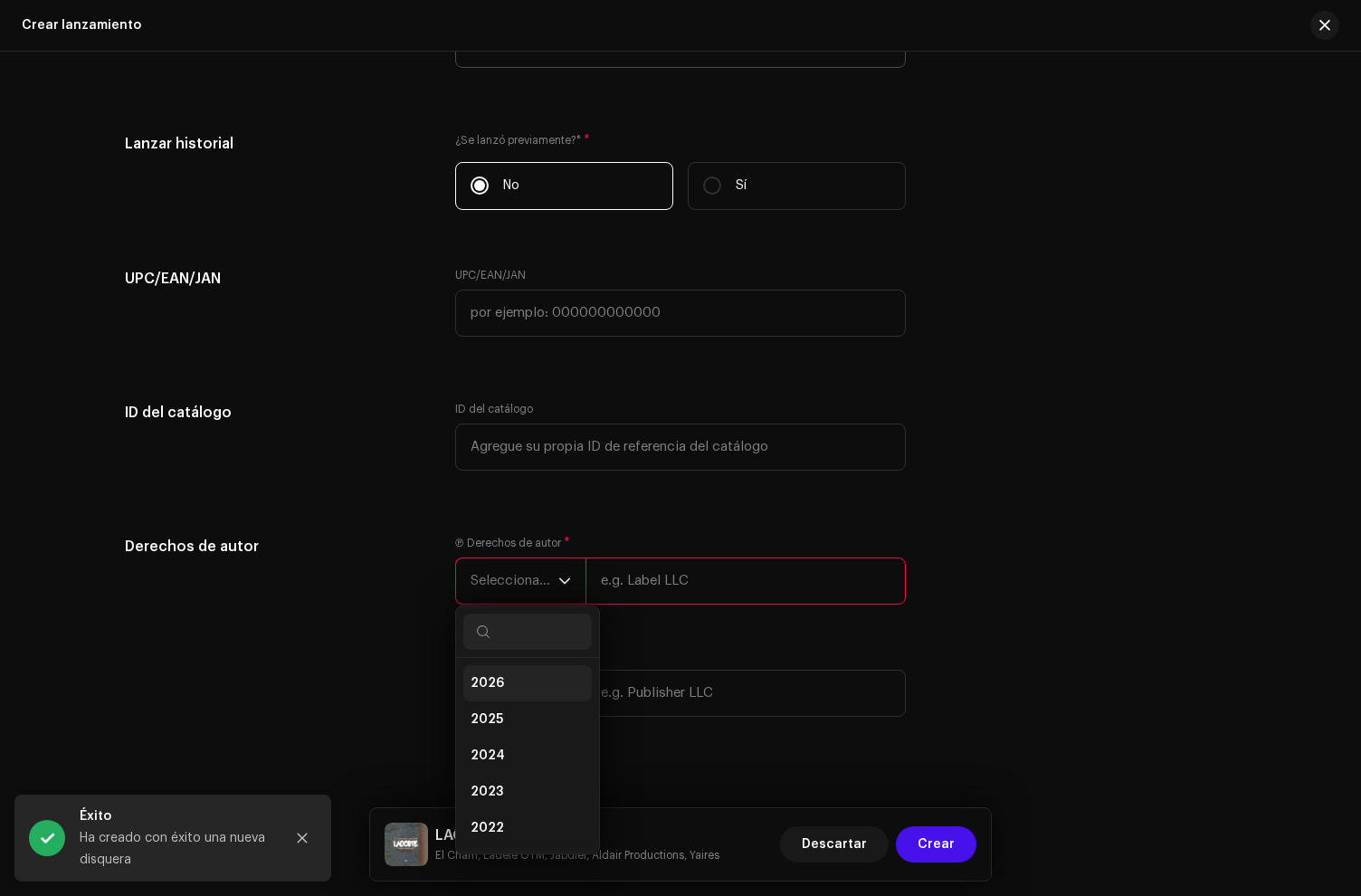
drag, startPoint x: 512, startPoint y: 724, endPoint x: 565, endPoint y: 675, distance: 72.2
click at [512, 725] on li "2025" at bounding box center [527, 719] width 128 height 36
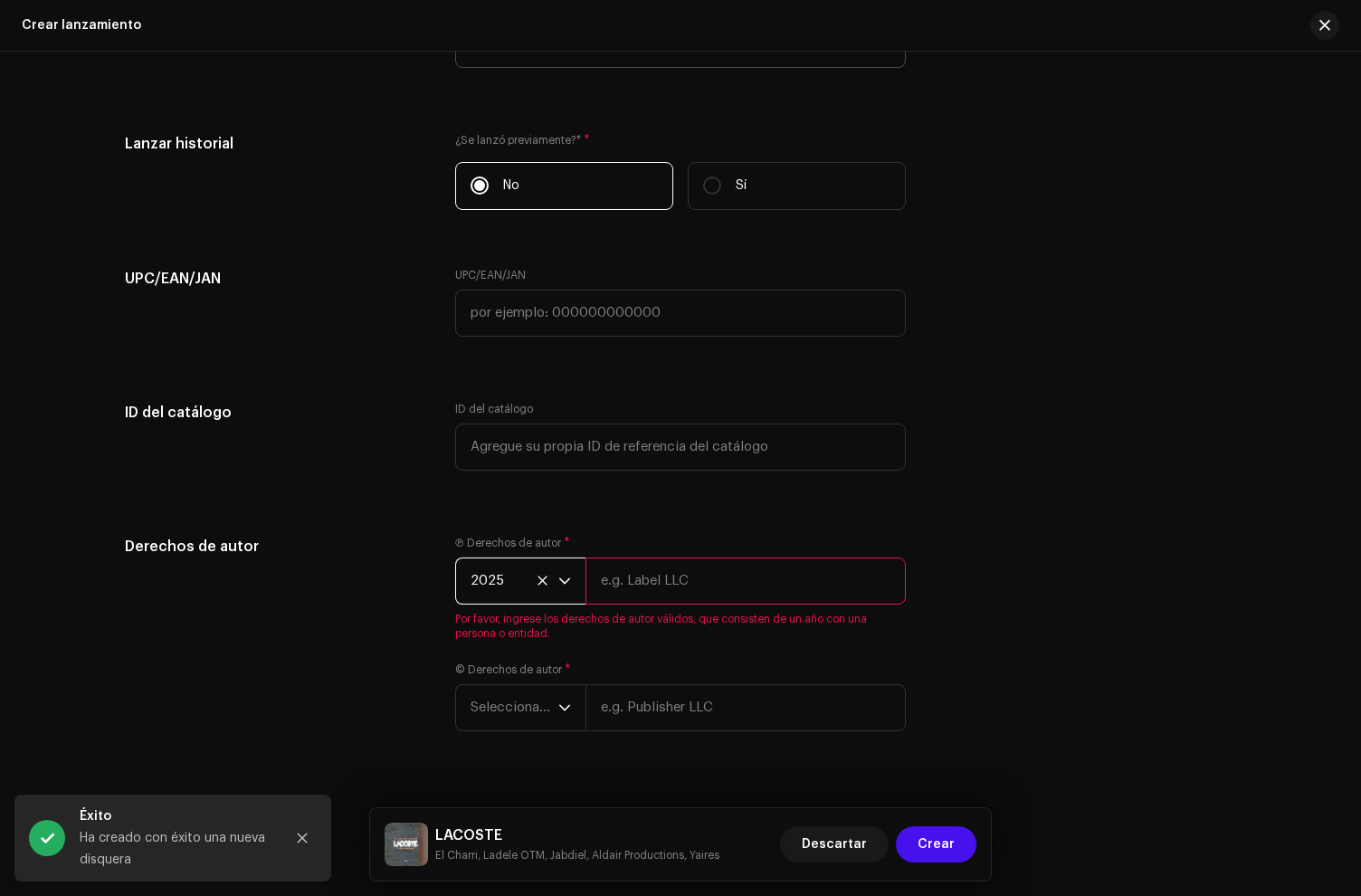
click at [661, 581] on input "text" at bounding box center [745, 581] width 320 height 48
paste input "Golden House Records , MVP Music Group"
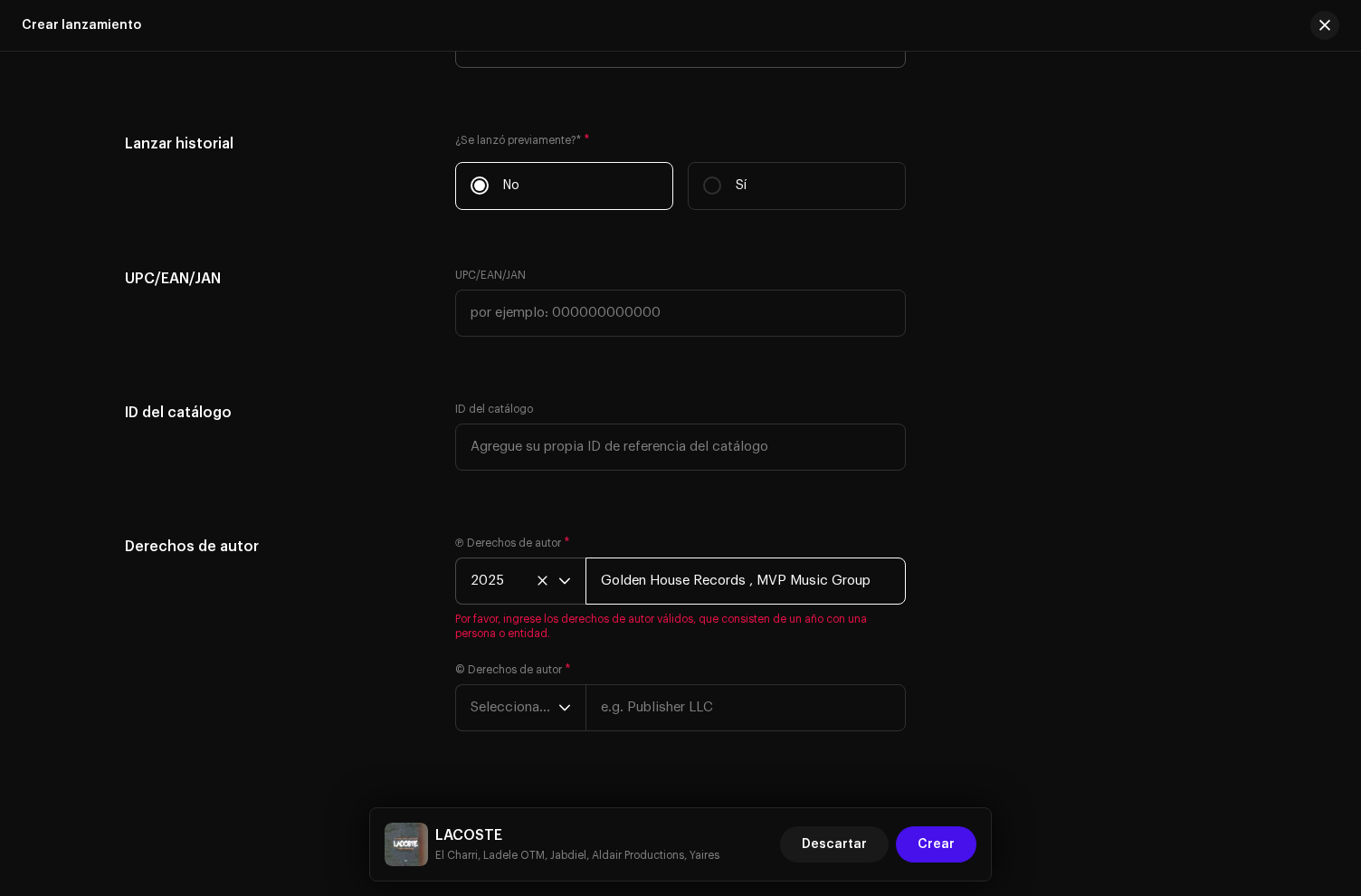
click at [747, 587] on input "Golden House Records , MVP Music Group" at bounding box center [745, 581] width 320 height 48
click at [905, 589] on div "Derechos de autor Ⓟ Derechos de autor * 2025 Golden House Records, MVP Music Gr…" at bounding box center [680, 644] width 1112 height 218
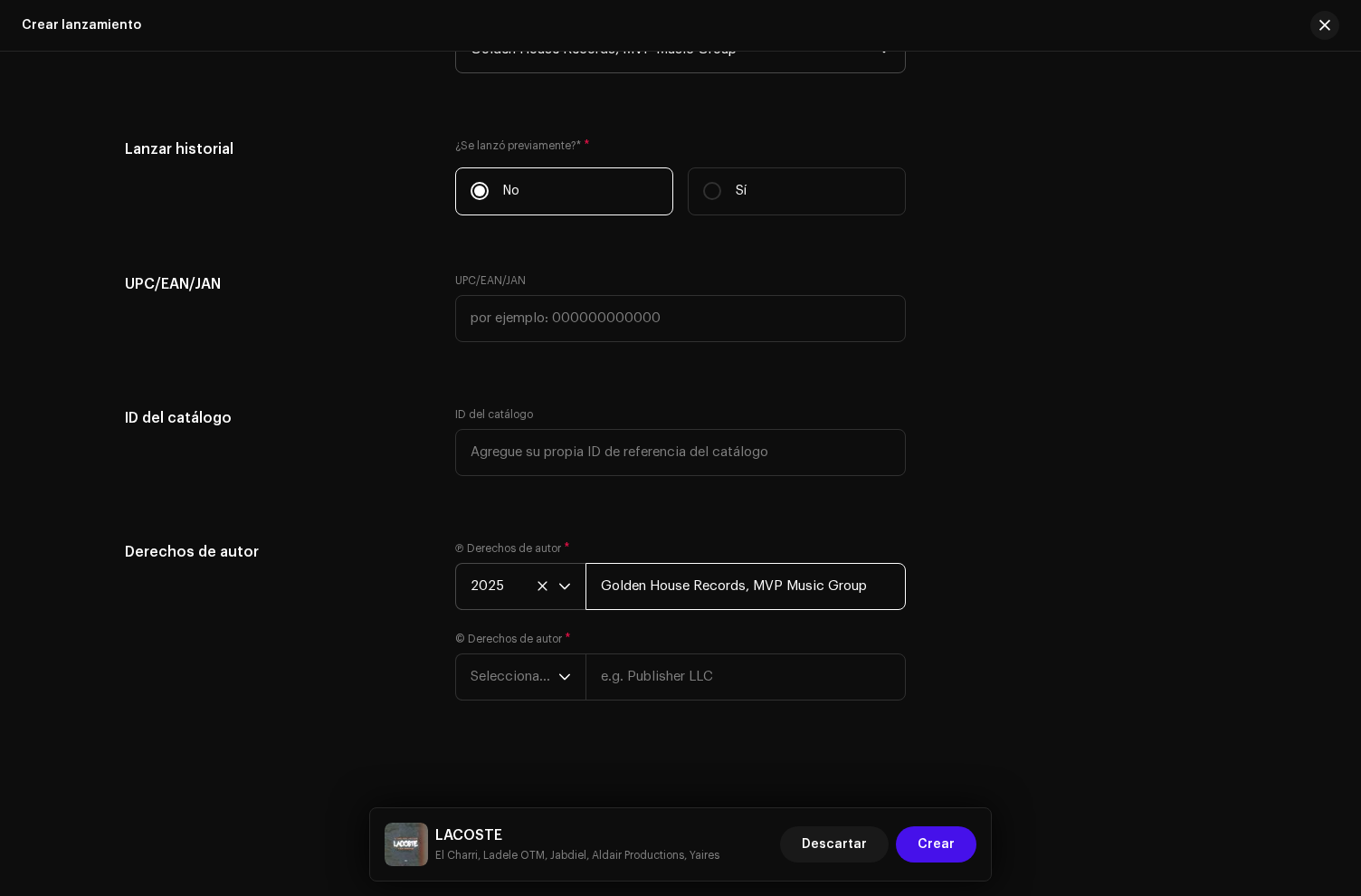
click at [891, 589] on input "Golden House Records, MVP Music Group" at bounding box center [745, 586] width 320 height 48
paste input "under exclusive license to Disetti Music LLC"
click at [826, 580] on input "Golden House Records, MVP Music Group, under exclusive license to Disetti Music…" at bounding box center [745, 586] width 320 height 48
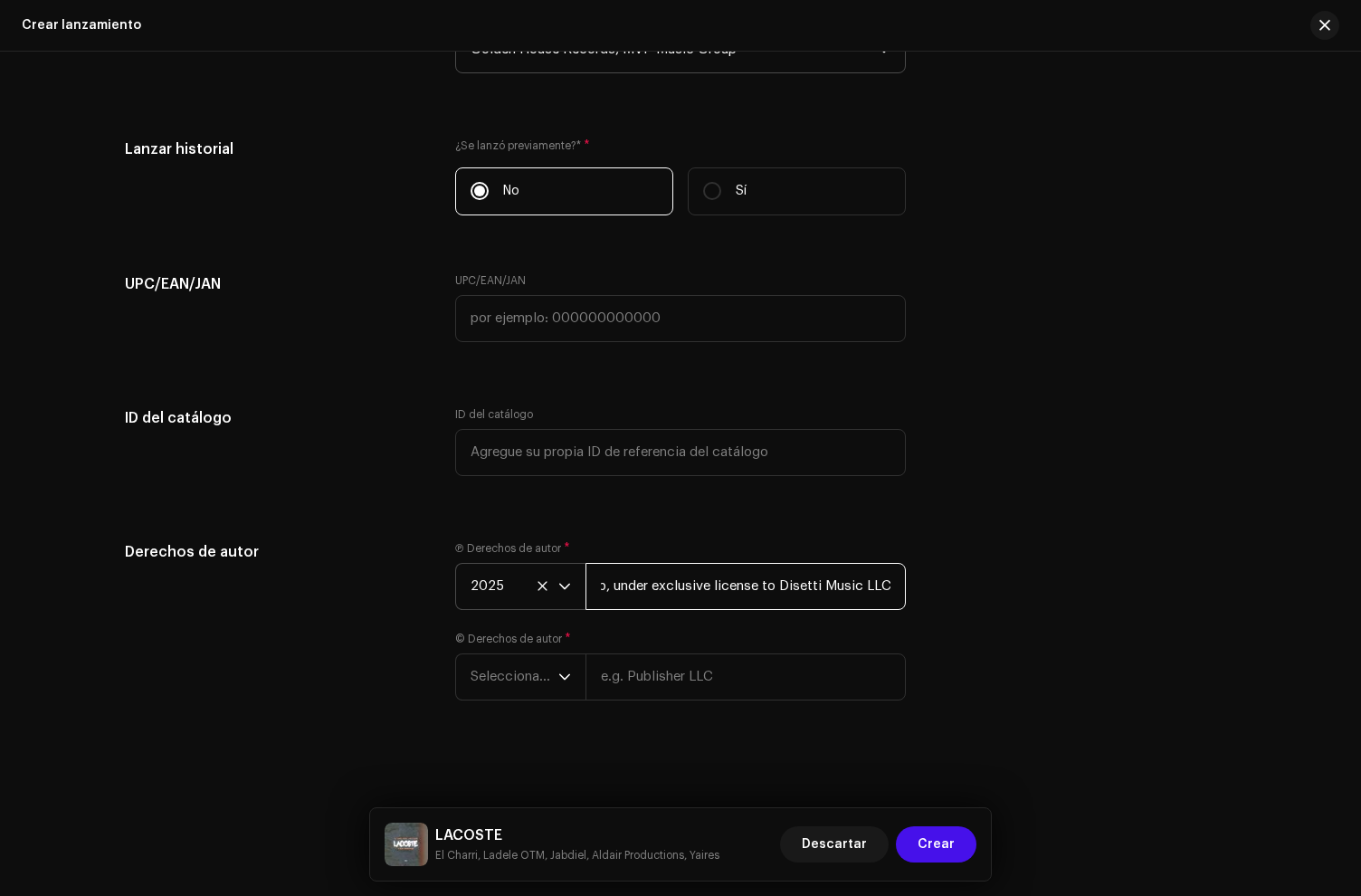
click at [826, 580] on input "Golden House Records, MVP Music Group, under exclusive license to Disetti Music…" at bounding box center [745, 586] width 320 height 48
type input "Golden House Records, MVP Music Group, under exclusive license to Disetti Music…"
click at [666, 678] on input "text" at bounding box center [745, 677] width 320 height 48
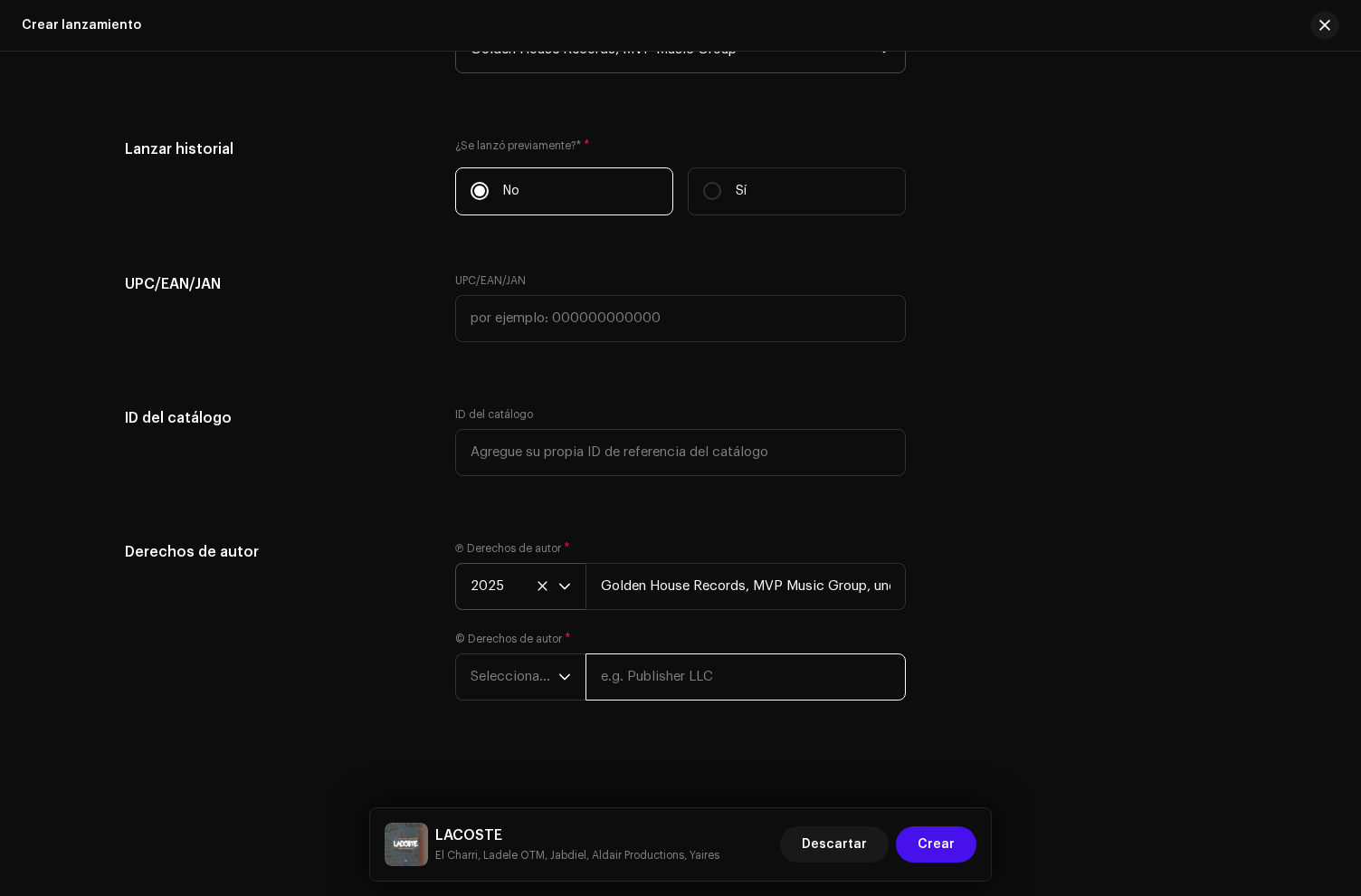
paste input "Golden House Records, MVP Music Group, under exclusive license to Disetti Music…"
type input "Golden House Records, MVP Music Group, under exclusive license to Disetti Music…"
click at [488, 691] on span "Seleccionar año" at bounding box center [514, 677] width 87 height 46
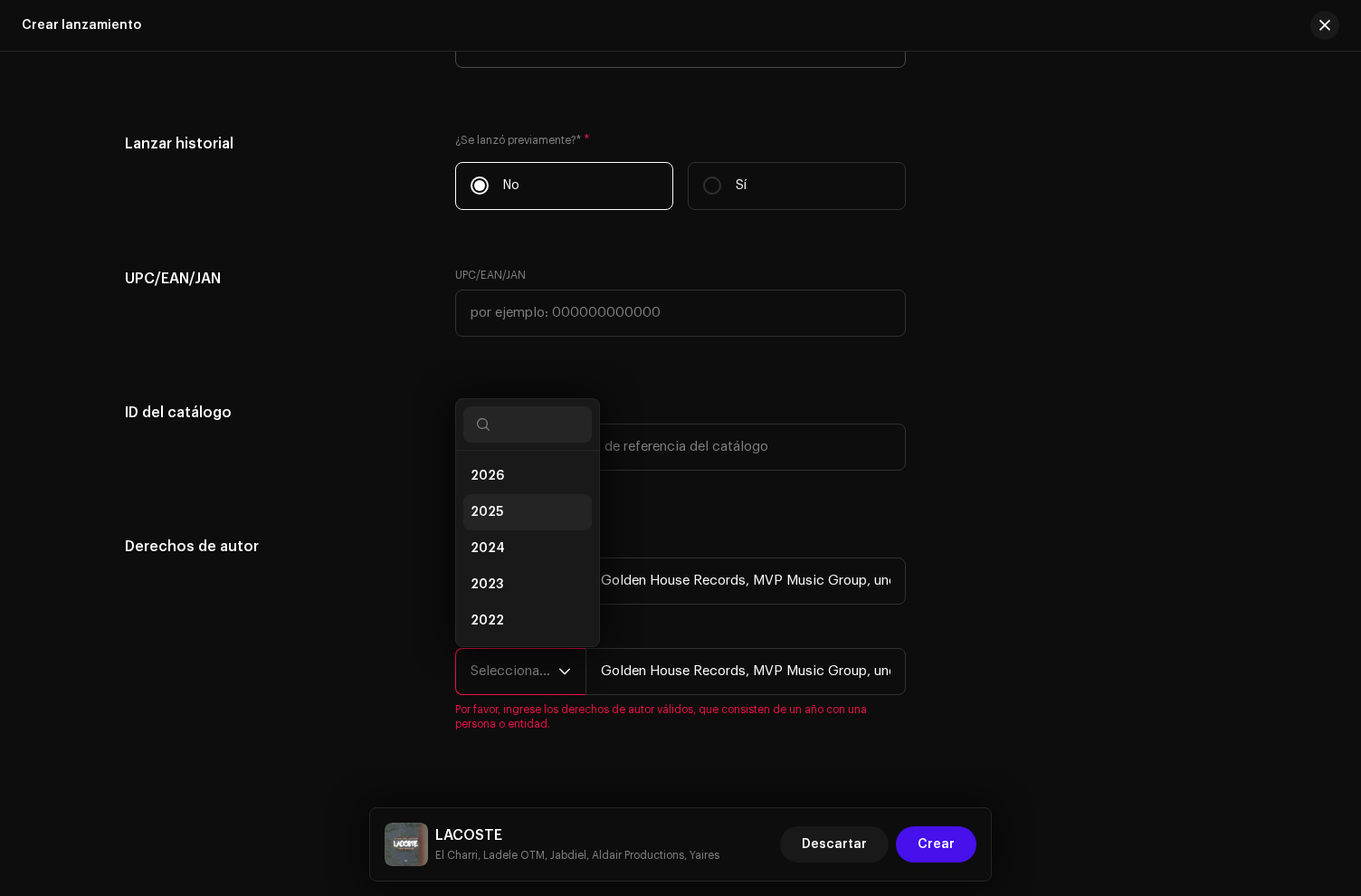
click at [498, 523] on li "2025" at bounding box center [527, 512] width 128 height 36
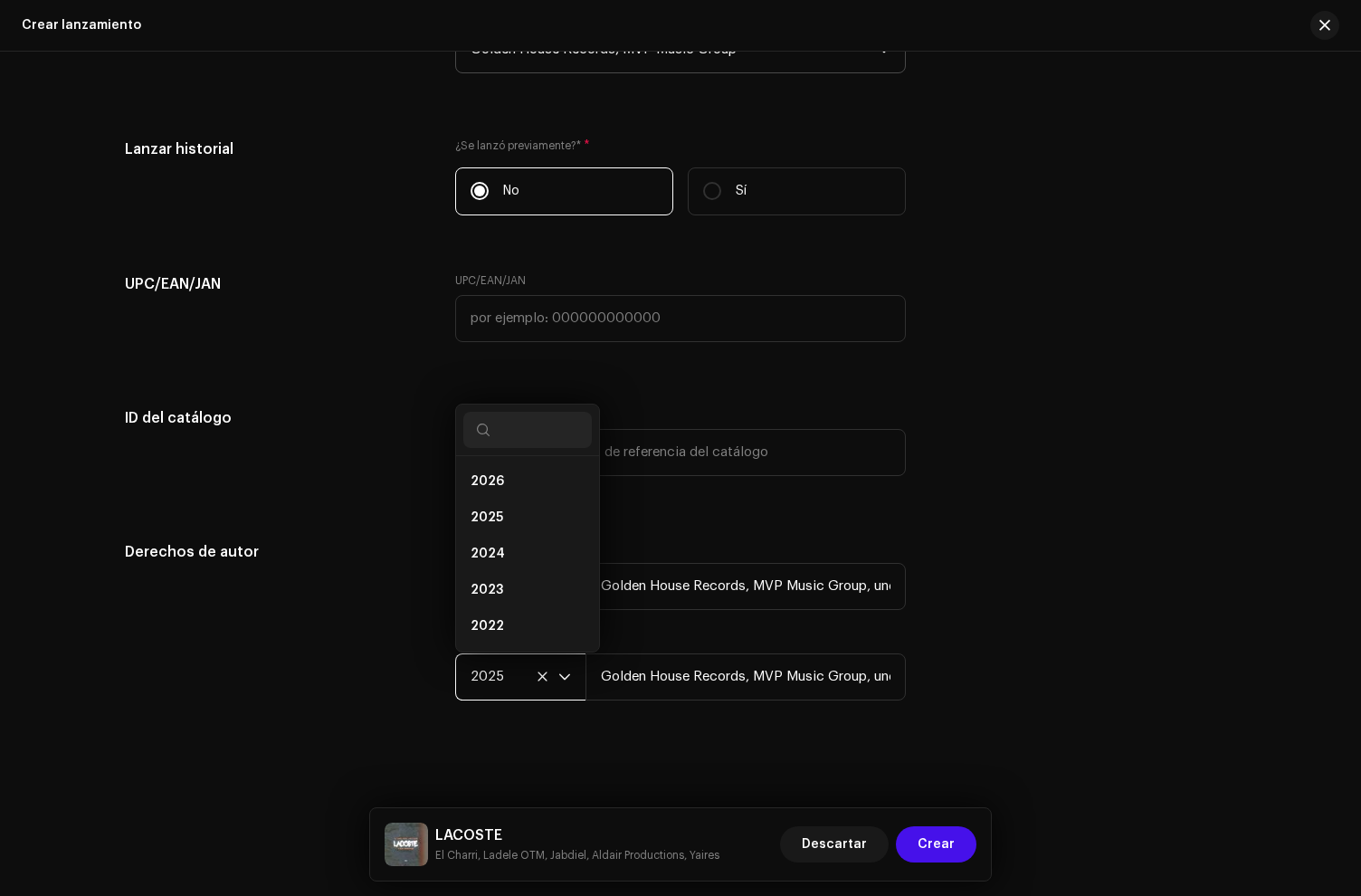
click at [1037, 572] on div "Derechos de autor Ⓟ Derechos de autor * 2025 Golden House Records, MVP Music Gr…" at bounding box center [680, 632] width 1112 height 181
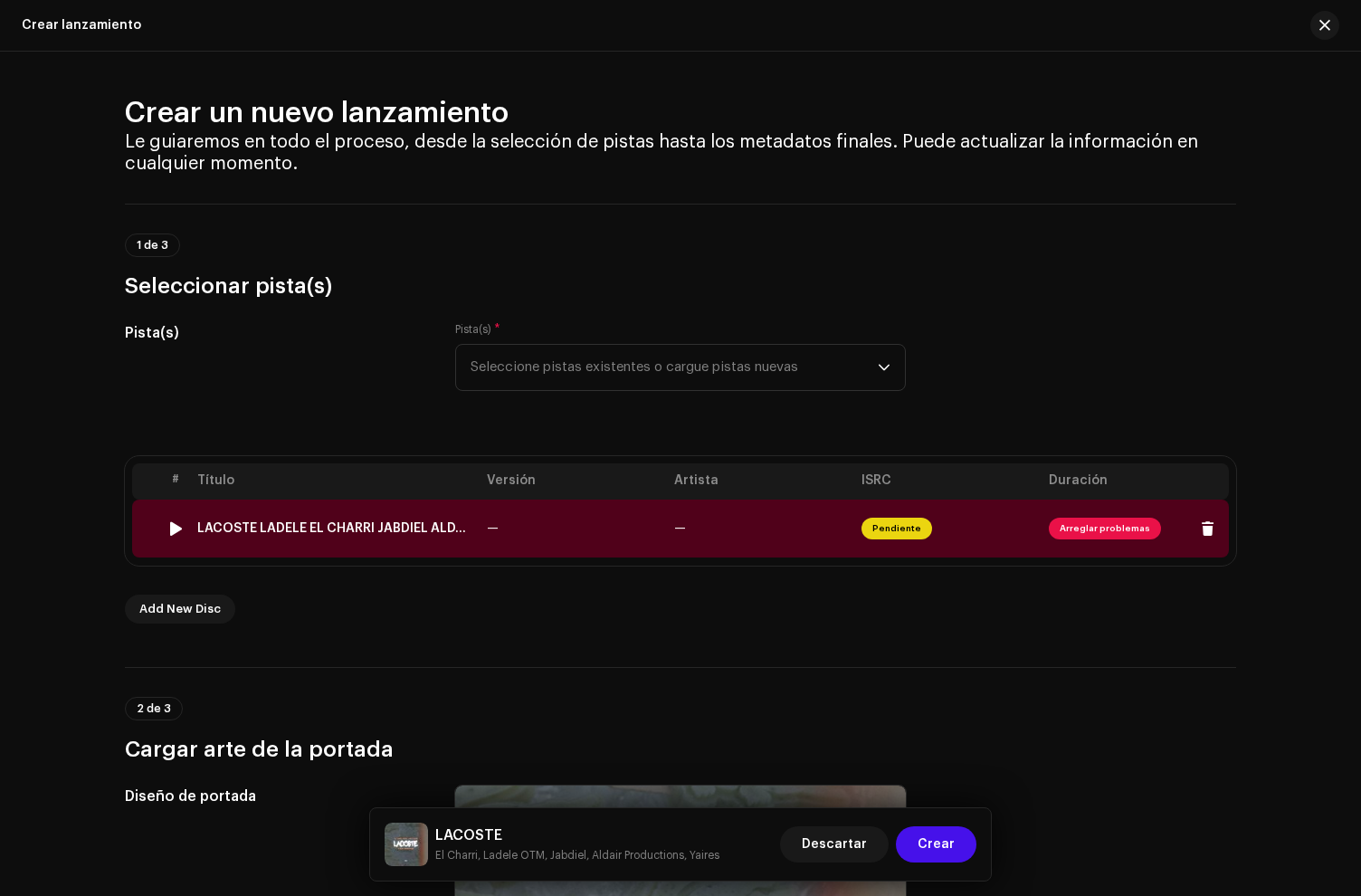
click at [374, 536] on td "LACOSTE LADELE EL CHARRI JABDIEL ALDAIR PRODUCTIONS YAIRES - LACOSTE.wav" at bounding box center [335, 528] width 290 height 58
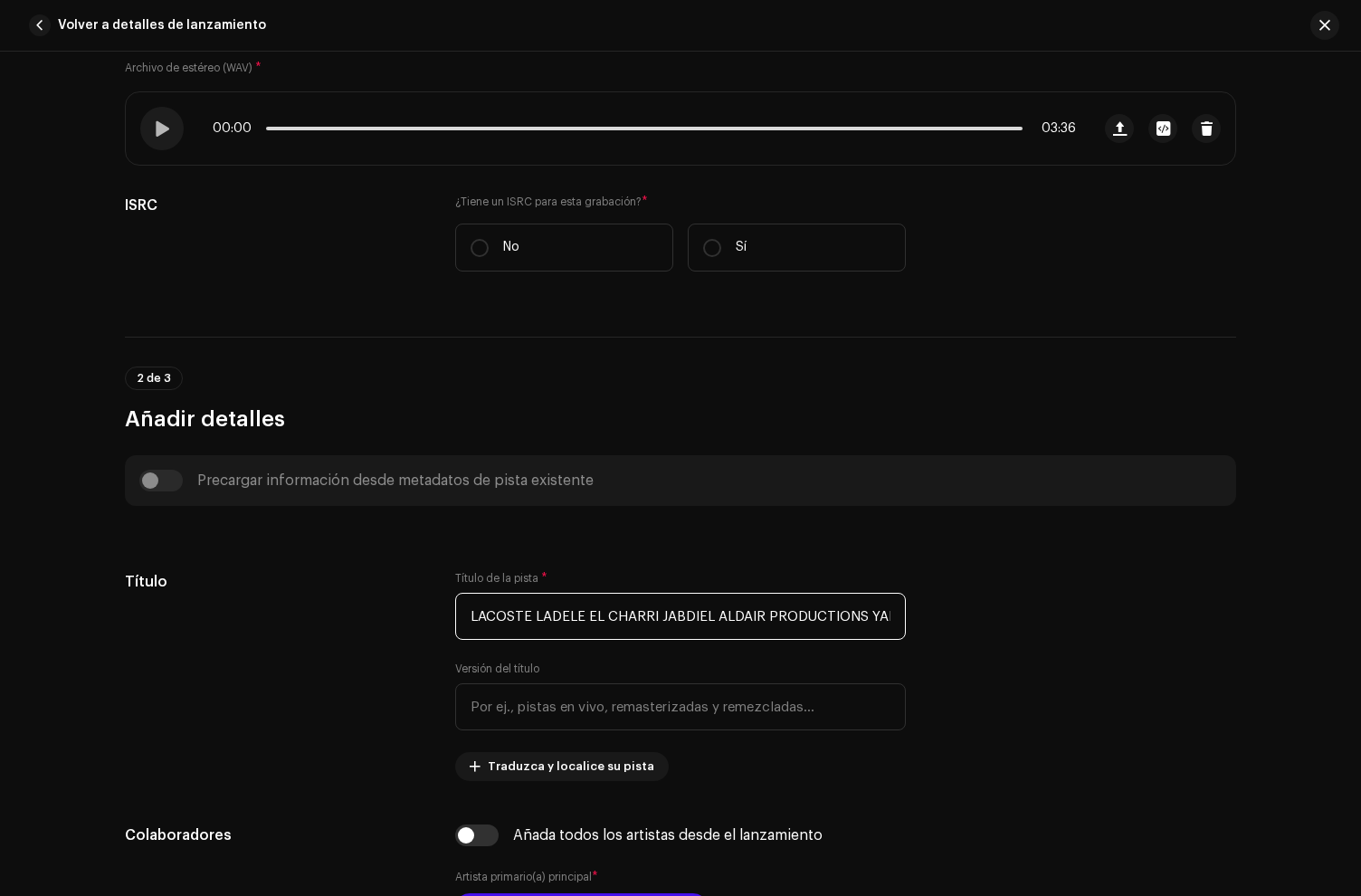
scroll to position [0, 118]
drag, startPoint x: 527, startPoint y: 618, endPoint x: 1385, endPoint y: 660, distance: 859.0
click at [1360, 660] on html "Golden House Records Inicio Catálogo Transacciones Estadísticas Recursos [PERSO…" at bounding box center [680, 448] width 1361 height 896
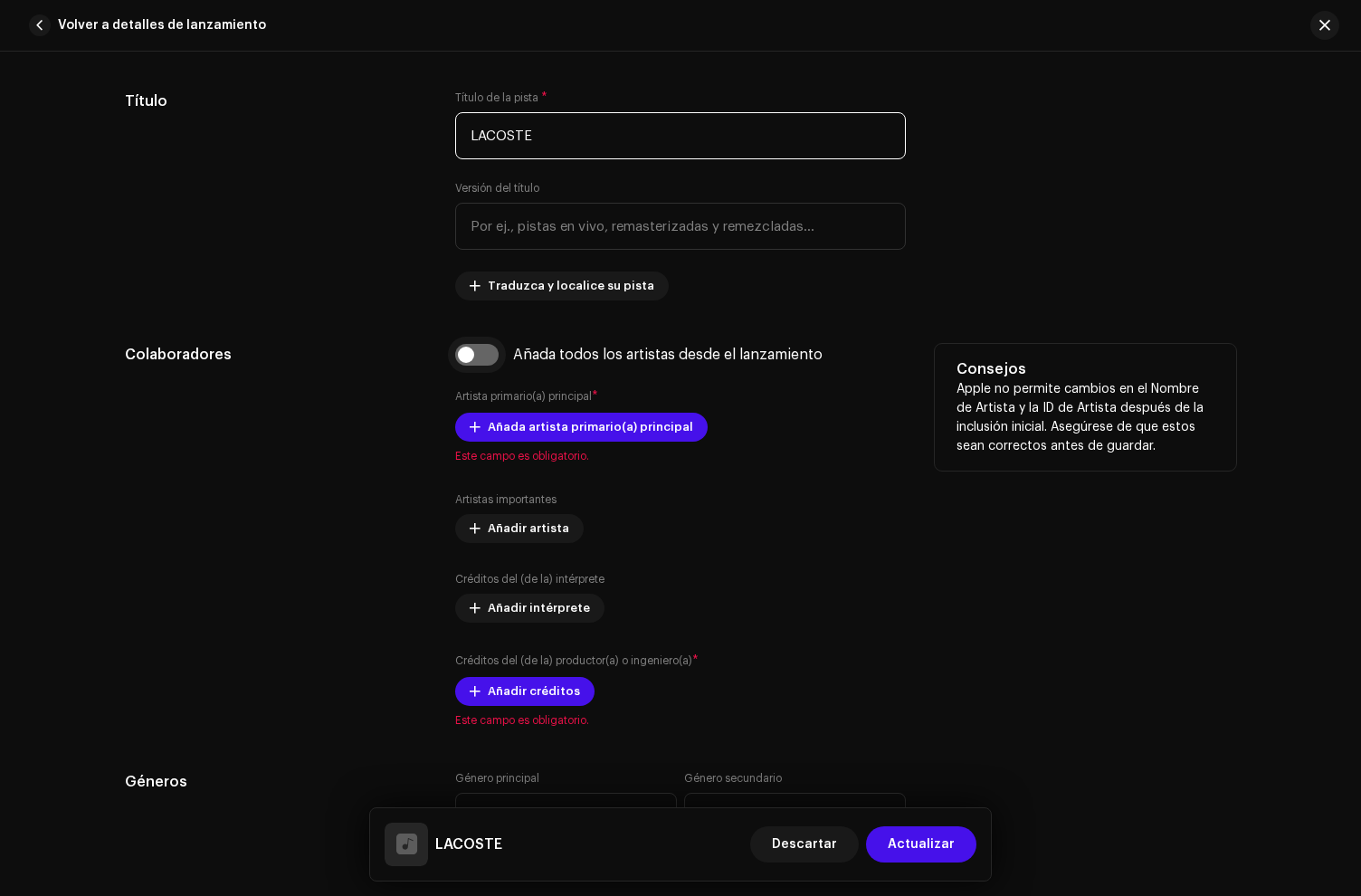
type input "LACOSTE"
click at [478, 356] on input "checkbox" at bounding box center [477, 354] width 44 height 22
checkbox input "true"
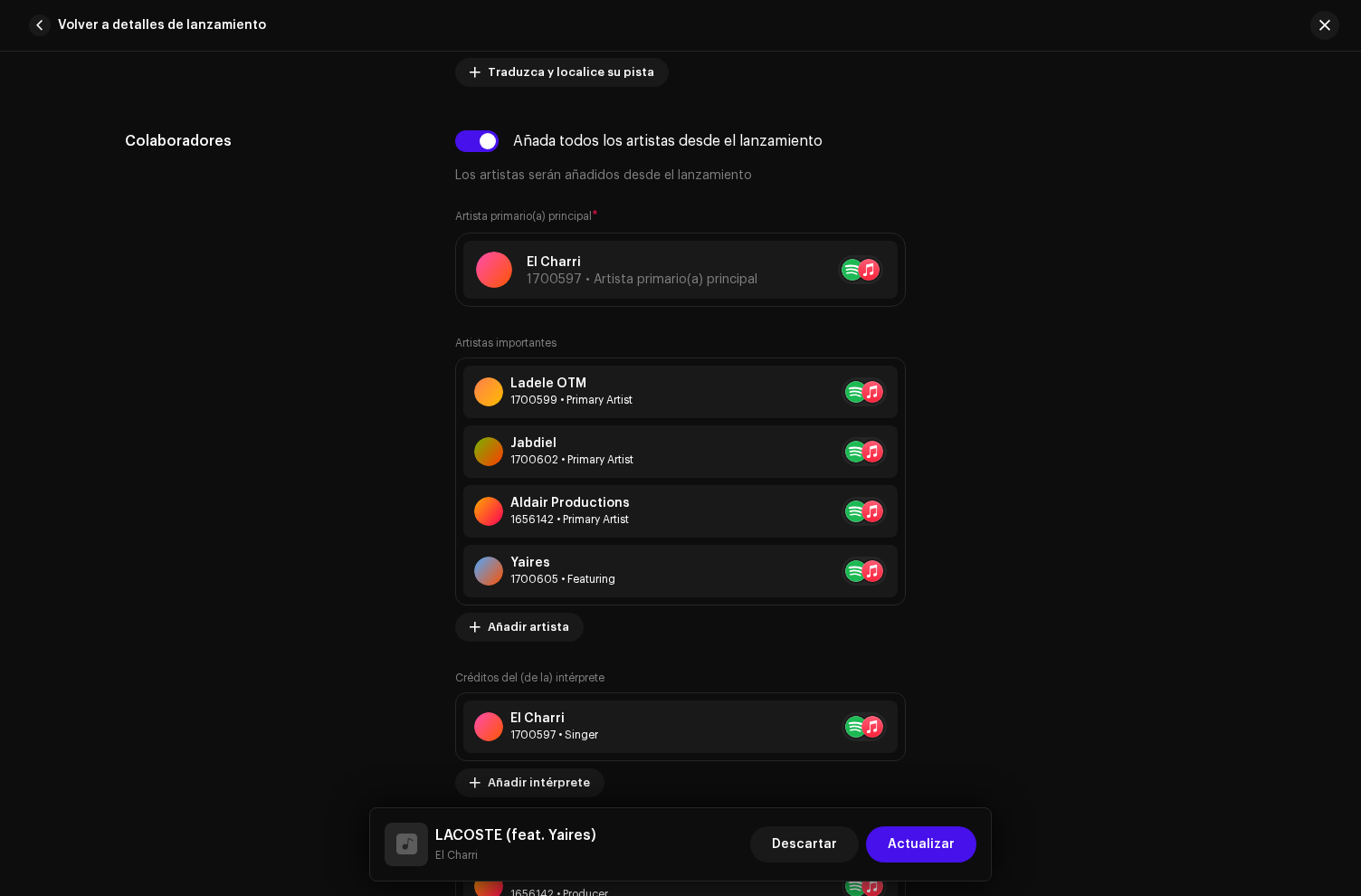
scroll to position [1668, 0]
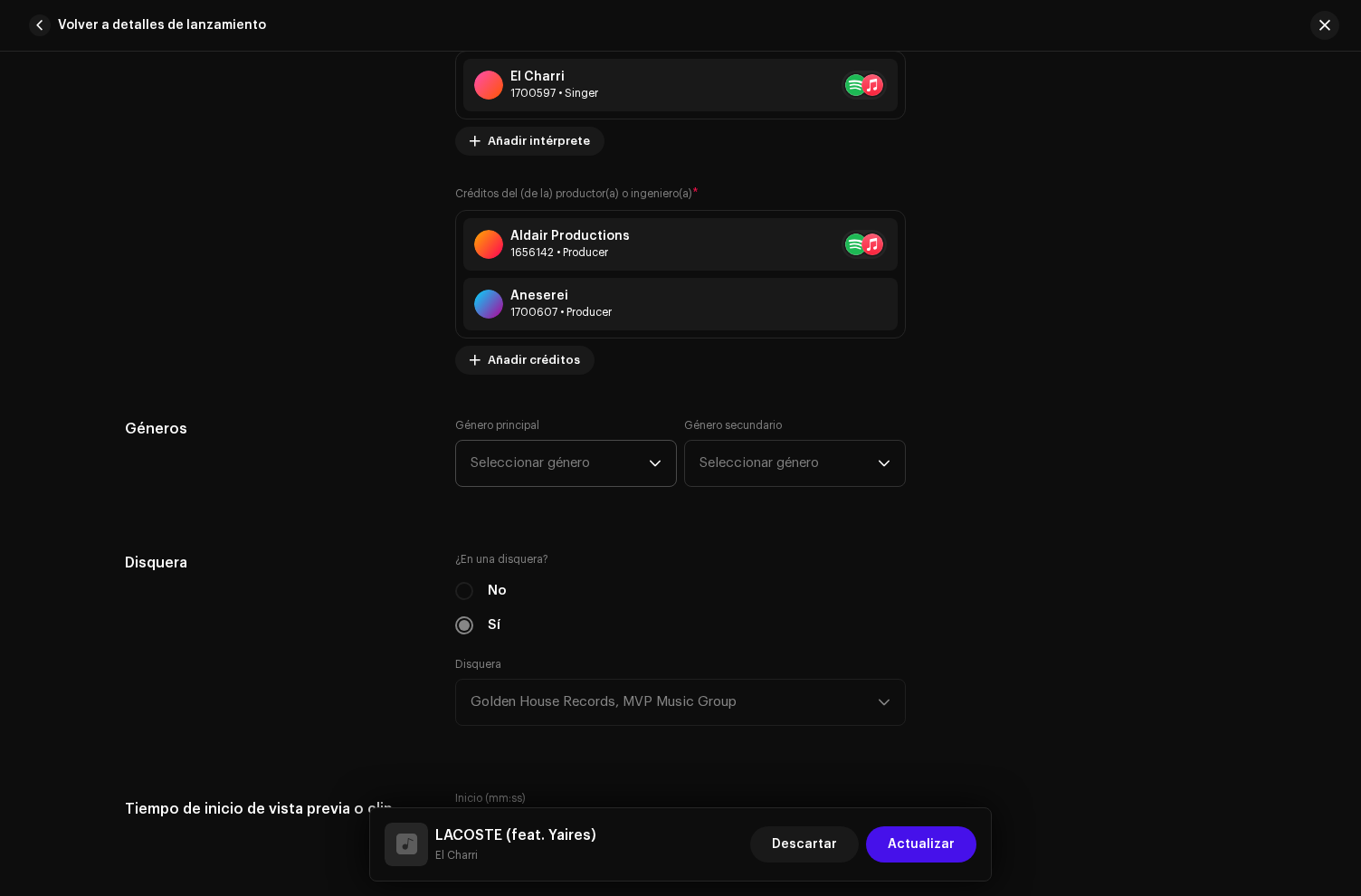
click at [600, 457] on span "Seleccionar género" at bounding box center [560, 464] width 179 height 46
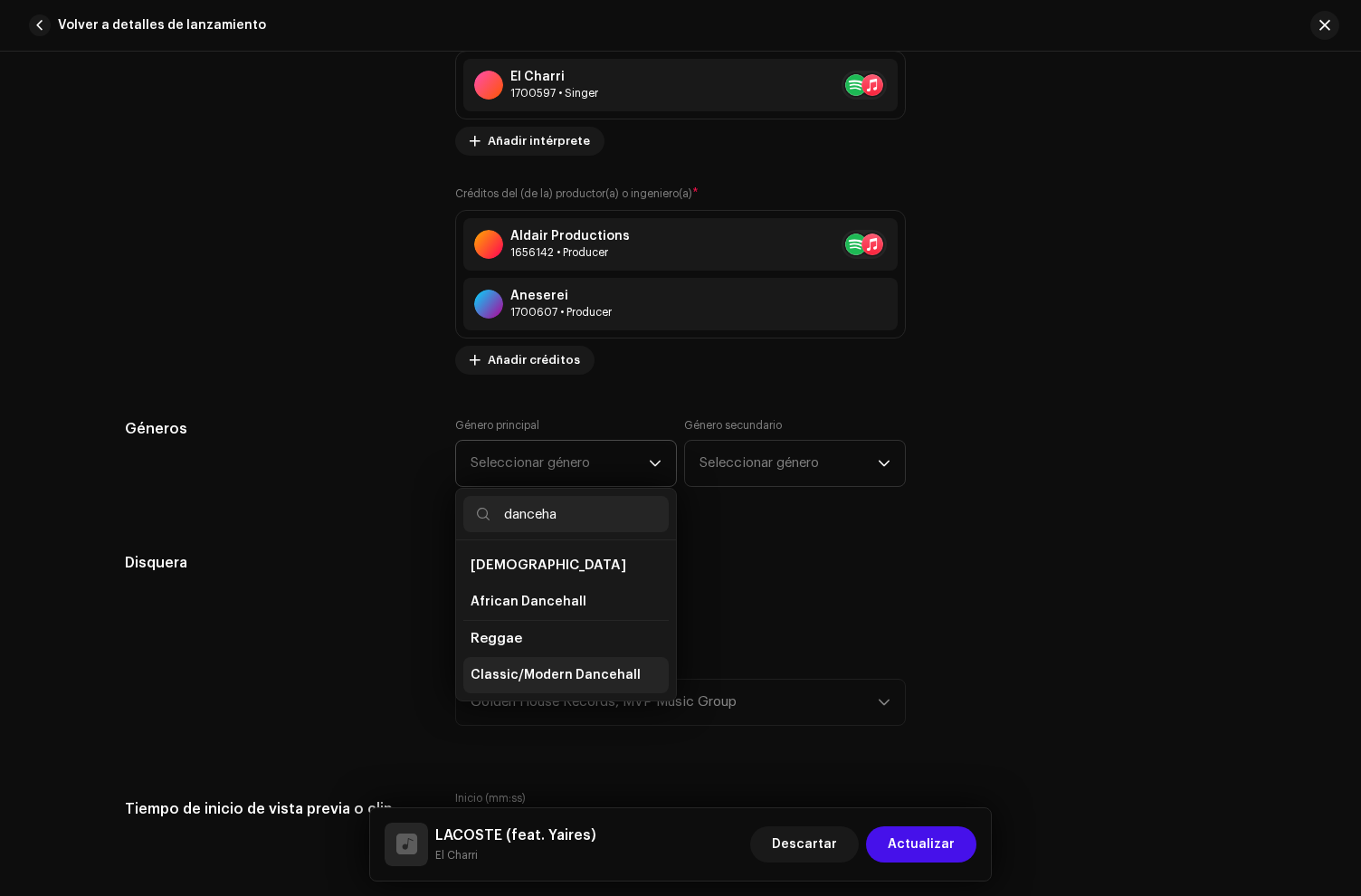
type input "danceha"
click at [555, 671] on span "Classic/Modern Dancehall" at bounding box center [555, 675] width 170 height 18
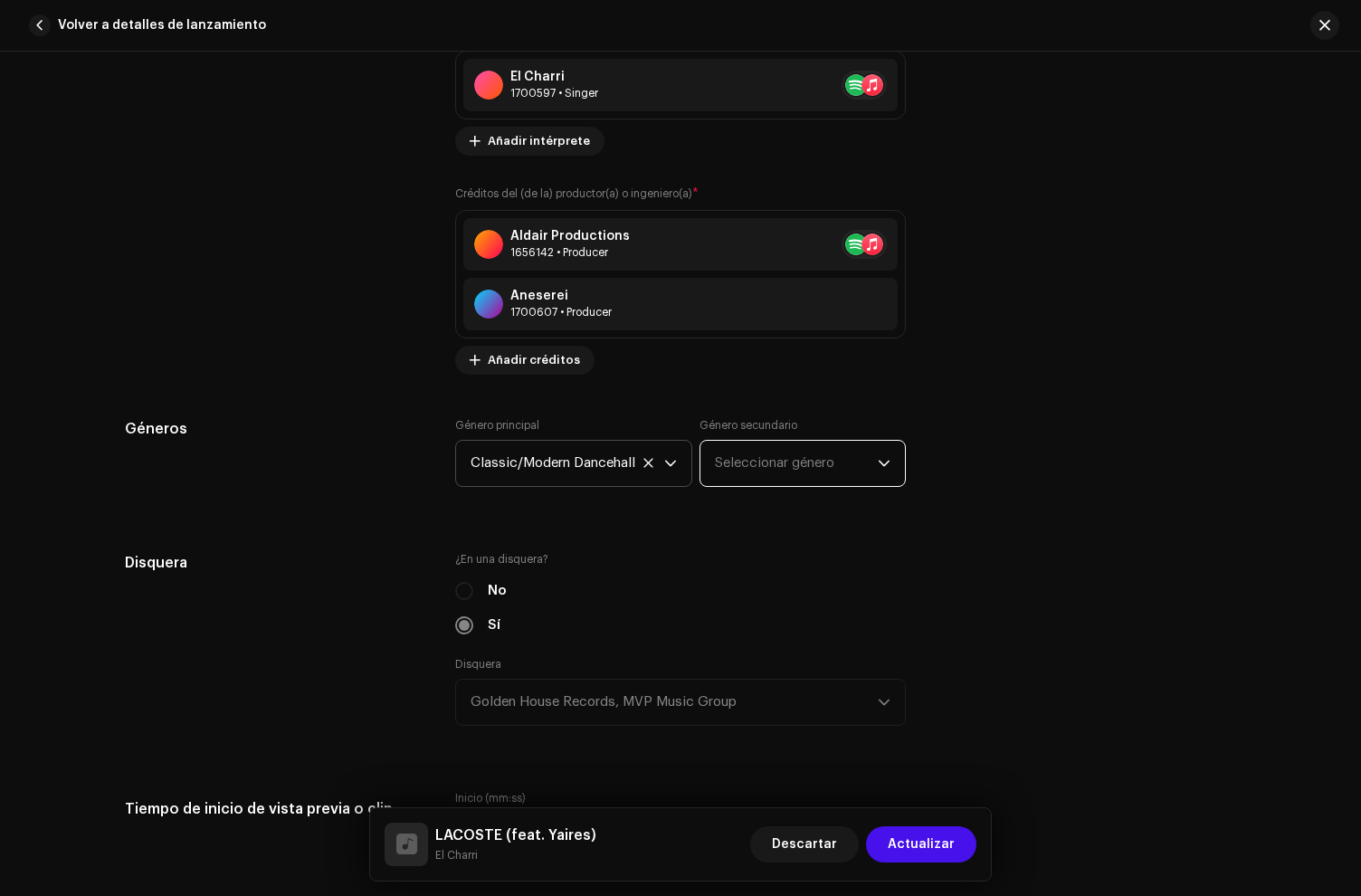
click at [738, 459] on span "Seleccionar género" at bounding box center [796, 464] width 163 height 46
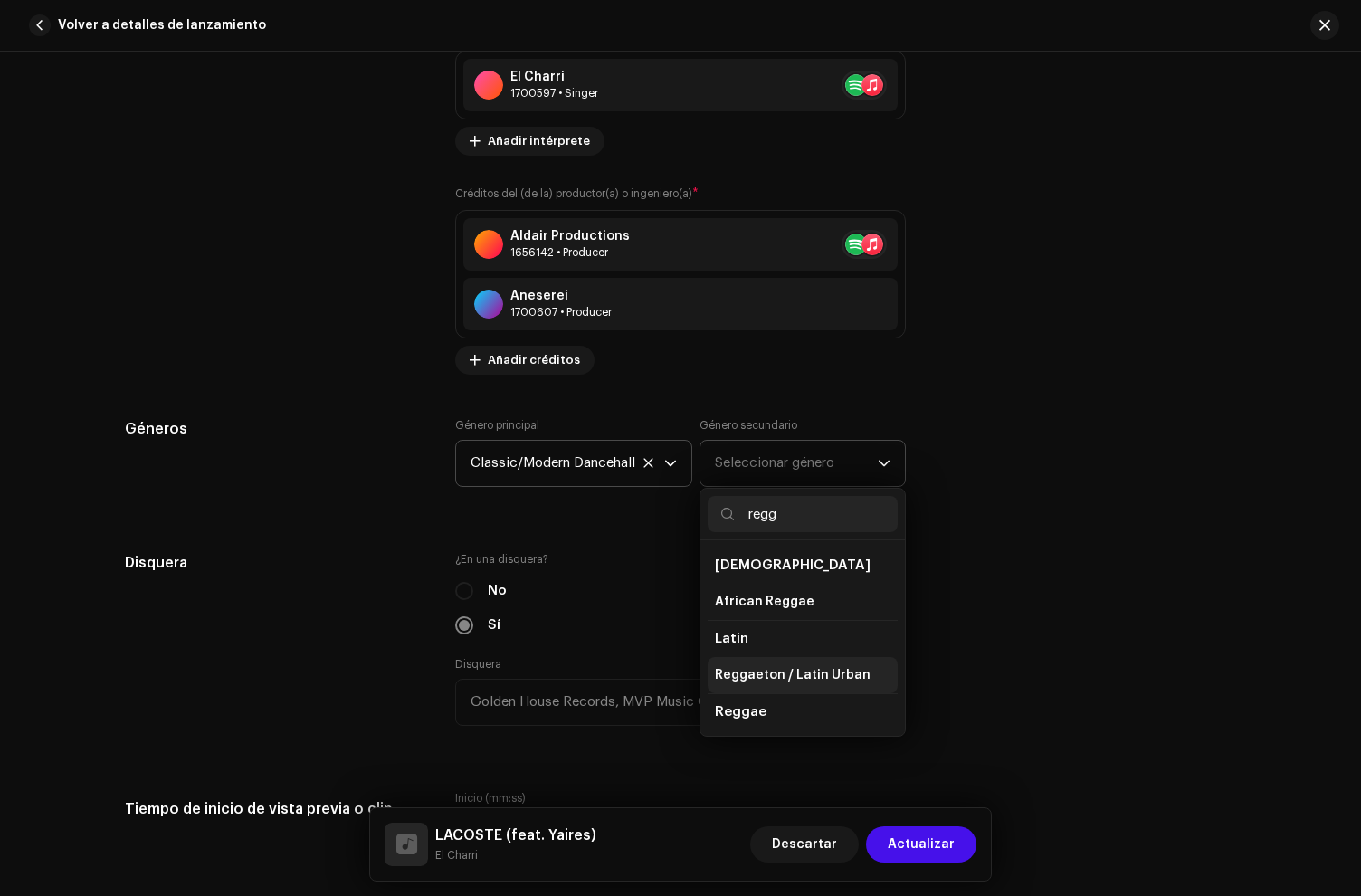
type input "regg"
click at [780, 675] on span "Reggaeton / Latin Urban" at bounding box center [793, 675] width 156 height 18
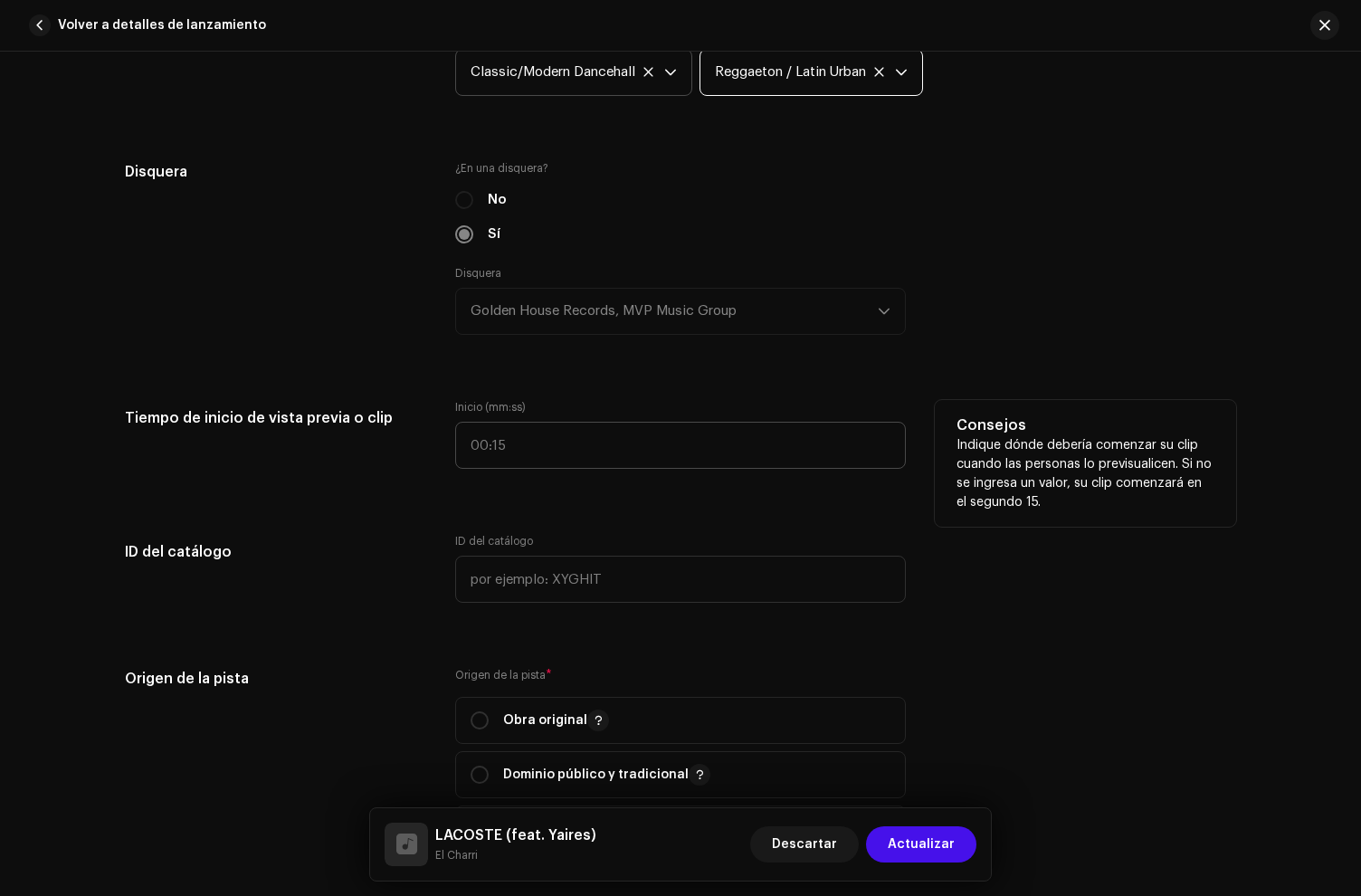
scroll to position [2060, 0]
type input ":"
click at [506, 466] on input ":" at bounding box center [680, 445] width 450 height 48
drag, startPoint x: 407, startPoint y: 480, endPoint x: 419, endPoint y: 482, distance: 12.2
click at [408, 481] on div "Tiempo de inicio de vista previa o clip" at bounding box center [275, 444] width 301 height 90
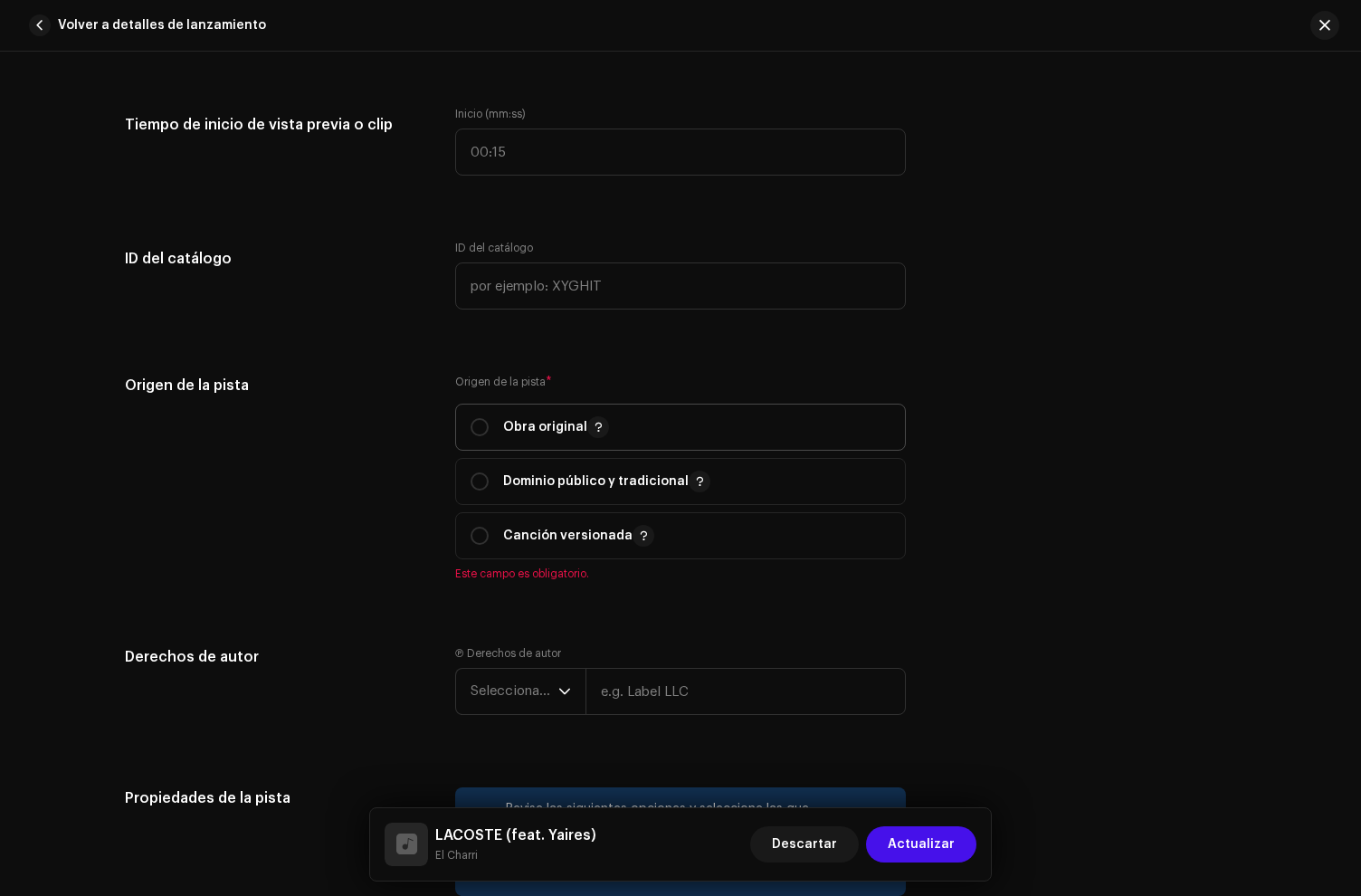
click at [506, 429] on p "Obra original" at bounding box center [556, 427] width 105 height 22
radio input "true"
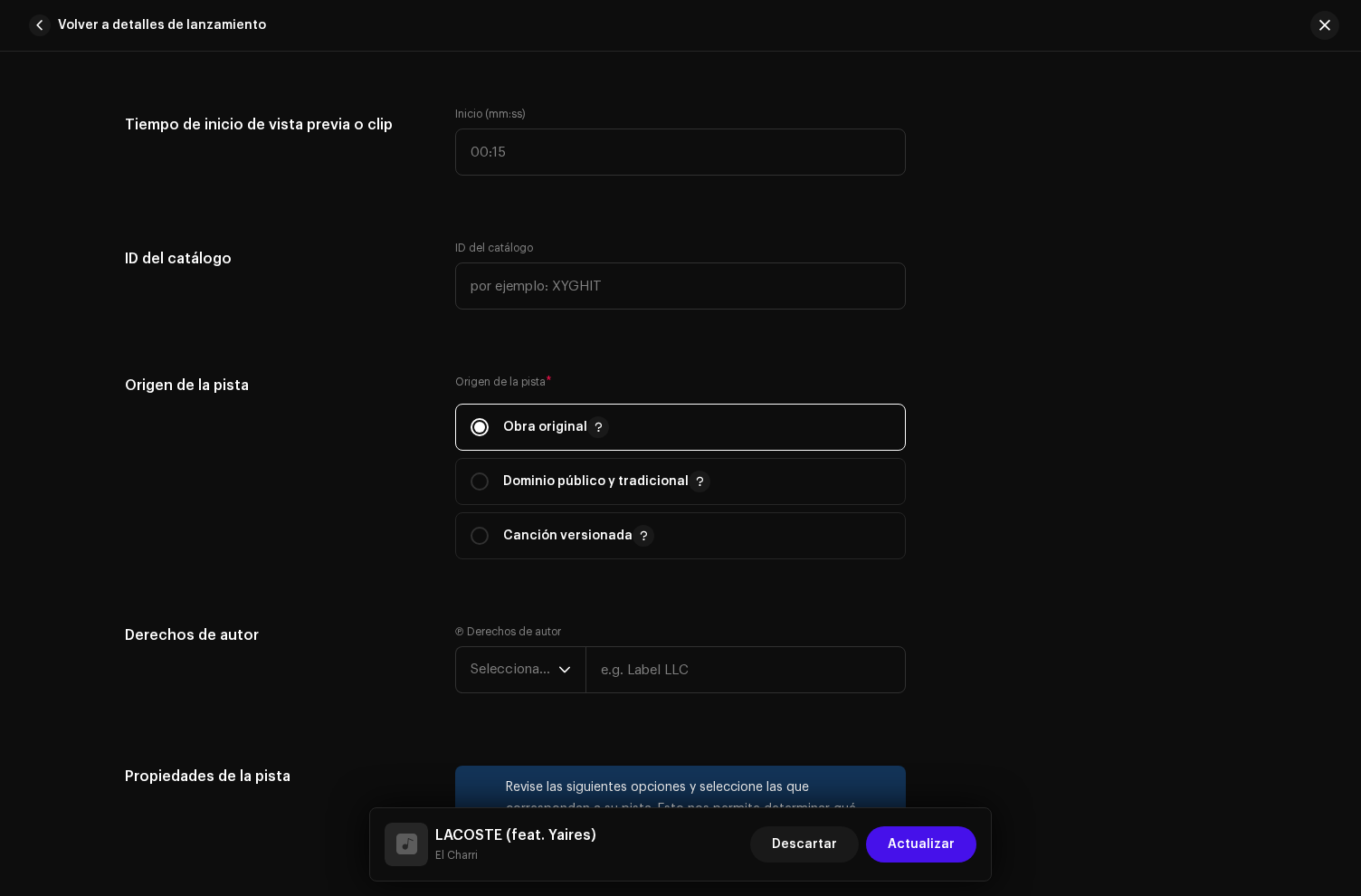
scroll to position [2653, 0]
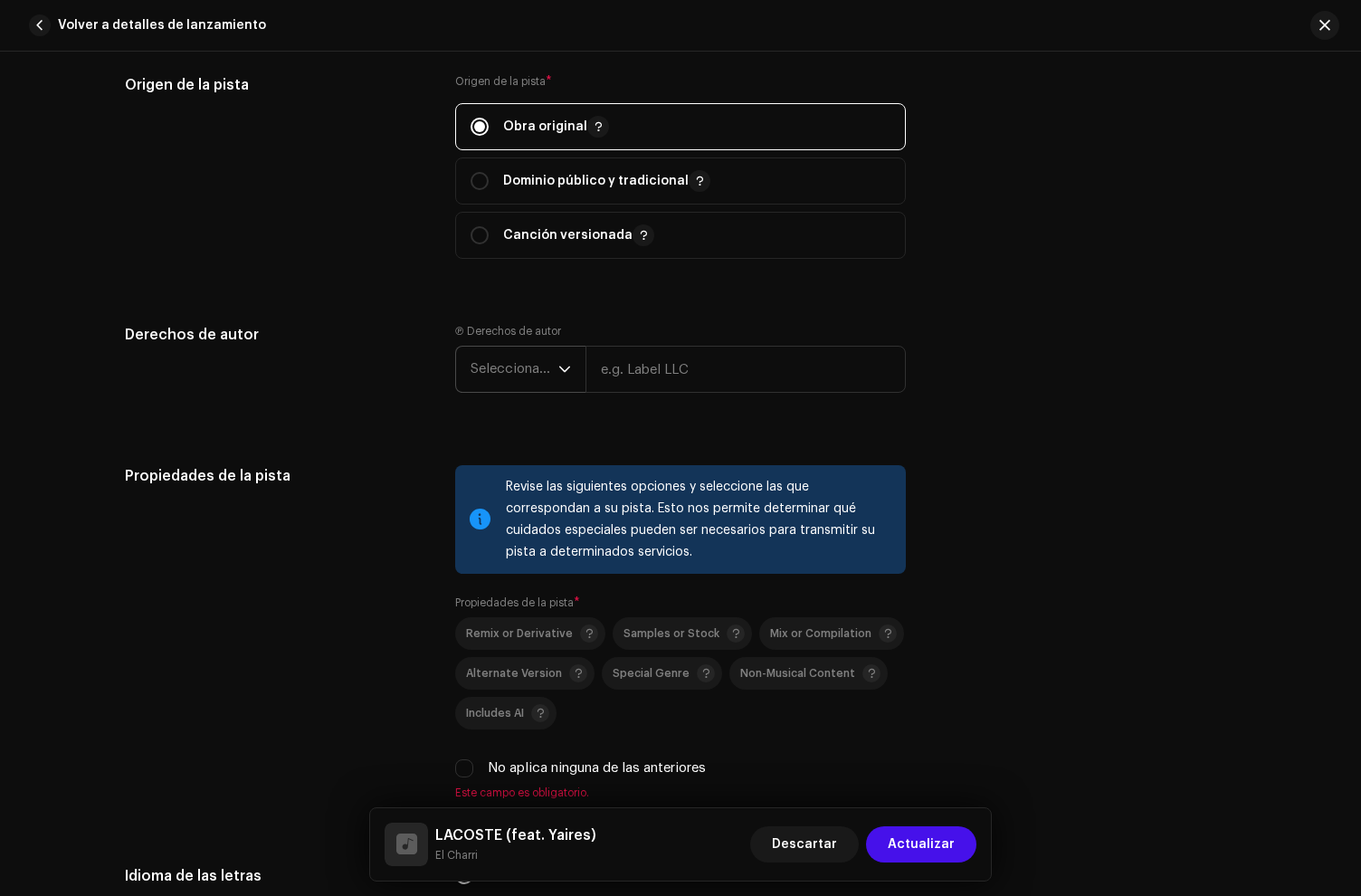
click at [504, 389] on span "Seleccionar año" at bounding box center [514, 370] width 87 height 46
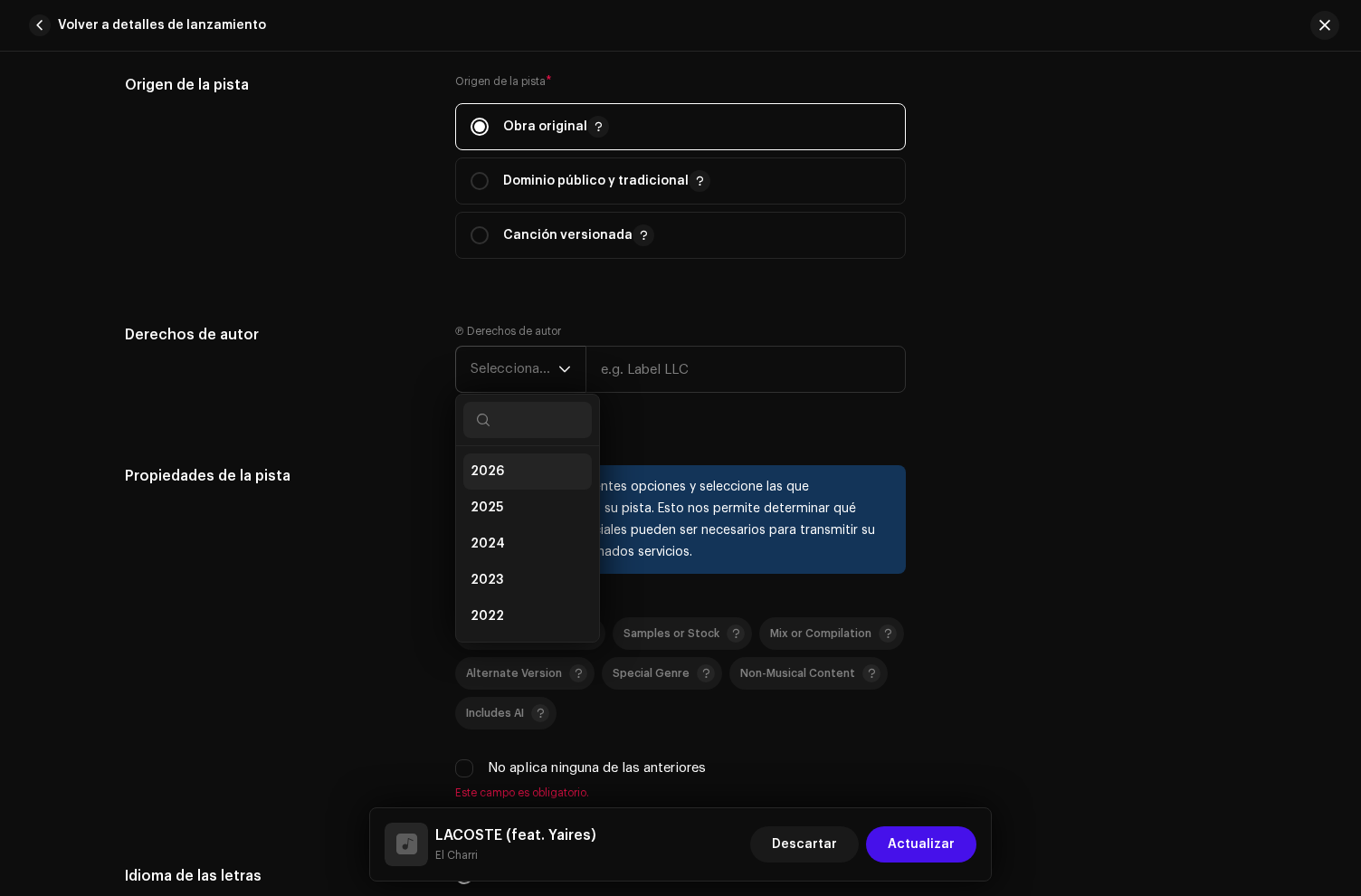
drag, startPoint x: 499, startPoint y: 510, endPoint x: 574, endPoint y: 457, distance: 91.8
click at [500, 510] on li "2025" at bounding box center [527, 507] width 128 height 36
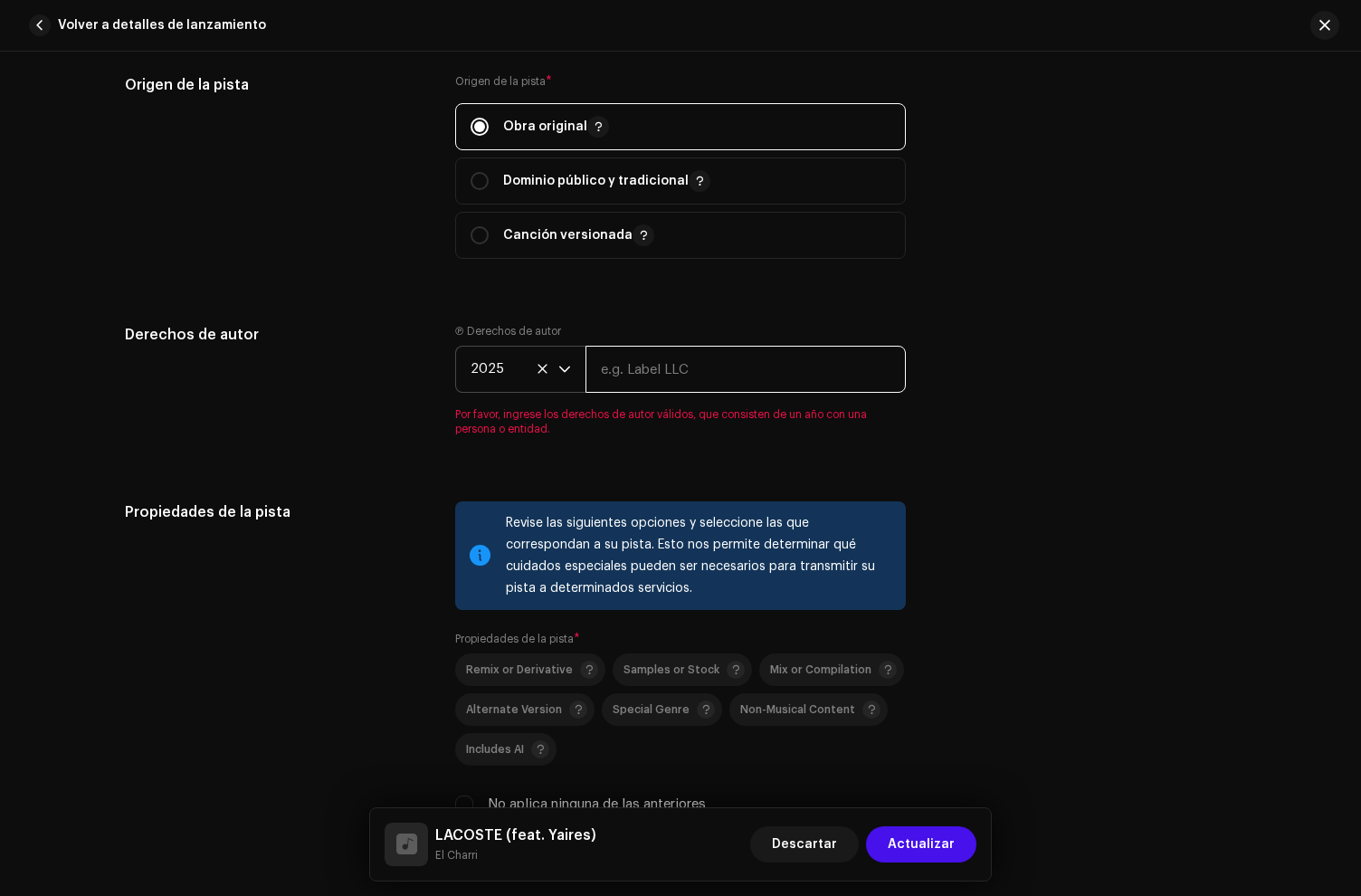
click at [644, 368] on input "text" at bounding box center [745, 370] width 320 height 48
paste input "Golden House Records, MVP Music Group, under exclusive license to Disetti Music…"
drag, startPoint x: 601, startPoint y: 376, endPoint x: 1031, endPoint y: 383, distance: 430.1
click at [1031, 383] on div "Derechos de autor Ⓟ Derechos de autor 2025 Golden House Records, MVP Music Grou…" at bounding box center [680, 391] width 1112 height 134
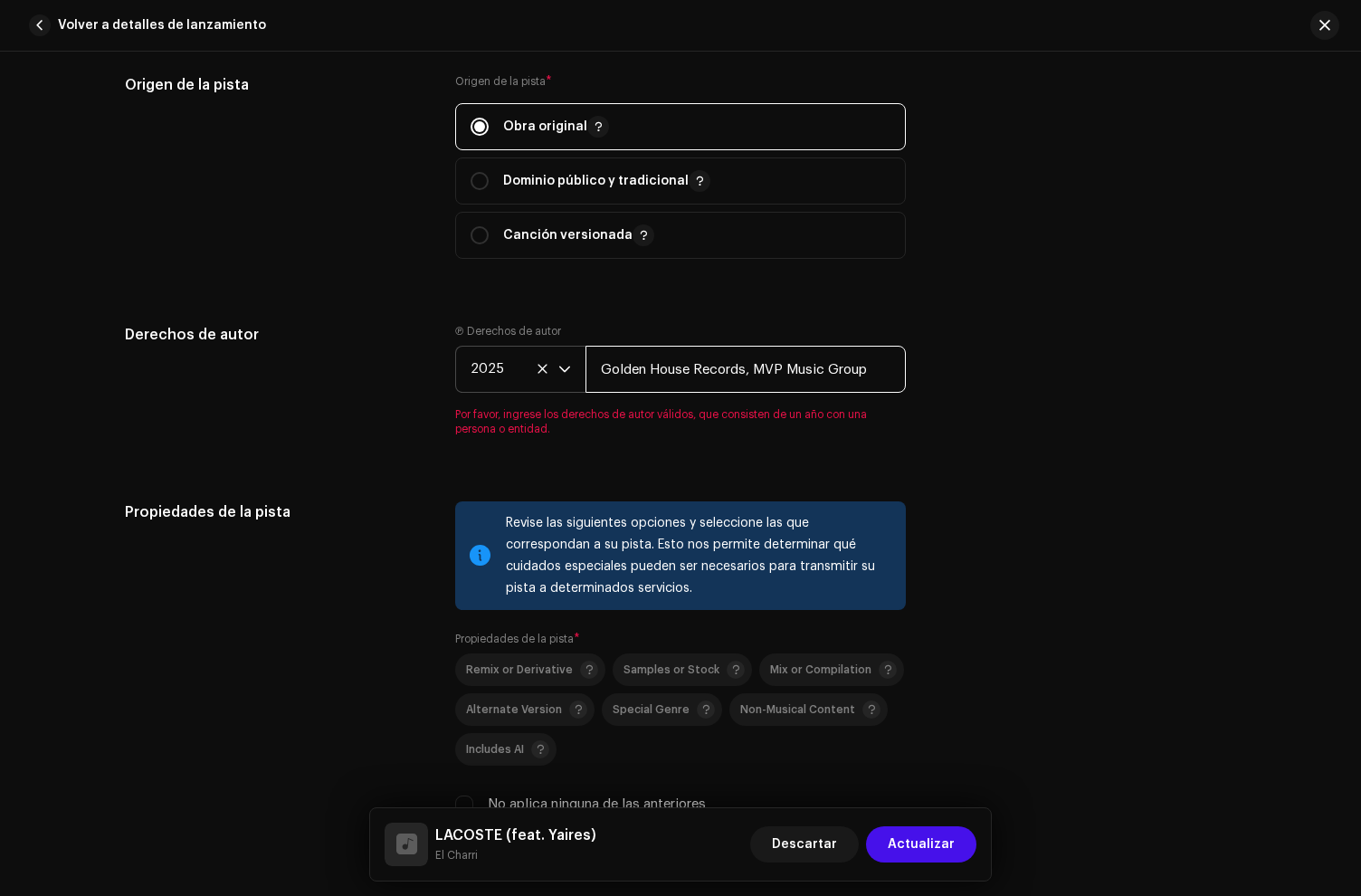
scroll to position [0, 0]
type input "Golden House Records, MVP Music Group"
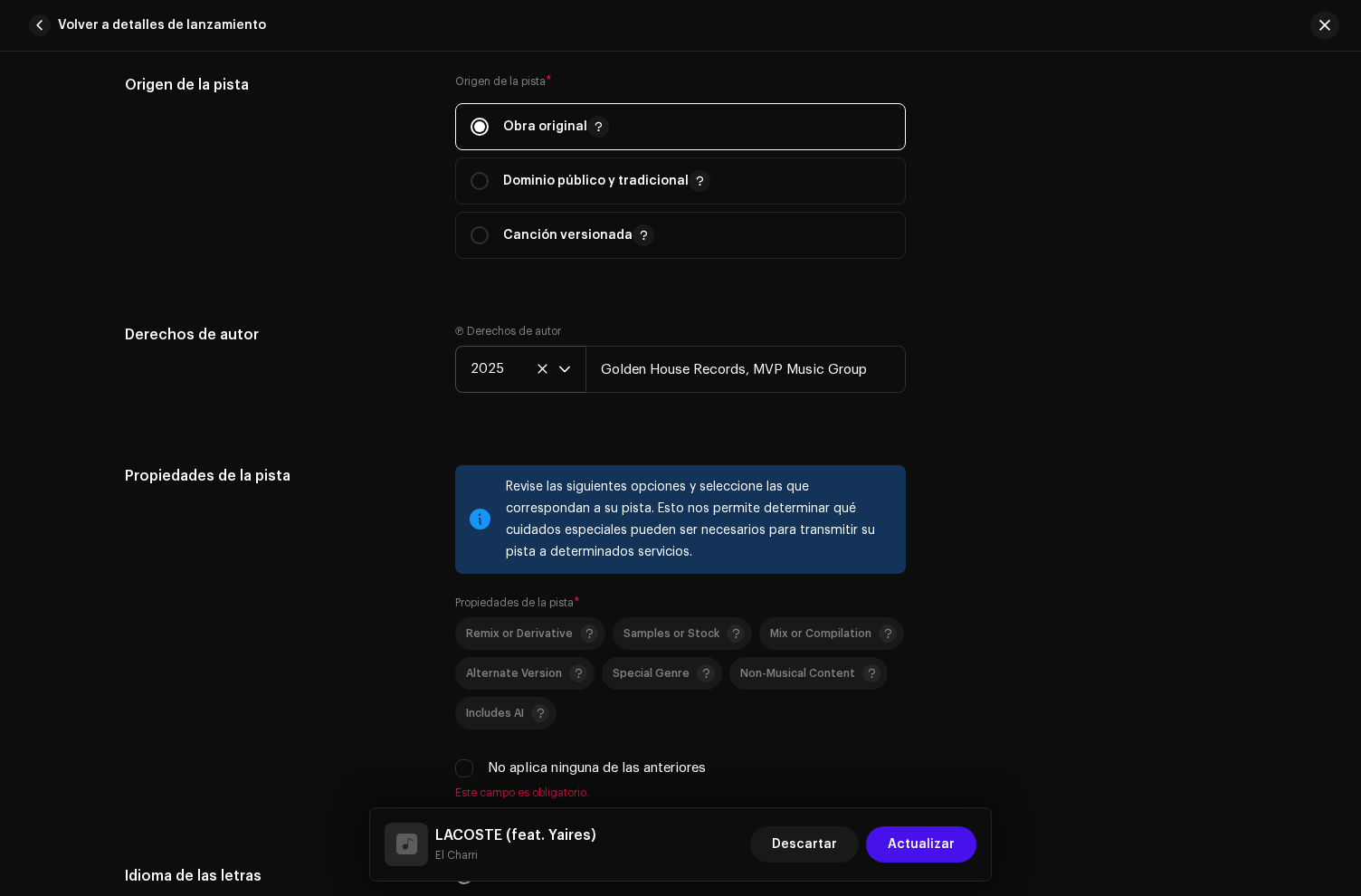
drag, startPoint x: 954, startPoint y: 420, endPoint x: 776, endPoint y: 403, distance: 178.8
click at [954, 420] on div "Derechos de autor Ⓟ Derechos de autor 2025 Golden House Records, MVP Music Group" at bounding box center [680, 372] width 1112 height 98
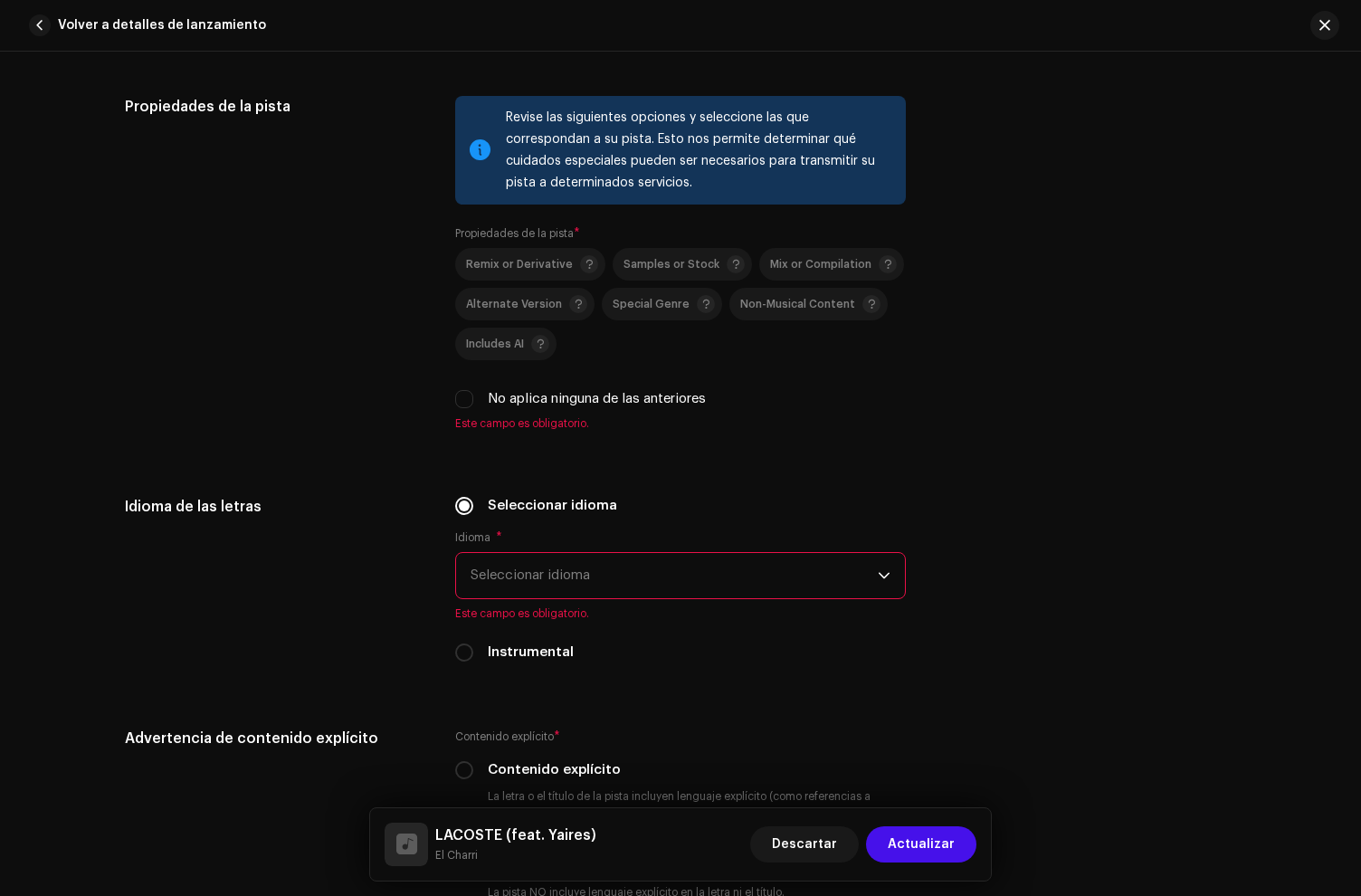
scroll to position [3024, 0]
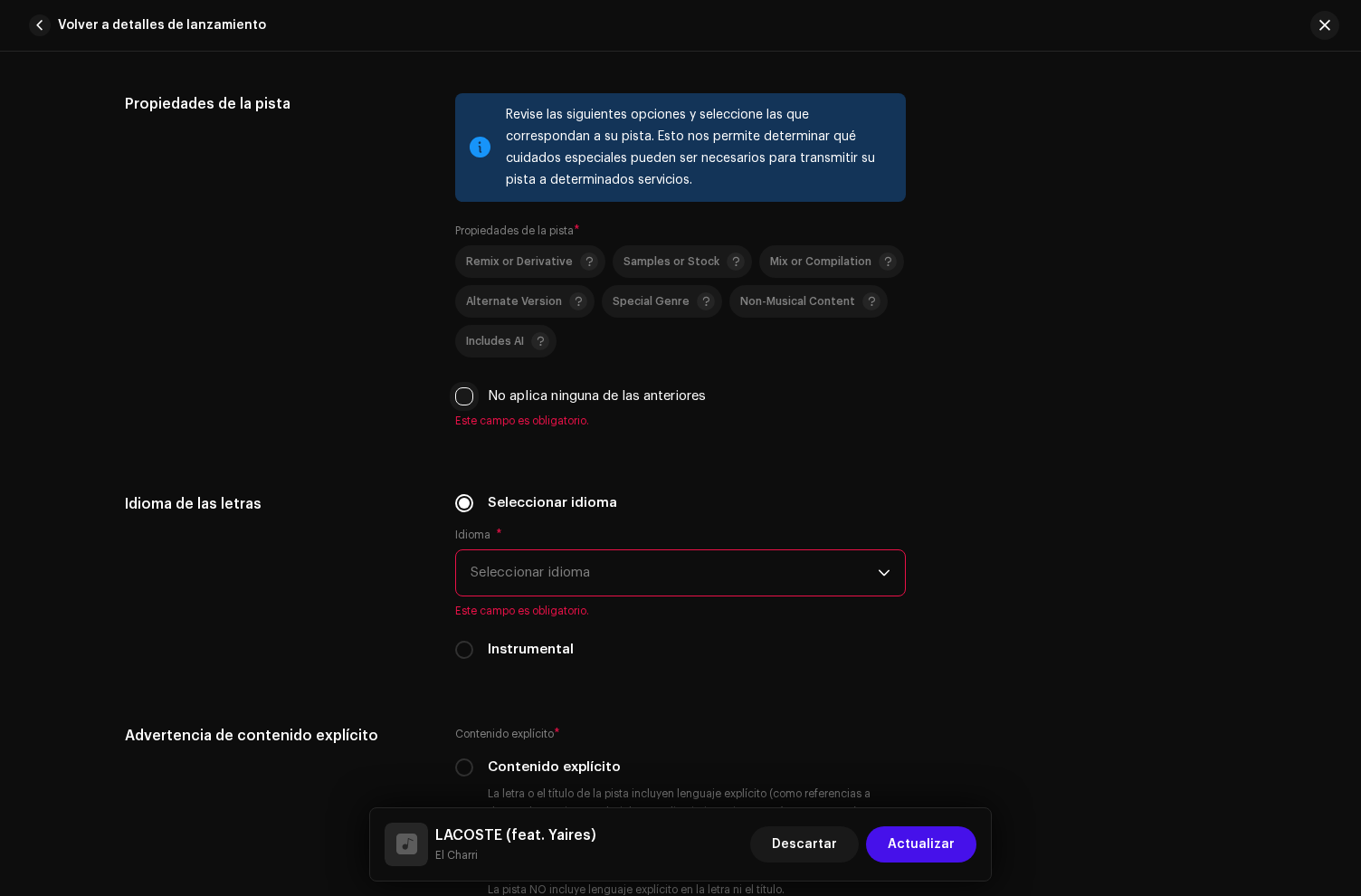
click at [460, 397] on input "No aplica ninguna de las anteriores" at bounding box center [464, 396] width 18 height 18
checkbox input "true"
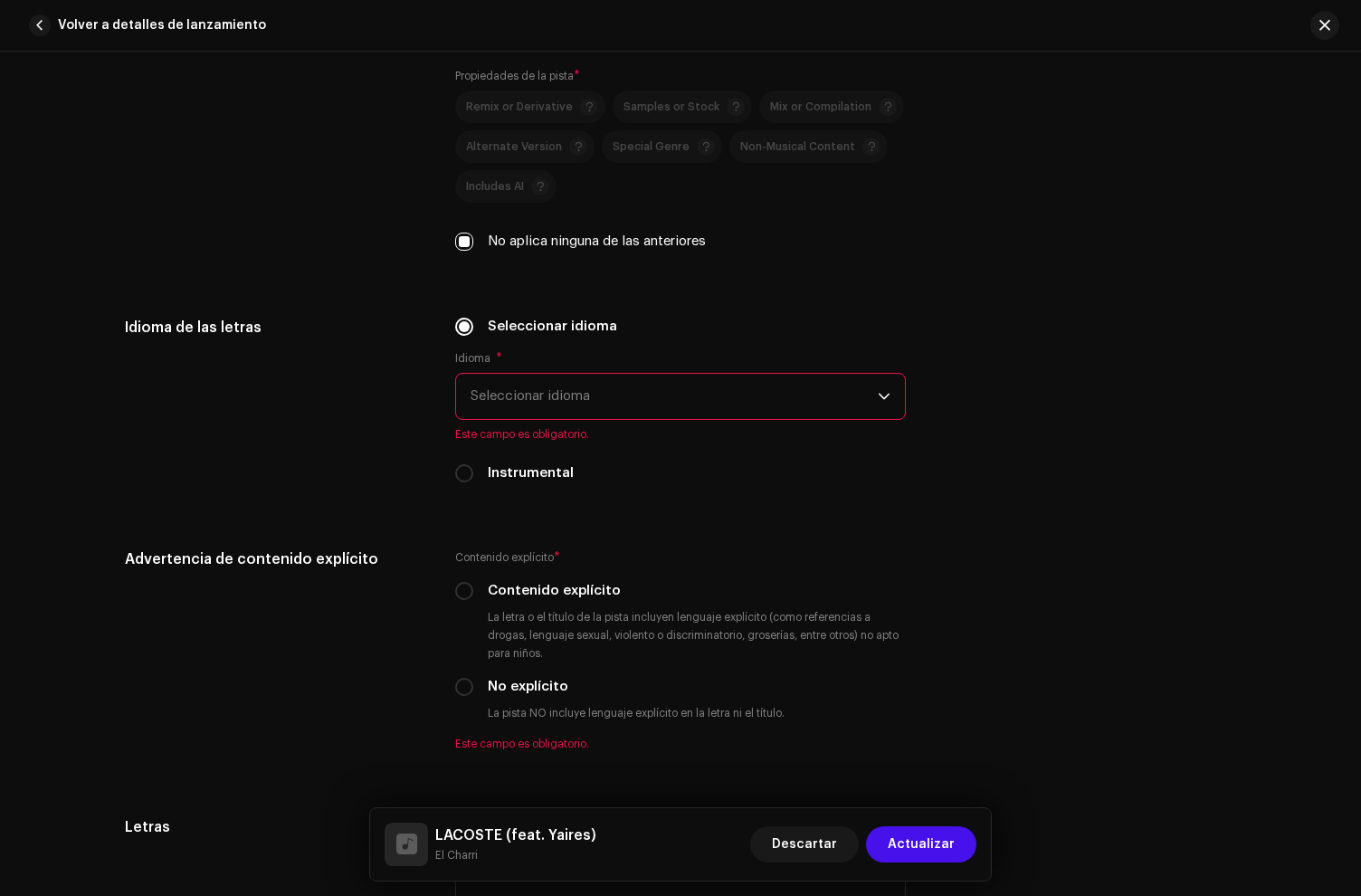
scroll to position [3179, 0]
click at [525, 410] on span "Seleccionar idioma" at bounding box center [674, 396] width 408 height 46
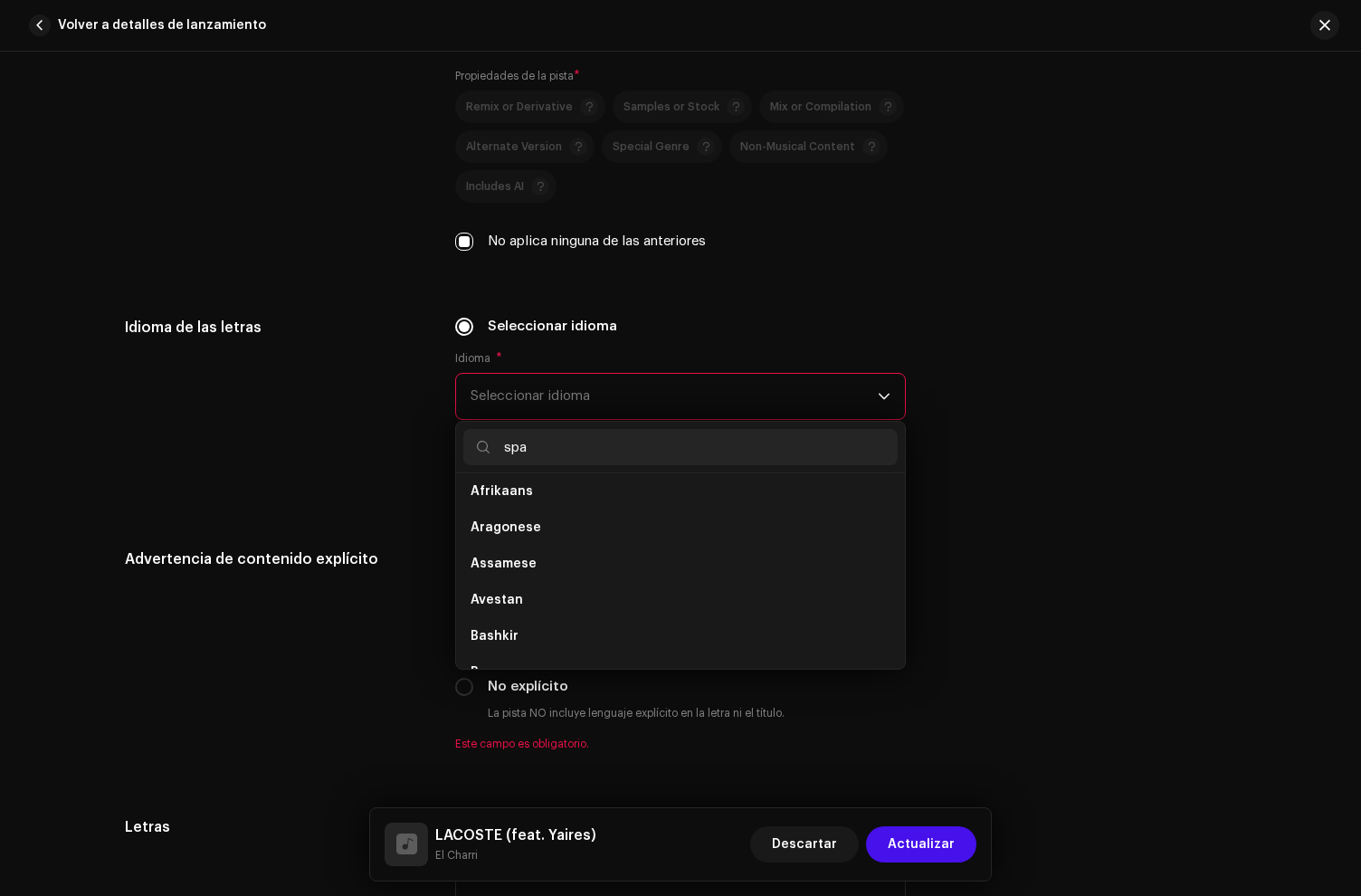
scroll to position [0, 0]
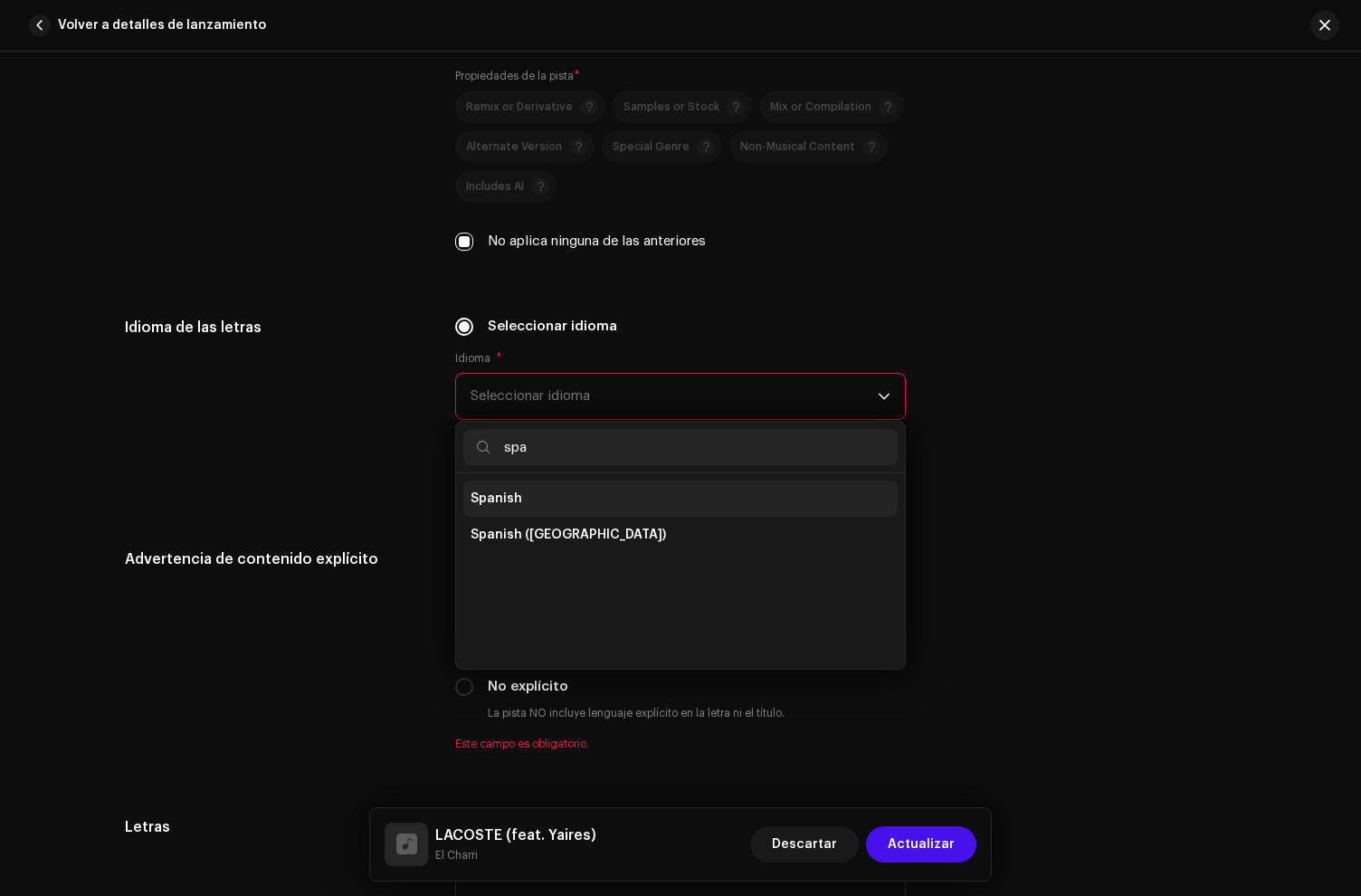
type input "spa"
click at [512, 501] on span "Spanish" at bounding box center [496, 498] width 51 height 18
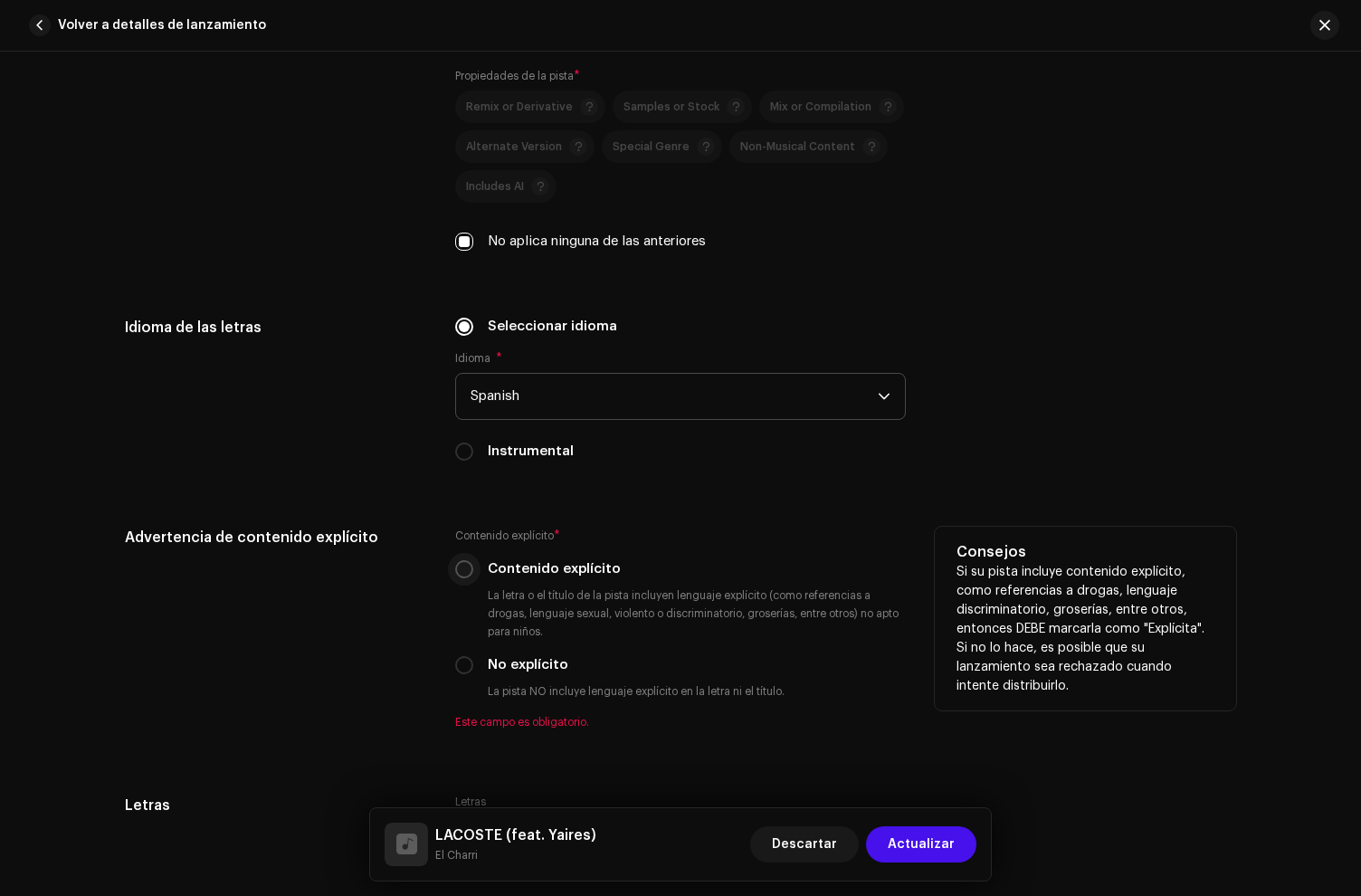
click at [463, 569] on input "Contenido explícito" at bounding box center [464, 569] width 18 height 18
radio input "true"
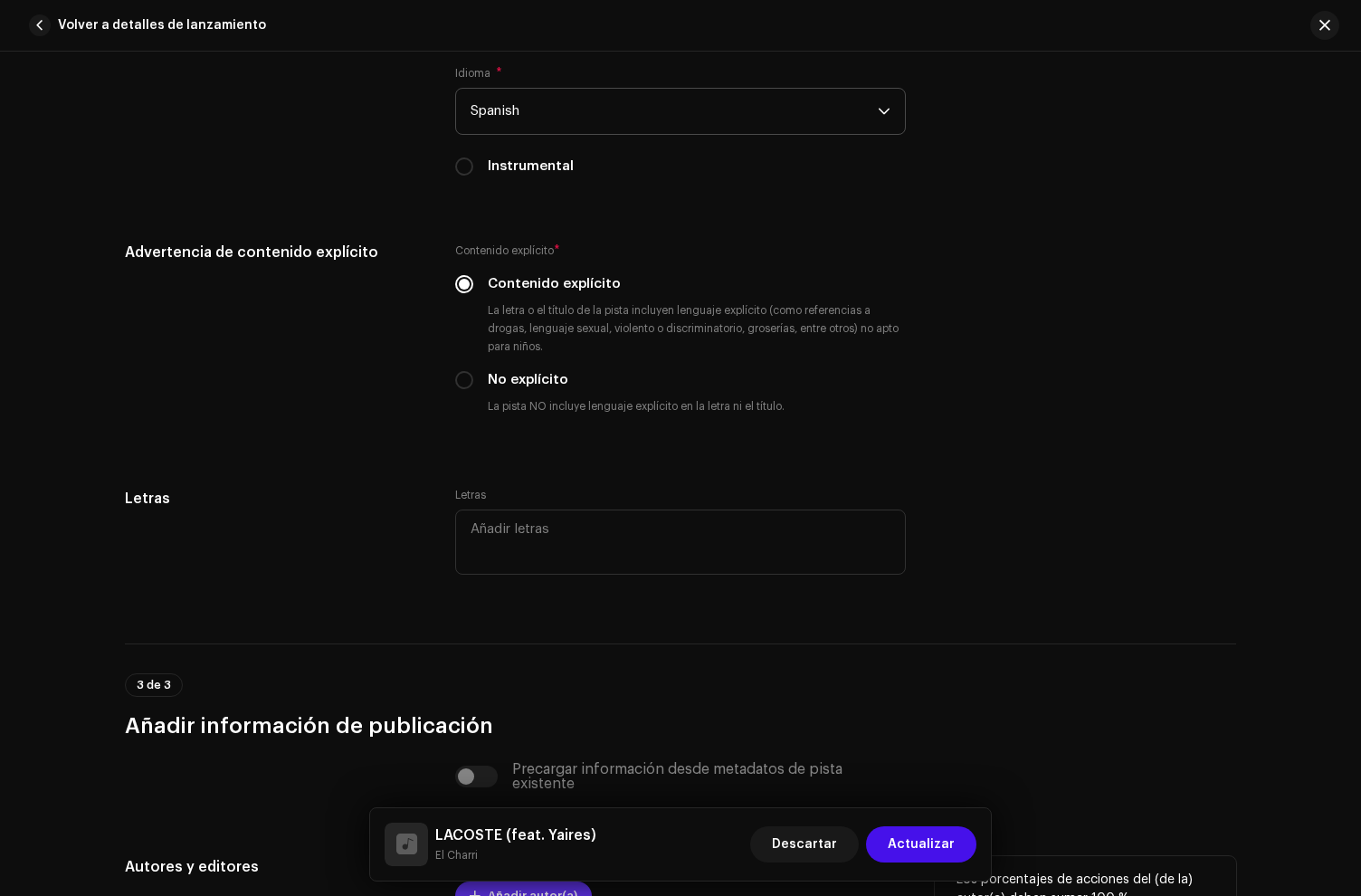
scroll to position [3802, 0]
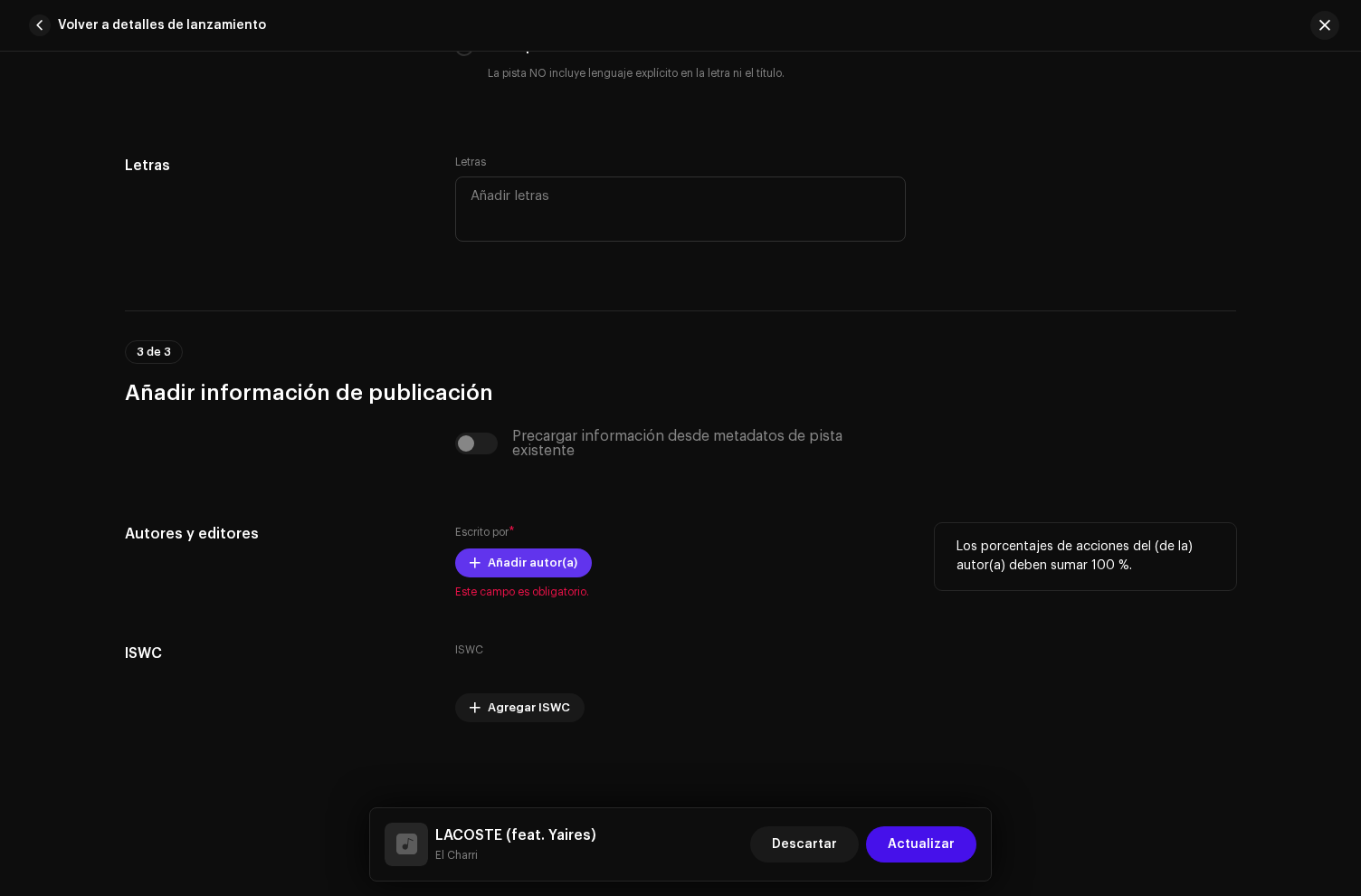
click at [542, 557] on span "Añadir autor(a)" at bounding box center [532, 562] width 89 height 36
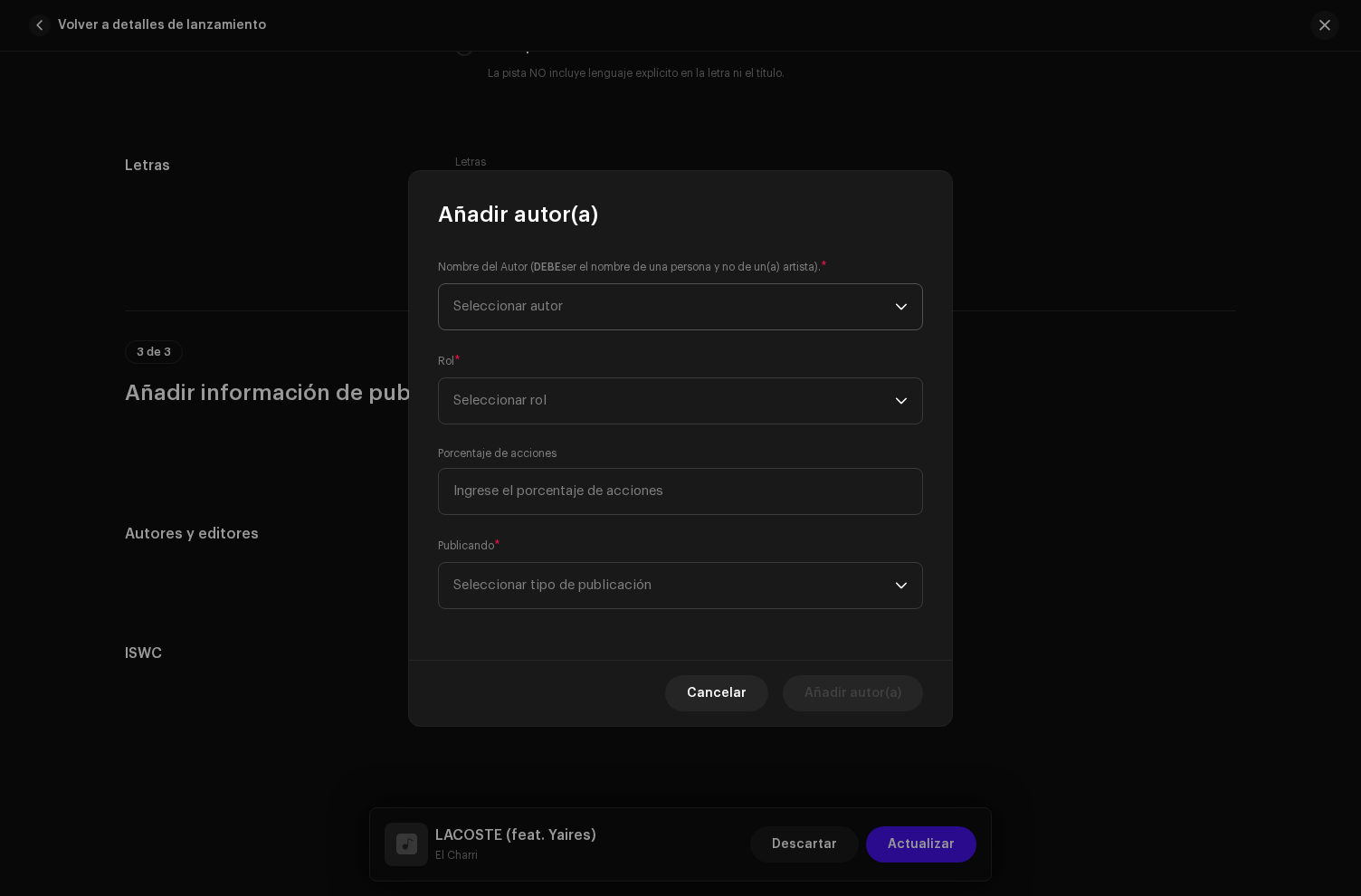
click at [677, 314] on span "Seleccionar autor" at bounding box center [674, 307] width 442 height 46
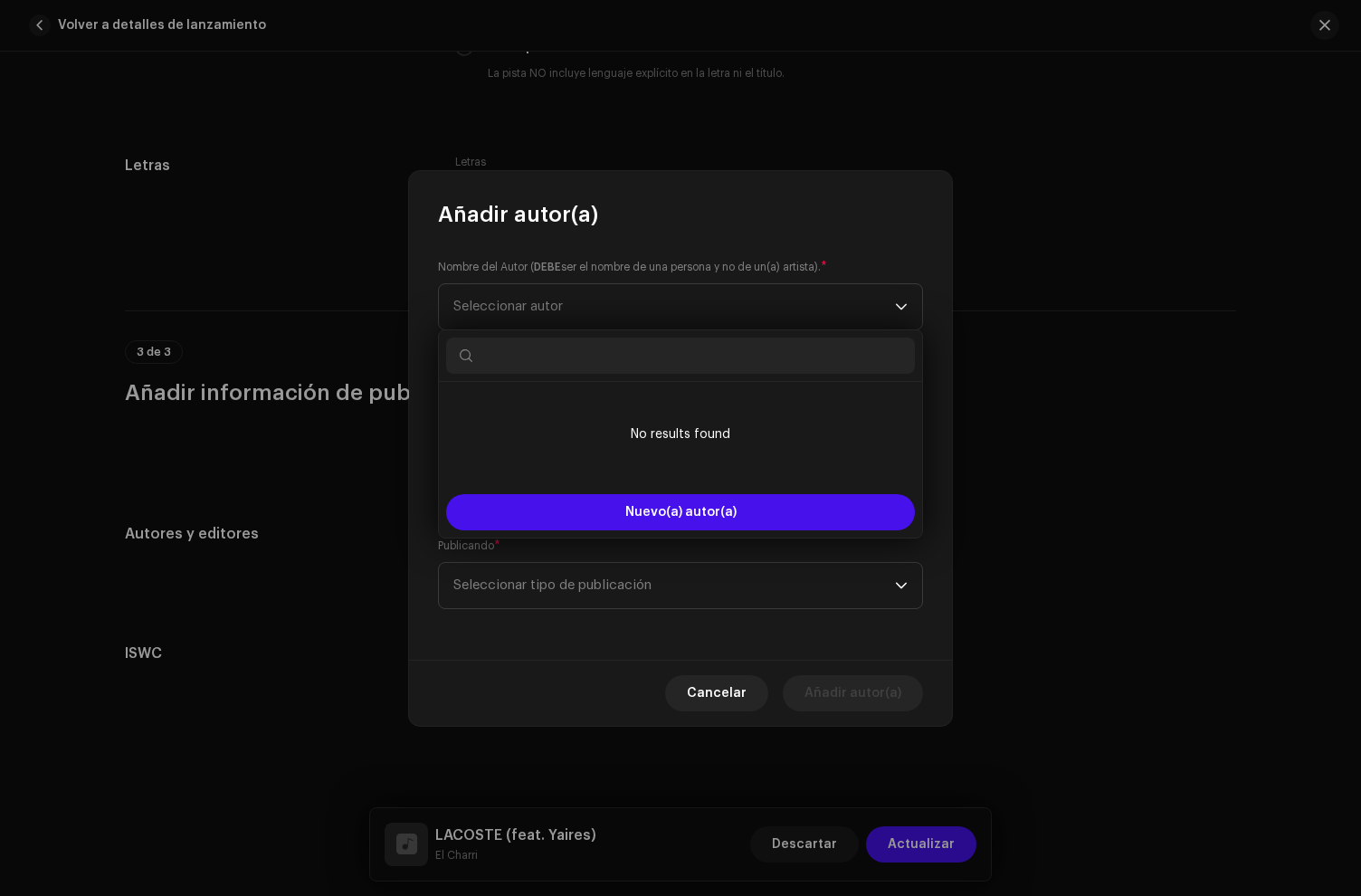
click at [527, 369] on input "text" at bounding box center [680, 355] width 469 height 36
paste input "[PERSON_NAME]"
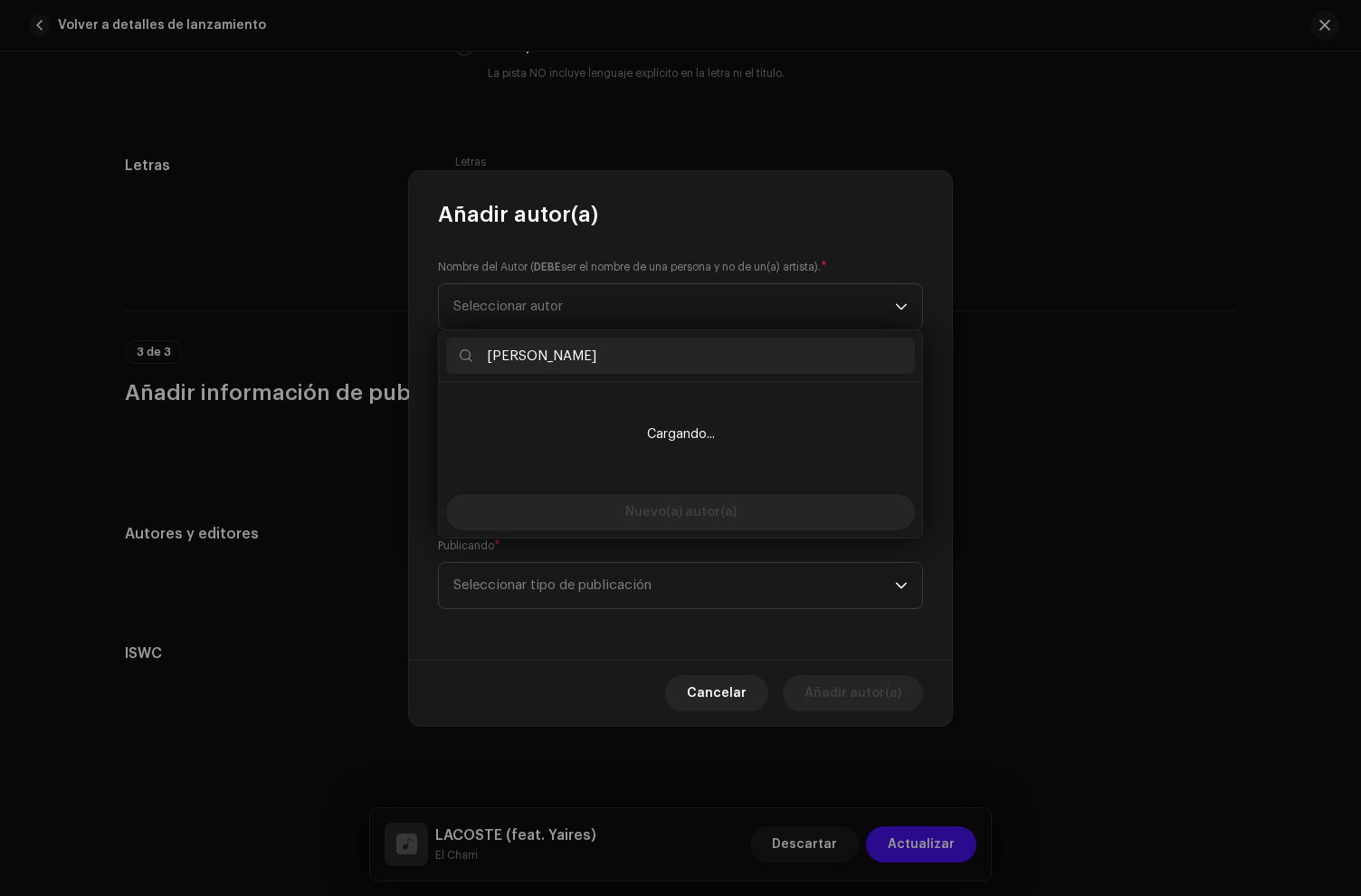
click at [489, 359] on input "[PERSON_NAME]" at bounding box center [680, 355] width 469 height 36
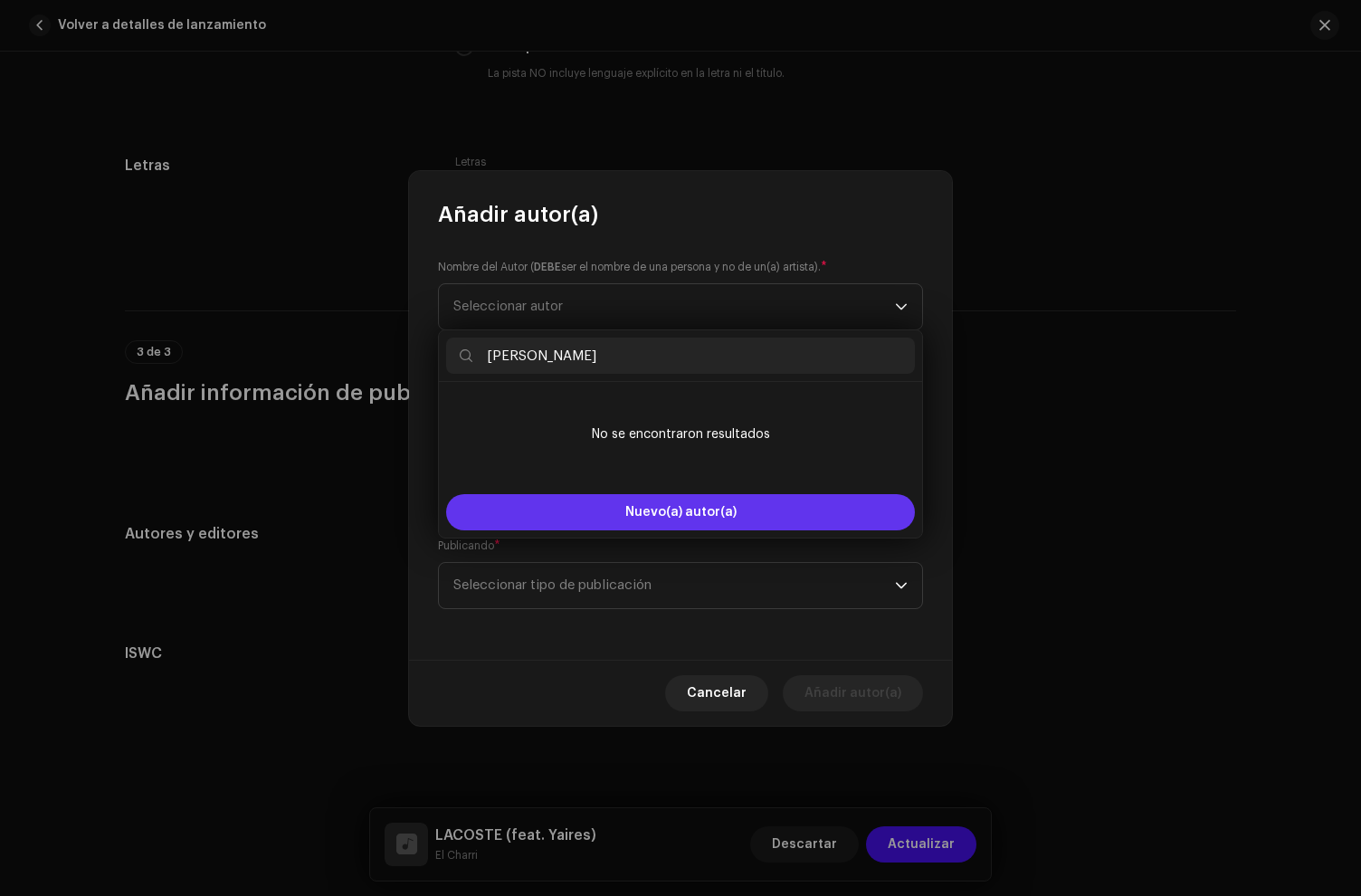
type input "[PERSON_NAME]"
click at [591, 510] on button "Nuevo(a) autor(a)" at bounding box center [680, 512] width 469 height 36
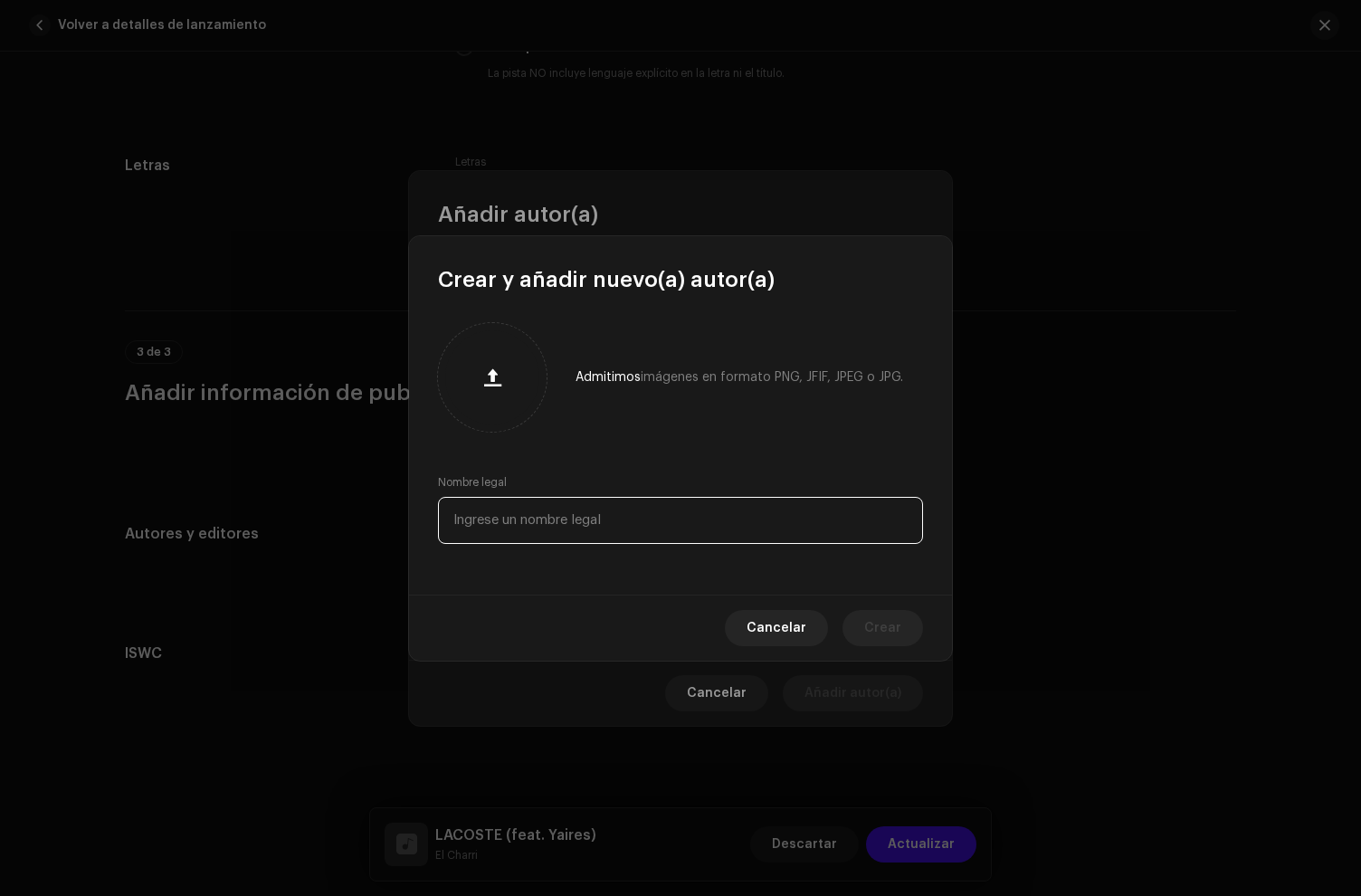
click at [531, 535] on input "text" at bounding box center [680, 521] width 485 height 48
paste input "[PERSON_NAME]"
click at [456, 521] on input "[PERSON_NAME]" at bounding box center [680, 521] width 485 height 48
type input "[PERSON_NAME]"
click at [866, 627] on button "Crear" at bounding box center [883, 628] width 81 height 36
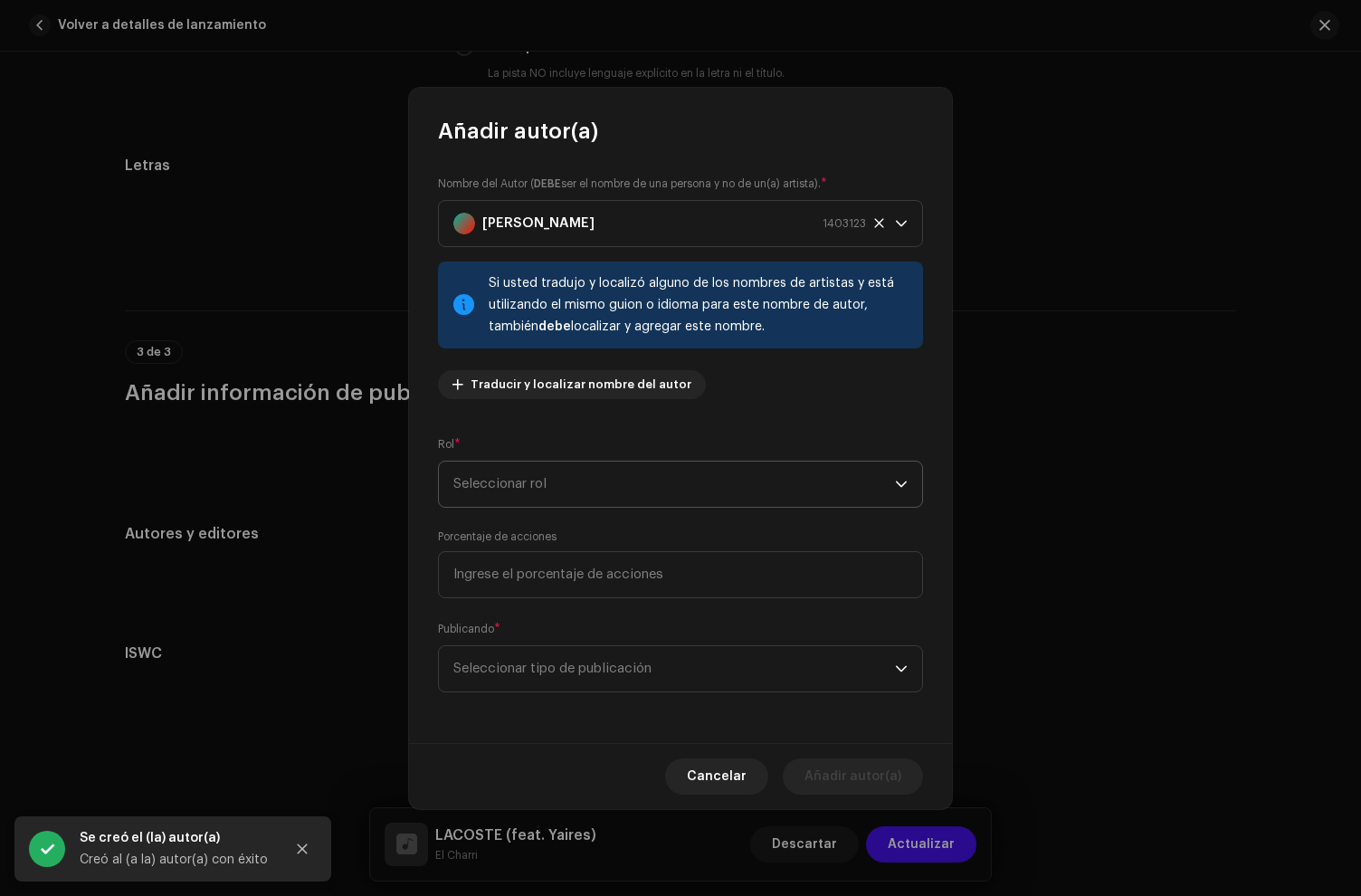
click at [532, 496] on span "Seleccionar rol" at bounding box center [674, 485] width 442 height 46
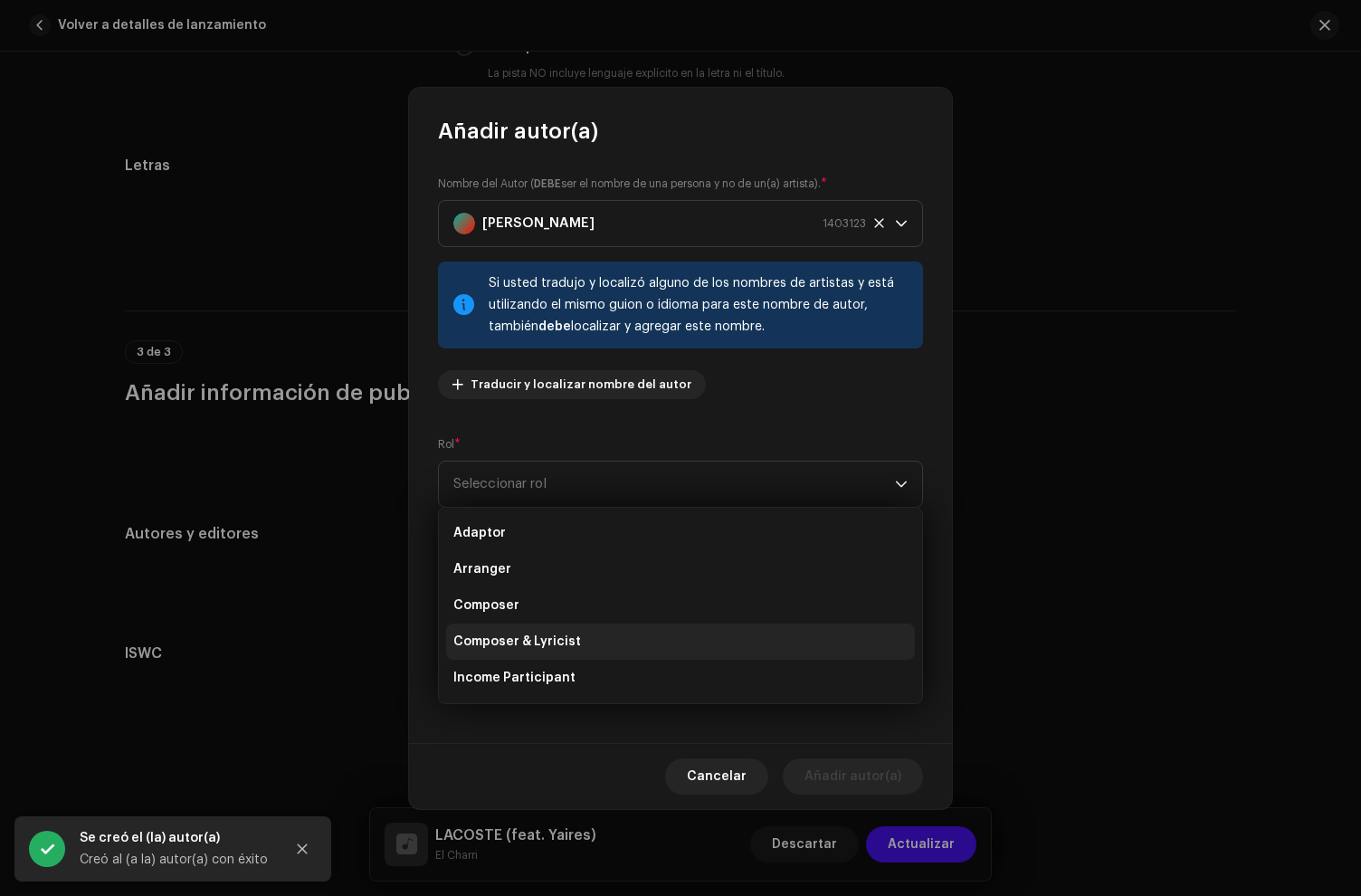
click at [524, 639] on span "Composer & Lyricist" at bounding box center [517, 641] width 127 height 18
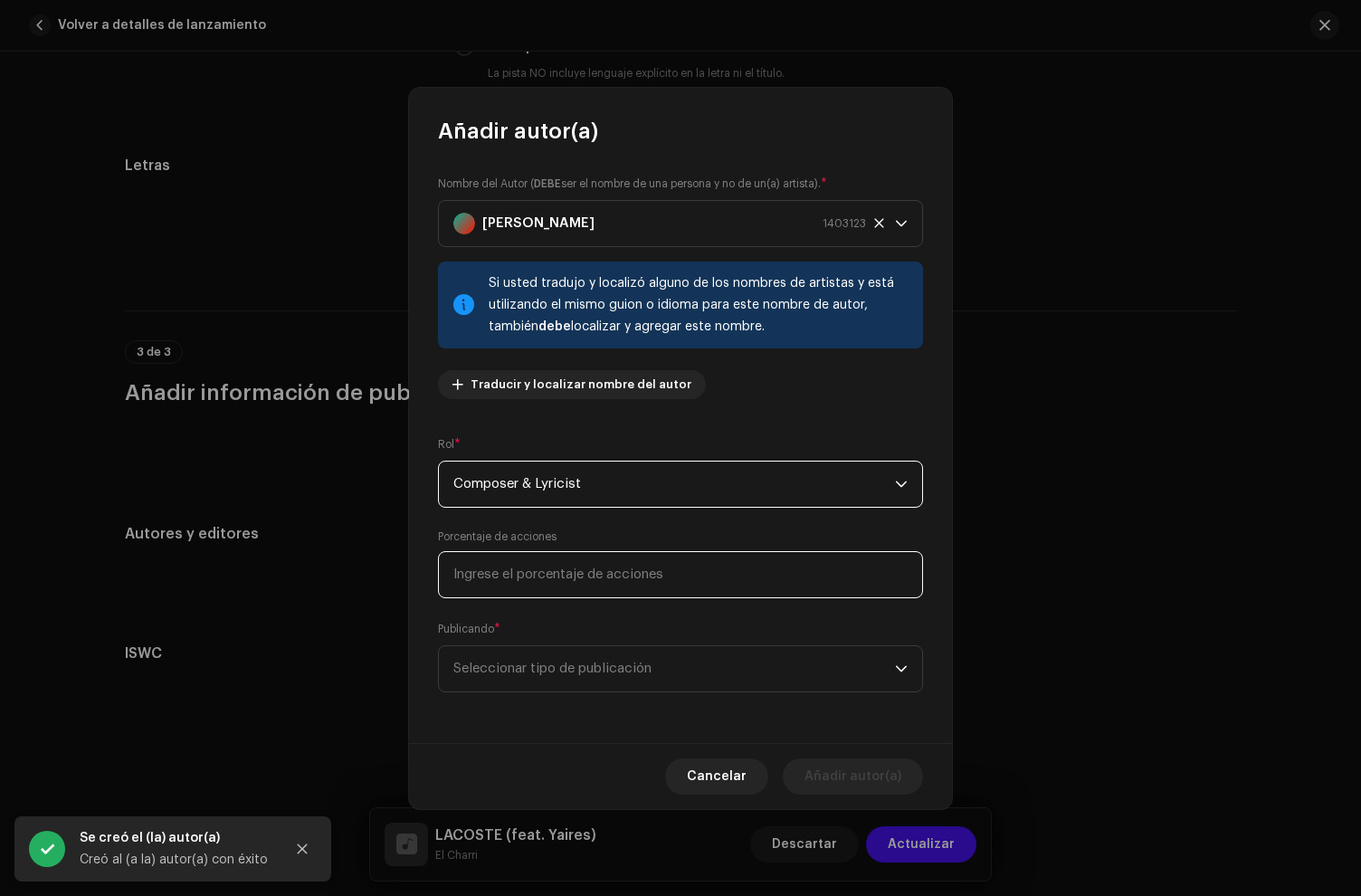
click at [533, 564] on input at bounding box center [680, 575] width 485 height 48
type input "20,00"
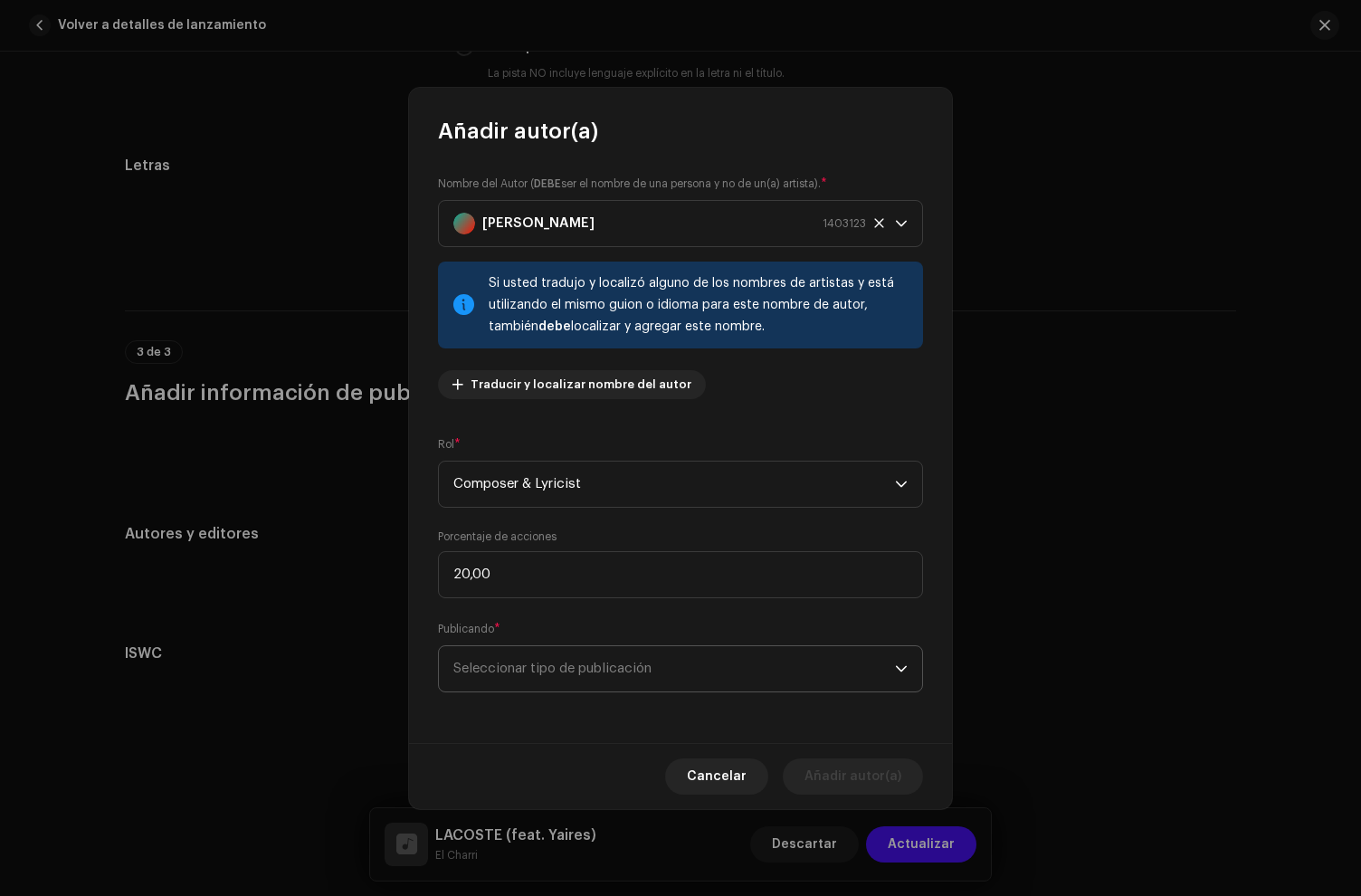
click at [564, 654] on span "Seleccionar tipo de publicación" at bounding box center [674, 669] width 442 height 46
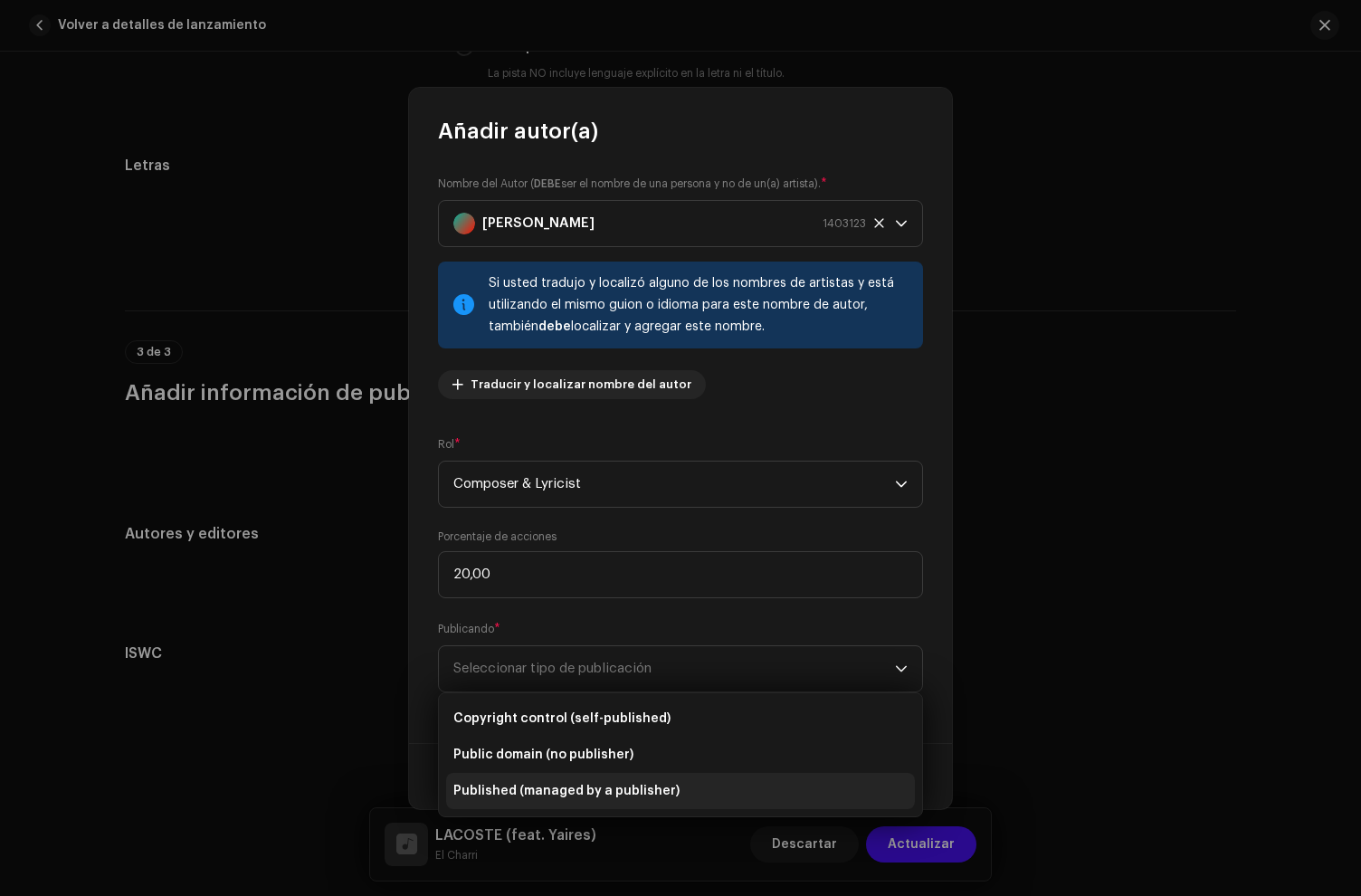
drag, startPoint x: 584, startPoint y: 710, endPoint x: 838, endPoint y: 772, distance: 261.5
click at [590, 713] on span "Copyright control (self-published)" at bounding box center [562, 718] width 218 height 18
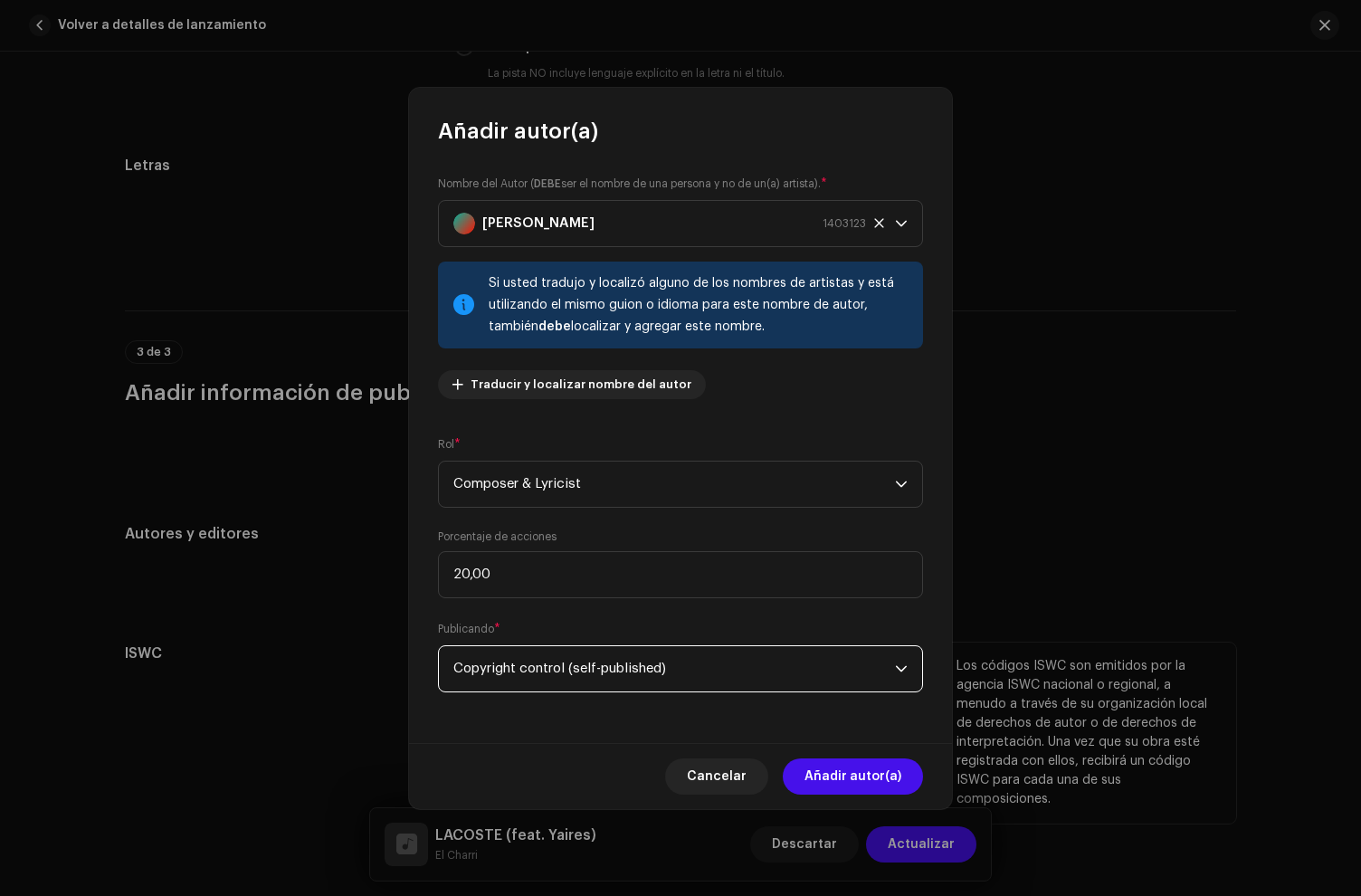
click at [900, 778] on span "Añadir autor(a)" at bounding box center [853, 776] width 97 height 36
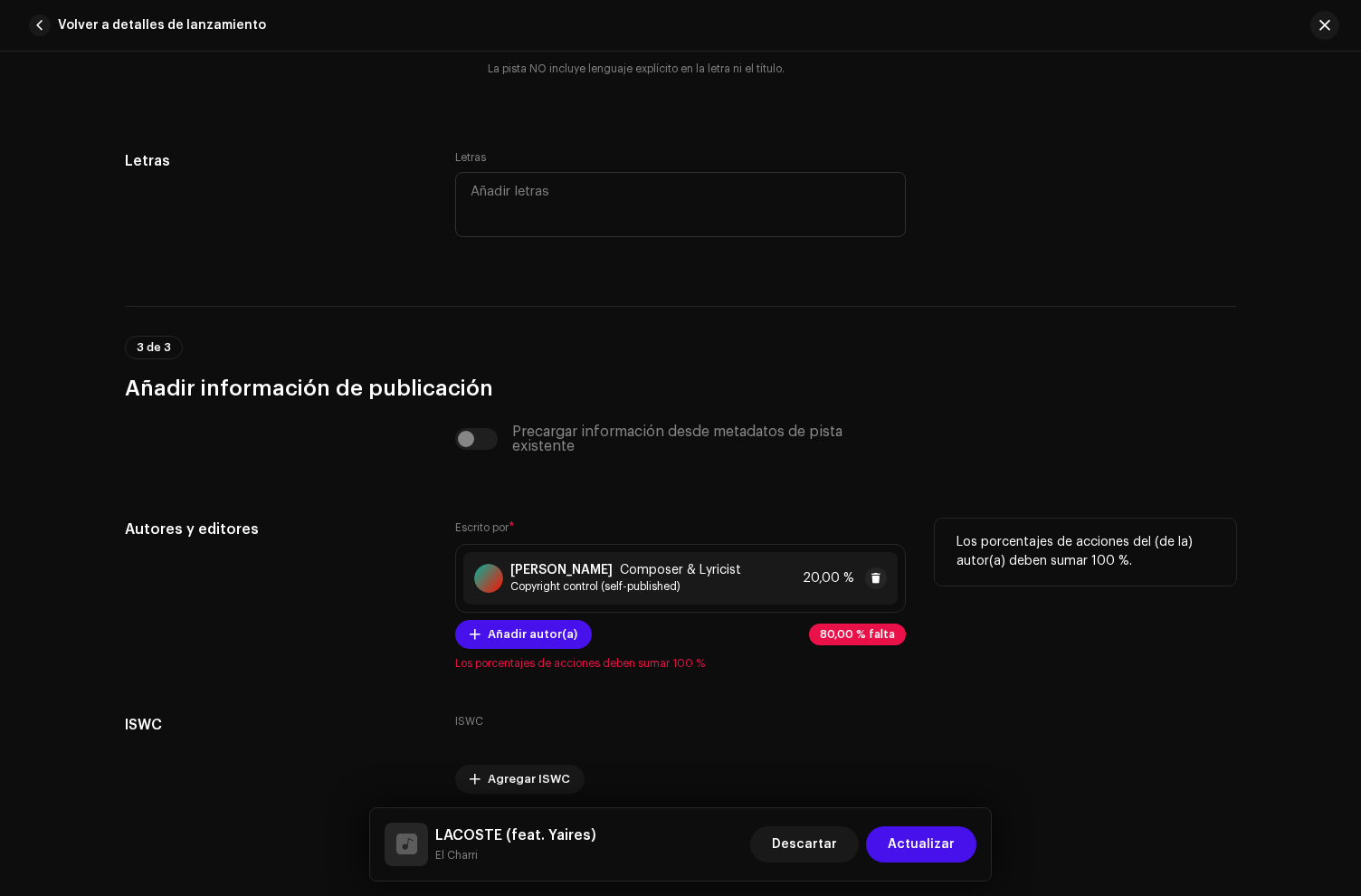
scroll to position [3878, 0]
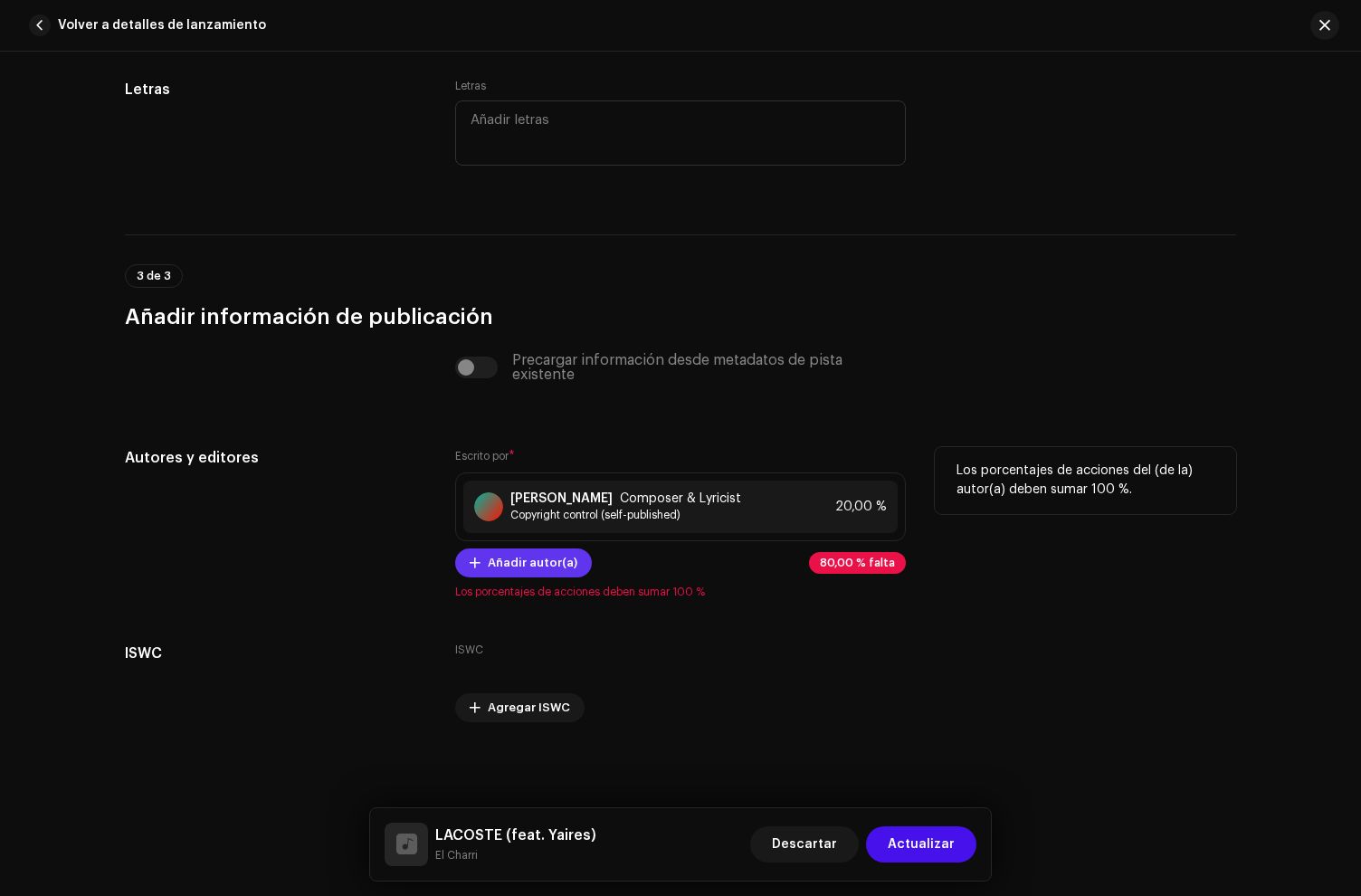
click at [575, 558] on button "Añadir autor(a)" at bounding box center [524, 562] width 137 height 29
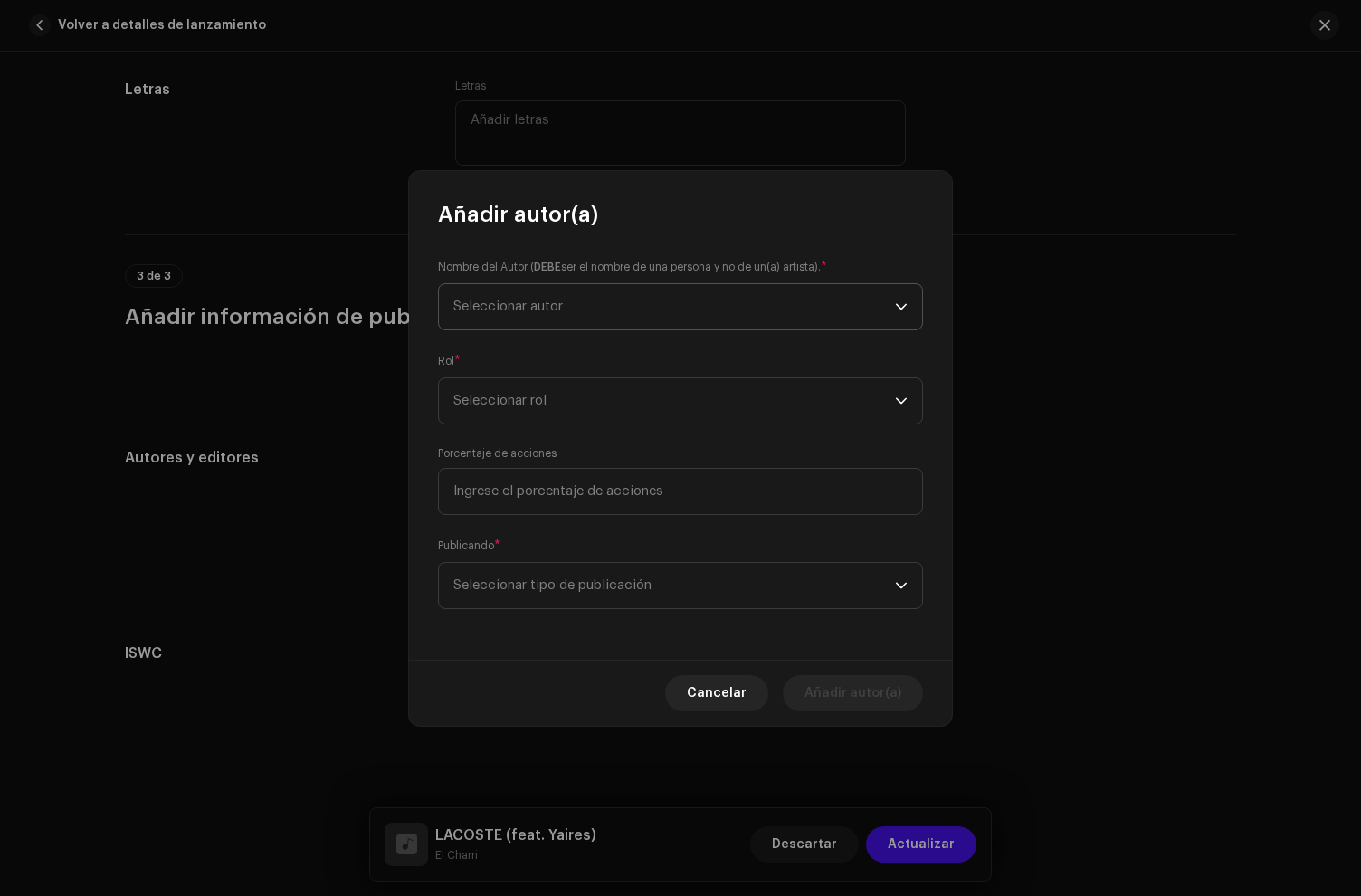
click at [527, 313] on span "Seleccionar autor" at bounding box center [508, 306] width 109 height 13
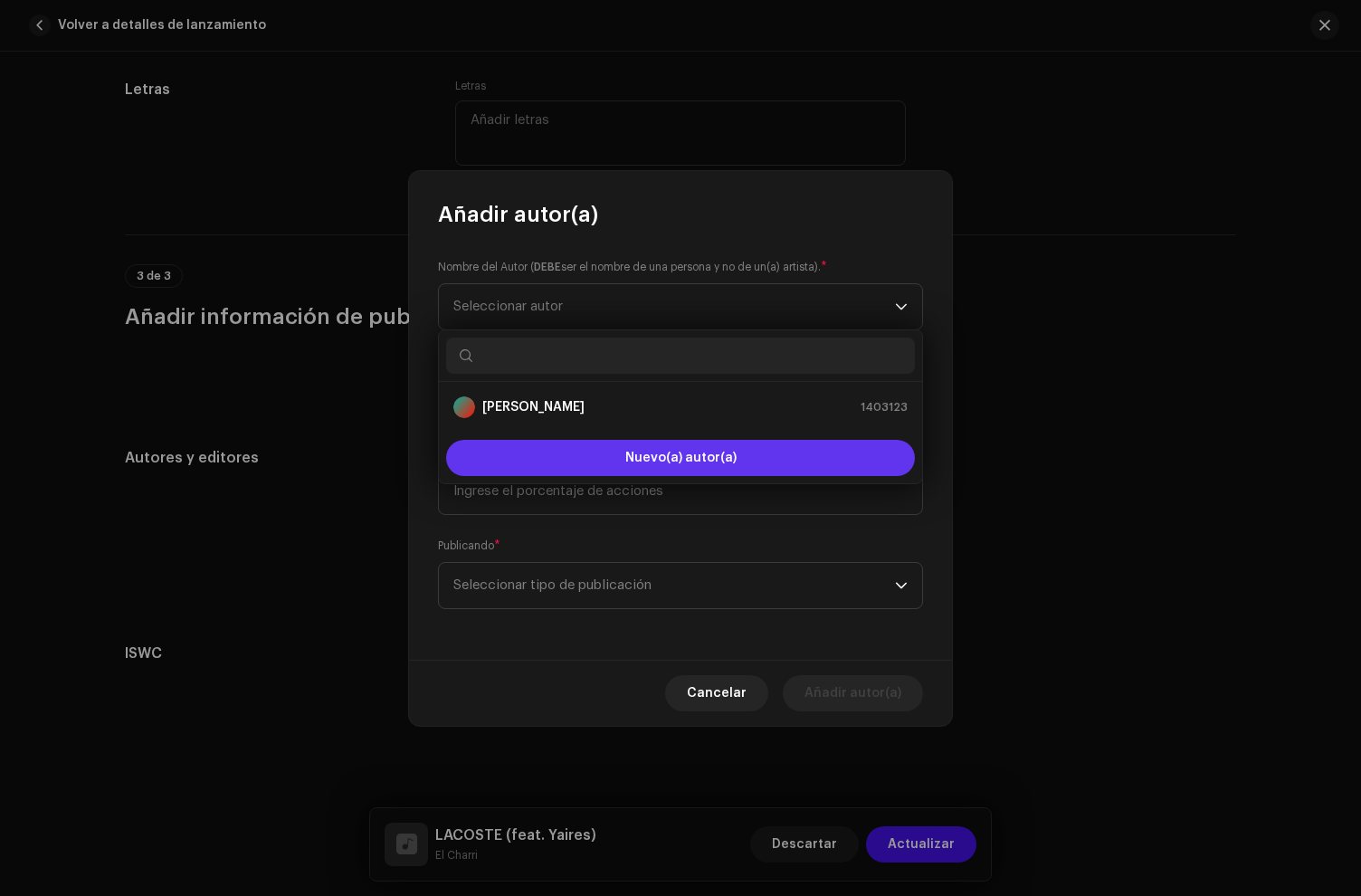
click at [598, 458] on button "Nuevo(a) autor(a)" at bounding box center [680, 458] width 469 height 36
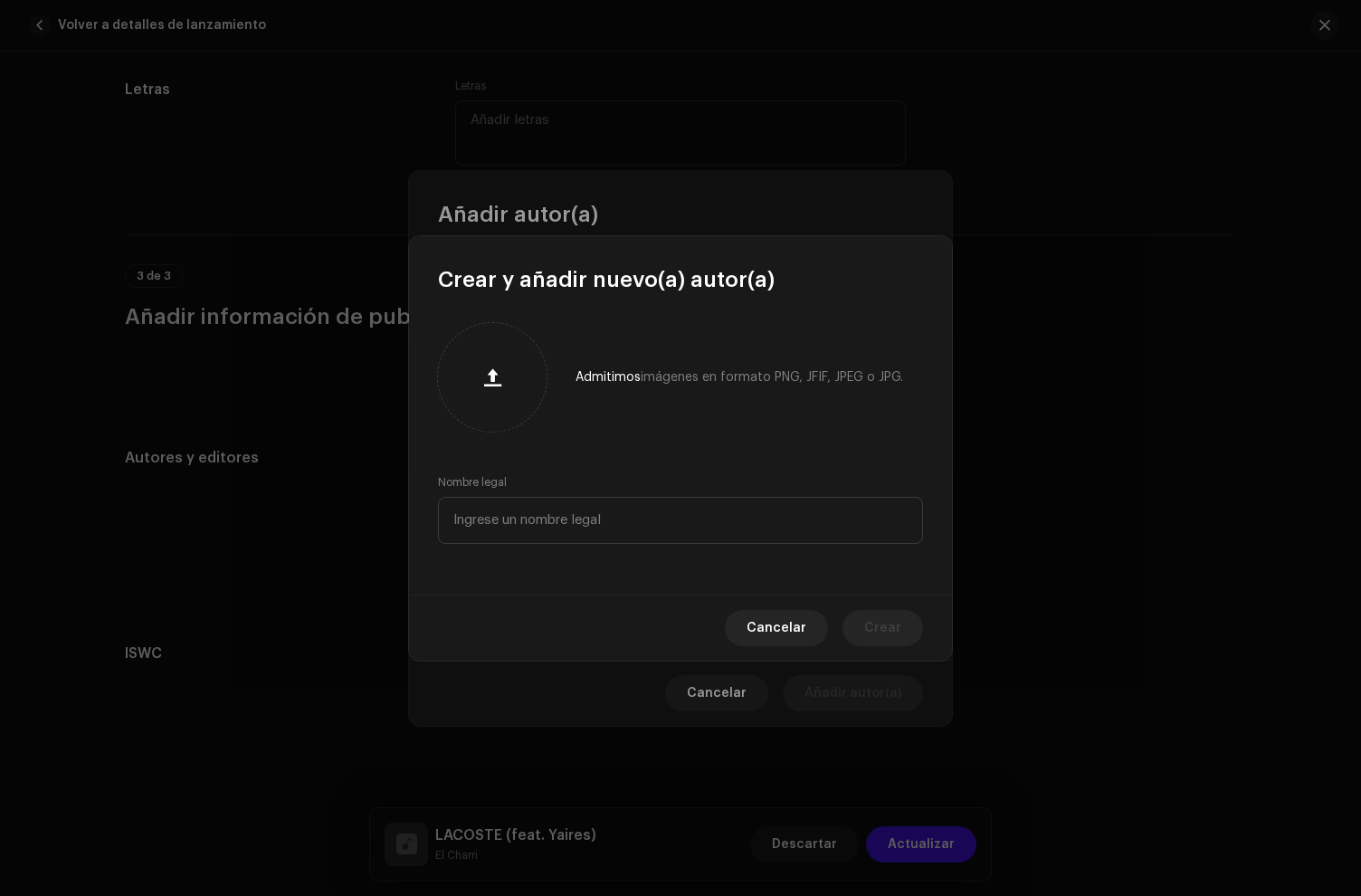
click at [598, 458] on div "Admitimos imágenes en formato PNG, JFIF, JPEG o JPG. Nombre legal" at bounding box center [680, 445] width 543 height 300
click at [536, 498] on input "text" at bounding box center [680, 521] width 485 height 48
paste input "[PERSON_NAME] [PERSON_NAME]"
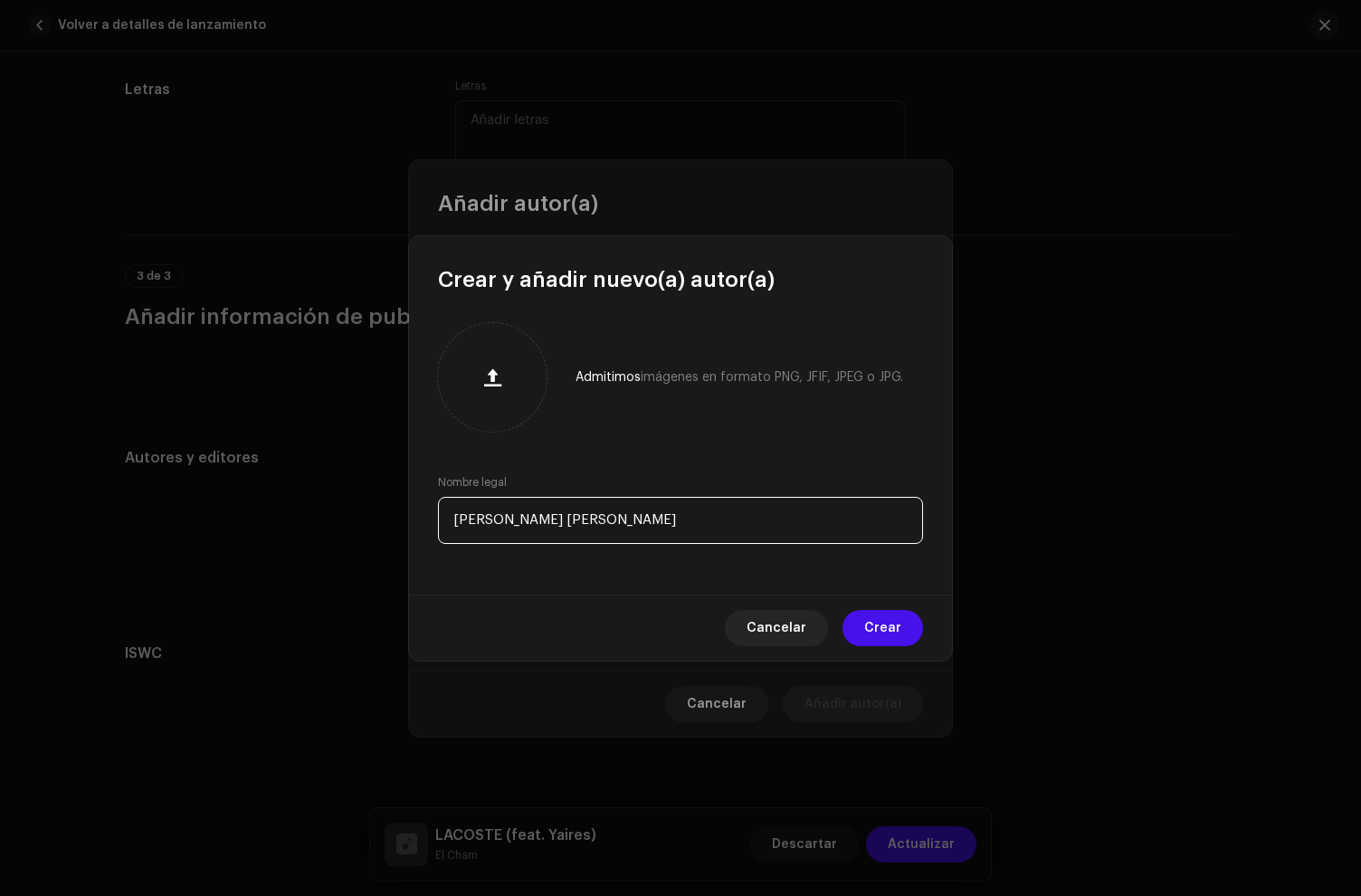
click at [456, 523] on input "[PERSON_NAME] [PERSON_NAME]" at bounding box center [680, 521] width 485 height 48
type input "[PERSON_NAME] [PERSON_NAME]"
click at [877, 627] on span "Crear" at bounding box center [883, 628] width 37 height 36
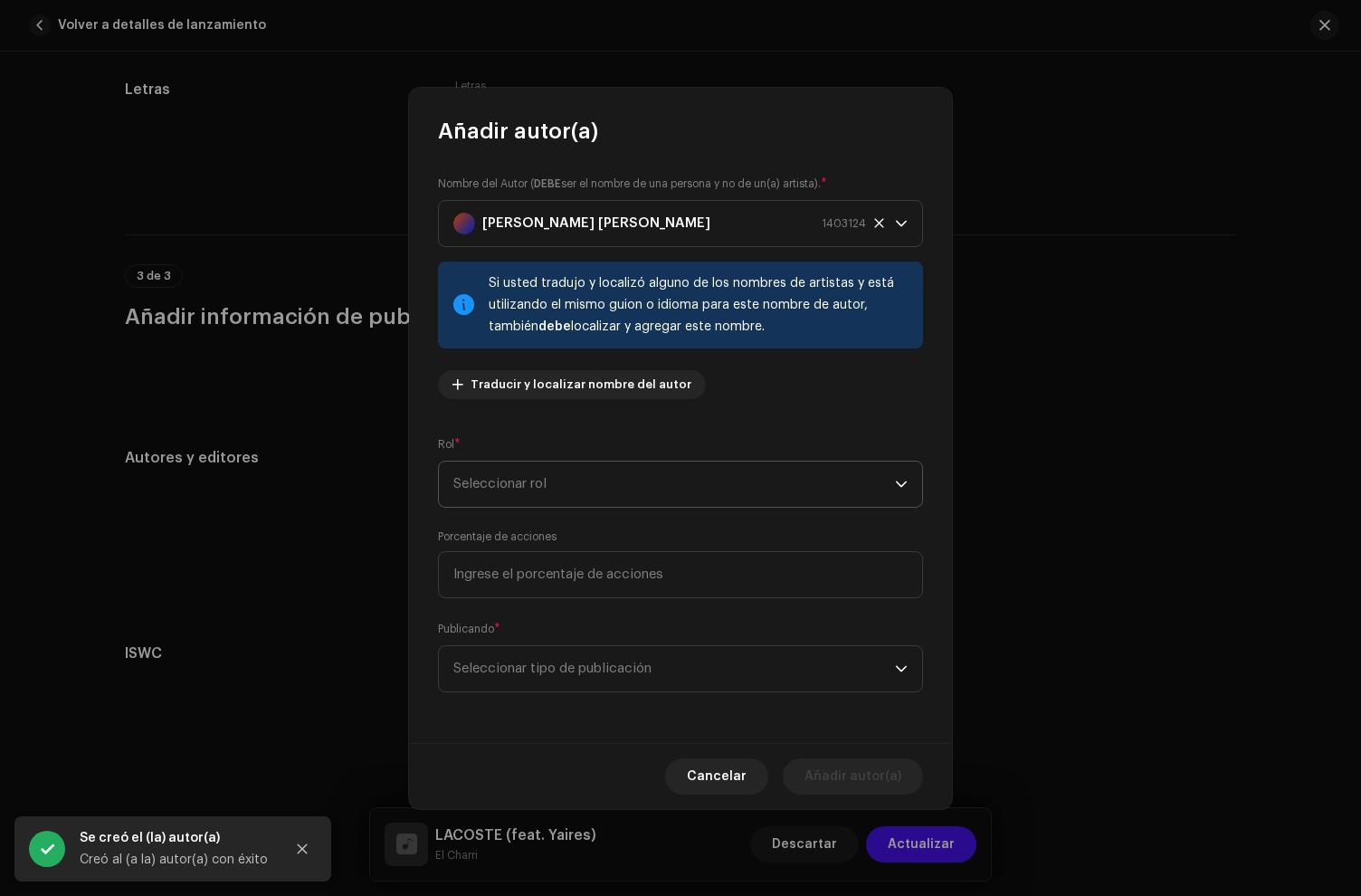
click at [592, 474] on span "Seleccionar rol" at bounding box center [674, 485] width 442 height 46
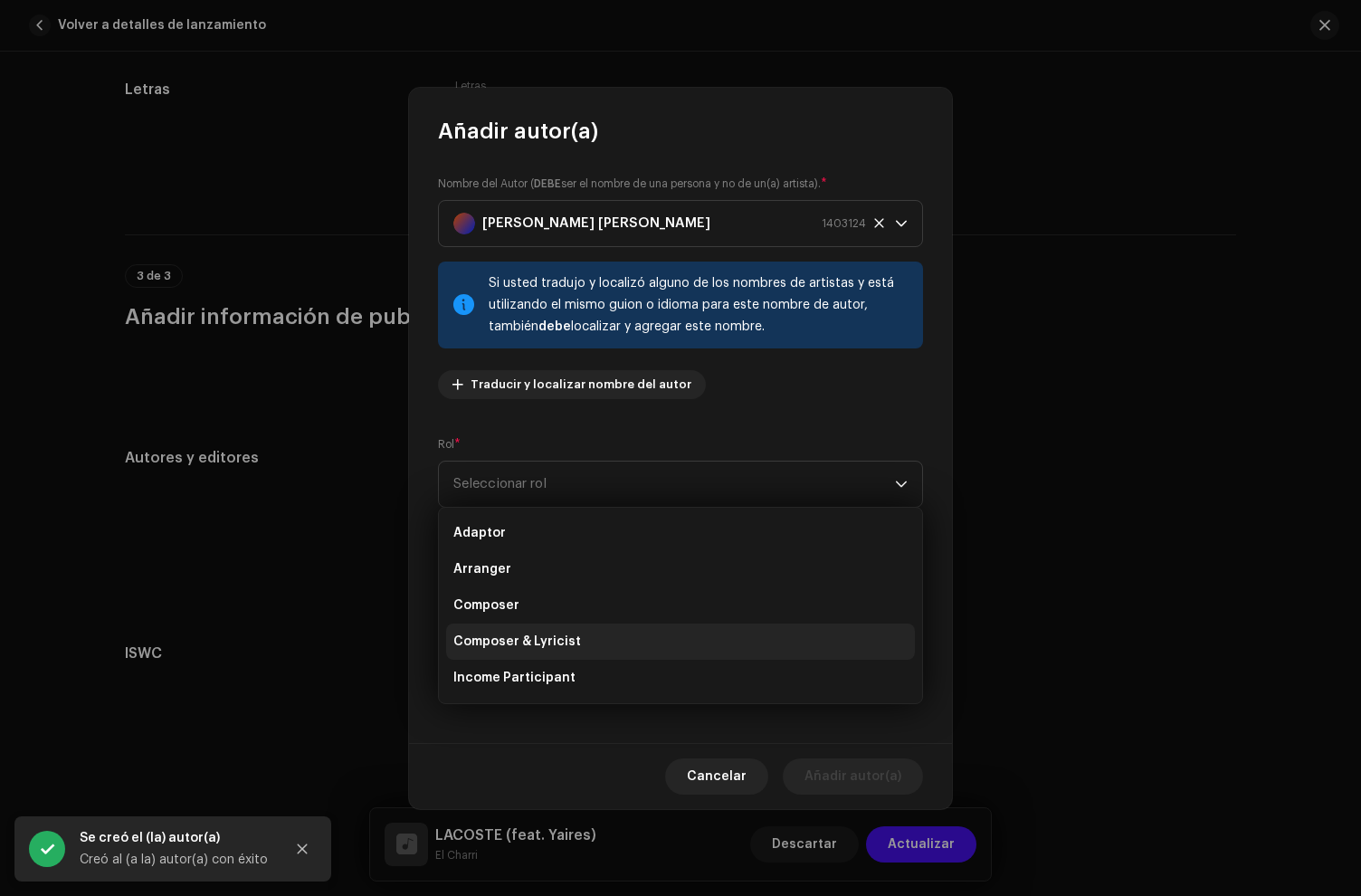
click at [527, 639] on span "Composer & Lyricist" at bounding box center [517, 641] width 127 height 18
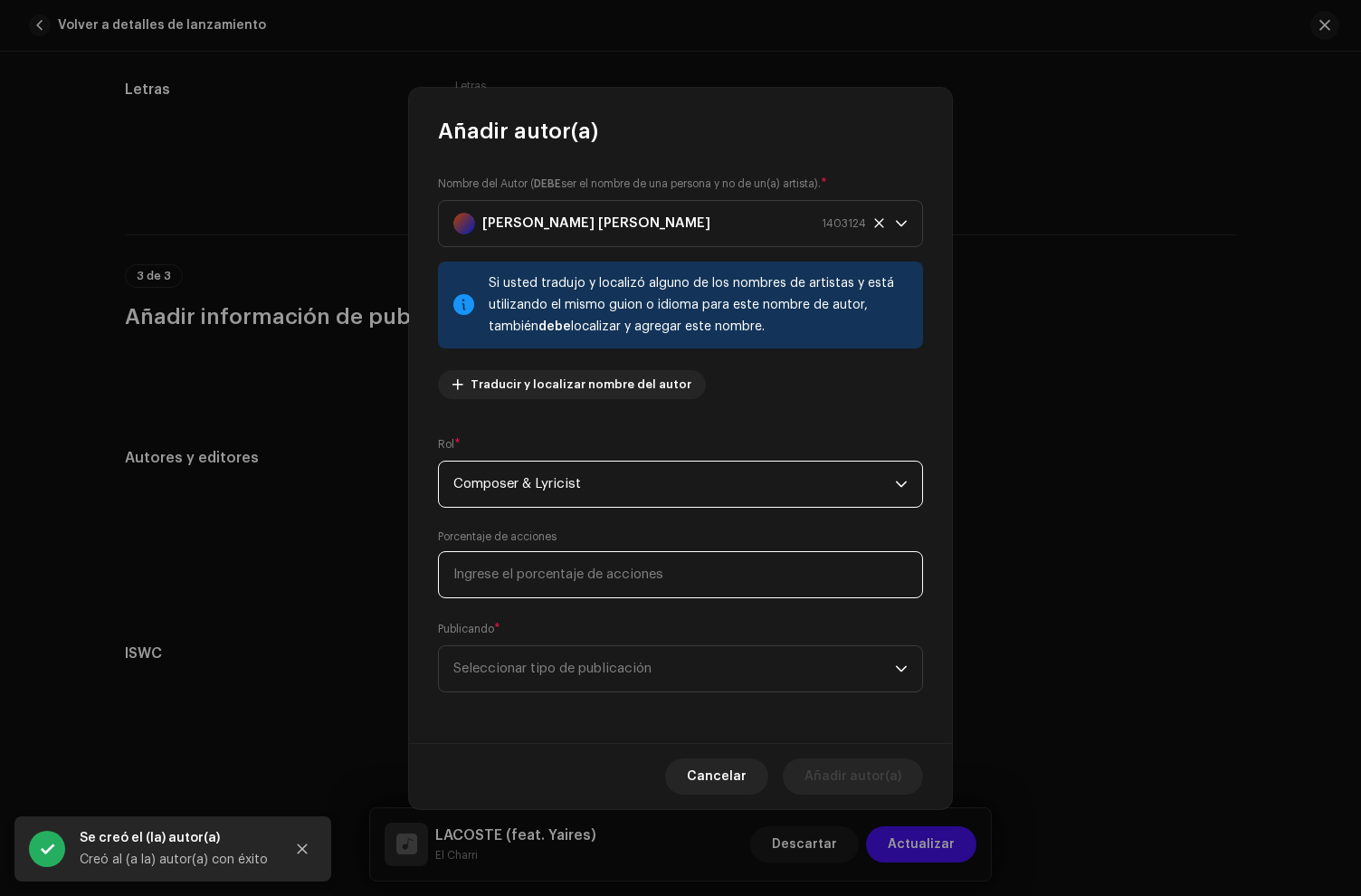
click at [525, 568] on input at bounding box center [680, 575] width 485 height 48
type input "20,00"
click at [660, 675] on span "Seleccionar tipo de publicación" at bounding box center [674, 669] width 442 height 46
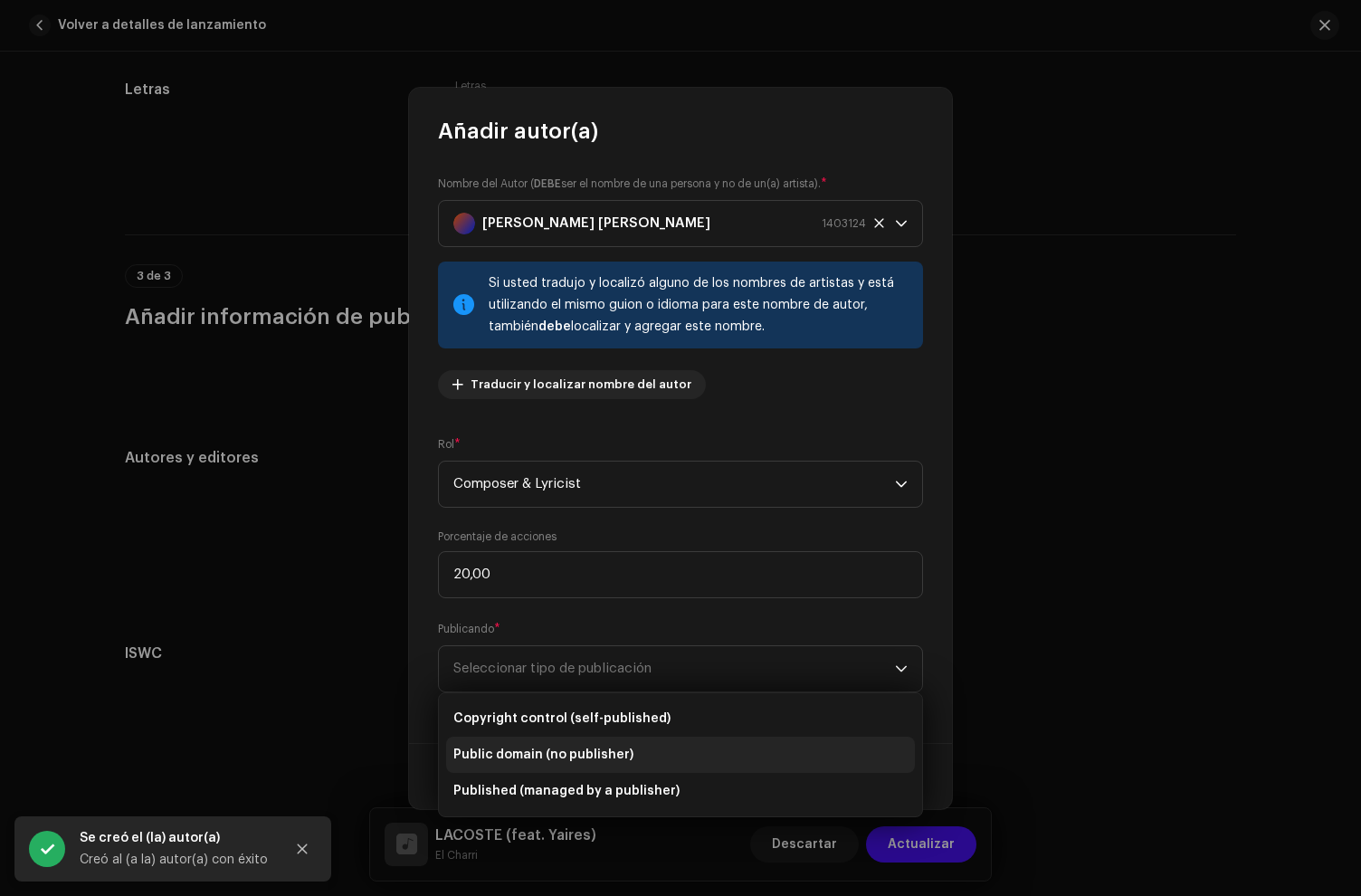
drag, startPoint x: 656, startPoint y: 720, endPoint x: 814, endPoint y: 739, distance: 159.1
click at [656, 721] on span "Copyright control (self-published)" at bounding box center [562, 718] width 218 height 18
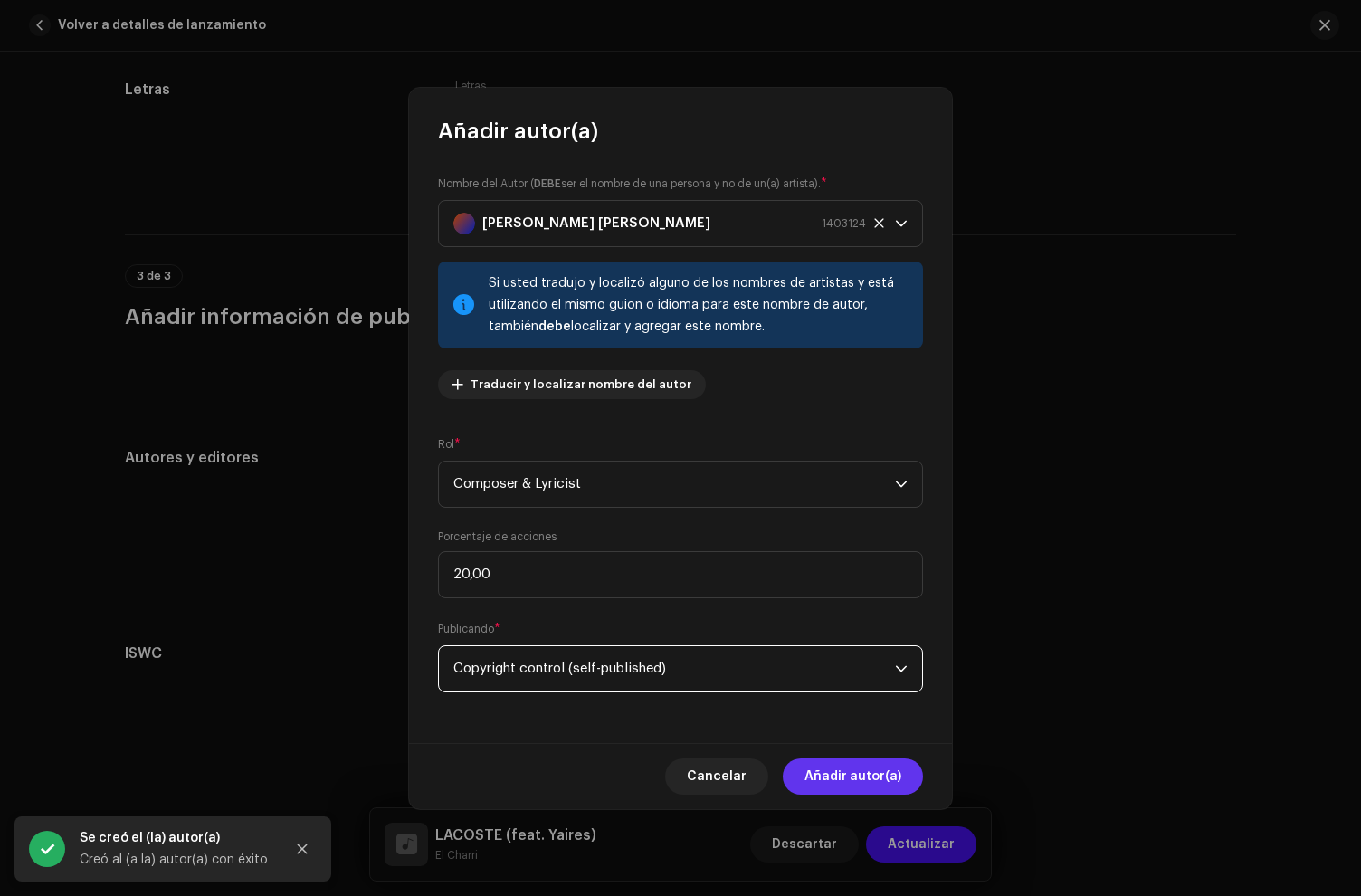
click at [887, 766] on span "Añadir autor(a)" at bounding box center [853, 776] width 97 height 36
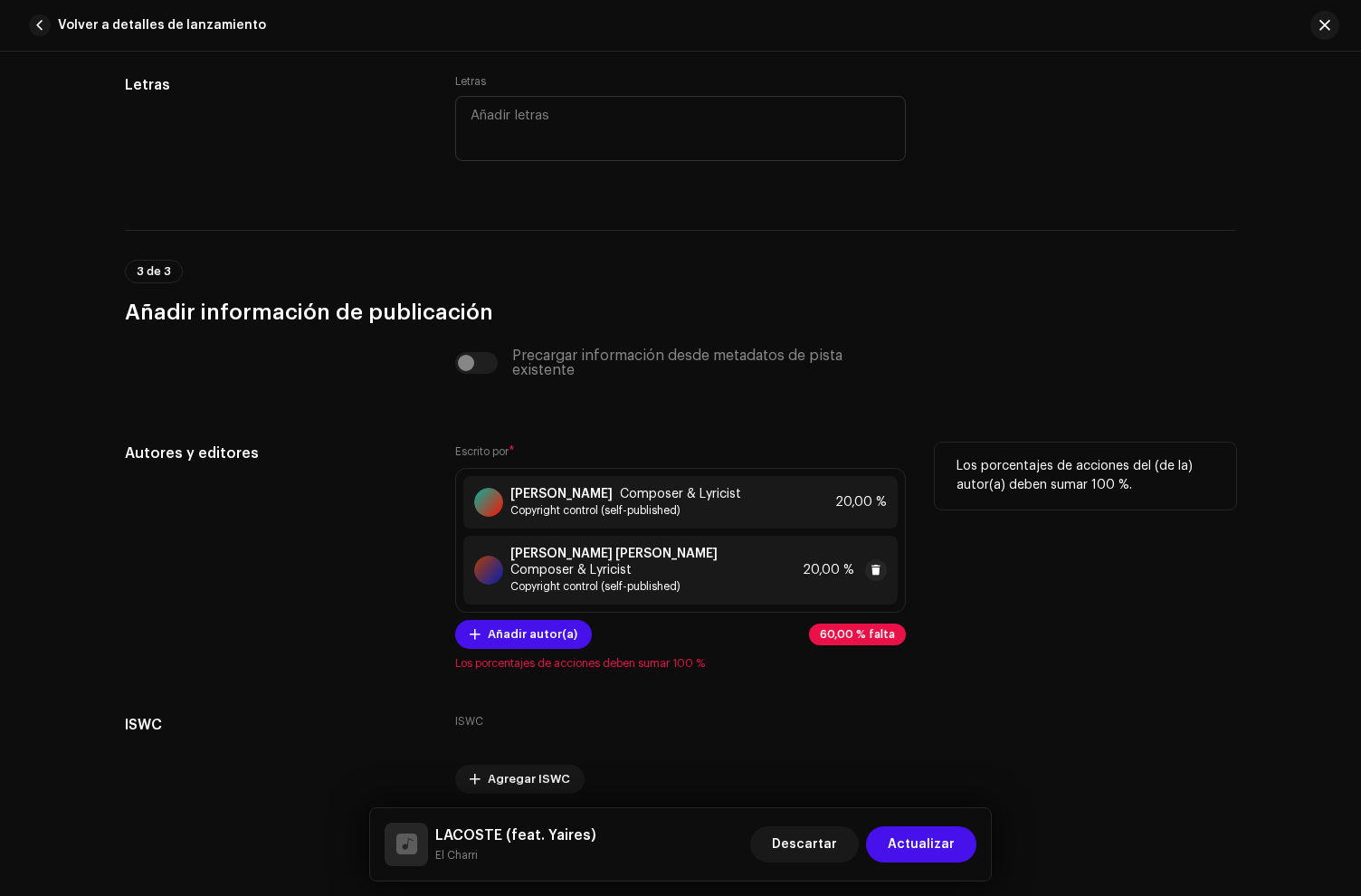
scroll to position [3937, 0]
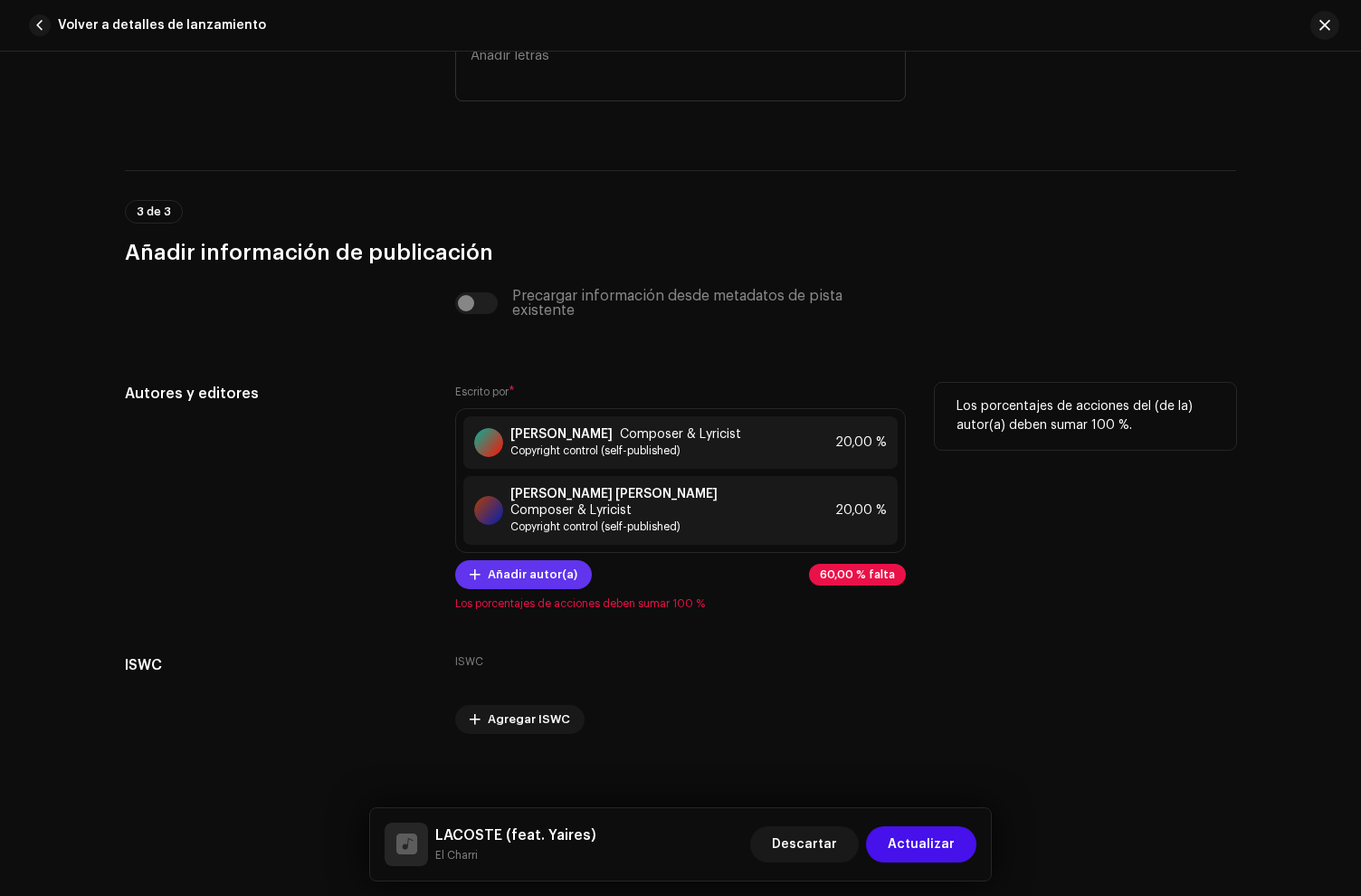
click at [525, 564] on span "Añadir autor(a)" at bounding box center [532, 575] width 89 height 36
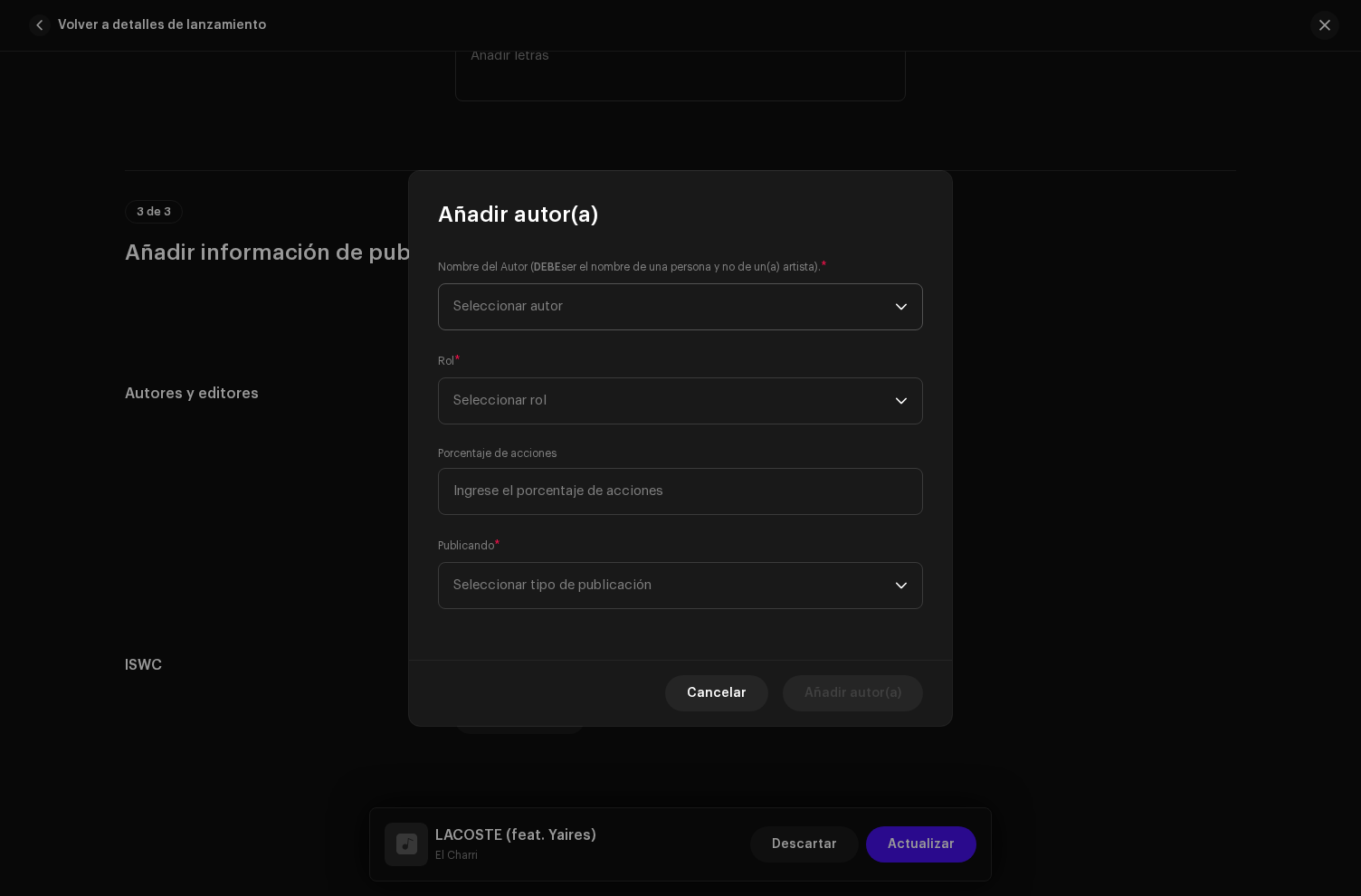
click at [556, 322] on span "Seleccionar autor" at bounding box center [674, 307] width 442 height 46
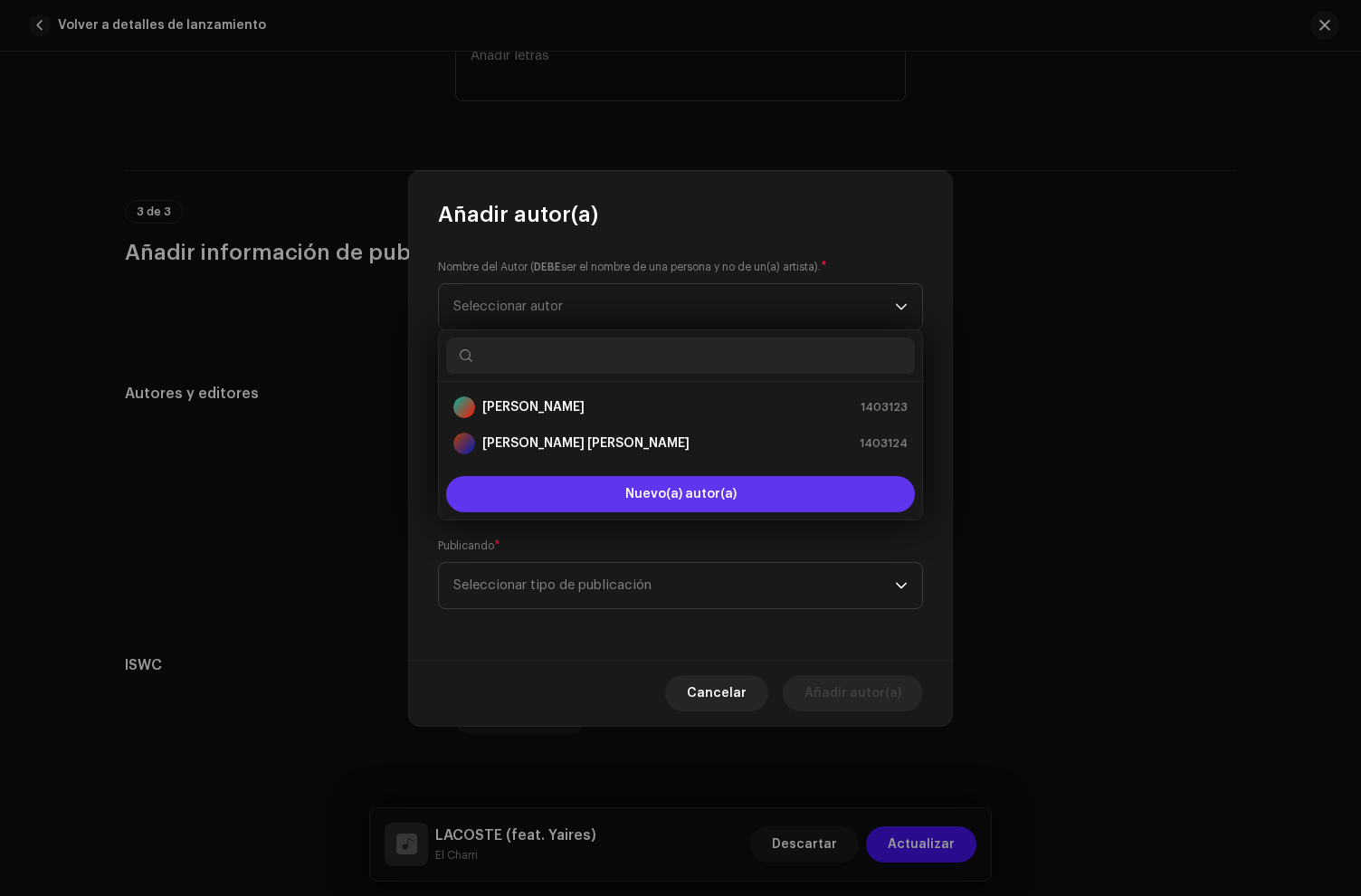
click at [637, 487] on span "Nuevo(a) autor(a)" at bounding box center [680, 493] width 111 height 12
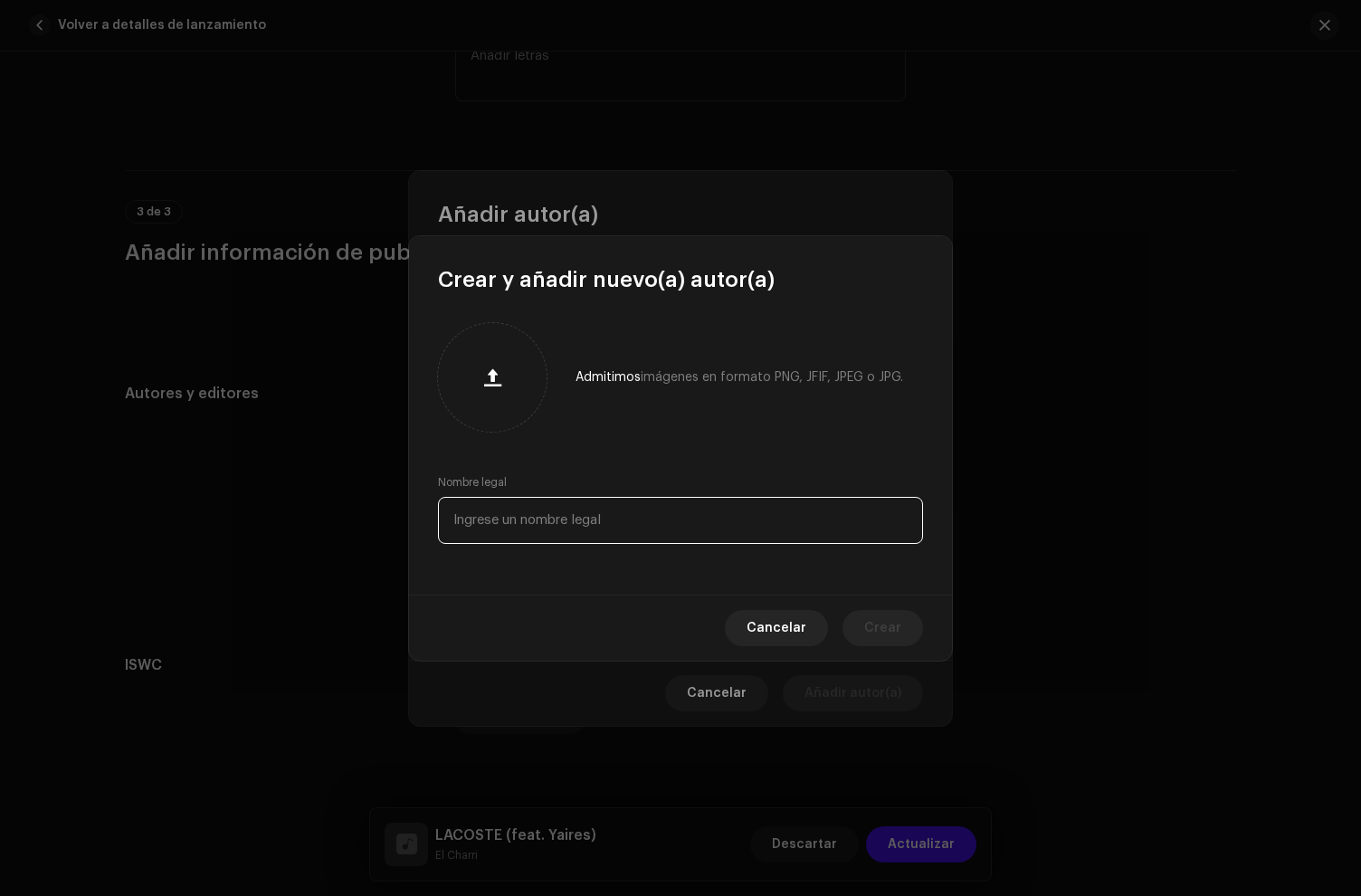
click at [540, 518] on input "text" at bounding box center [680, 521] width 485 height 48
paste input "[PERSON_NAME]"
type input "[PERSON_NAME]"
click at [887, 620] on span "Crear" at bounding box center [883, 628] width 37 height 36
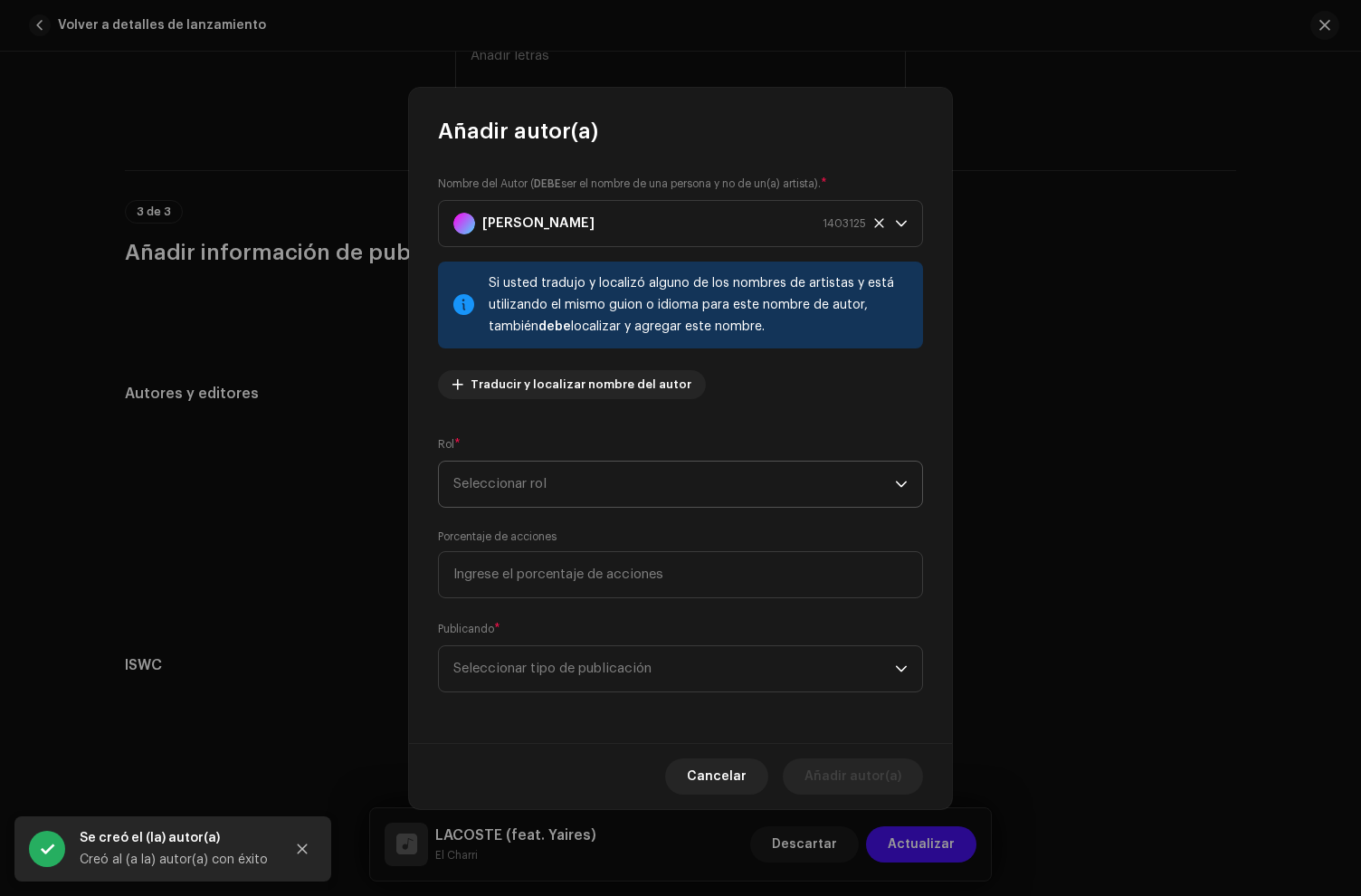
click at [540, 486] on span "Seleccionar rol" at bounding box center [674, 485] width 442 height 46
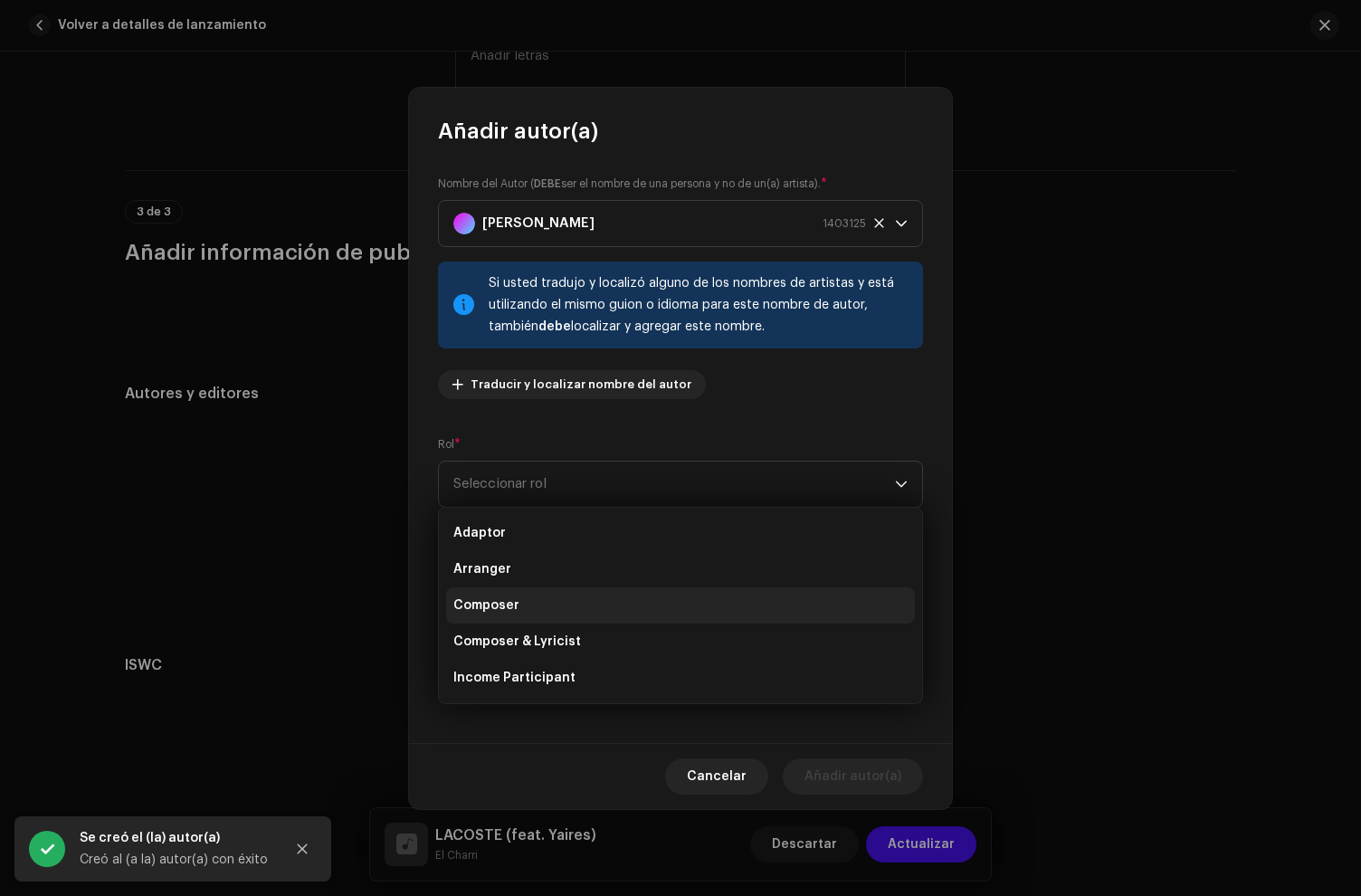
drag, startPoint x: 527, startPoint y: 638, endPoint x: 537, endPoint y: 599, distance: 40.3
click at [528, 637] on span "Composer & Lyricist" at bounding box center [517, 641] width 127 height 18
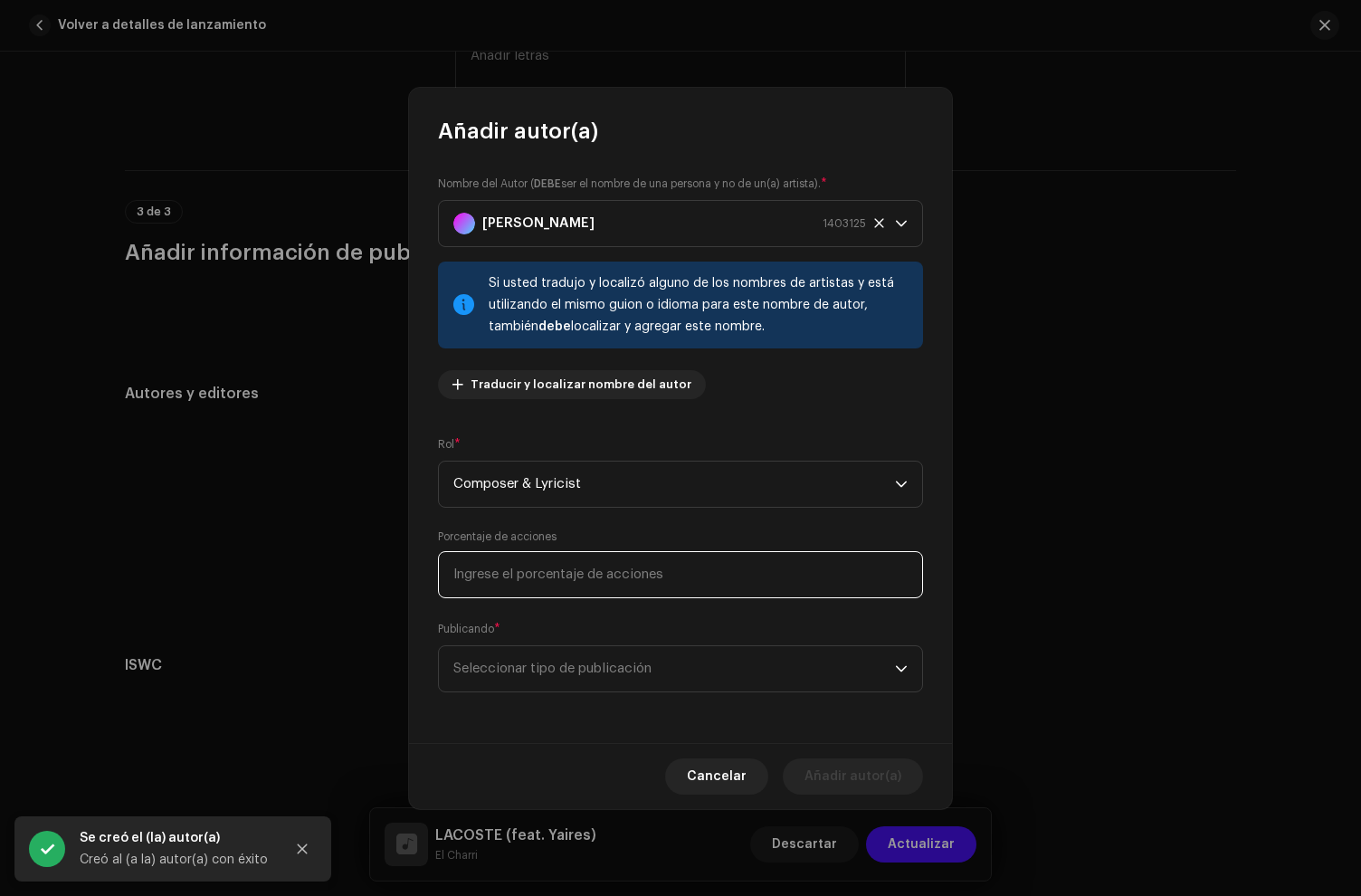
click at [542, 564] on input at bounding box center [680, 575] width 485 height 48
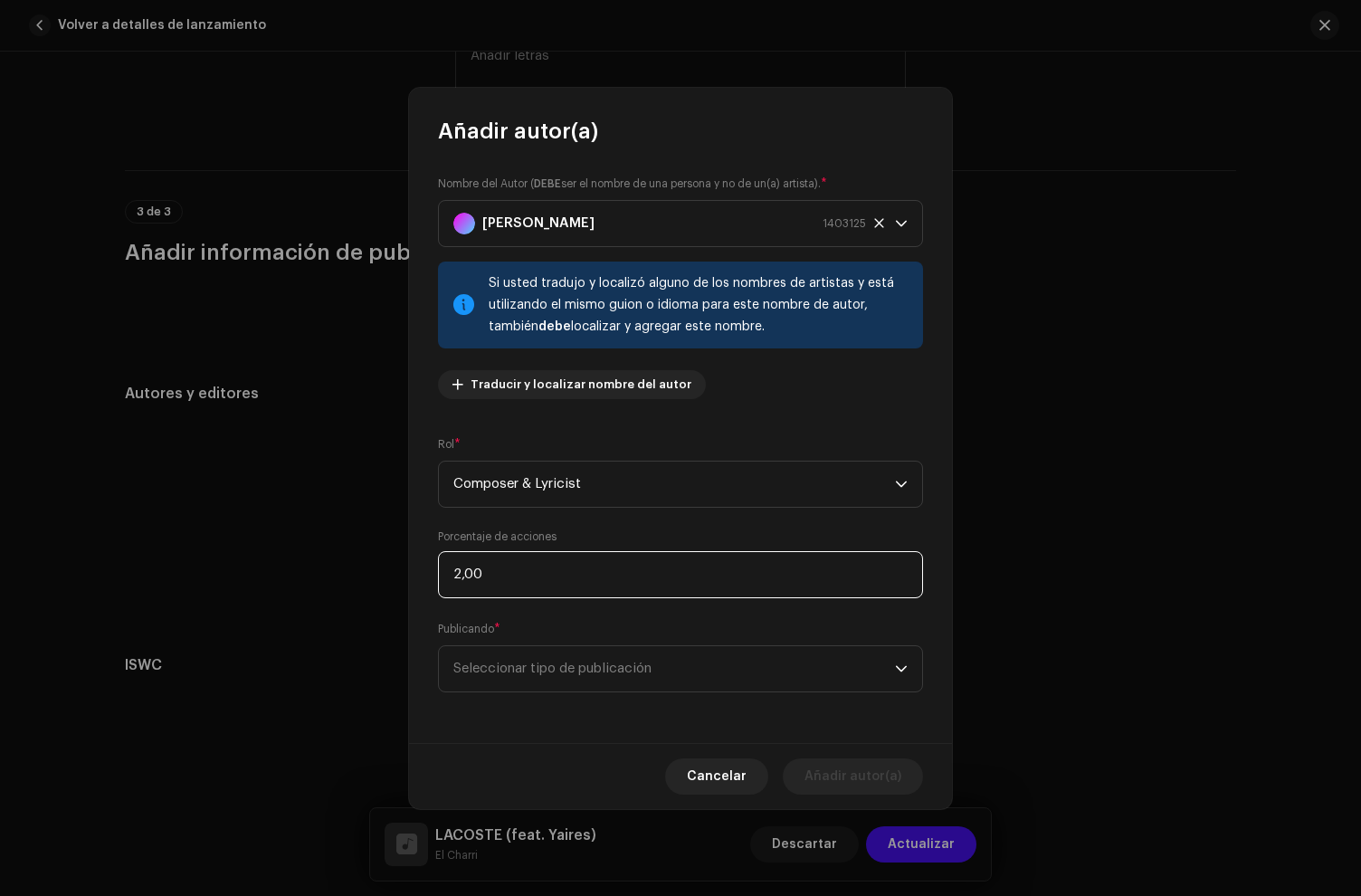
type input "20,00"
click at [552, 658] on span "Seleccionar tipo de publicación" at bounding box center [674, 669] width 442 height 46
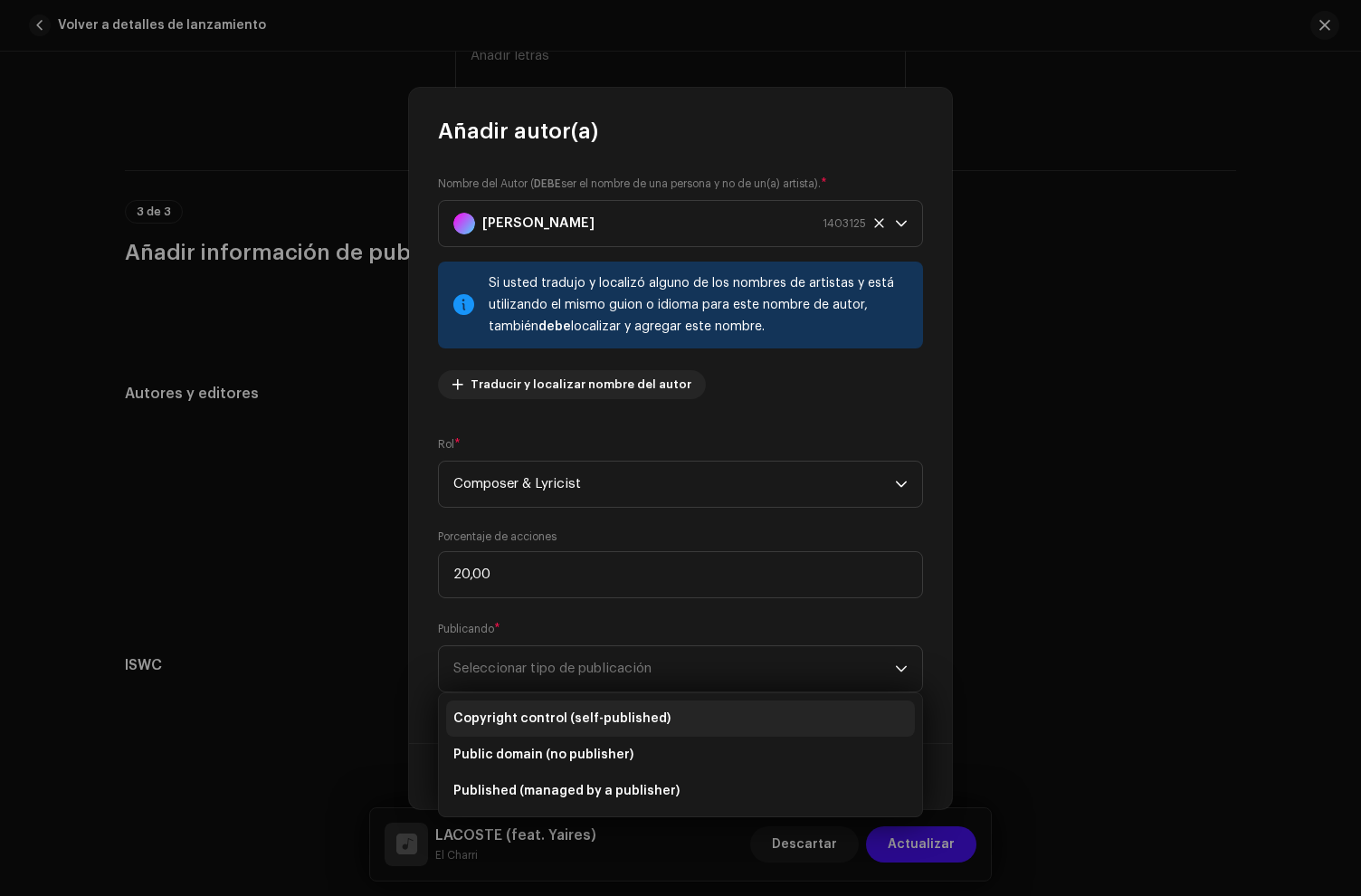
click at [564, 715] on span "Copyright control (self-published)" at bounding box center [562, 718] width 218 height 18
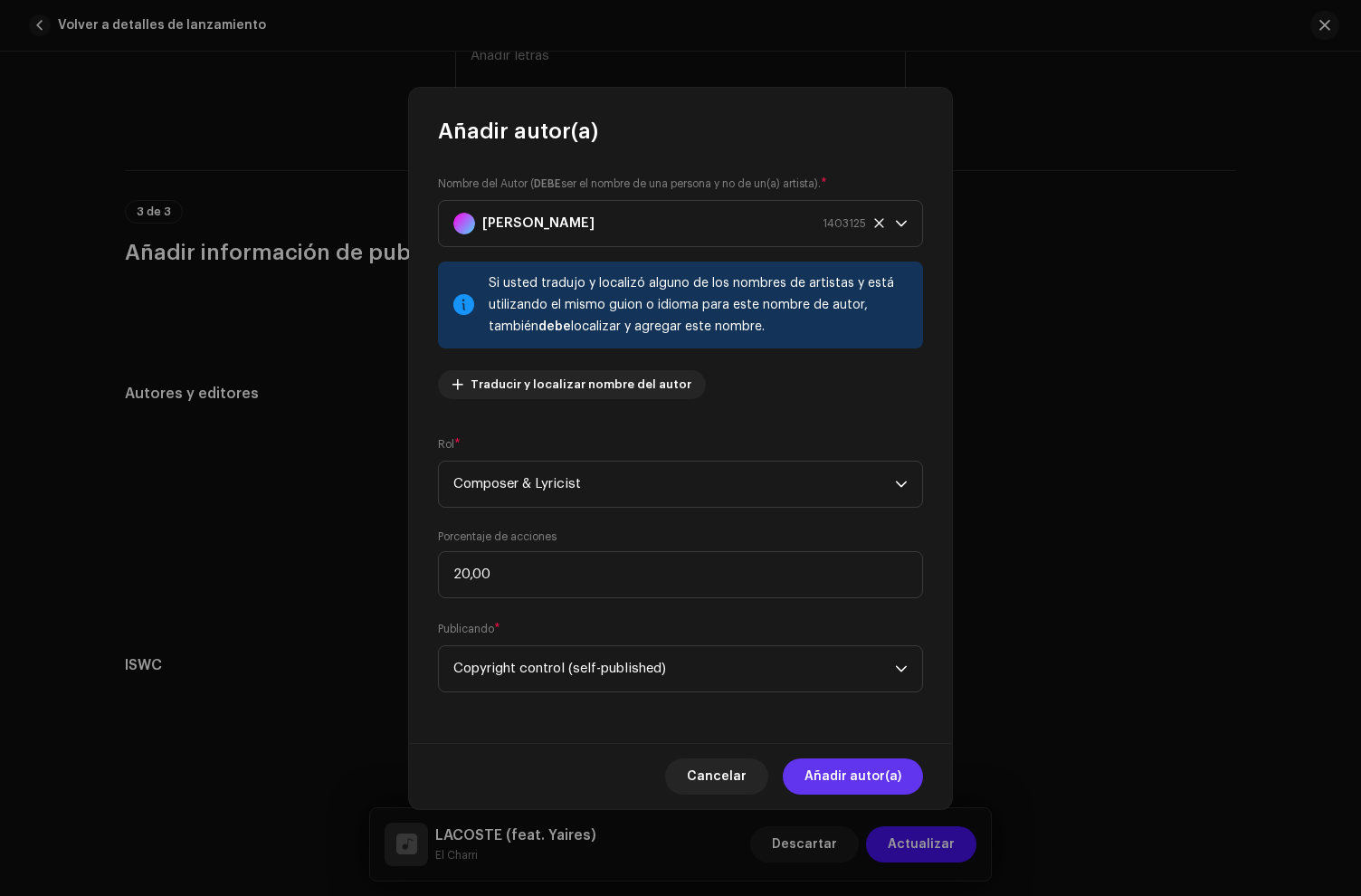
click at [839, 769] on span "Añadir autor(a)" at bounding box center [853, 776] width 97 height 36
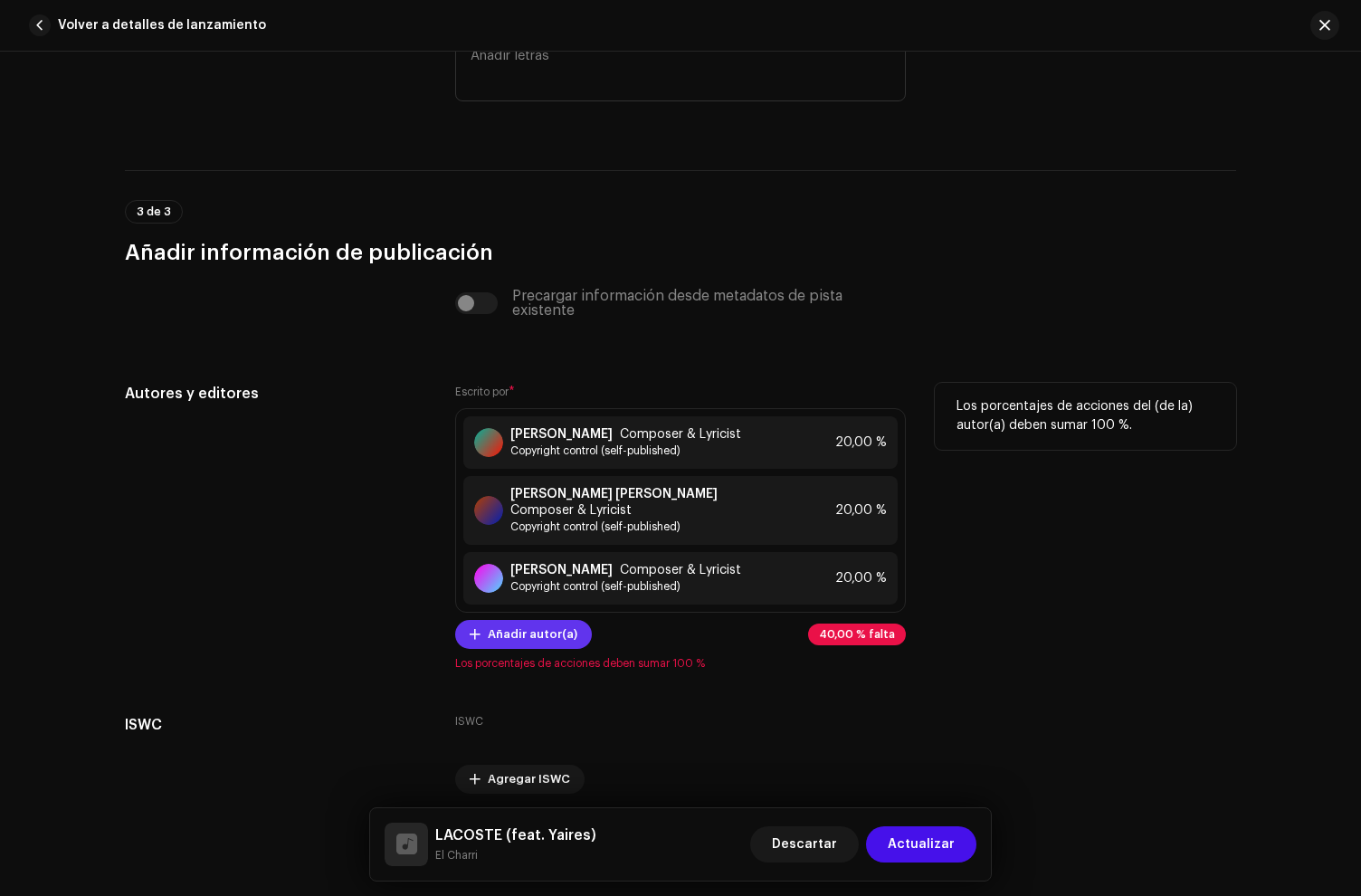
click at [512, 617] on span "Añadir autor(a)" at bounding box center [532, 635] width 89 height 36
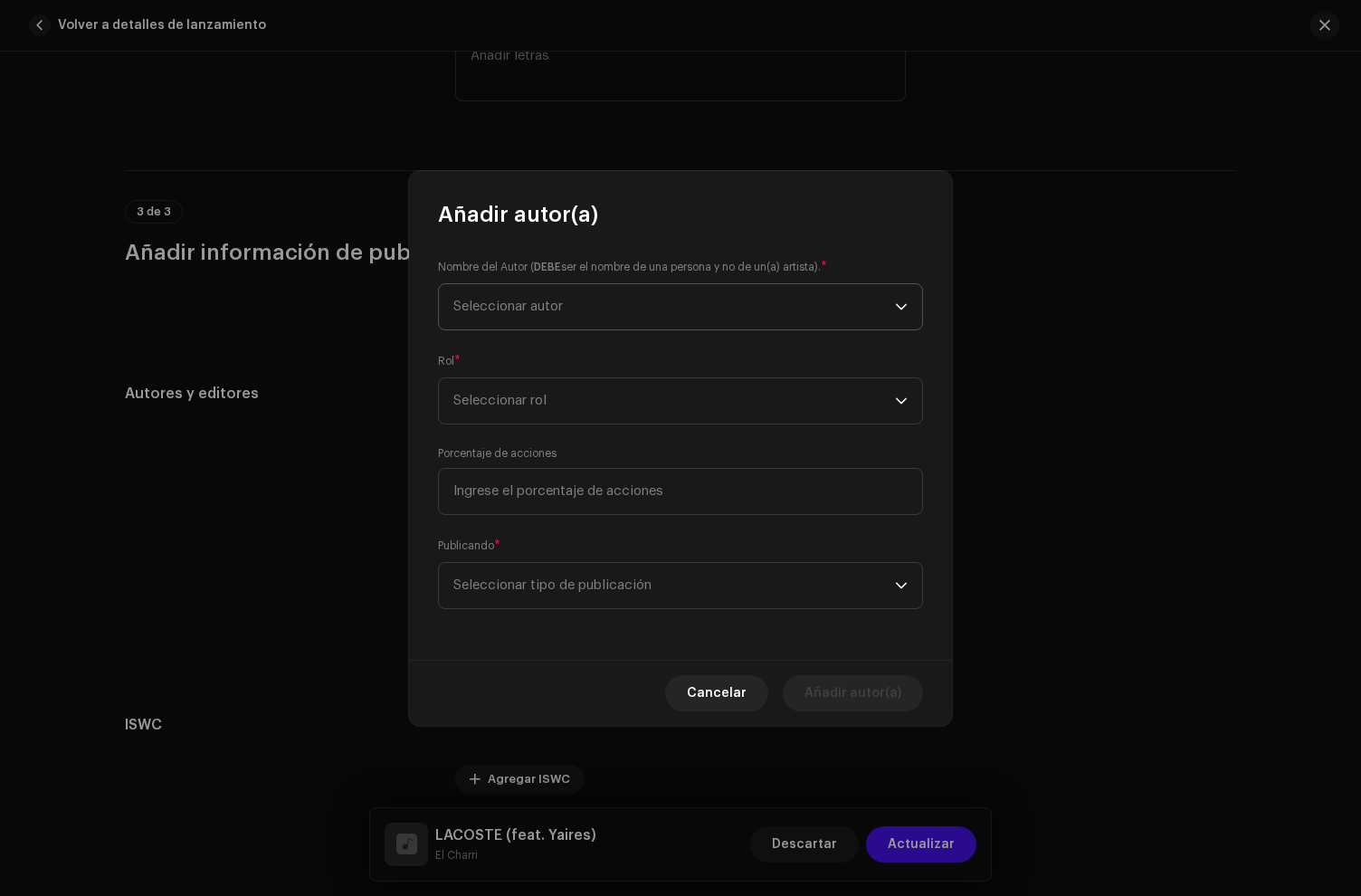
click at [531, 311] on span "Seleccionar autor" at bounding box center [508, 306] width 109 height 13
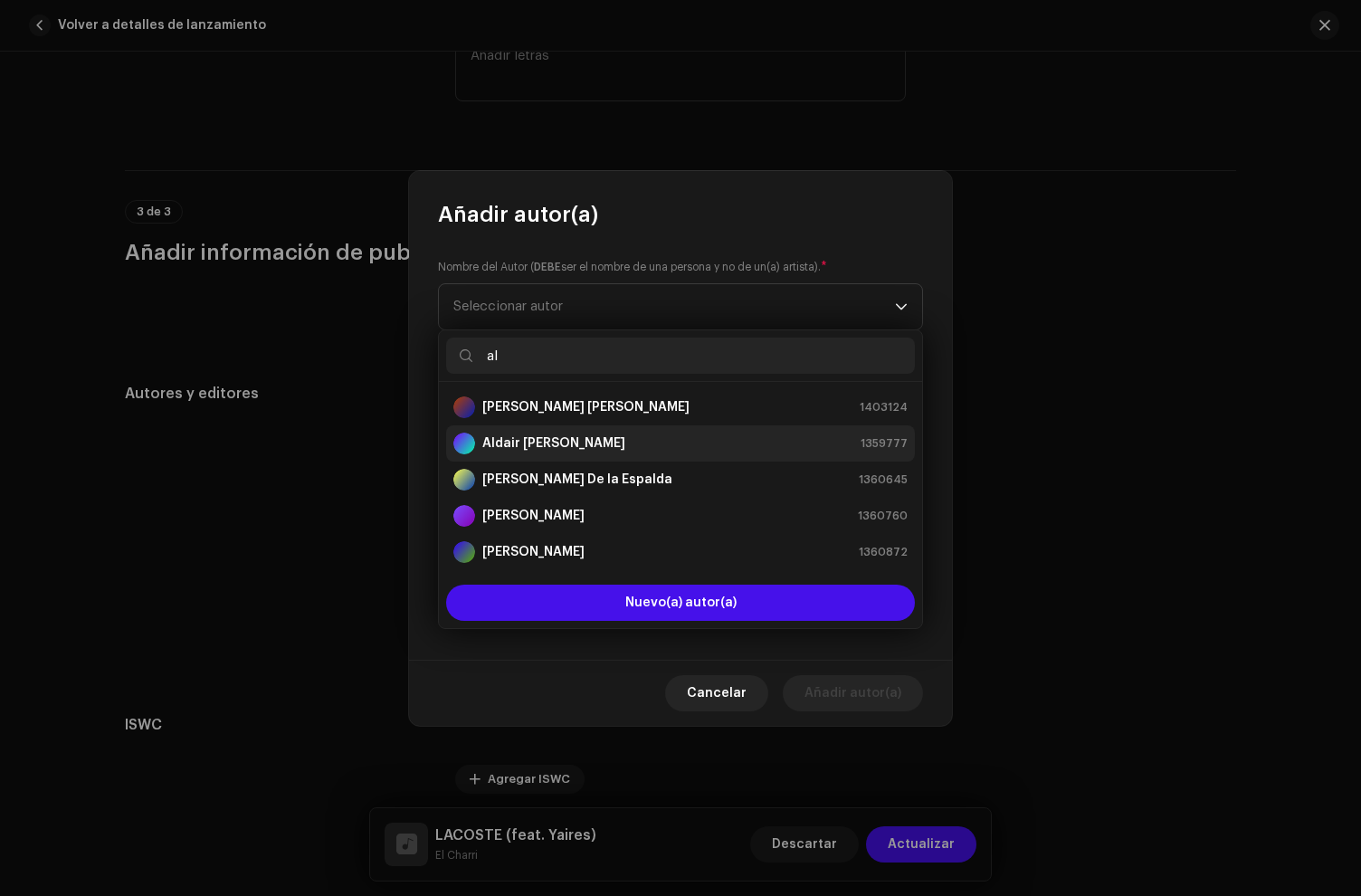
type input "al"
click at [534, 443] on strong "Aldair [PERSON_NAME]" at bounding box center [554, 443] width 143 height 18
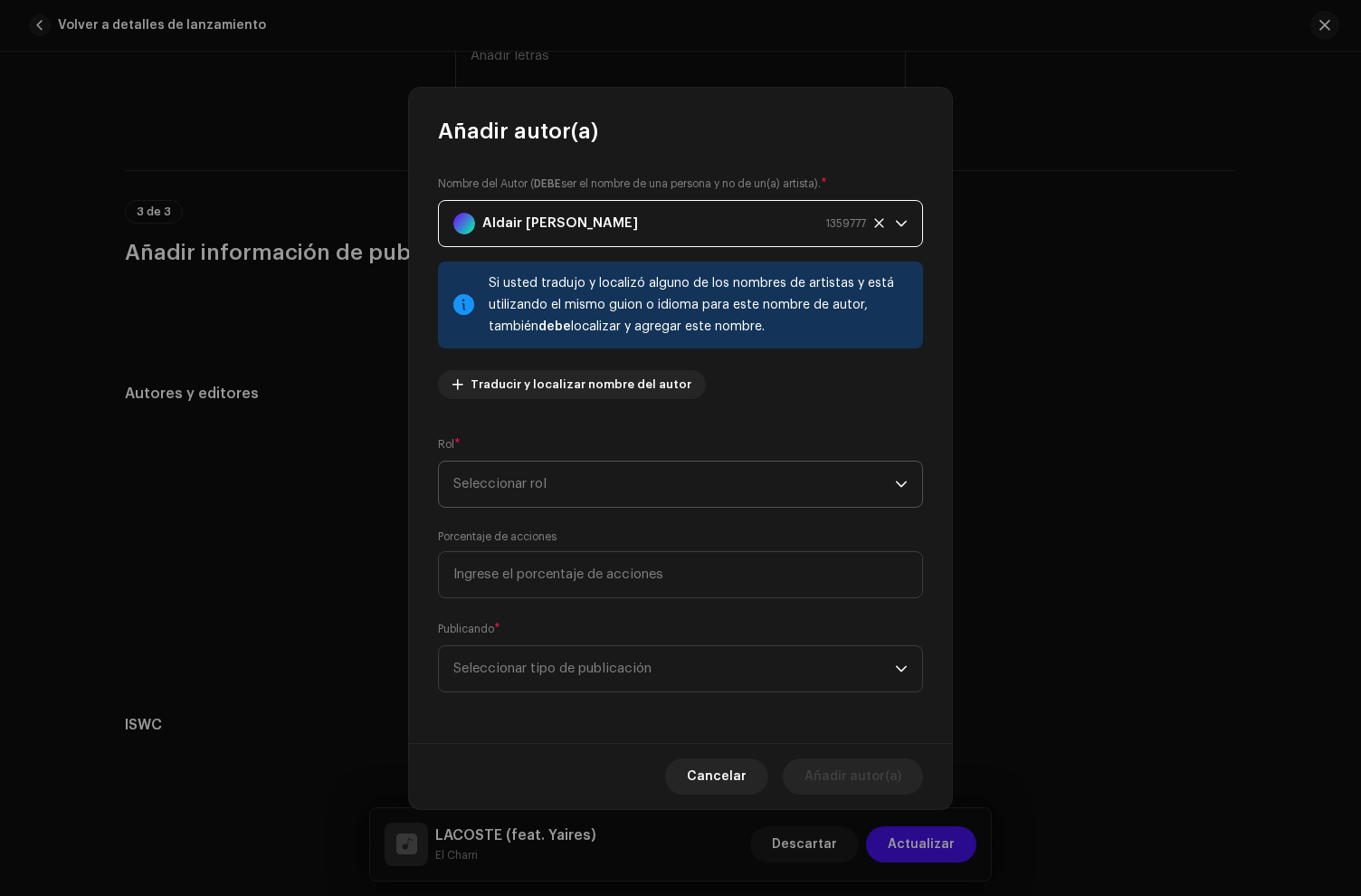
click at [520, 486] on span "Seleccionar rol" at bounding box center [674, 485] width 442 height 46
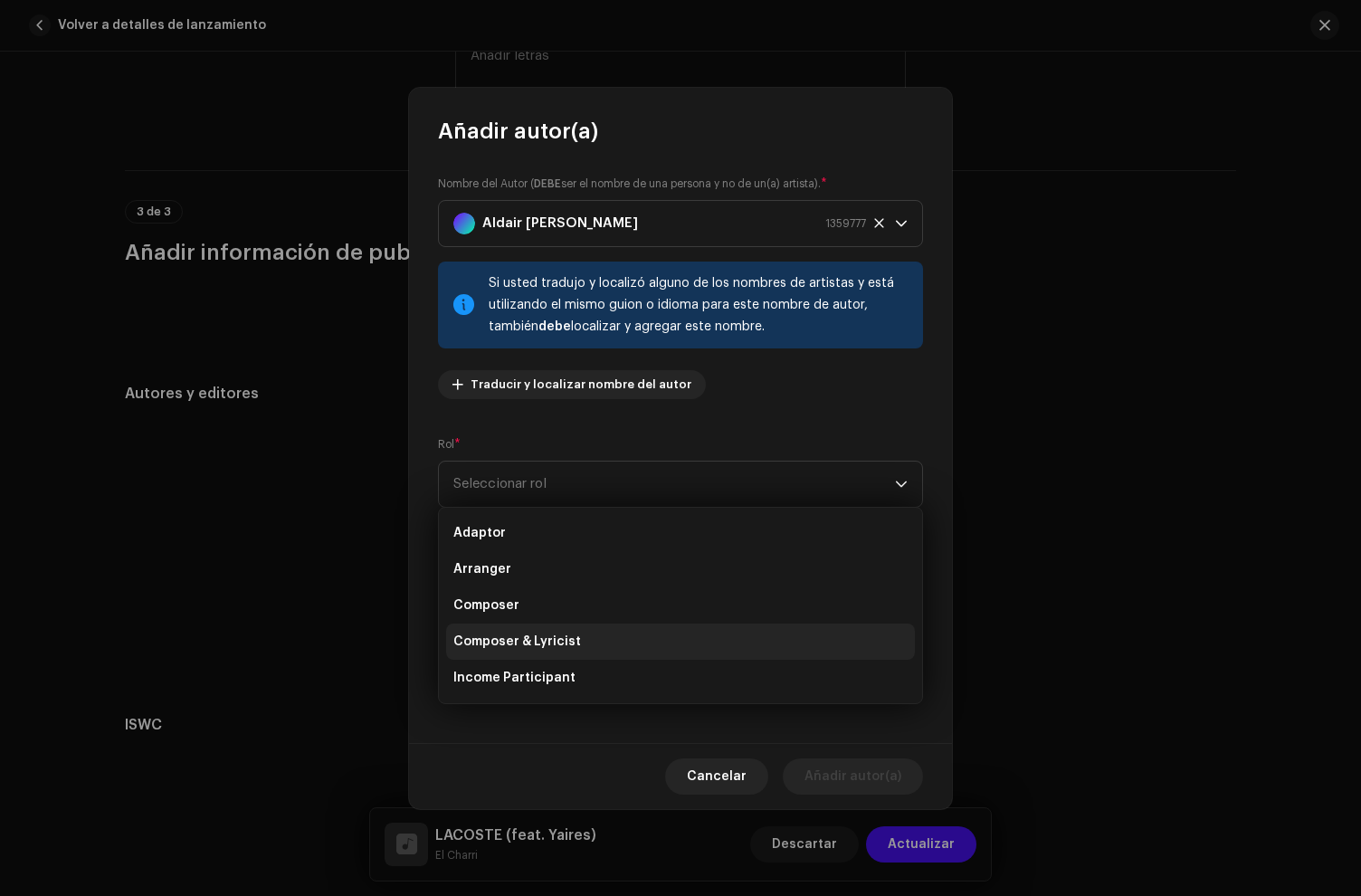
click at [554, 633] on span "Composer & Lyricist" at bounding box center [517, 641] width 127 height 18
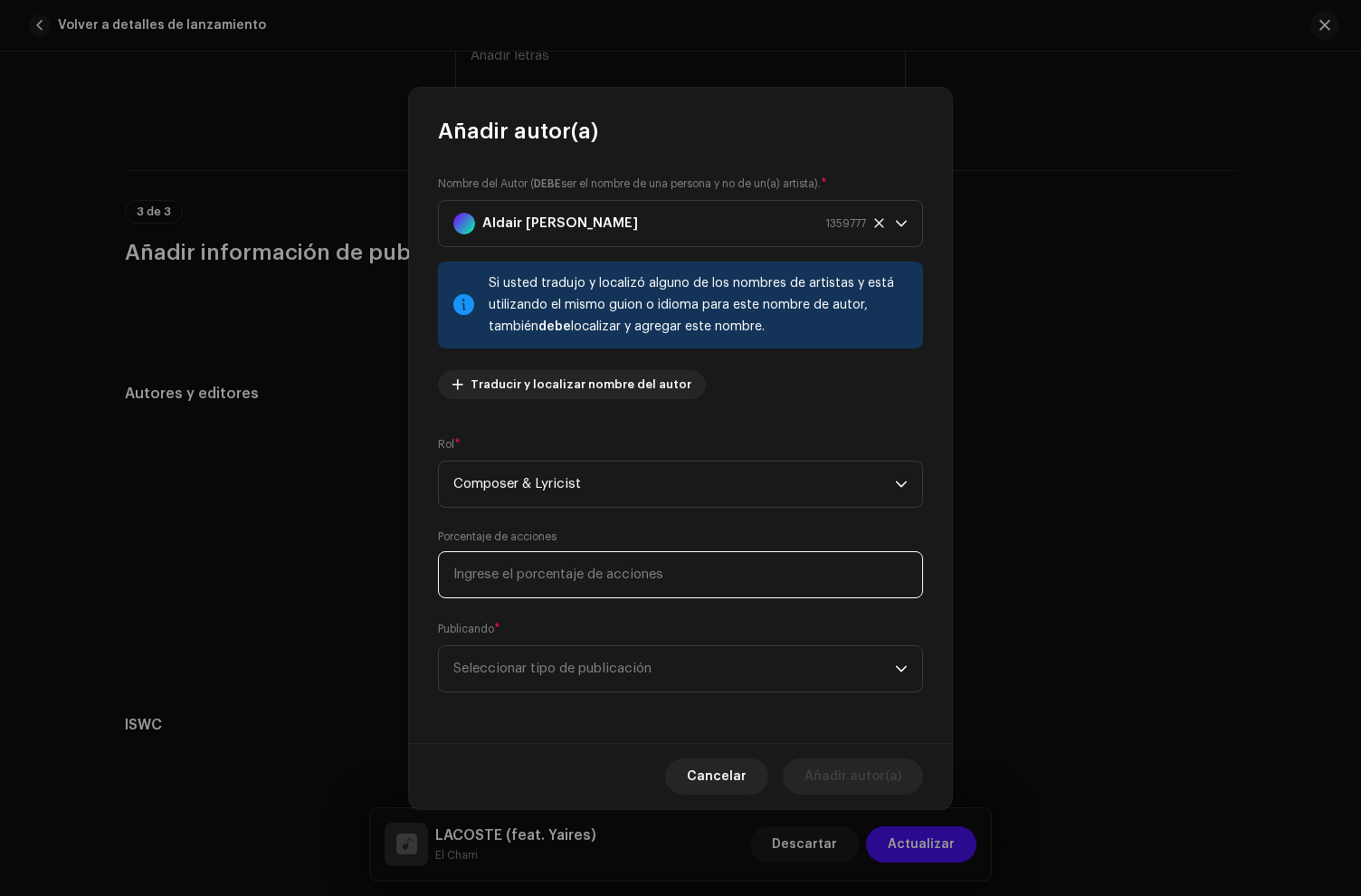
click at [559, 582] on input at bounding box center [680, 575] width 485 height 48
type input "20,00"
click at [570, 661] on span "Seleccionar tipo de publicación" at bounding box center [674, 669] width 442 height 46
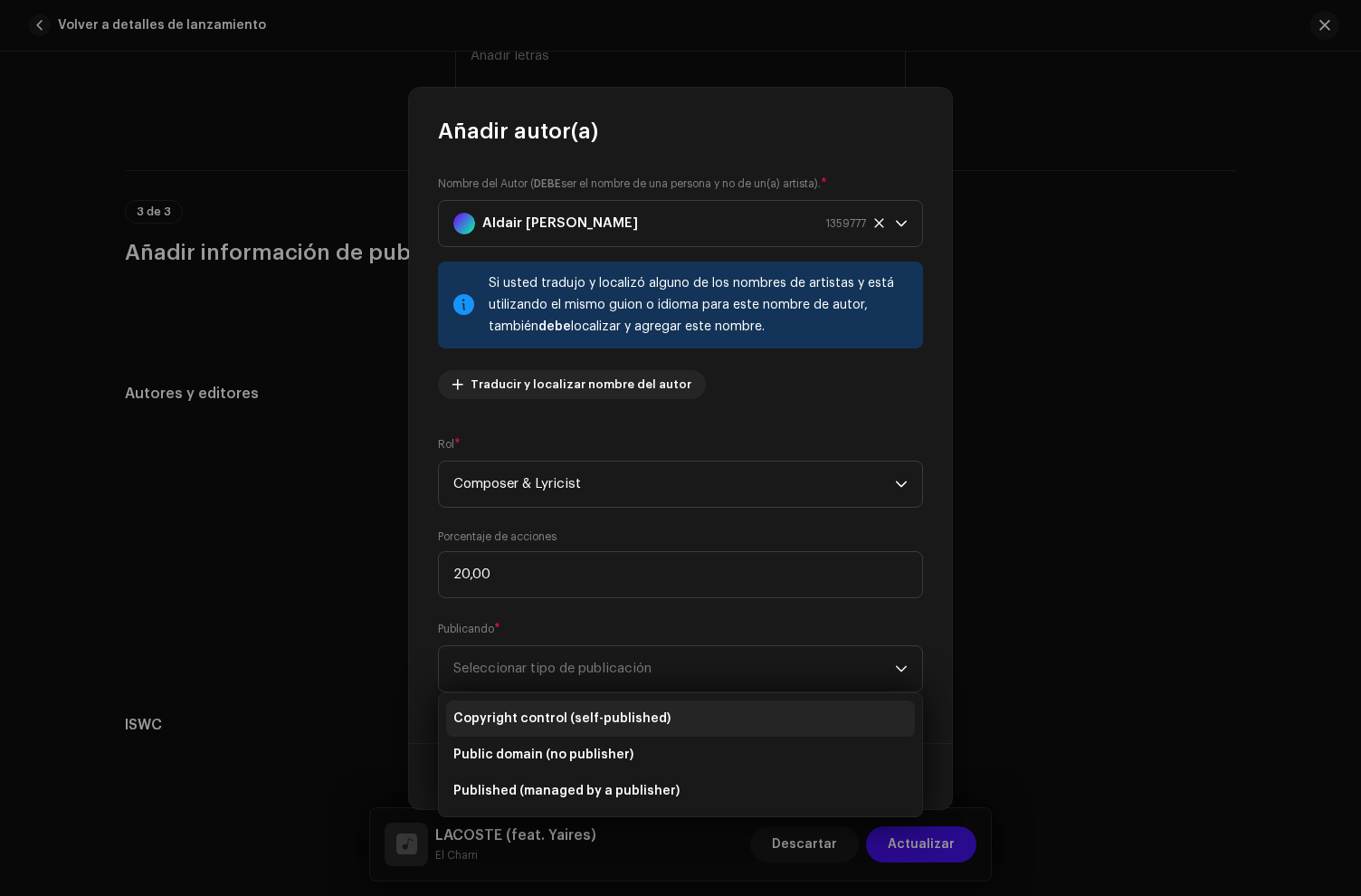
click at [574, 722] on span "Copyright control (self-published)" at bounding box center [562, 718] width 218 height 18
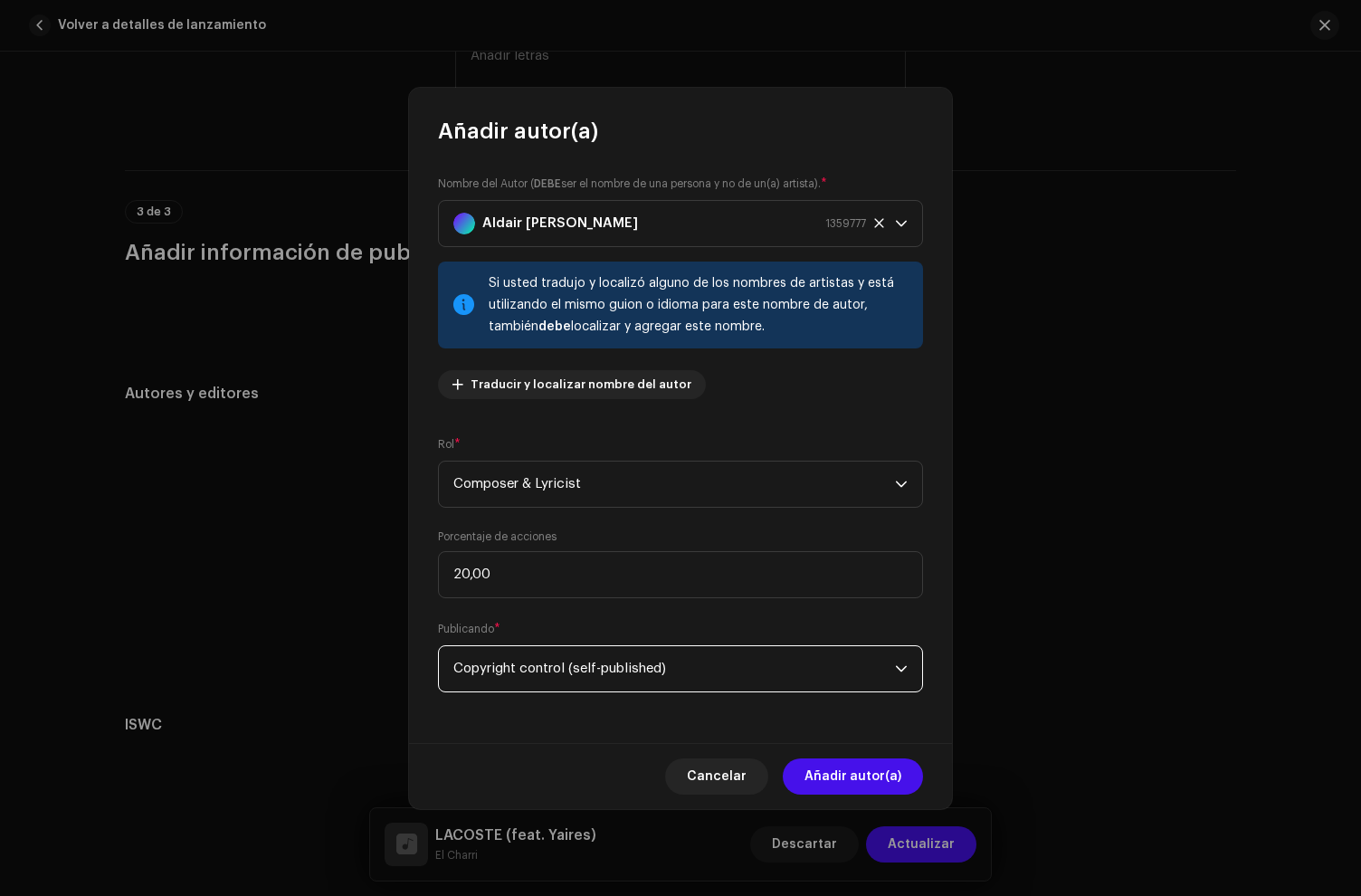
click at [817, 770] on span "Añadir autor(a)" at bounding box center [853, 776] width 97 height 36
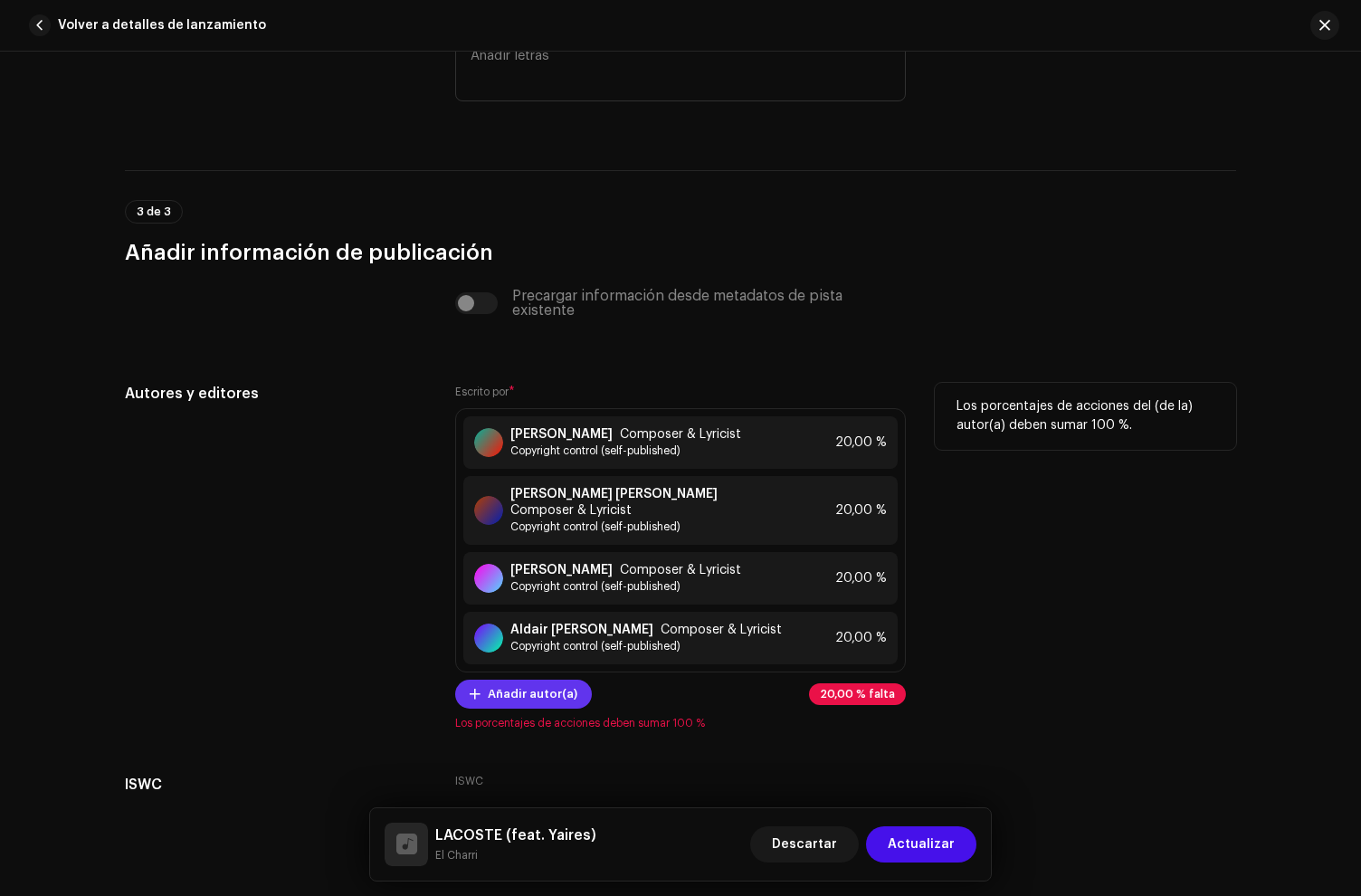
click at [530, 701] on span "Añadir autor(a)" at bounding box center [532, 694] width 89 height 36
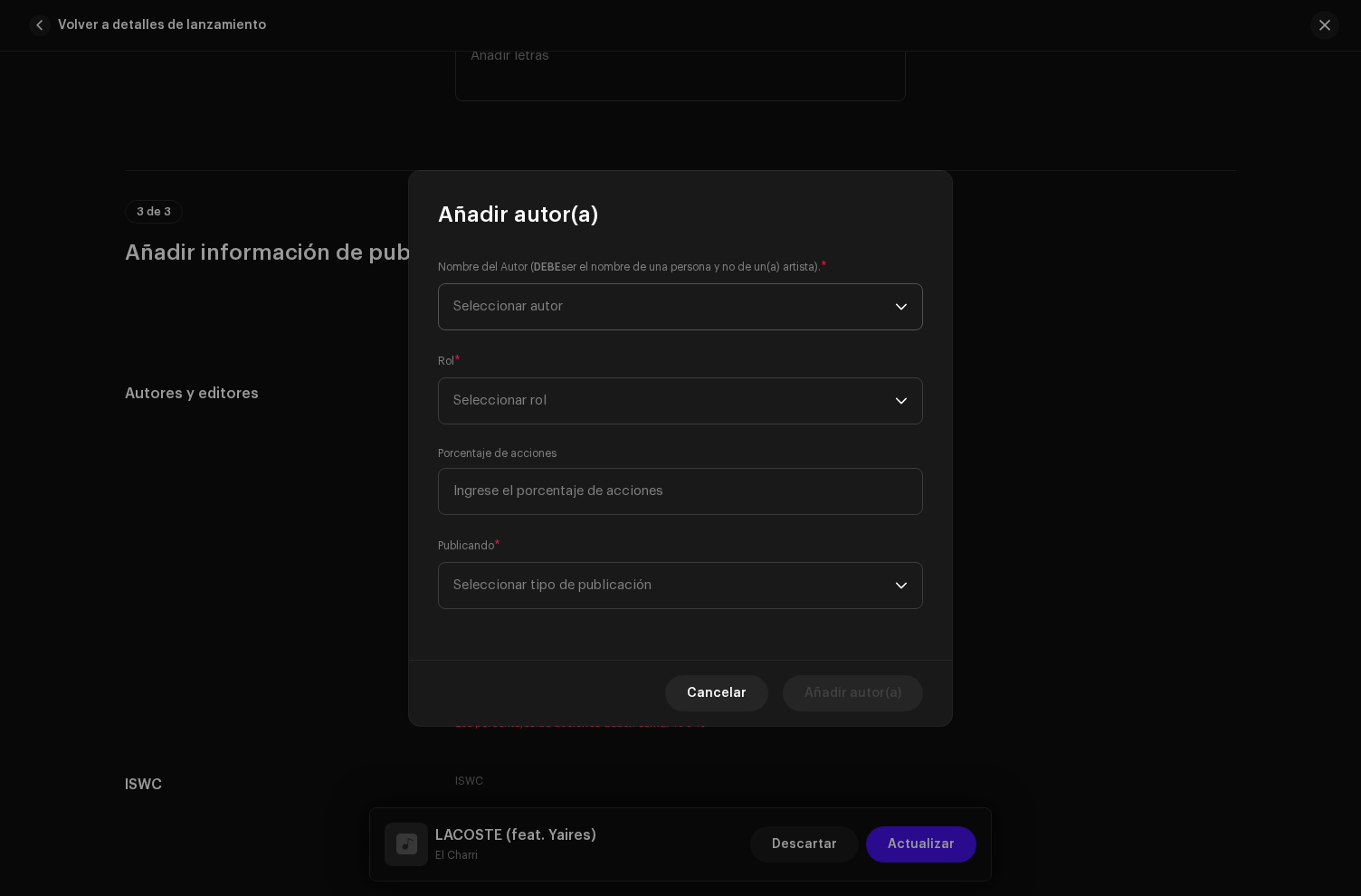
click at [589, 312] on span "Seleccionar autor" at bounding box center [674, 307] width 442 height 46
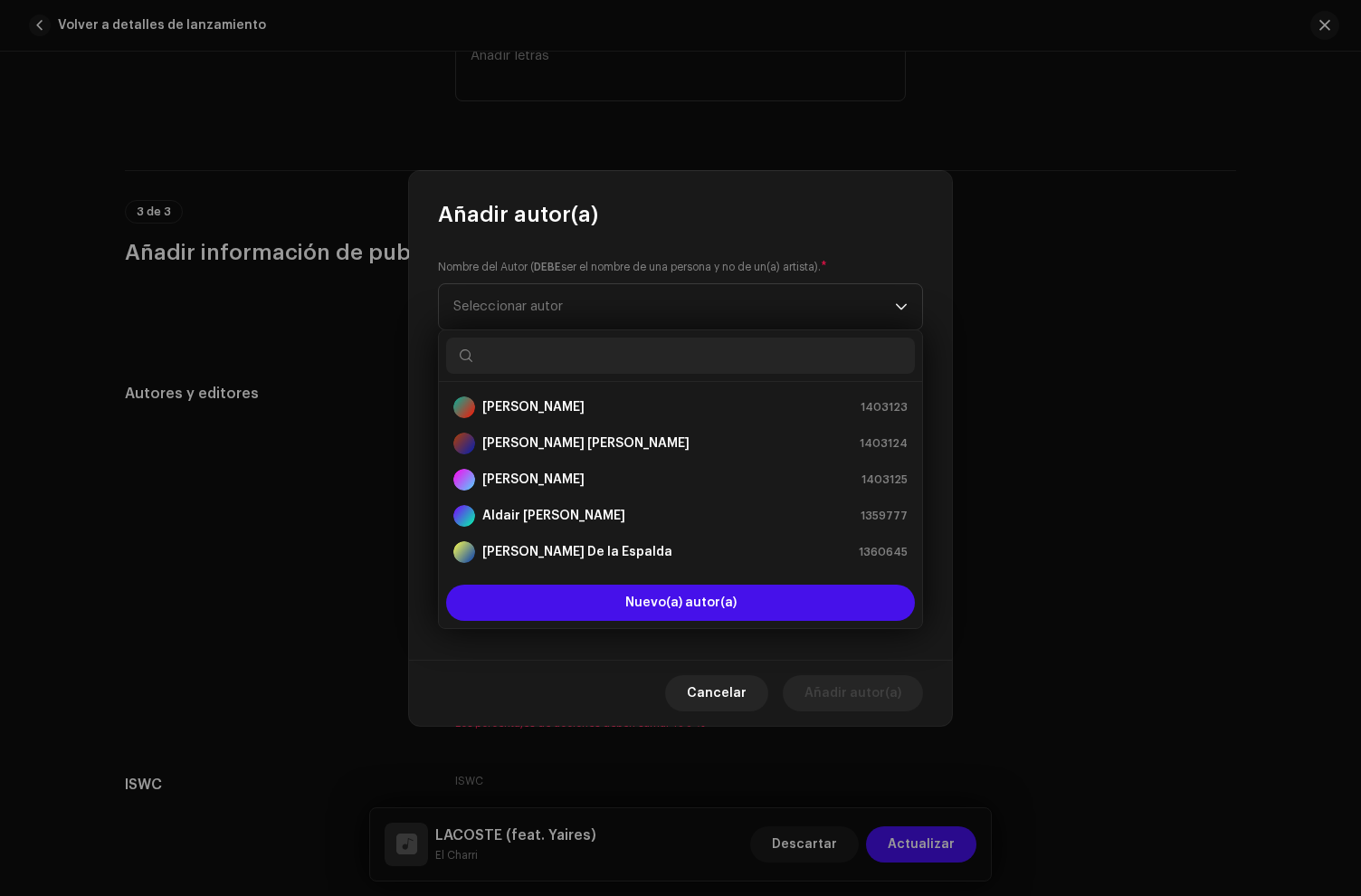
click at [561, 361] on input "text" at bounding box center [680, 355] width 469 height 36
paste input "[PERSON_NAME]"
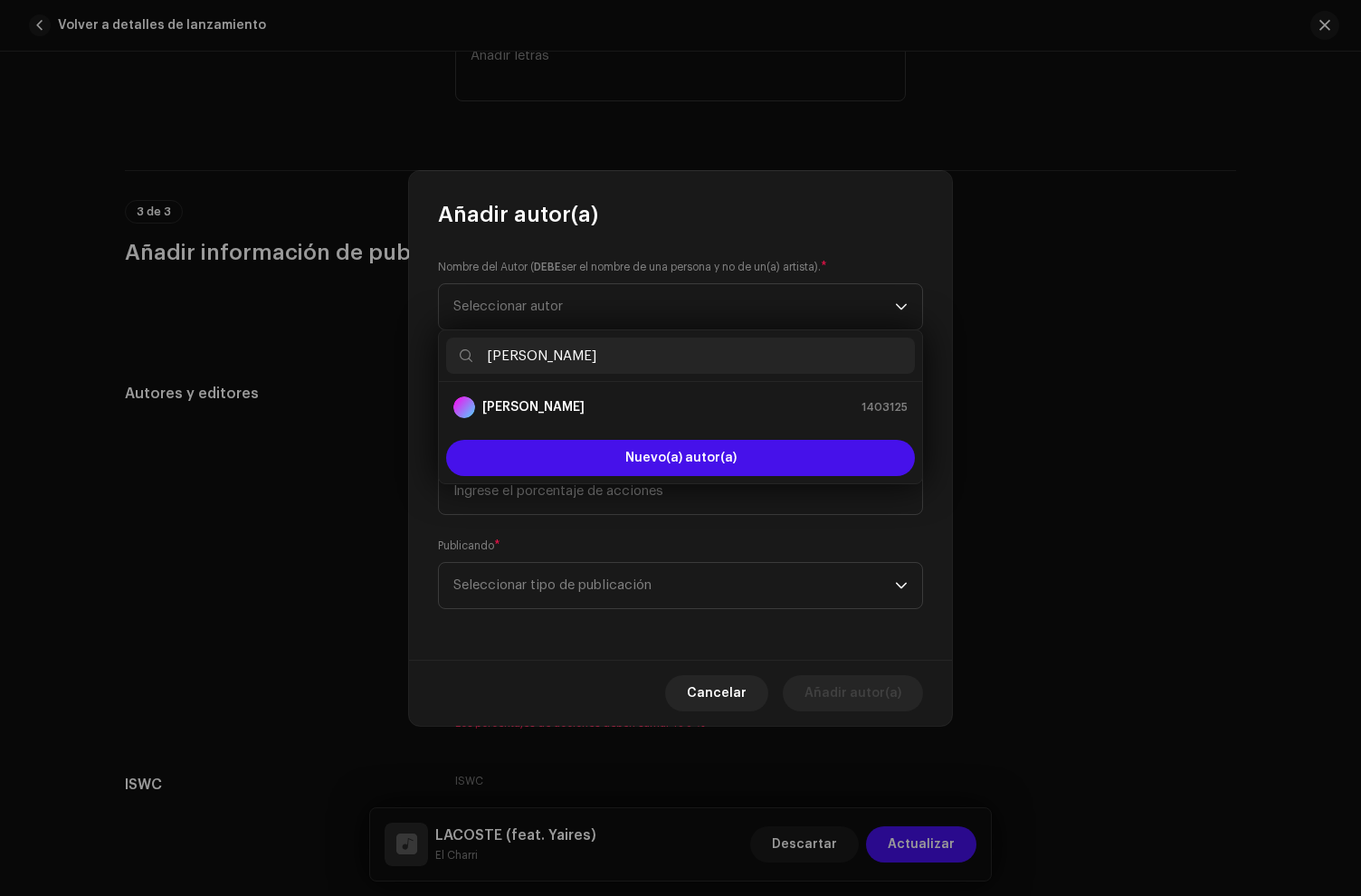
type input "[PERSON_NAME]"
drag, startPoint x: 488, startPoint y: 337, endPoint x: 343, endPoint y: 318, distance: 146.2
click at [343, 318] on body "Golden House Records Inicio Catálogo Transacciones Estadísticas Recursos [PERSO…" at bounding box center [680, 448] width 1361 height 896
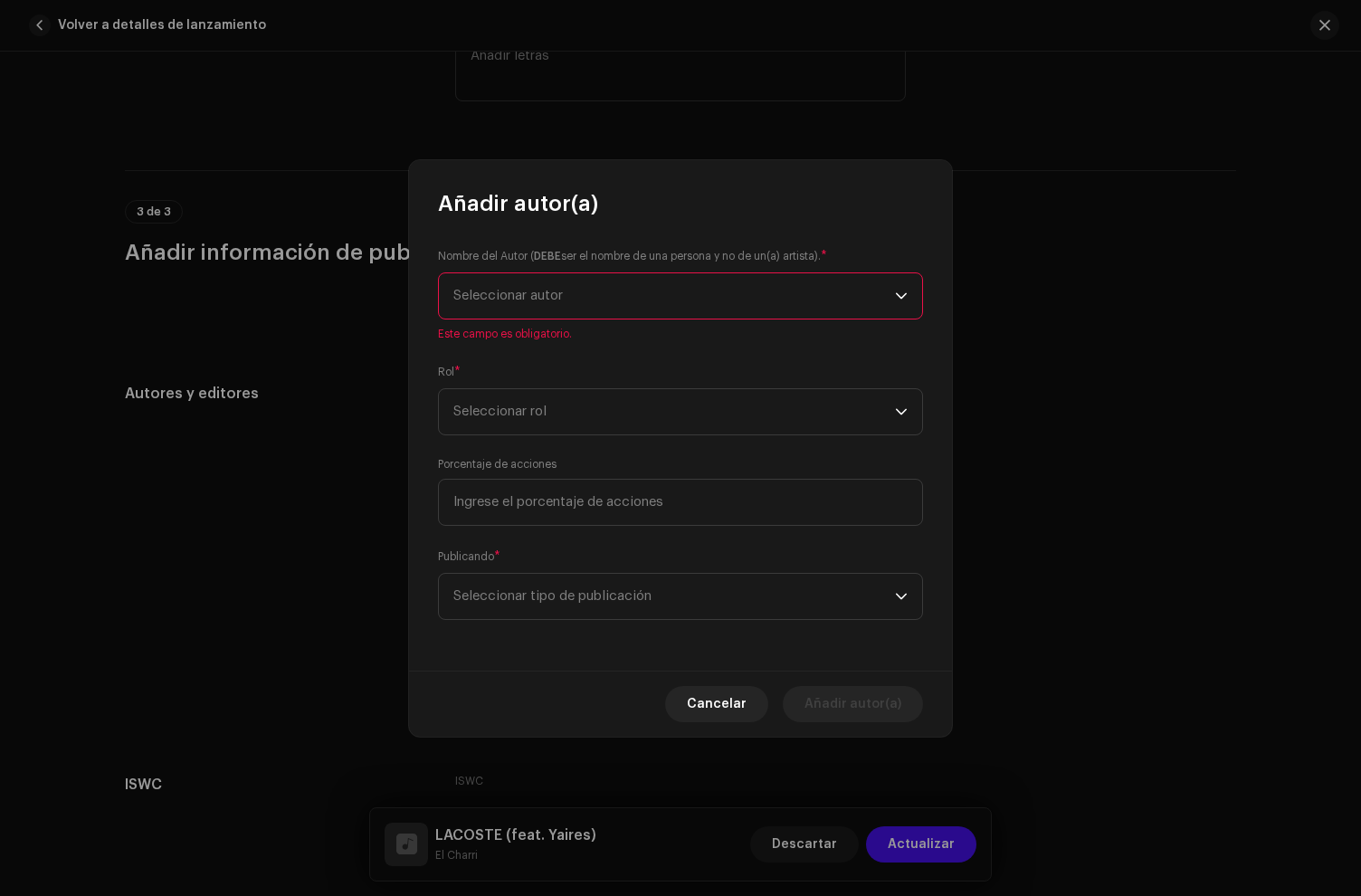
click at [513, 296] on span "Seleccionar autor" at bounding box center [508, 295] width 109 height 13
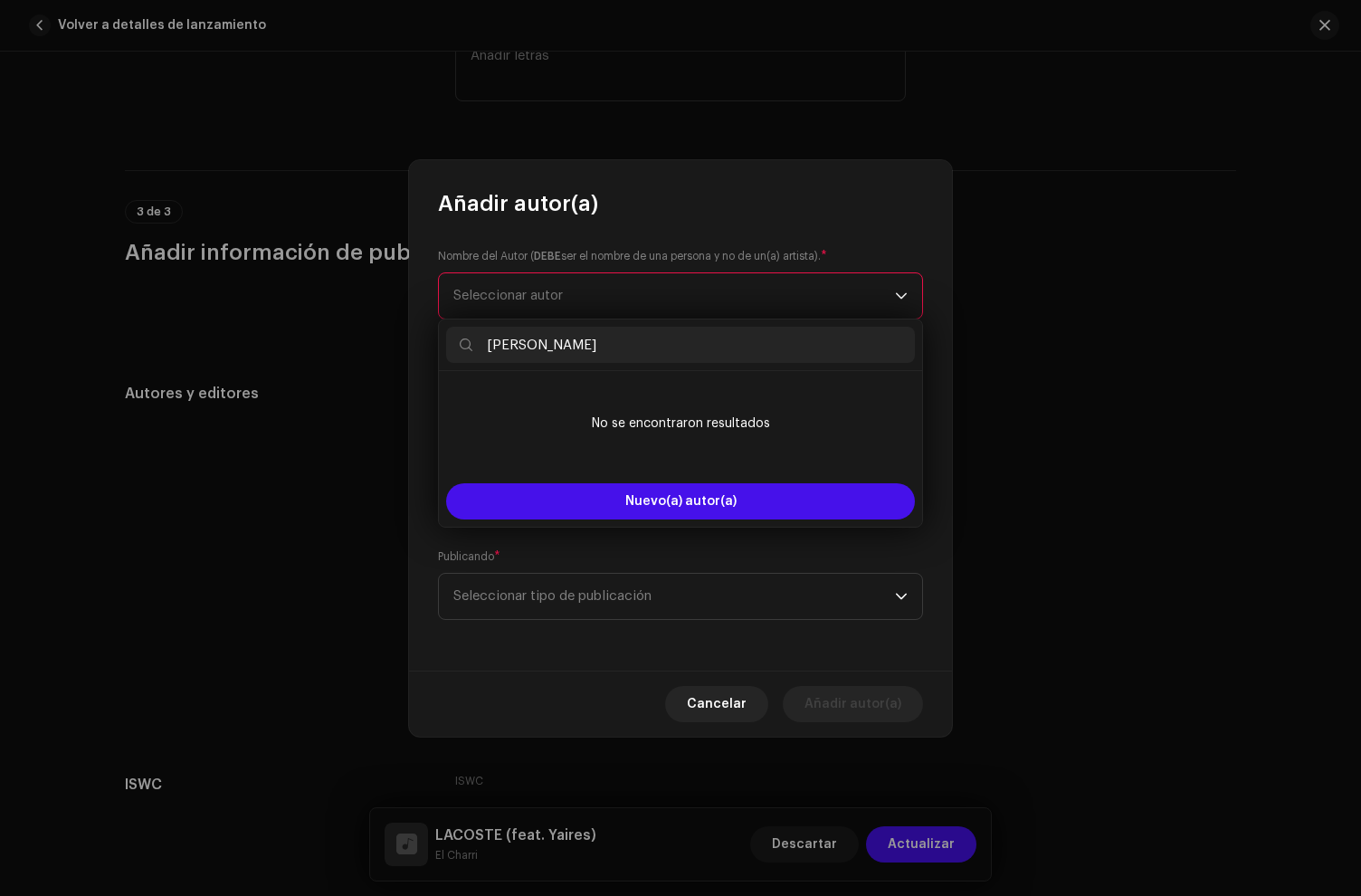
click at [485, 343] on input "[PERSON_NAME]" at bounding box center [680, 345] width 469 height 36
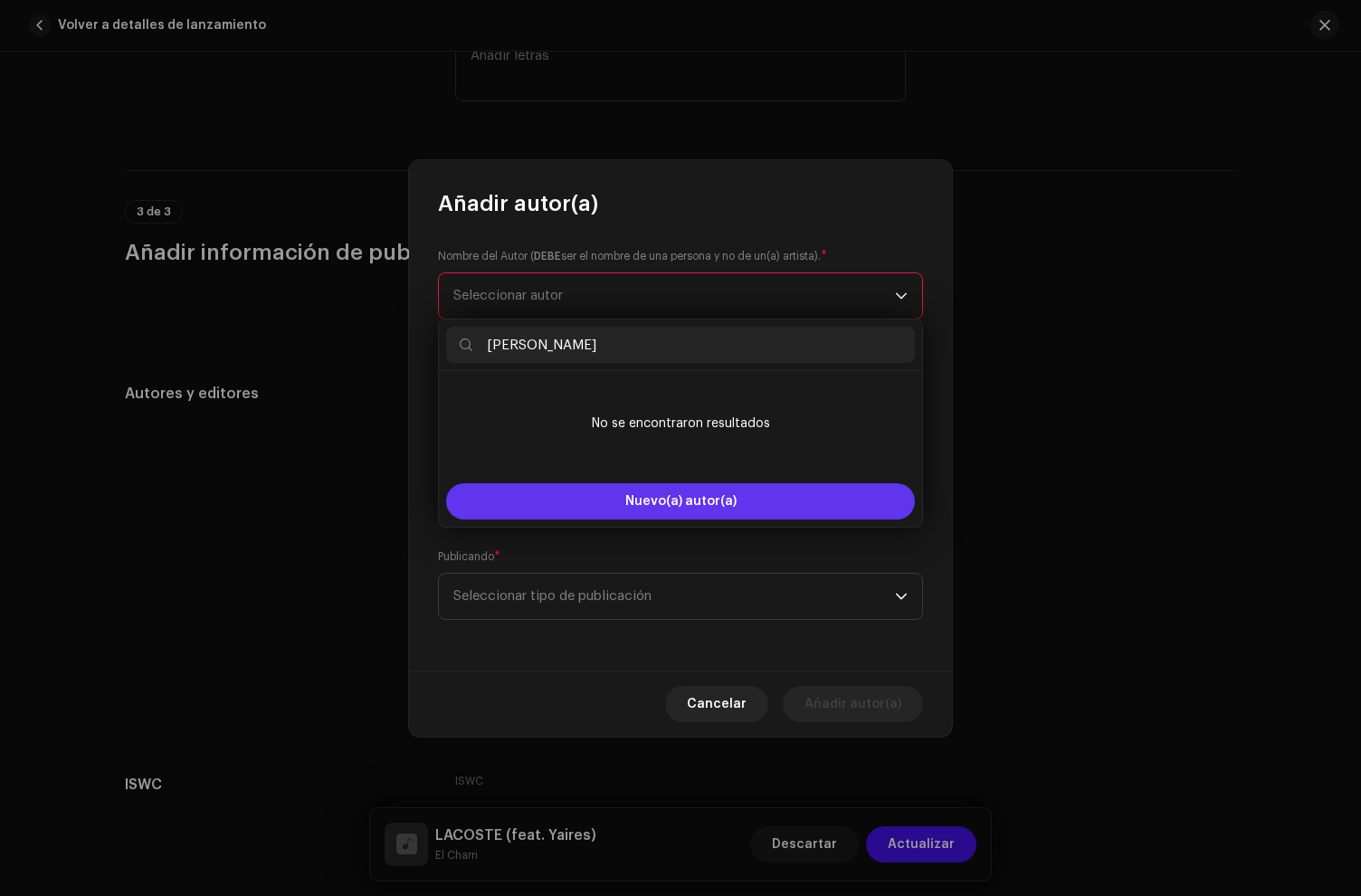
type input "[PERSON_NAME]"
click at [599, 505] on button "Nuevo(a) autor(a)" at bounding box center [680, 502] width 469 height 36
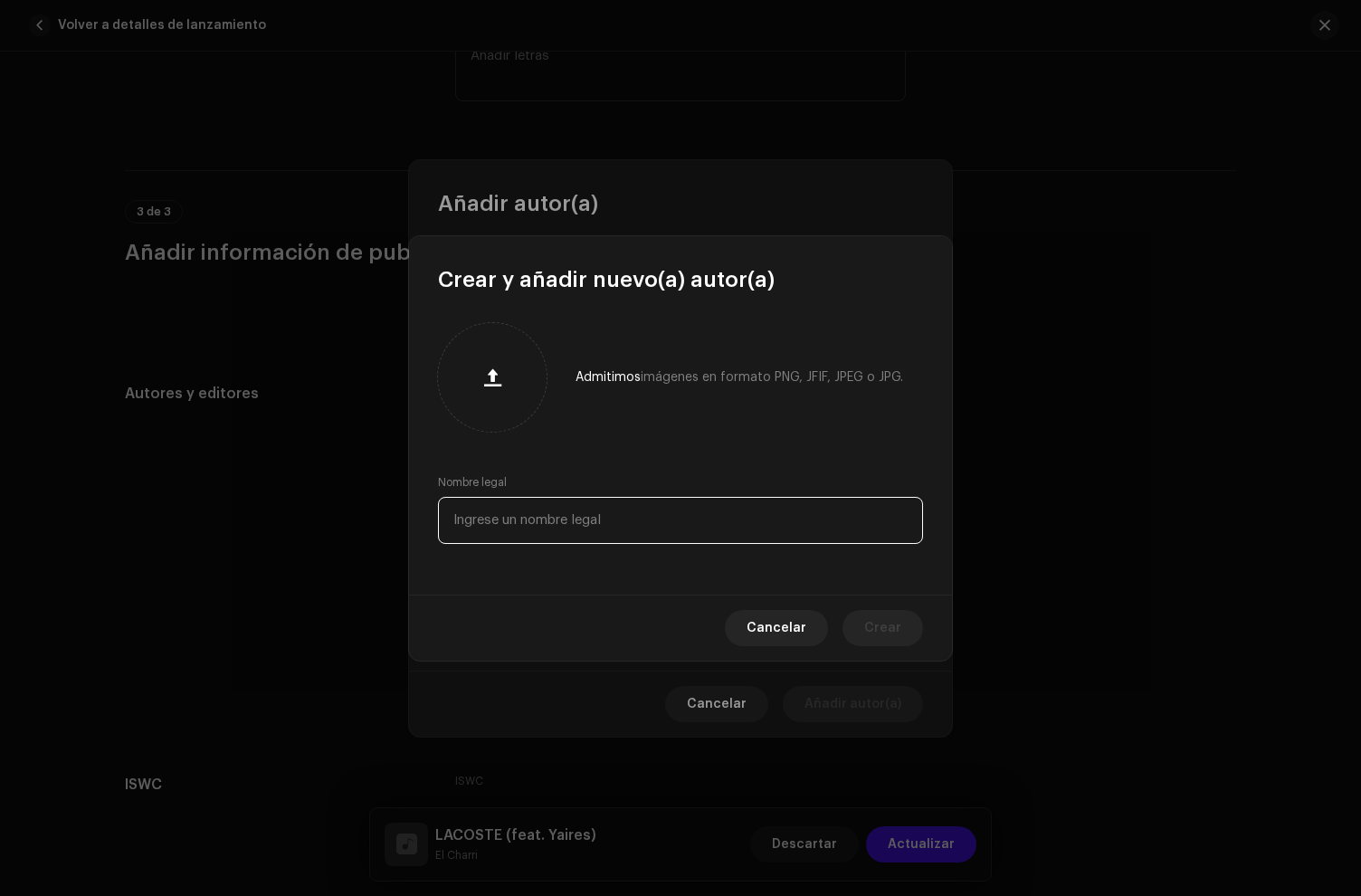
click at [522, 510] on input "text" at bounding box center [680, 521] width 485 height 48
paste input "[PERSON_NAME]"
type input "[PERSON_NAME]"
click at [896, 634] on span "Crear" at bounding box center [883, 628] width 37 height 36
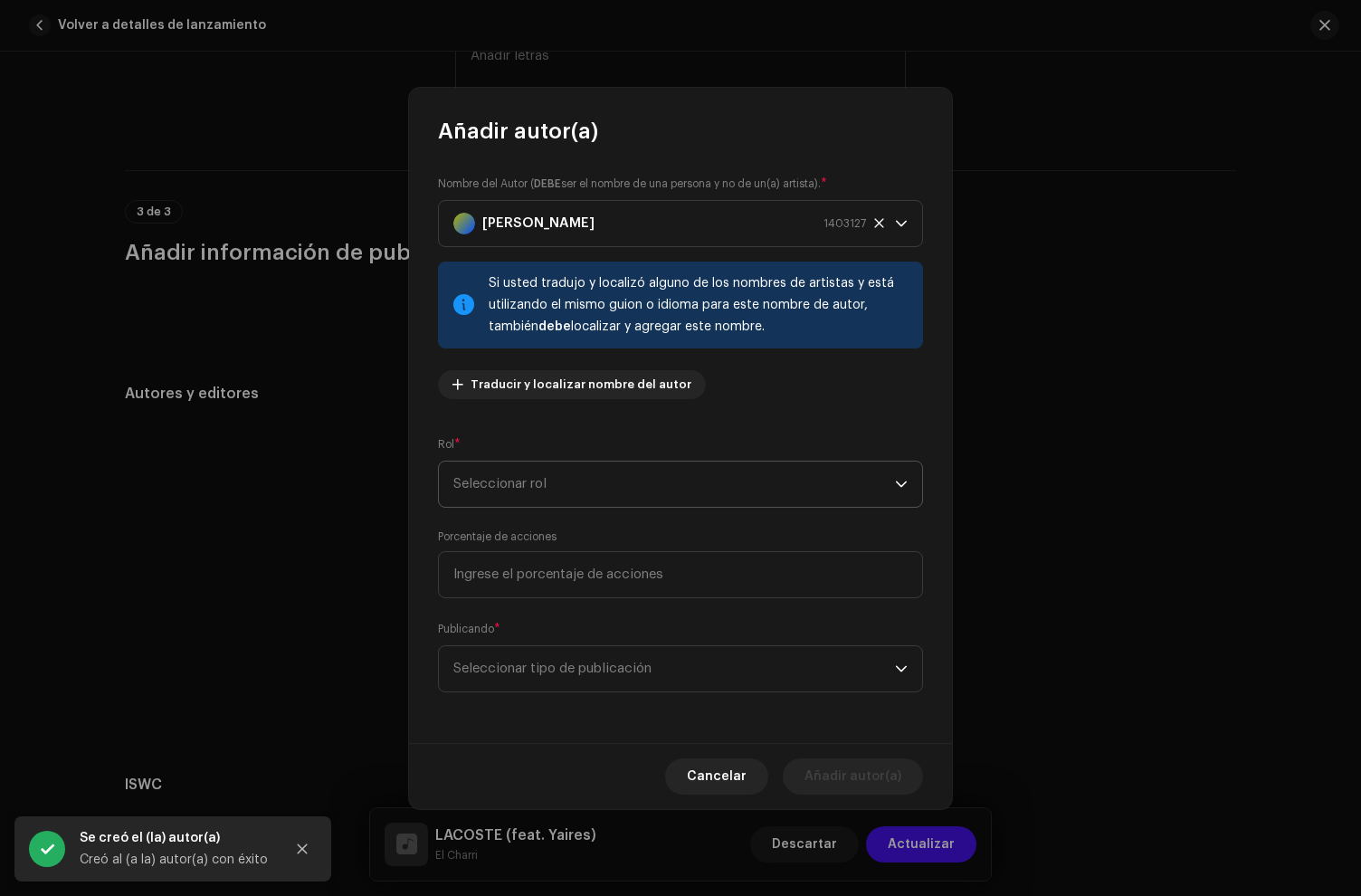
click at [527, 497] on span "Seleccionar rol" at bounding box center [674, 485] width 442 height 46
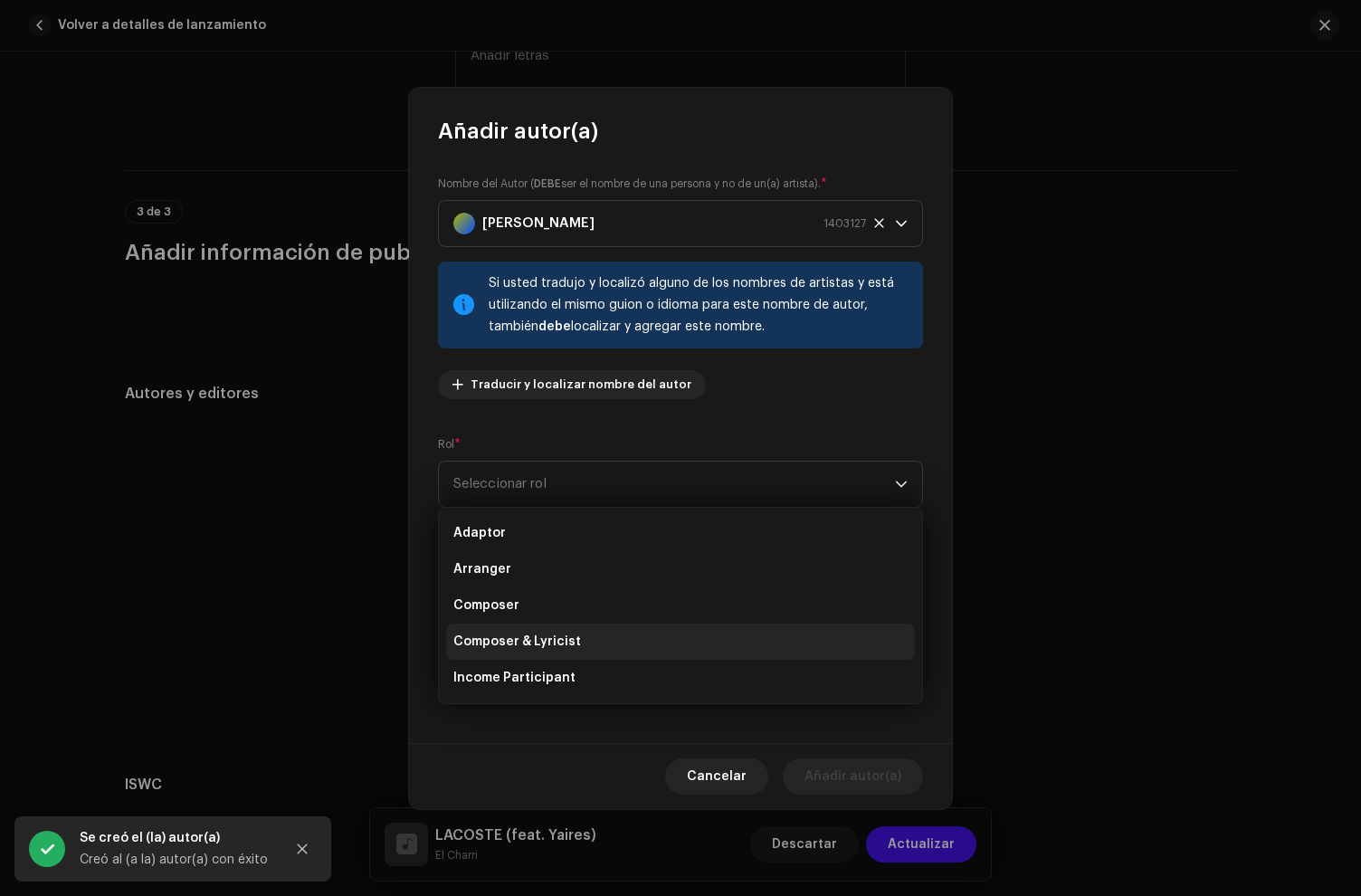
drag, startPoint x: 535, startPoint y: 638, endPoint x: 542, endPoint y: 625, distance: 14.8
click at [535, 638] on span "Composer & Lyricist" at bounding box center [517, 641] width 127 height 18
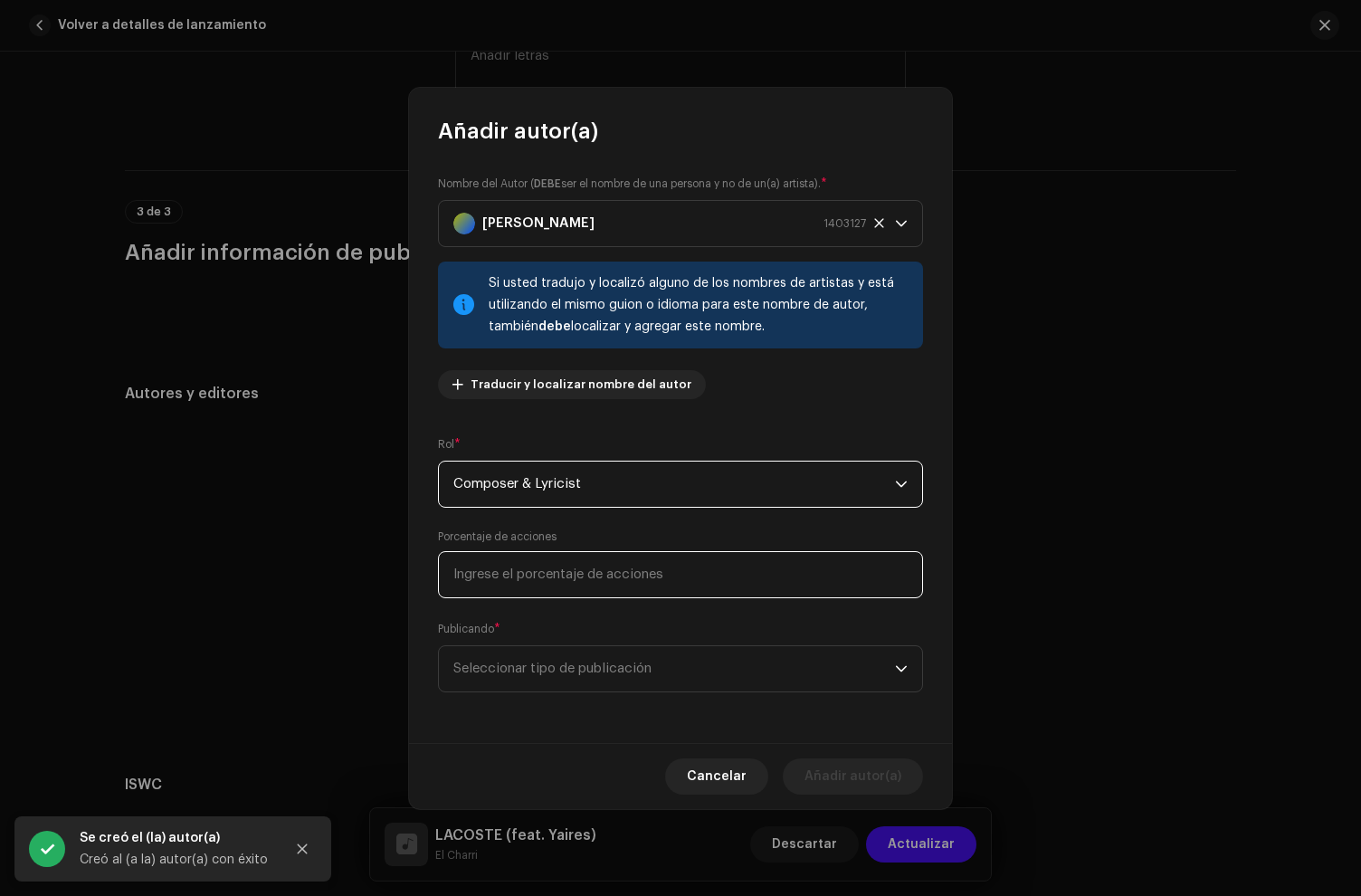
click at [552, 582] on input at bounding box center [680, 575] width 485 height 48
type input "20,00"
click at [591, 656] on span "Seleccionar tipo de publicación" at bounding box center [674, 669] width 442 height 46
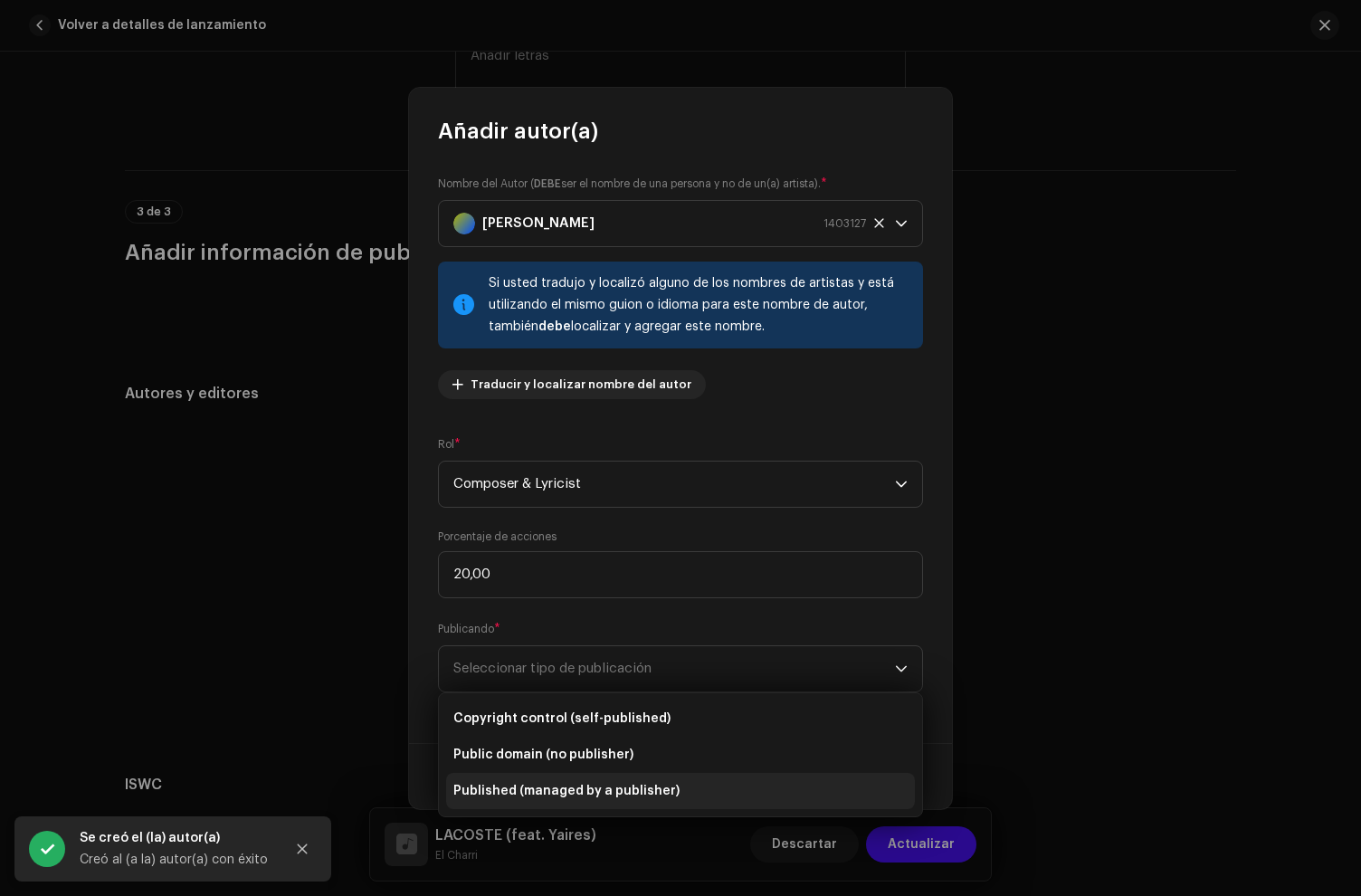
drag, startPoint x: 585, startPoint y: 729, endPoint x: 718, endPoint y: 758, distance: 136.1
click at [585, 728] on li "Copyright control (self-published)" at bounding box center [680, 718] width 469 height 36
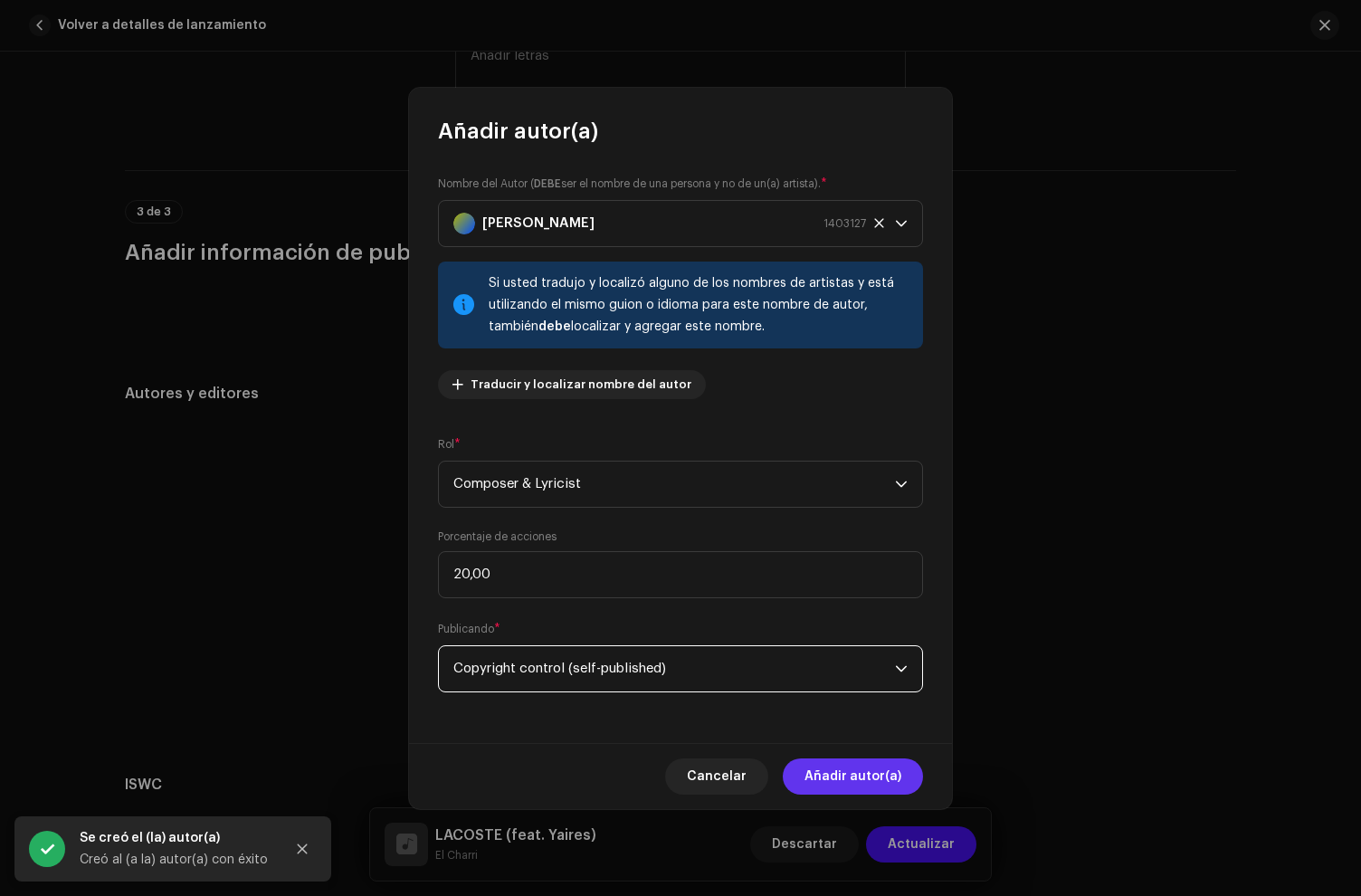
drag, startPoint x: 853, startPoint y: 757, endPoint x: 862, endPoint y: 772, distance: 17.5
click at [853, 761] on div "Cancelar Añadir autor(a)" at bounding box center [680, 776] width 543 height 67
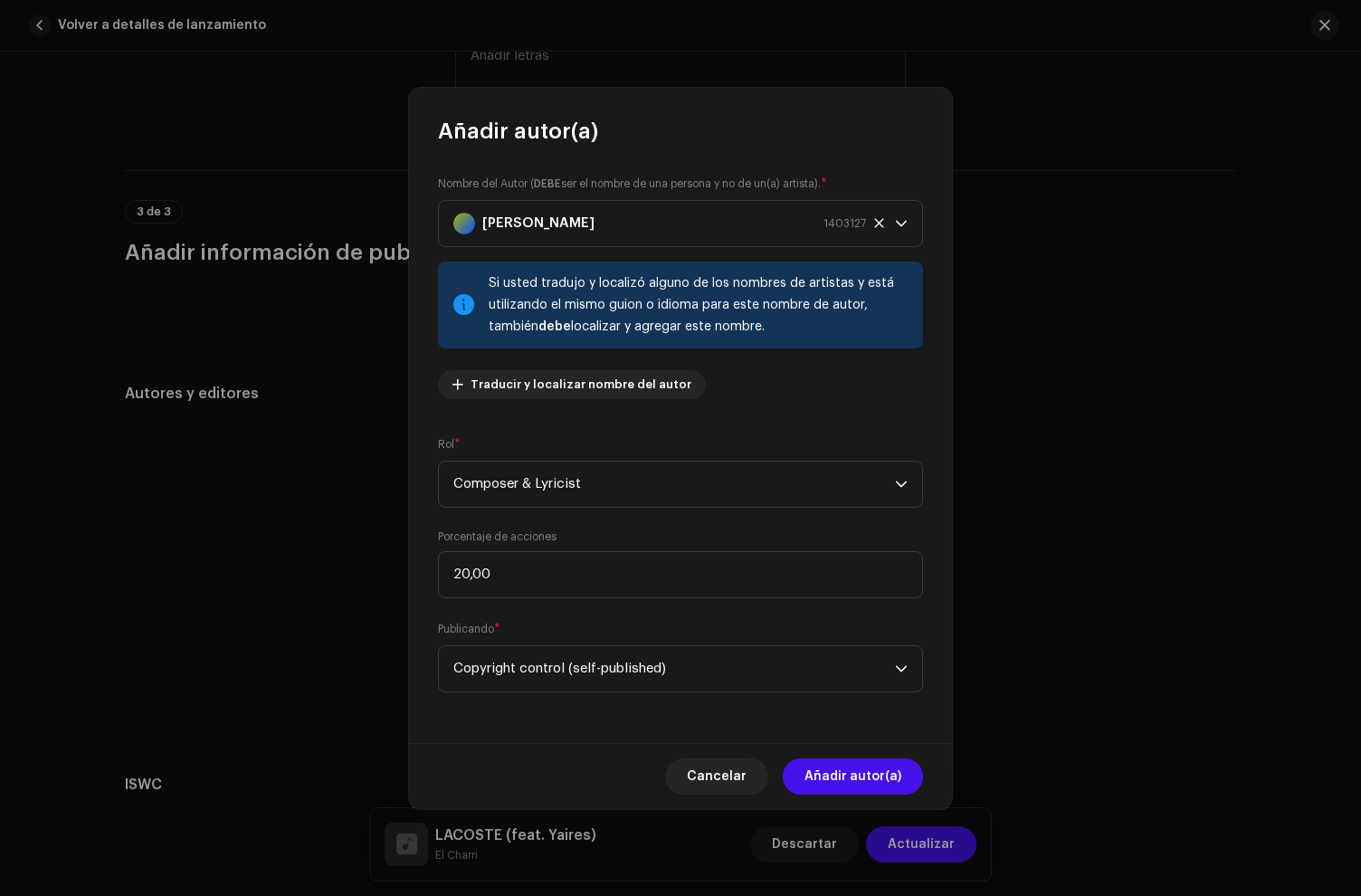
drag, startPoint x: 847, startPoint y: 780, endPoint x: 941, endPoint y: 866, distance: 127.4
click at [854, 792] on span "Añadir autor(a)" at bounding box center [853, 776] width 97 height 36
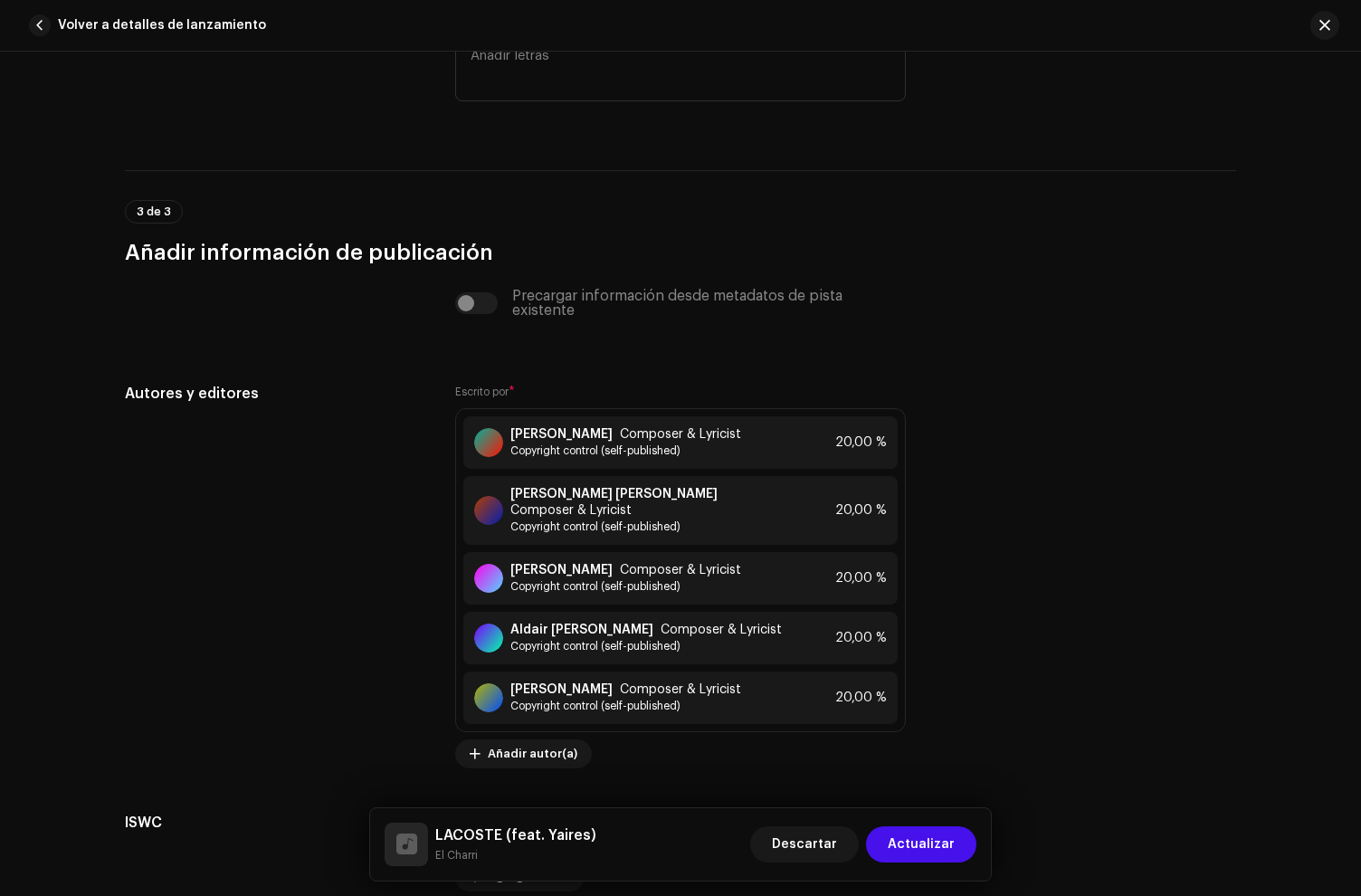
drag, startPoint x: 923, startPoint y: 846, endPoint x: 874, endPoint y: 791, distance: 73.7
click at [923, 845] on span "Actualizar" at bounding box center [921, 845] width 67 height 36
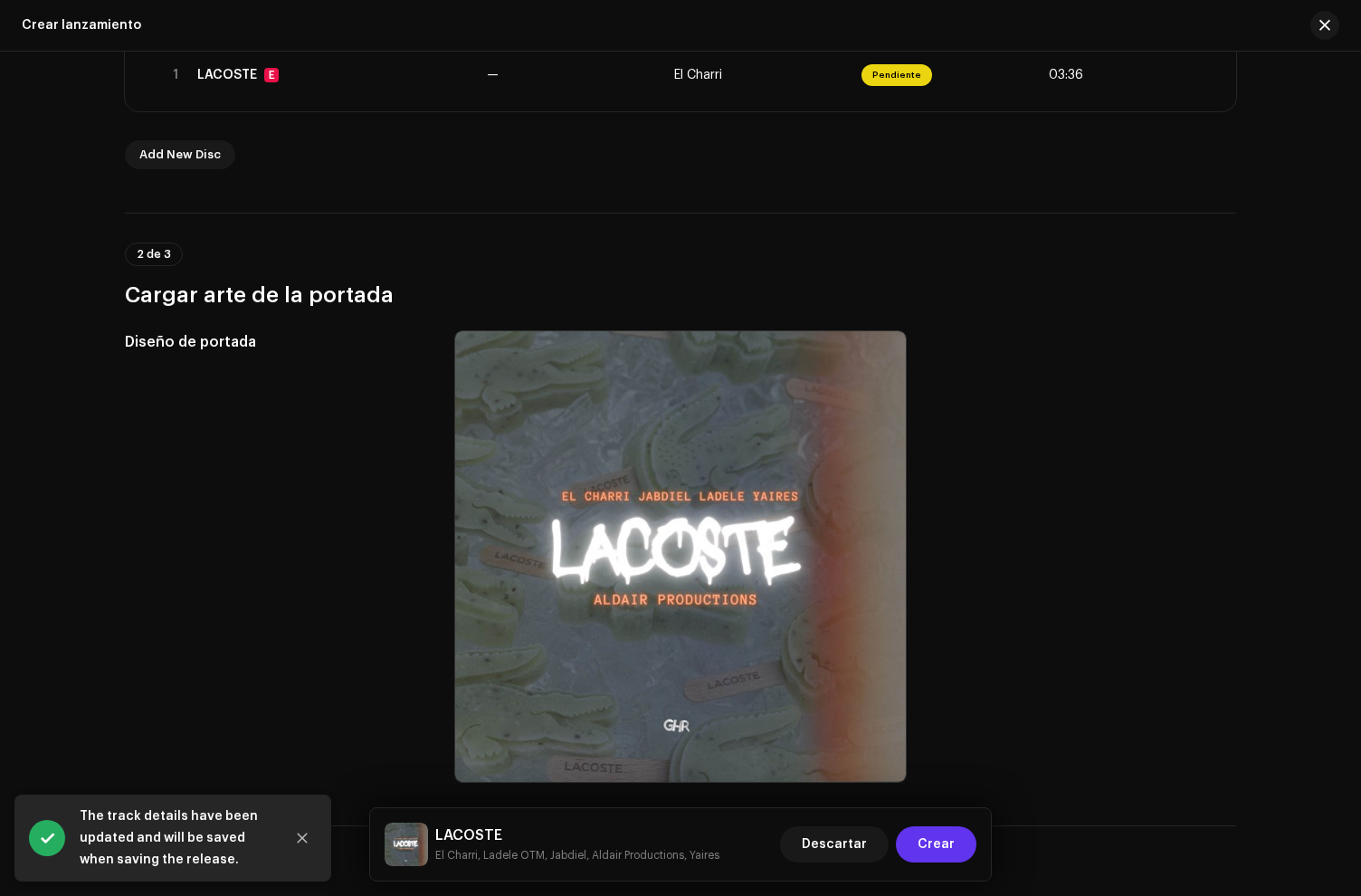
scroll to position [462, 0]
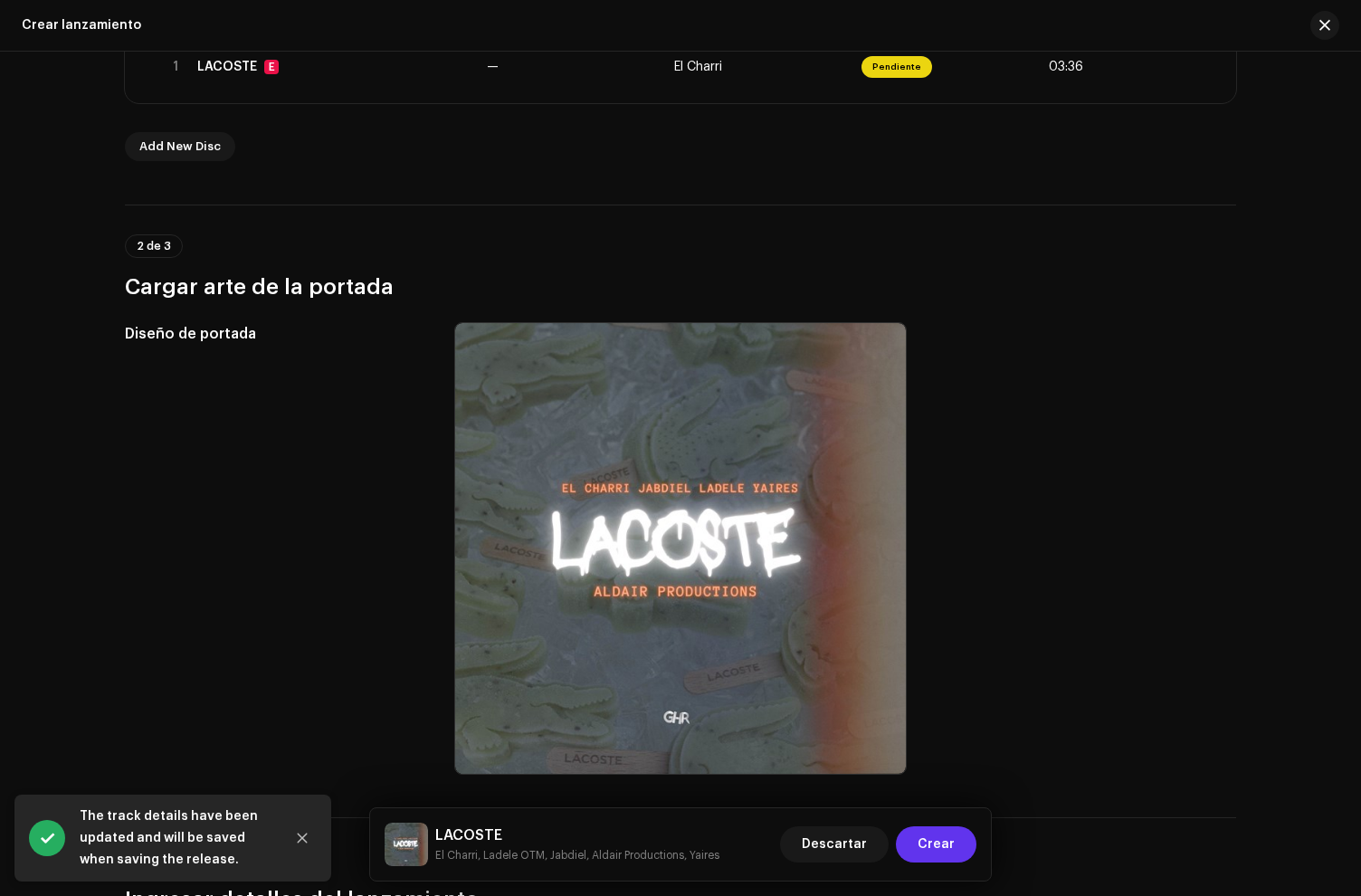
click at [942, 836] on span "Crear" at bounding box center [936, 845] width 37 height 36
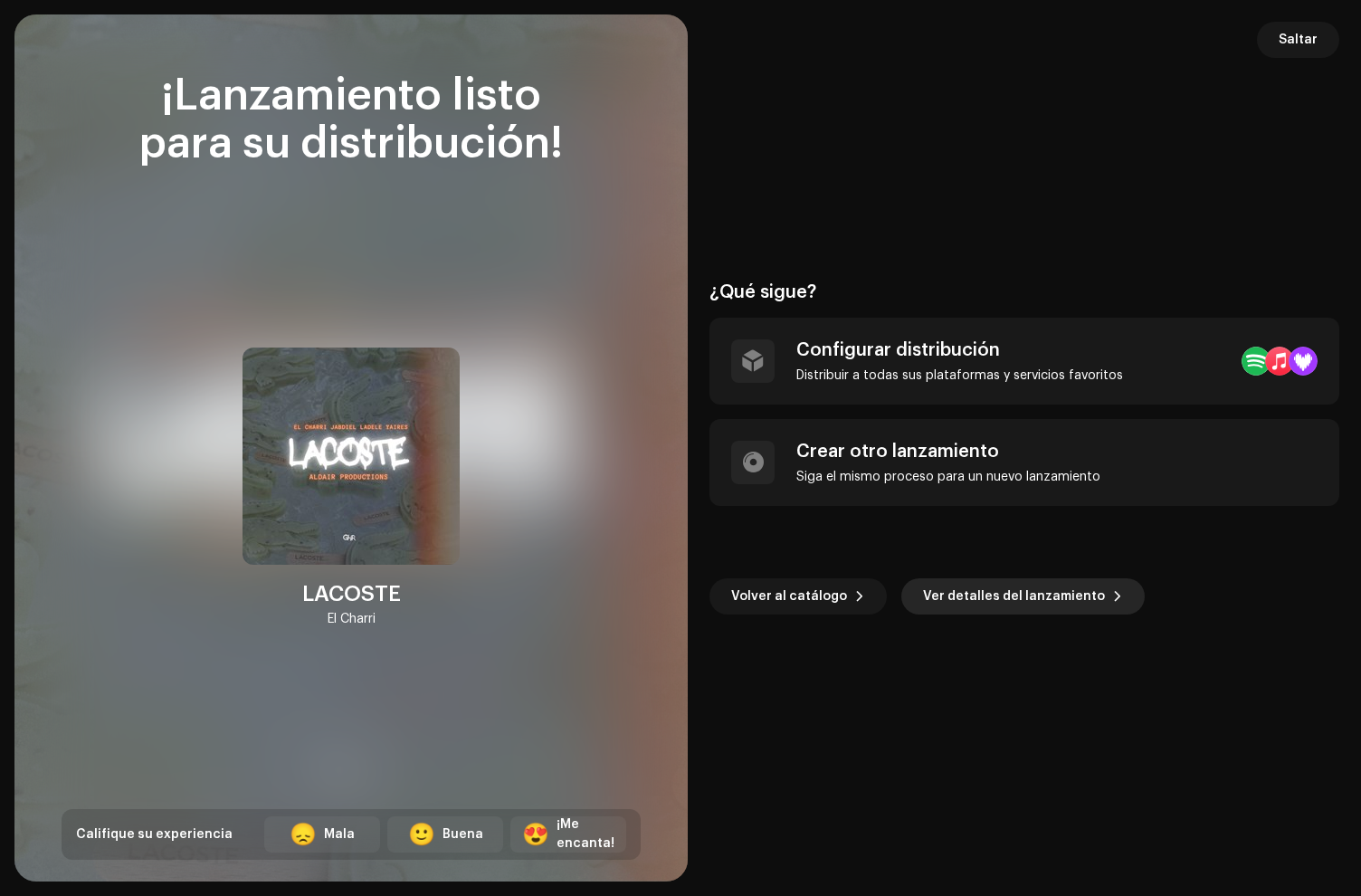
click at [1047, 592] on span "Ver detalles del lanzamiento" at bounding box center [1013, 597] width 182 height 36
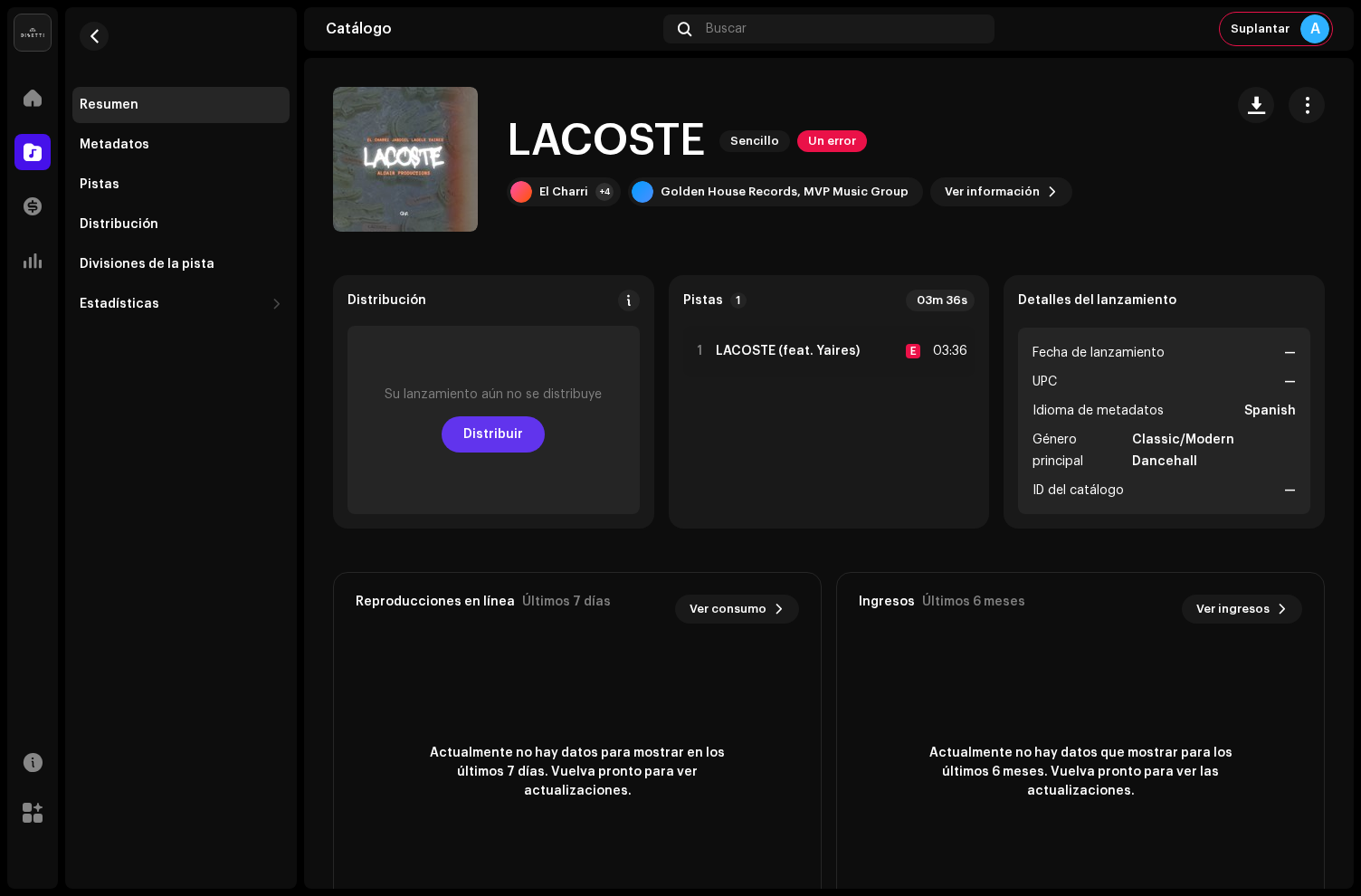
click at [496, 433] on span "Distribuir" at bounding box center [493, 434] width 60 height 36
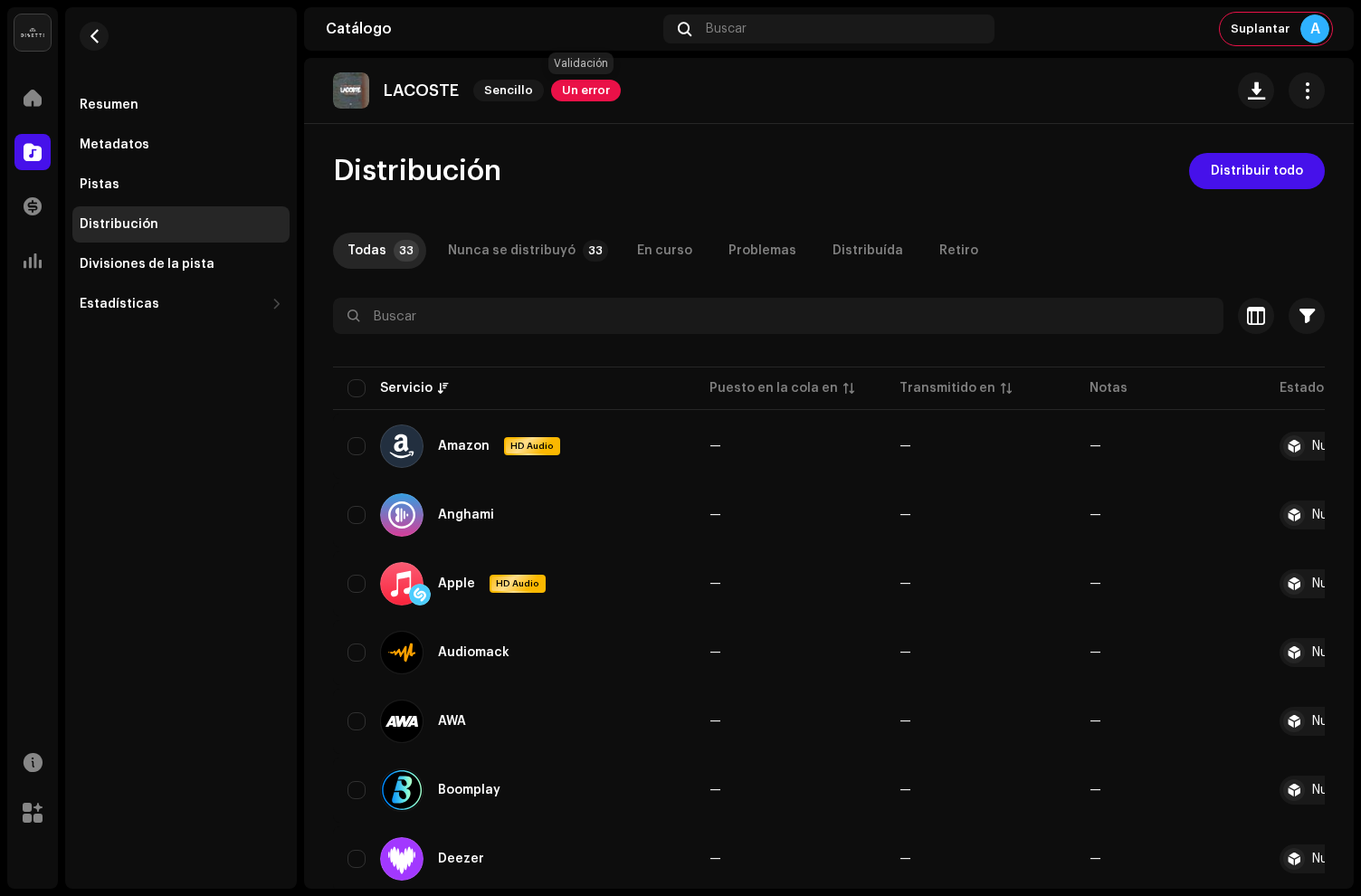
click at [578, 97] on span "Un error" at bounding box center [585, 90] width 69 height 22
drag, startPoint x: 889, startPoint y: 181, endPoint x: 923, endPoint y: 173, distance: 34.9
click at [890, 181] on div "Errores de validación Aborde las siguientes cuestiones antes de distribuir. Lan…" at bounding box center [680, 448] width 1361 height 896
click at [1267, 35] on span "Suplantar" at bounding box center [1260, 29] width 59 height 14
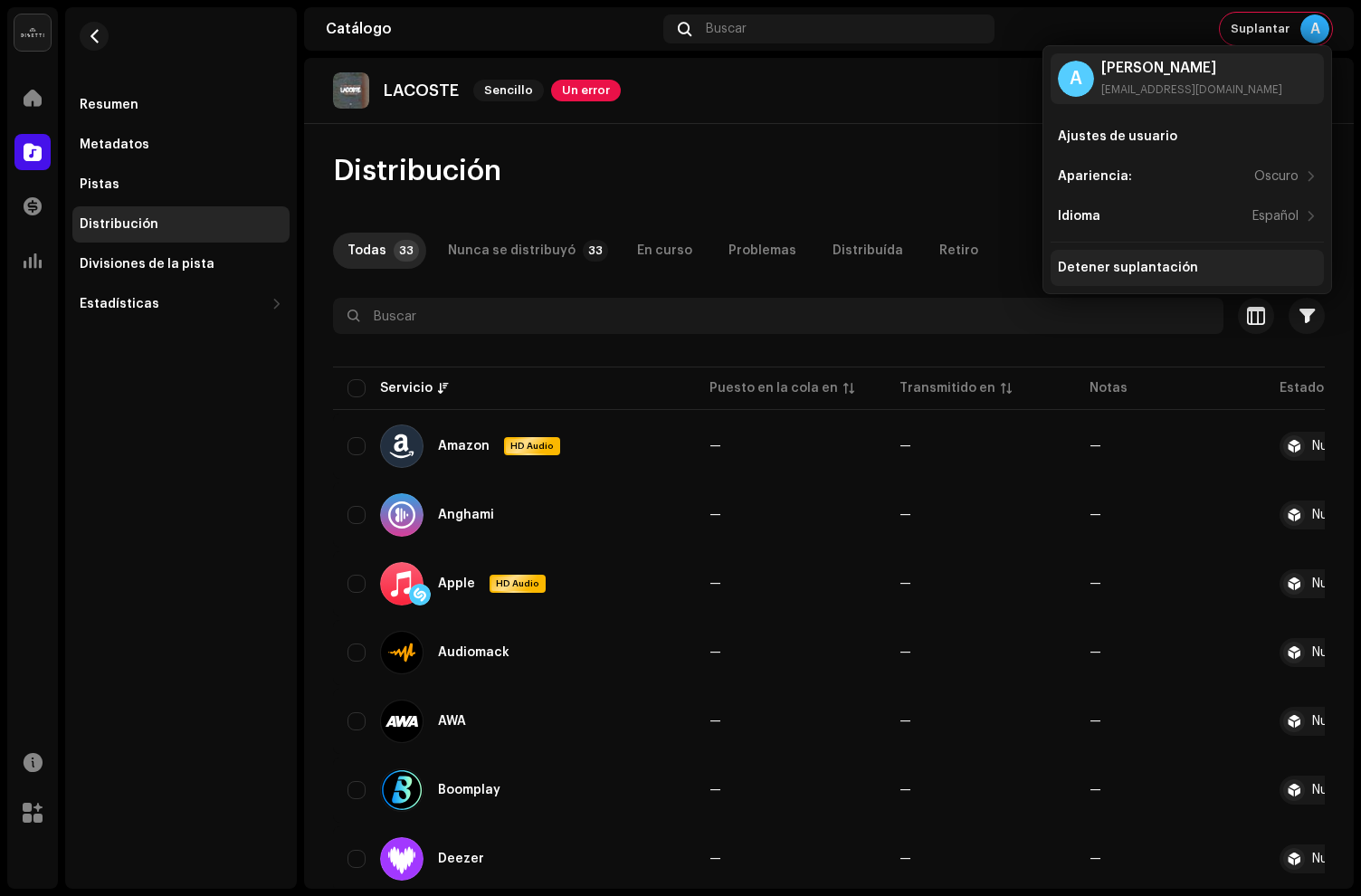
click at [1112, 268] on div "Detener suplantación" at bounding box center [1128, 267] width 141 height 14
